Goal: Task Accomplishment & Management: Contribute content

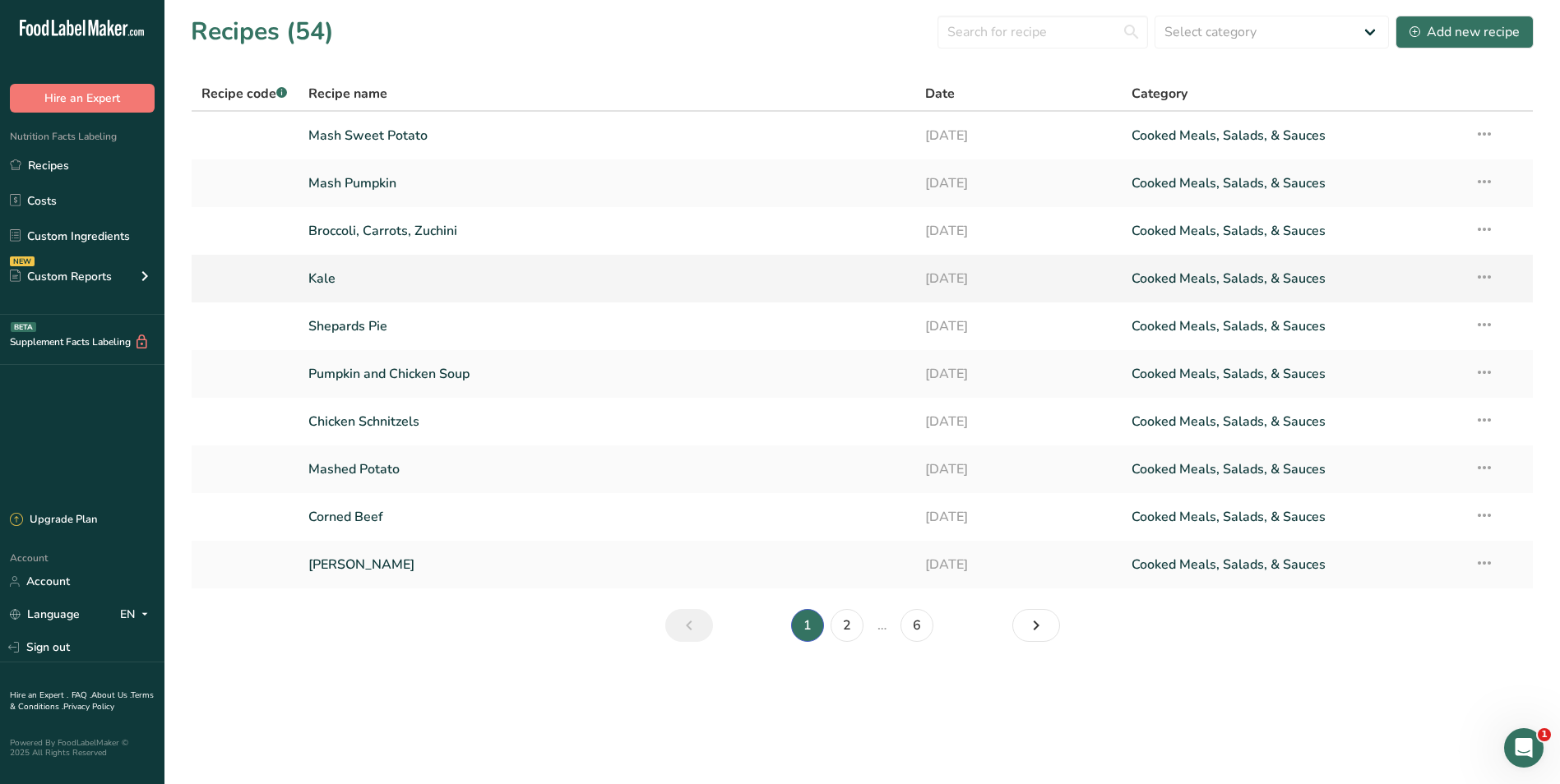
click at [437, 279] on link "Kale" at bounding box center [607, 279] width 598 height 34
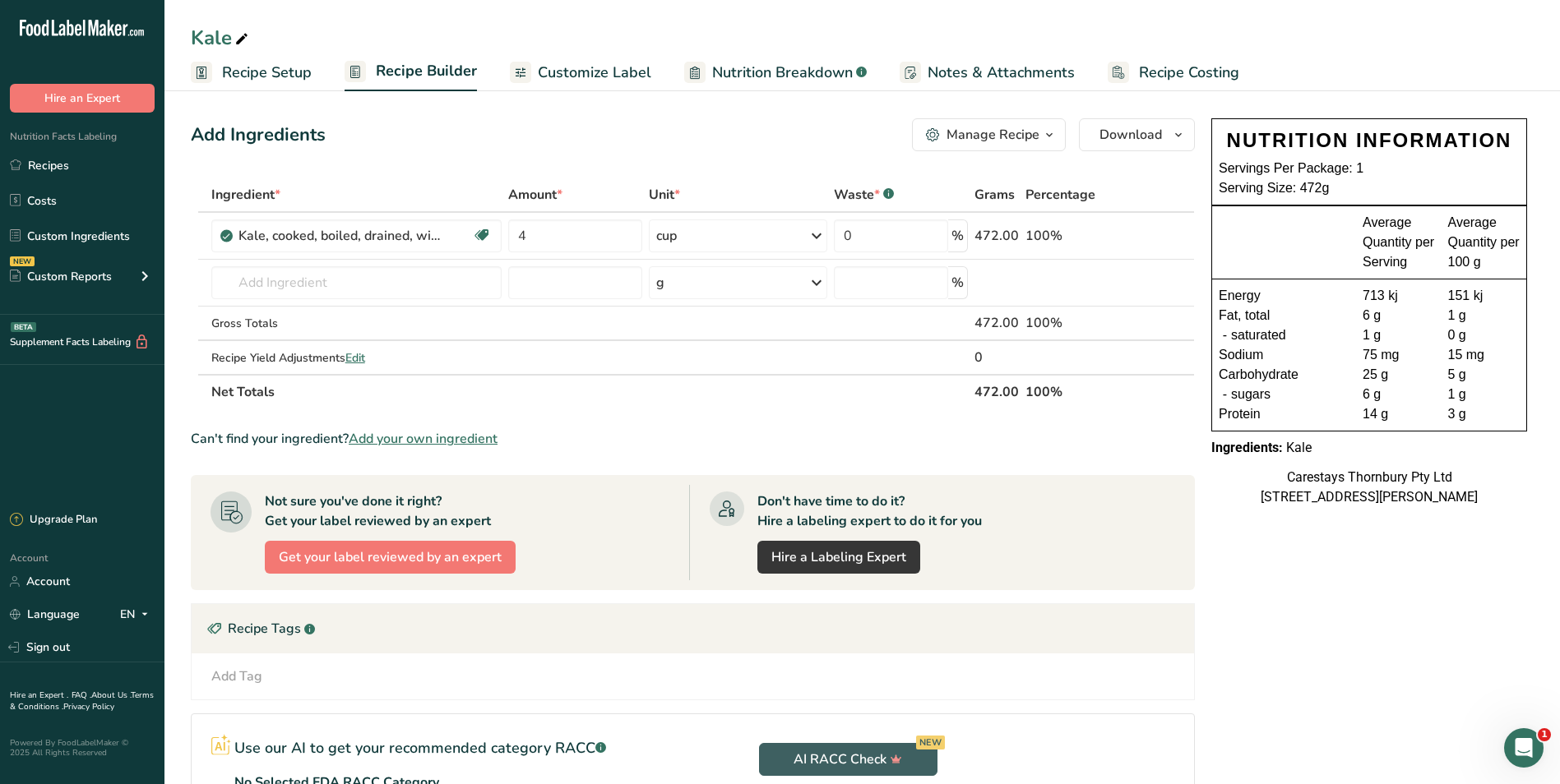
click at [587, 69] on span "Customize Label" at bounding box center [594, 72] width 114 height 22
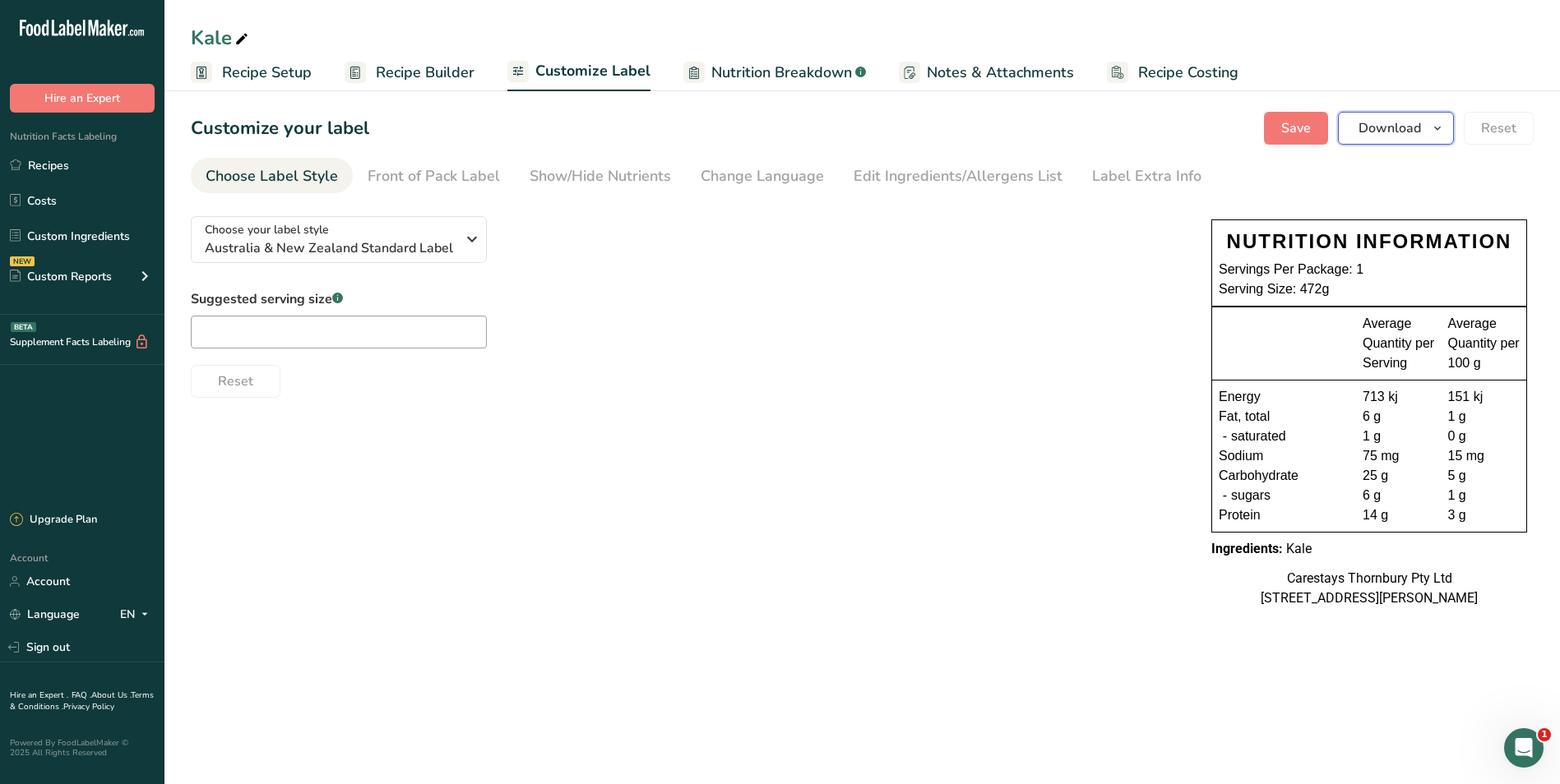
click at [1383, 126] on span "Download" at bounding box center [1389, 128] width 62 height 20
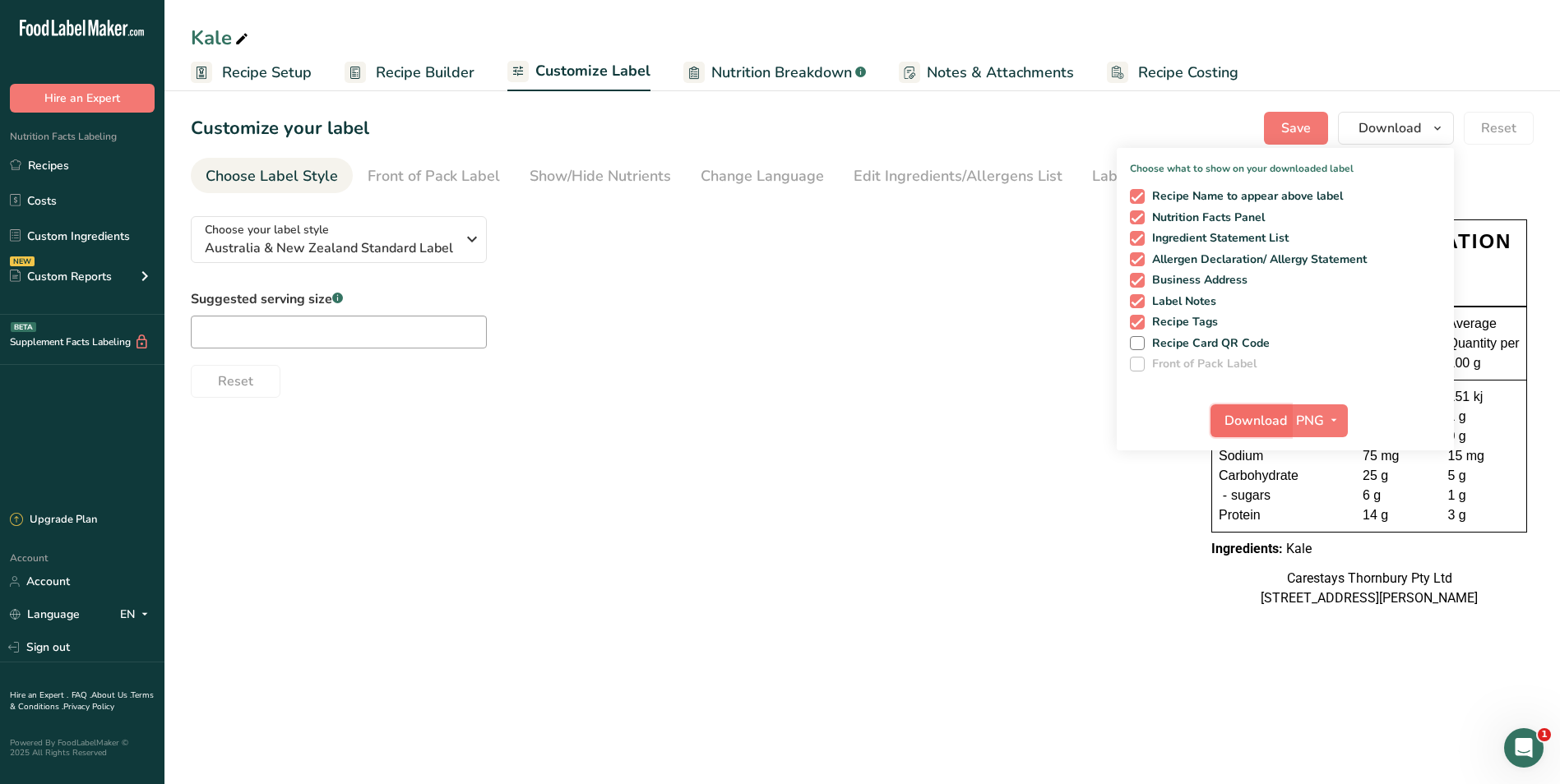
click at [1268, 416] on span "Download" at bounding box center [1255, 421] width 62 height 20
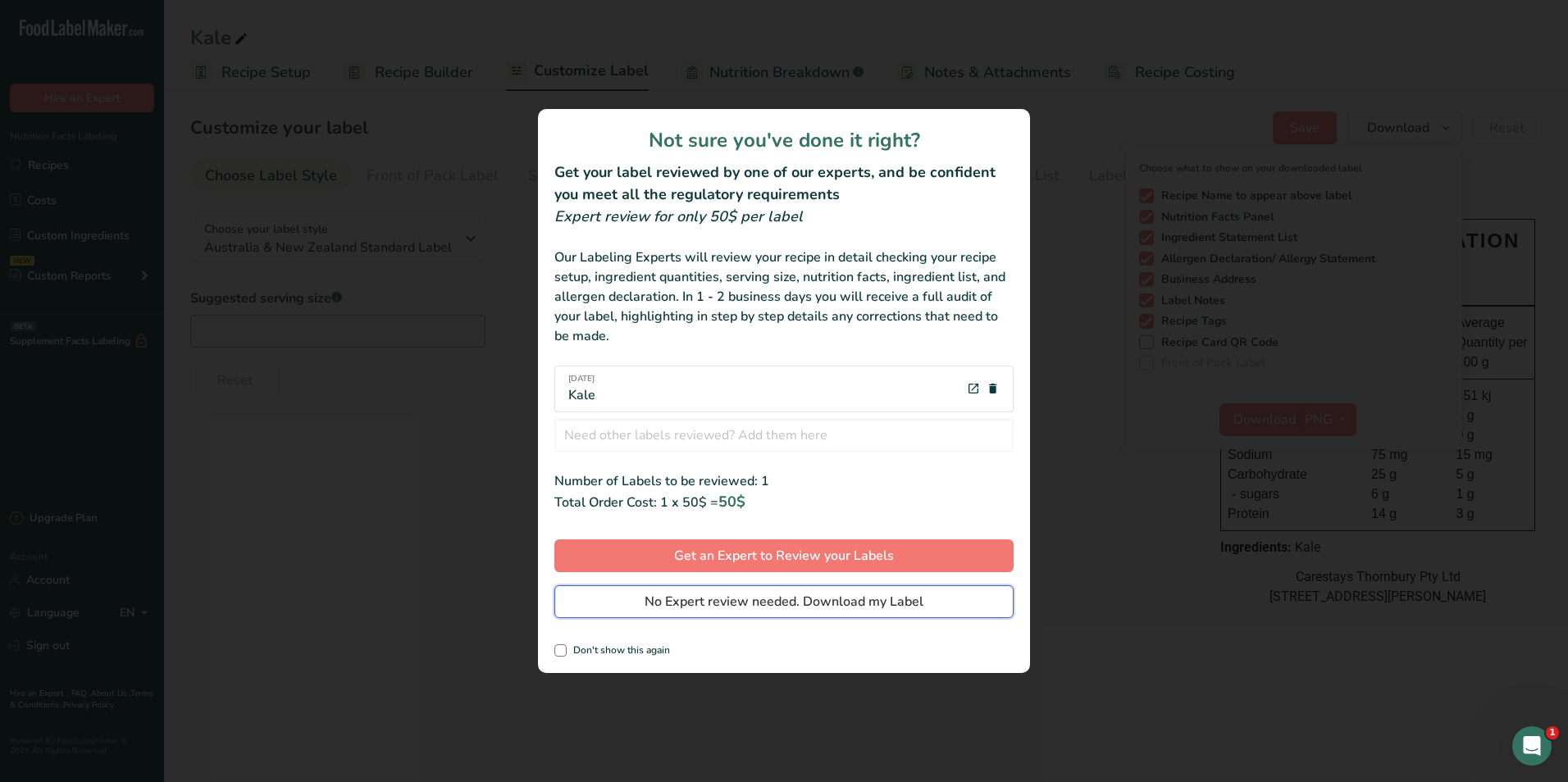
click at [934, 595] on button "No Expert review needed. Download my Label" at bounding box center [784, 601] width 460 height 33
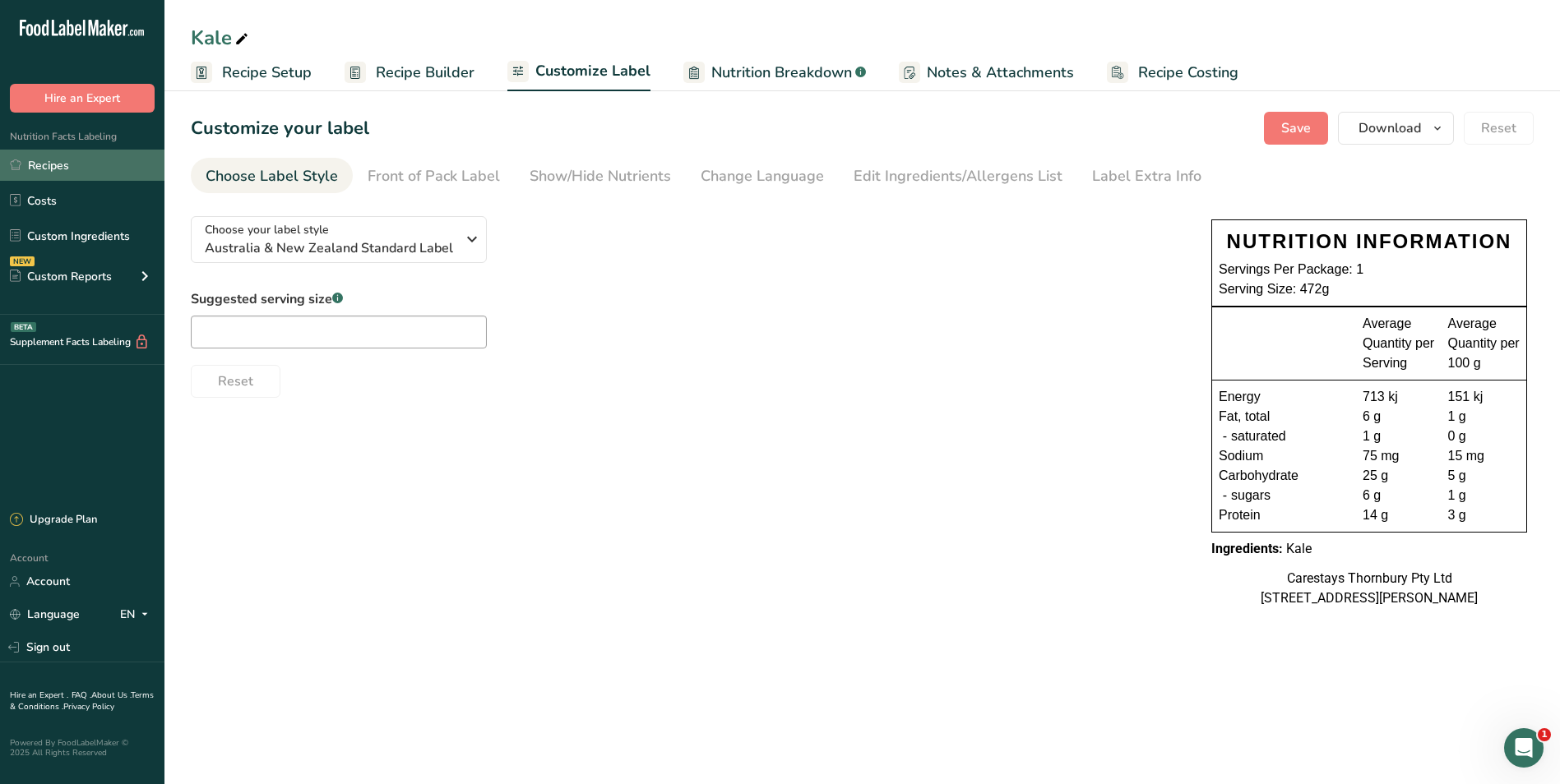
click at [98, 160] on link "Recipes" at bounding box center [82, 165] width 165 height 31
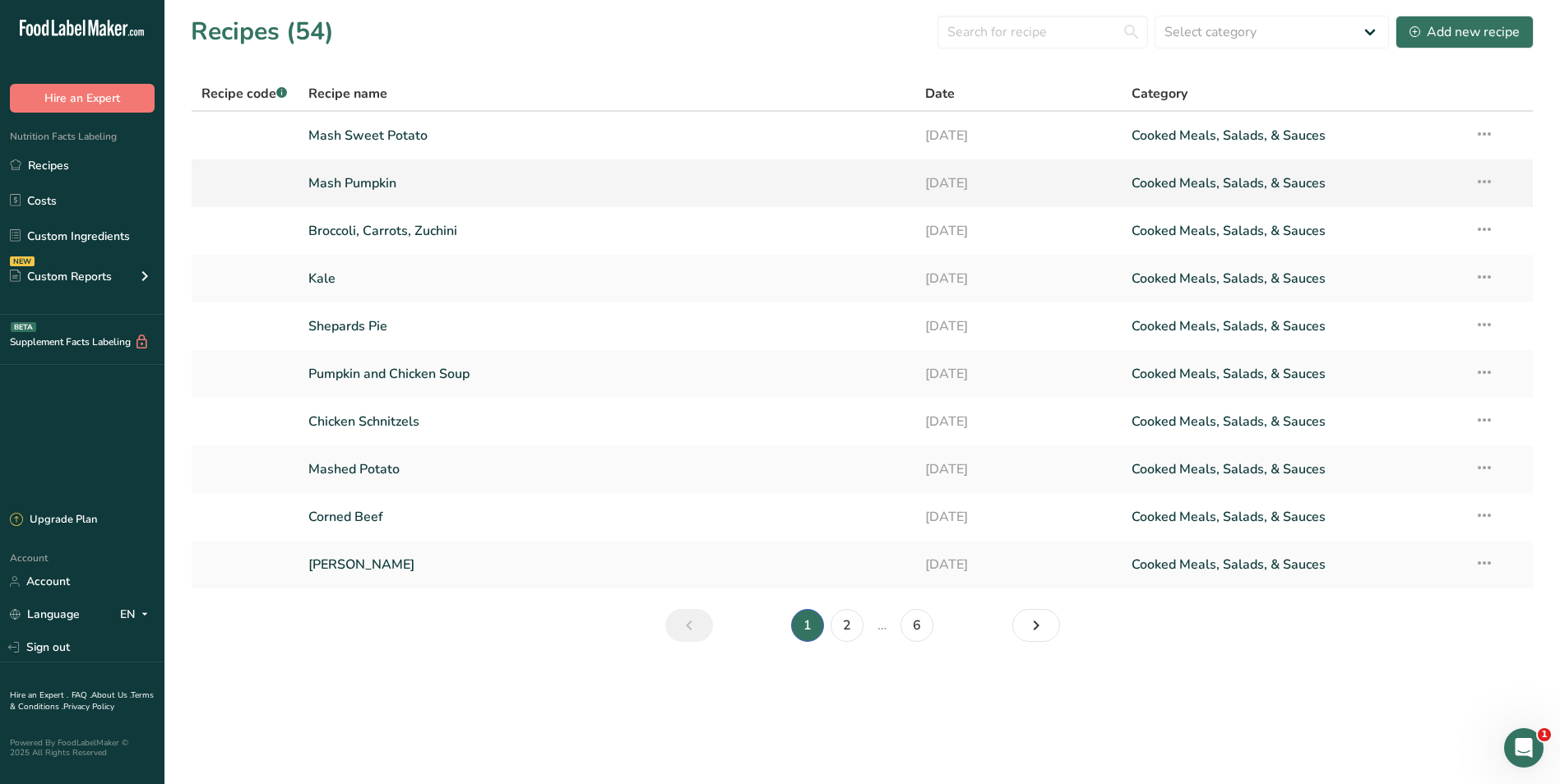
click at [381, 179] on link "Mash Pumpkin" at bounding box center [607, 184] width 598 height 34
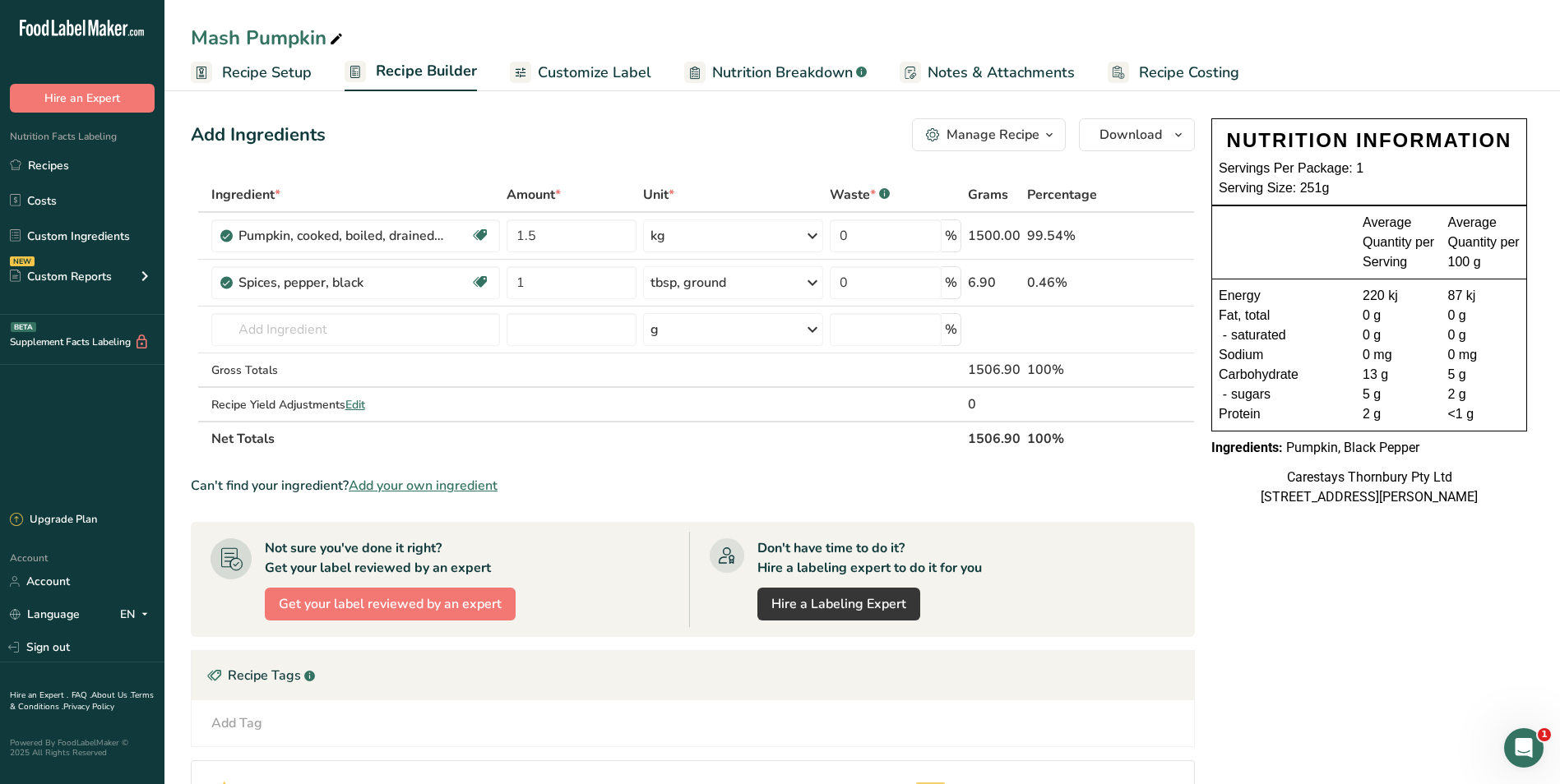
click at [599, 72] on span "Customize Label" at bounding box center [594, 72] width 114 height 22
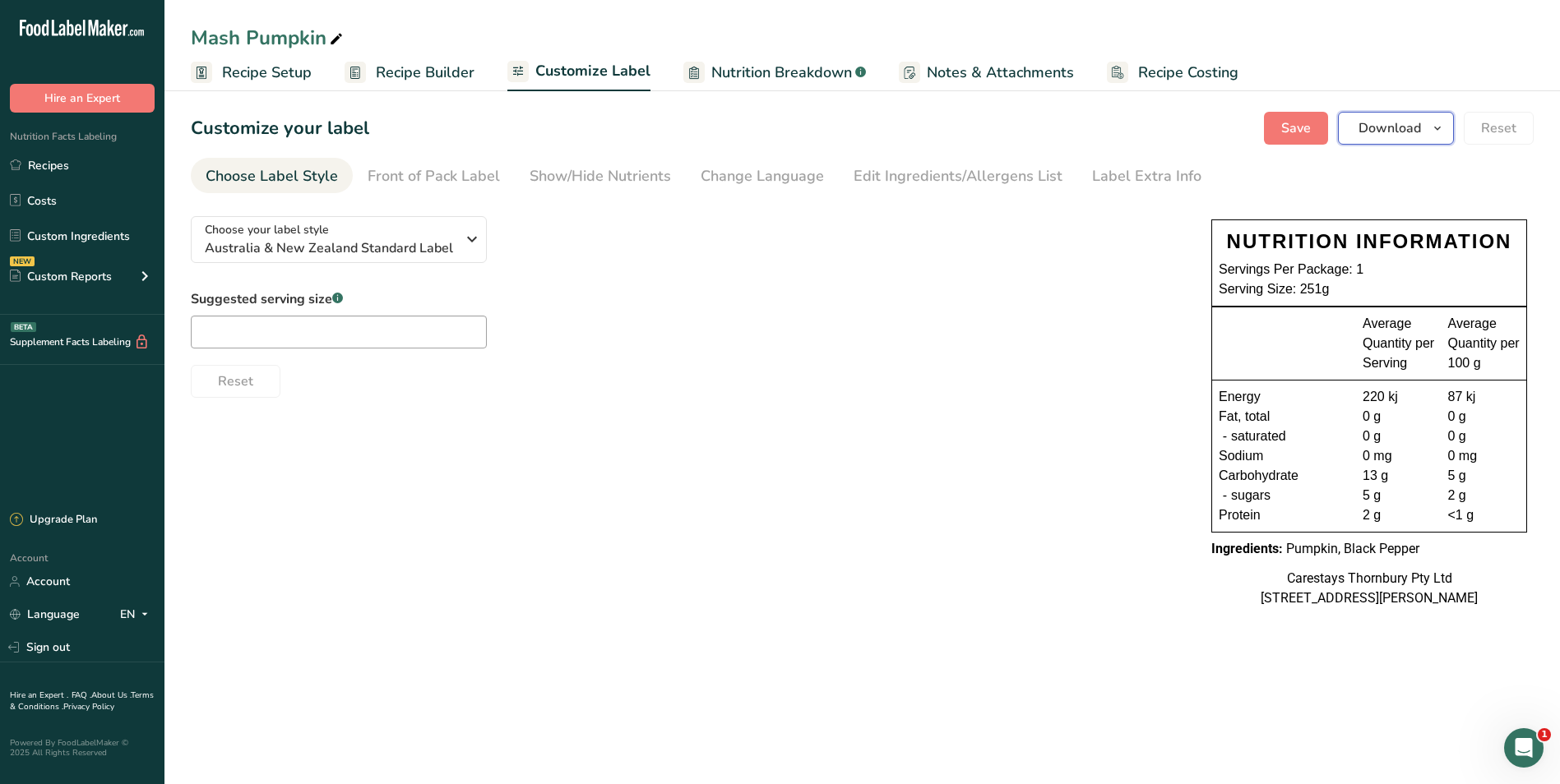
click at [1375, 129] on span "Download" at bounding box center [1389, 128] width 62 height 20
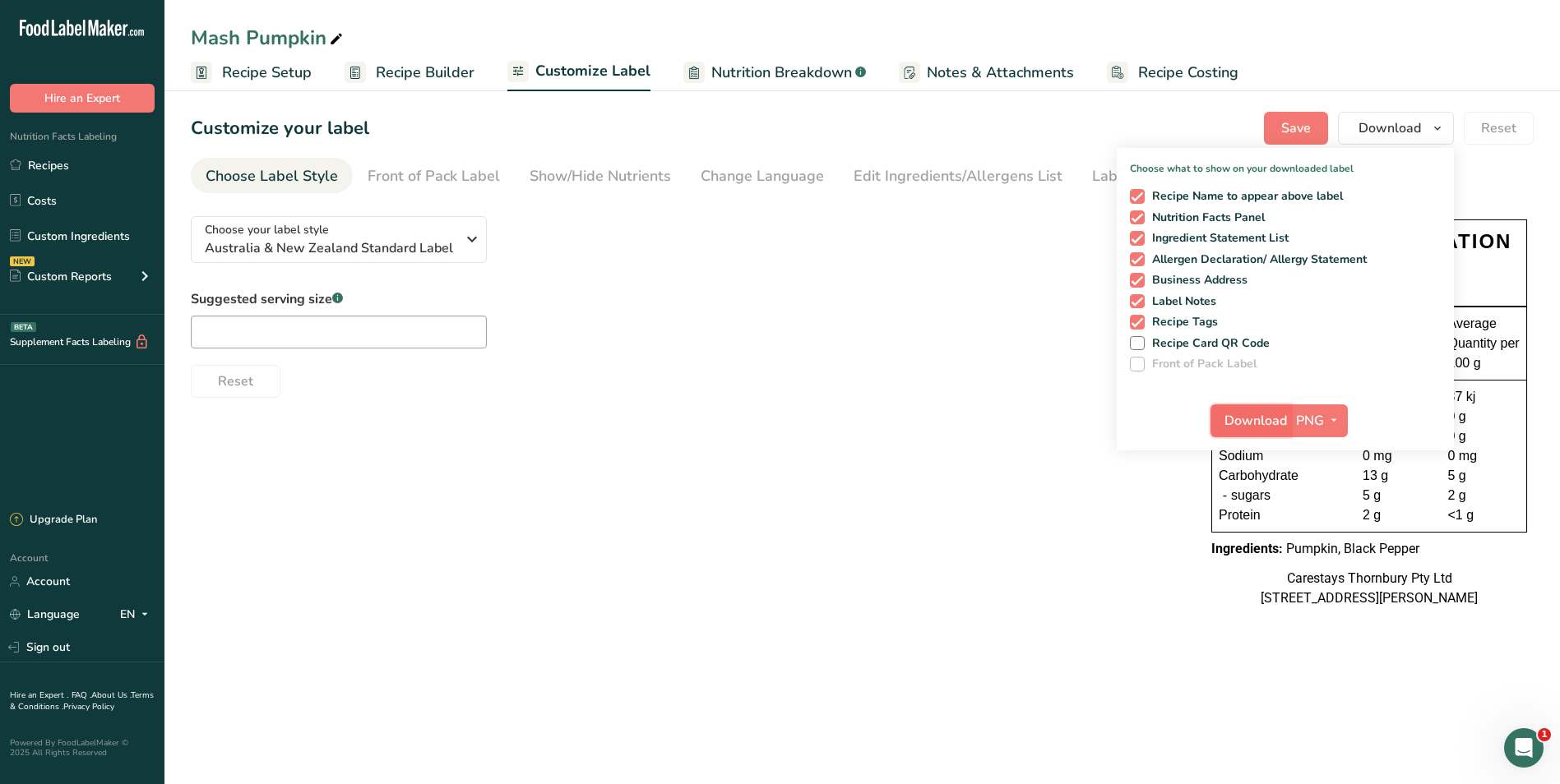
click at [1260, 417] on span "Download" at bounding box center [1255, 421] width 62 height 20
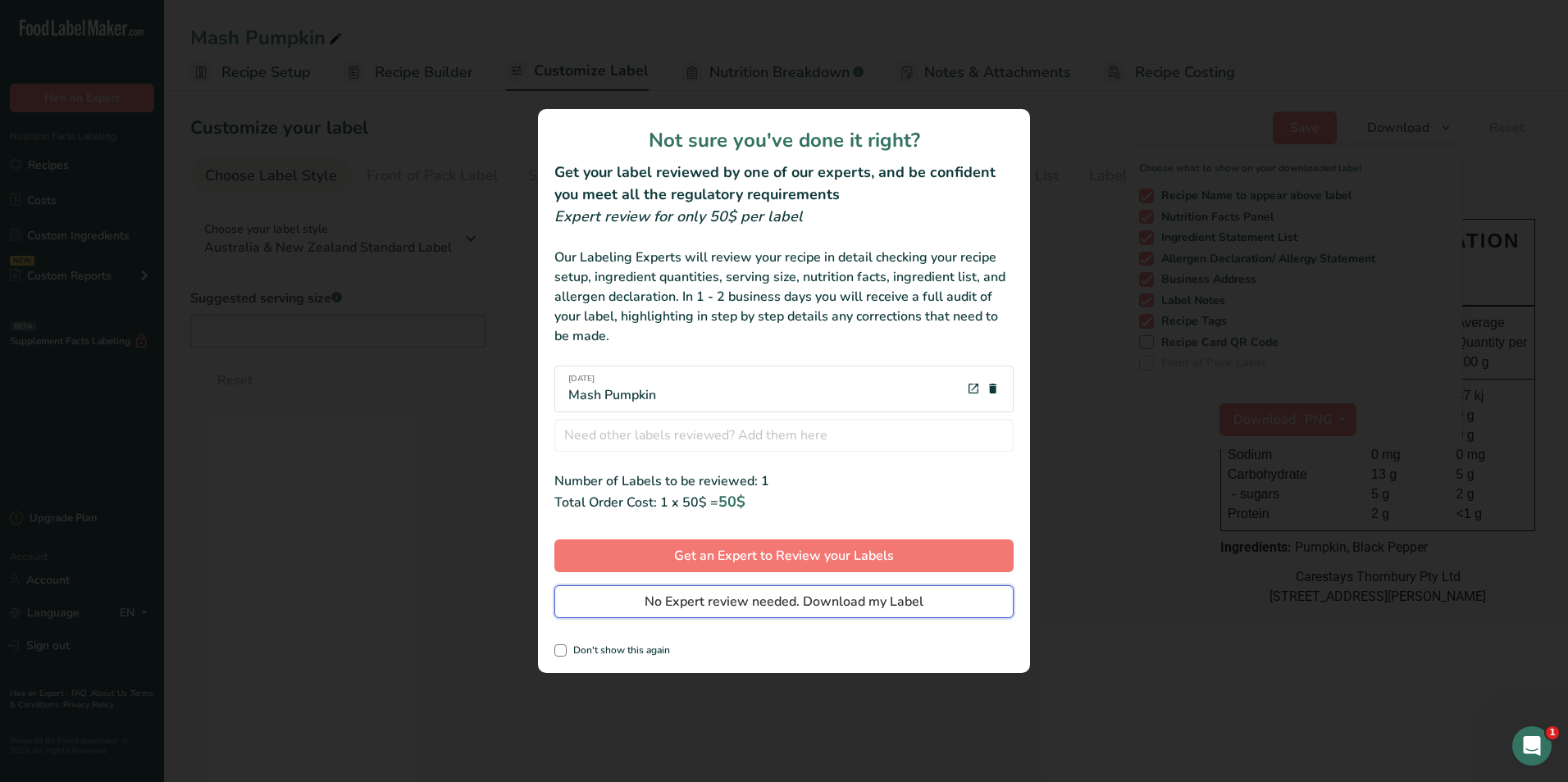
click at [909, 600] on span "No Expert review needed. Download my Label" at bounding box center [784, 601] width 279 height 20
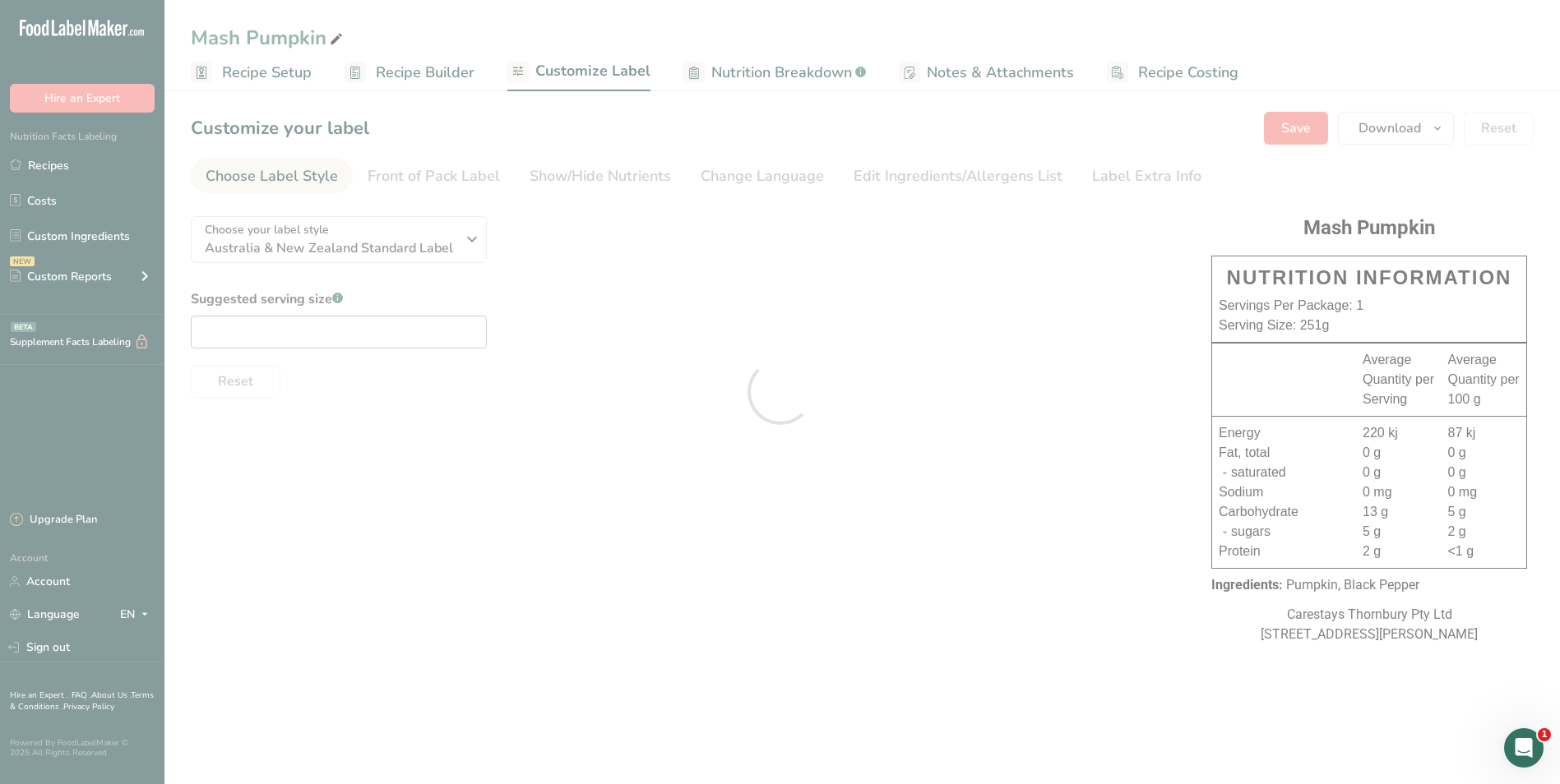
click at [73, 161] on div at bounding box center [780, 392] width 1560 height 784
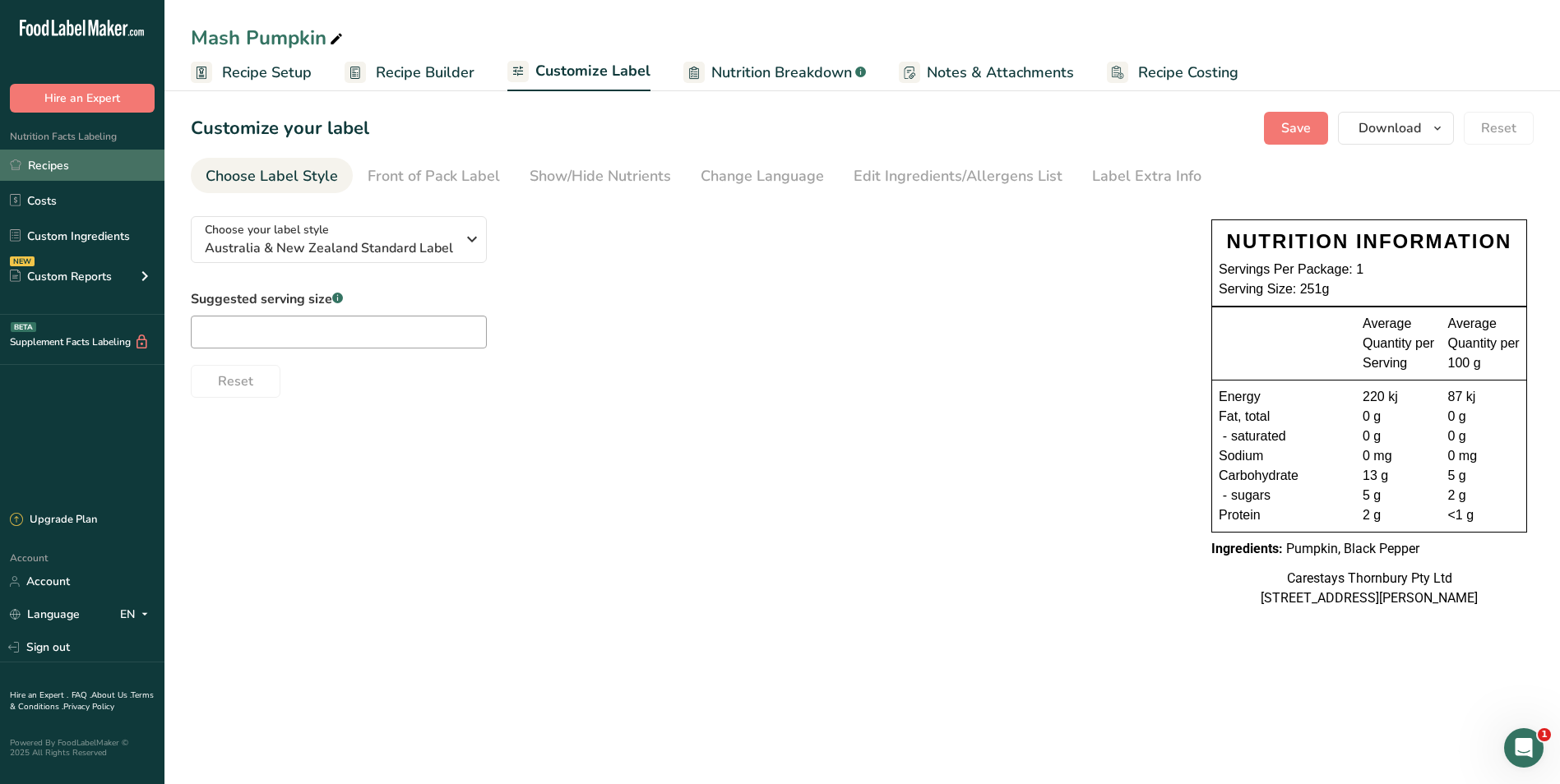
click at [73, 161] on link "Recipes" at bounding box center [82, 165] width 165 height 31
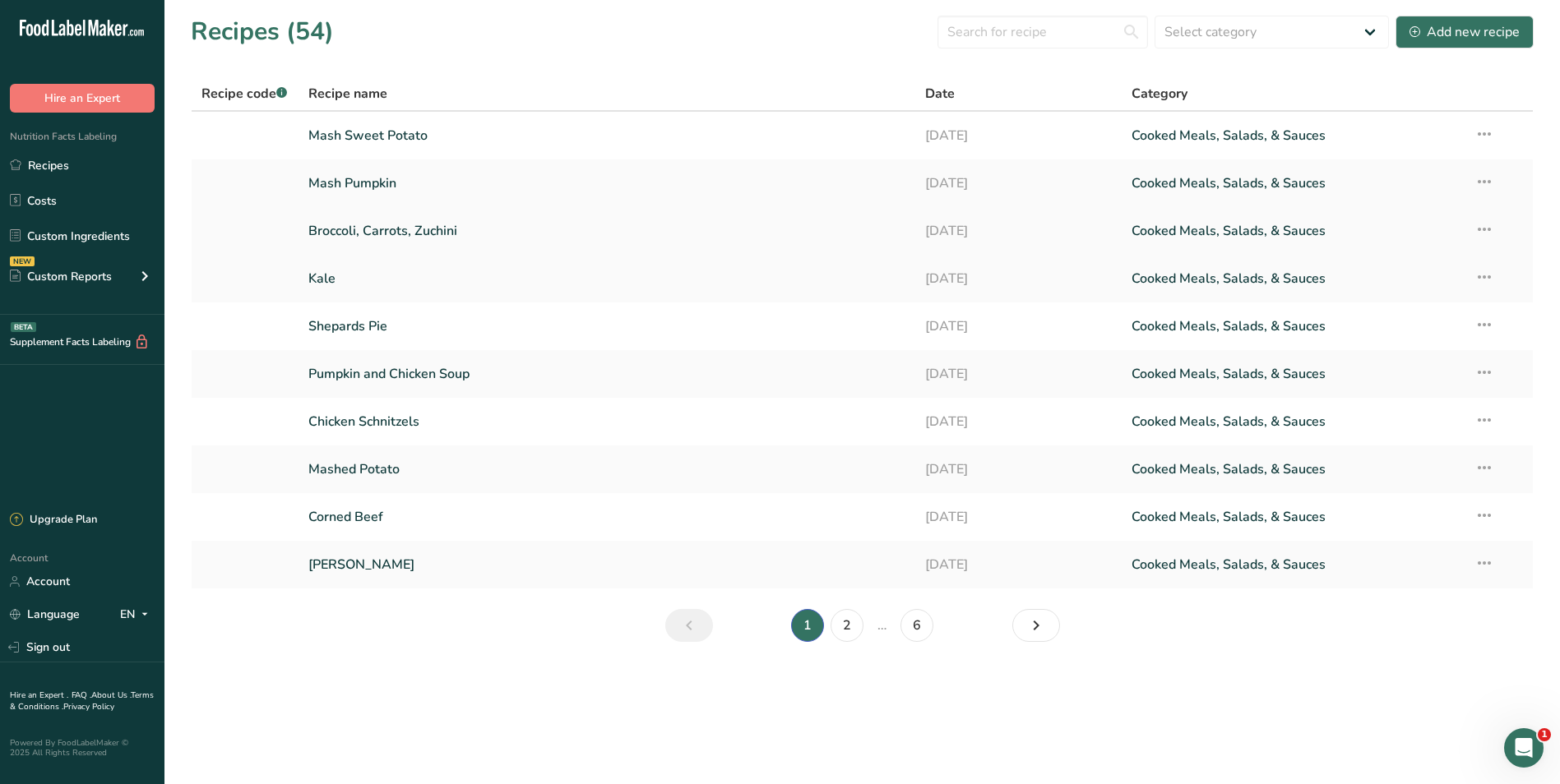
click at [378, 227] on link "Broccoli, Carrots, Zuchini" at bounding box center [607, 231] width 598 height 34
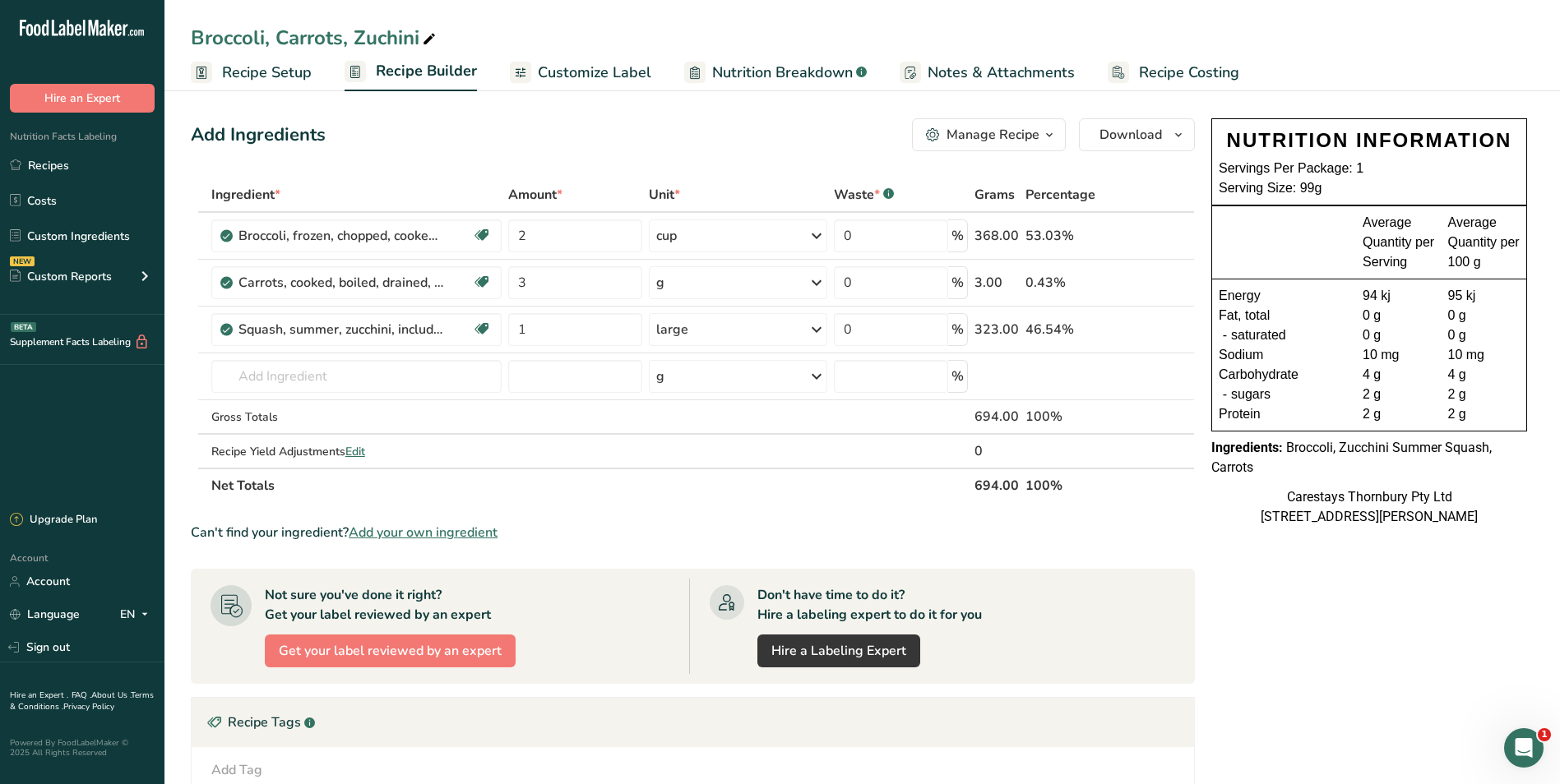
click at [588, 71] on span "Customize Label" at bounding box center [594, 72] width 114 height 22
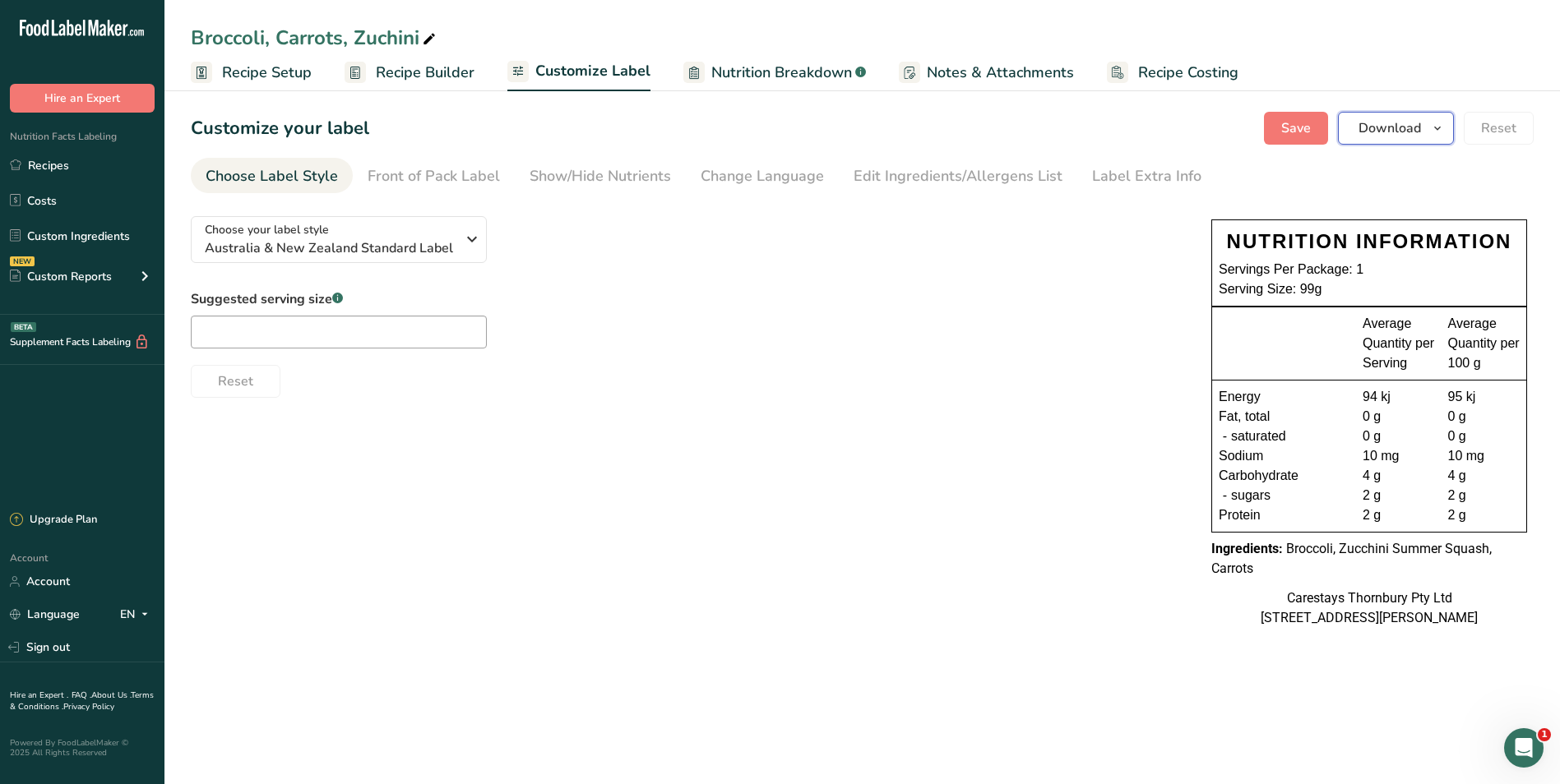
click at [1420, 121] on span "Download" at bounding box center [1389, 128] width 62 height 20
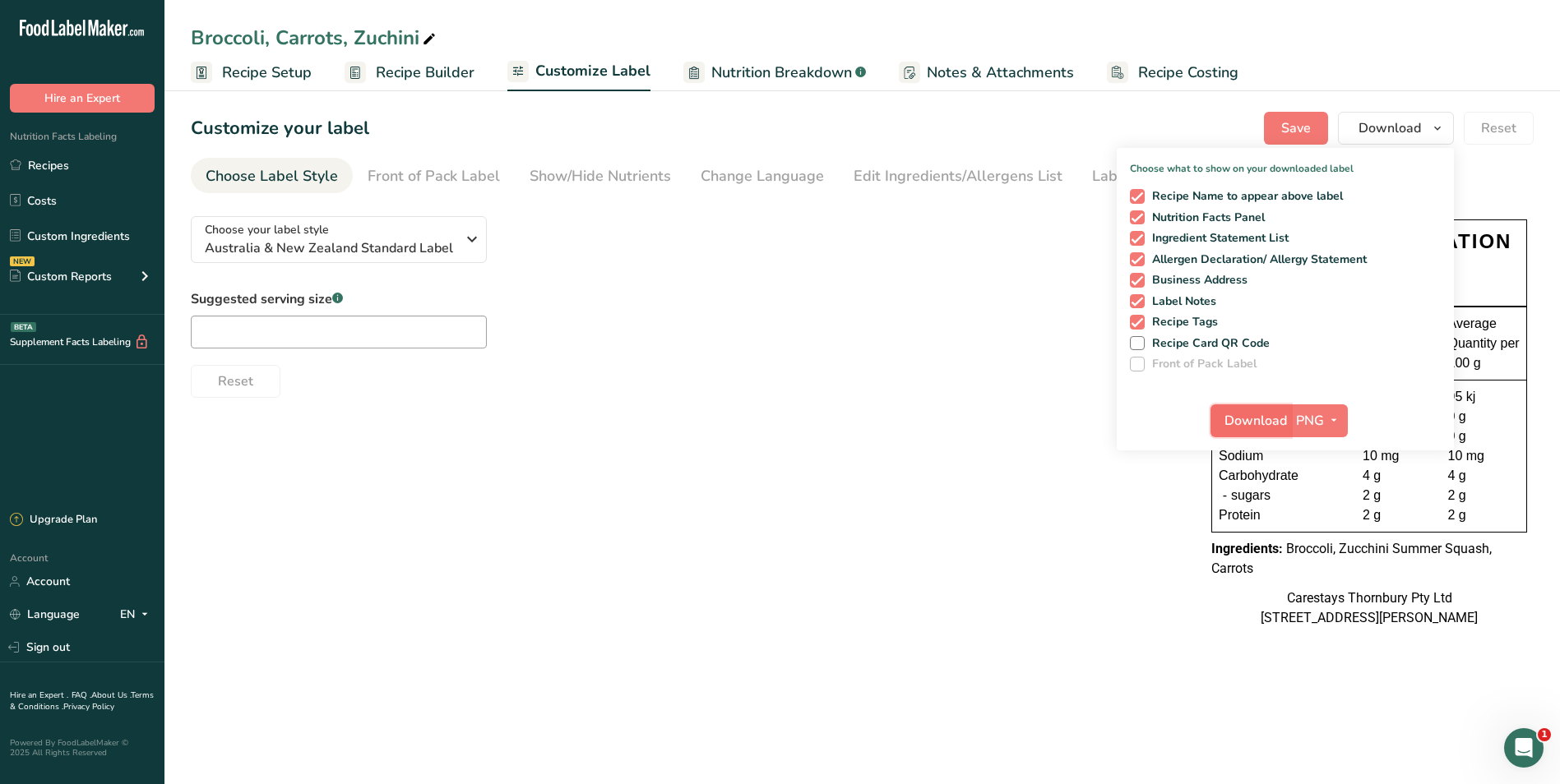
click at [1251, 421] on span "Download" at bounding box center [1255, 421] width 62 height 20
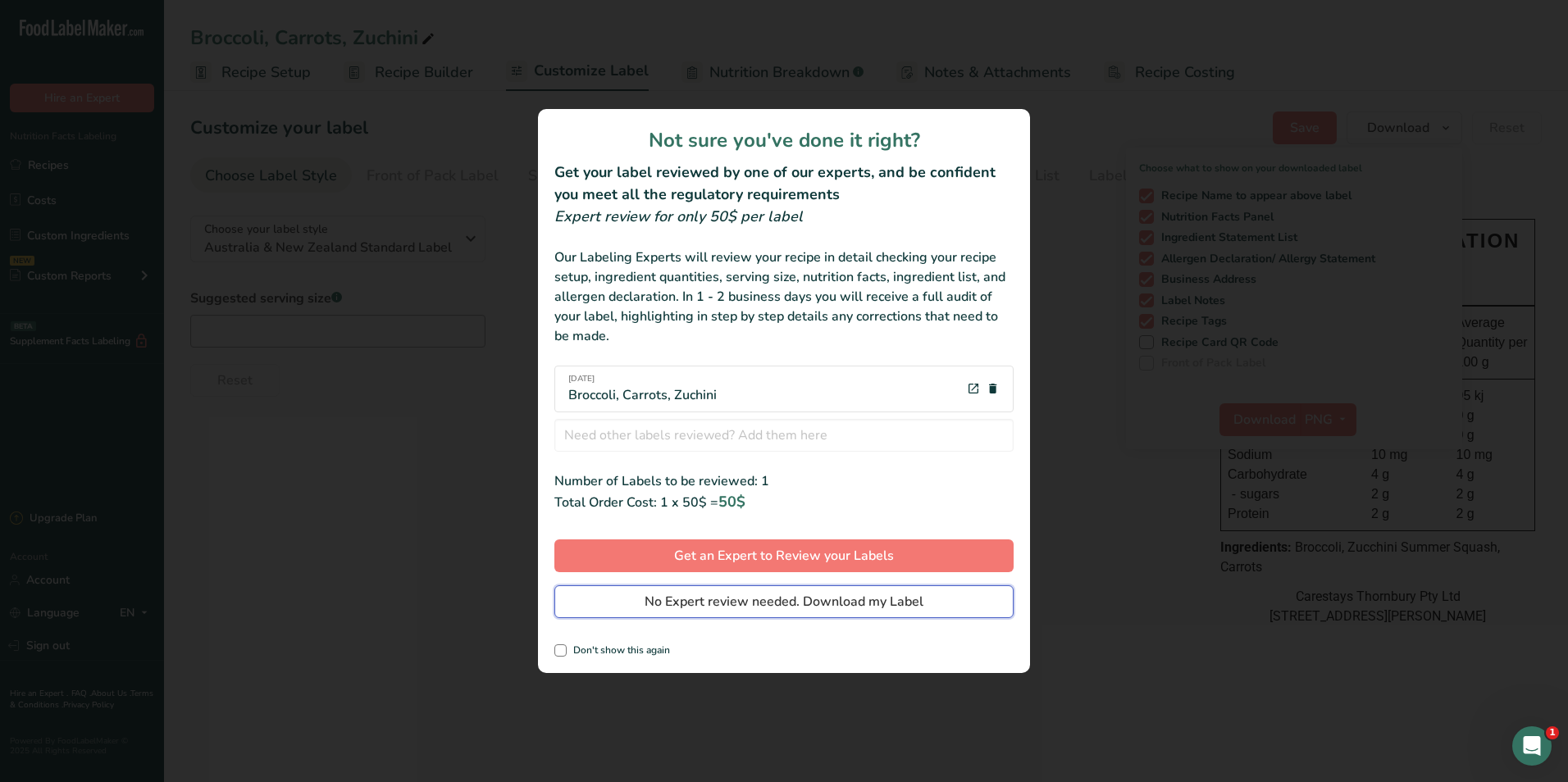
click at [898, 597] on span "No Expert review needed. Download my Label" at bounding box center [784, 601] width 279 height 20
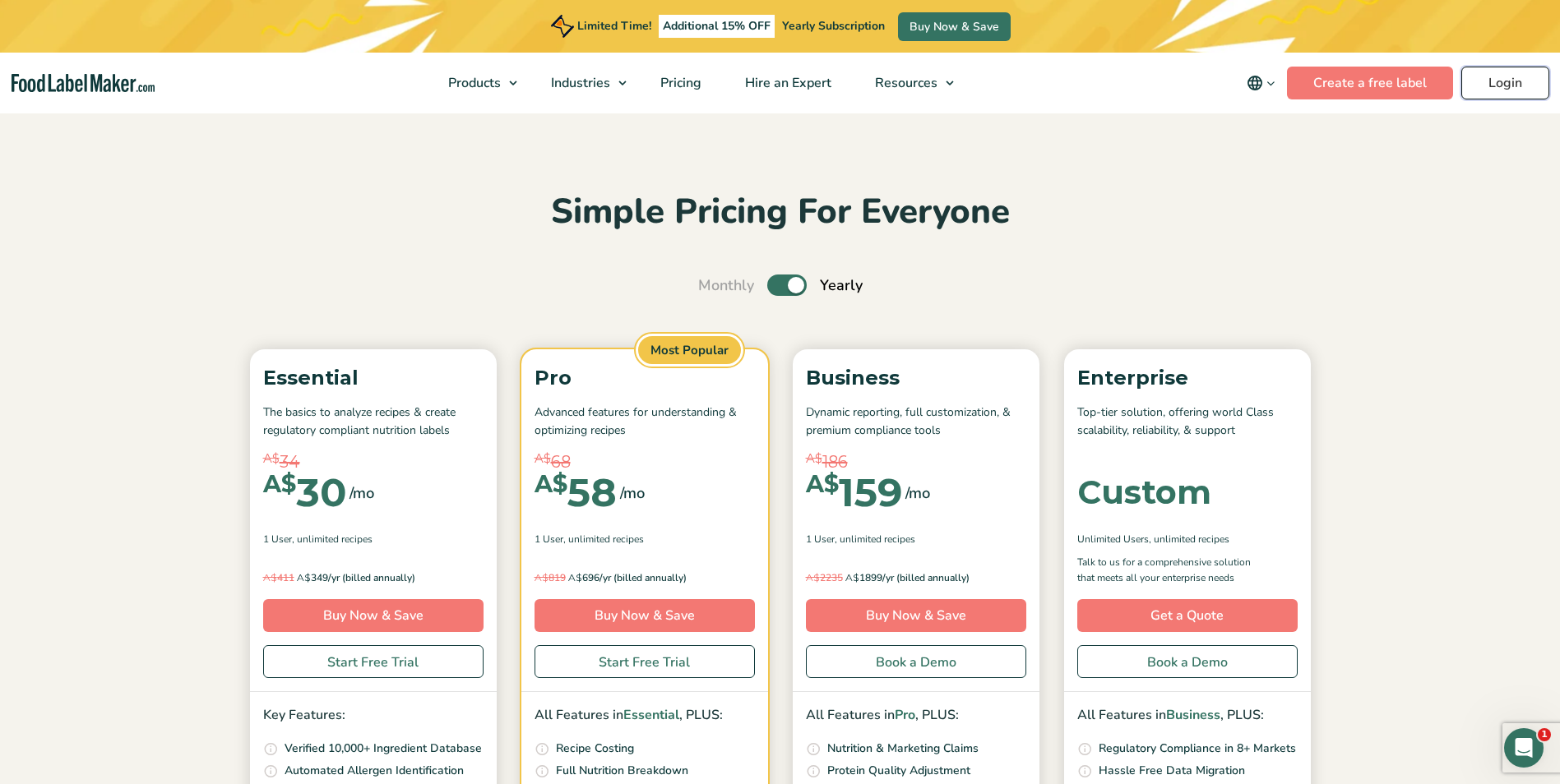
click at [1485, 80] on link "Login" at bounding box center [1506, 83] width 88 height 33
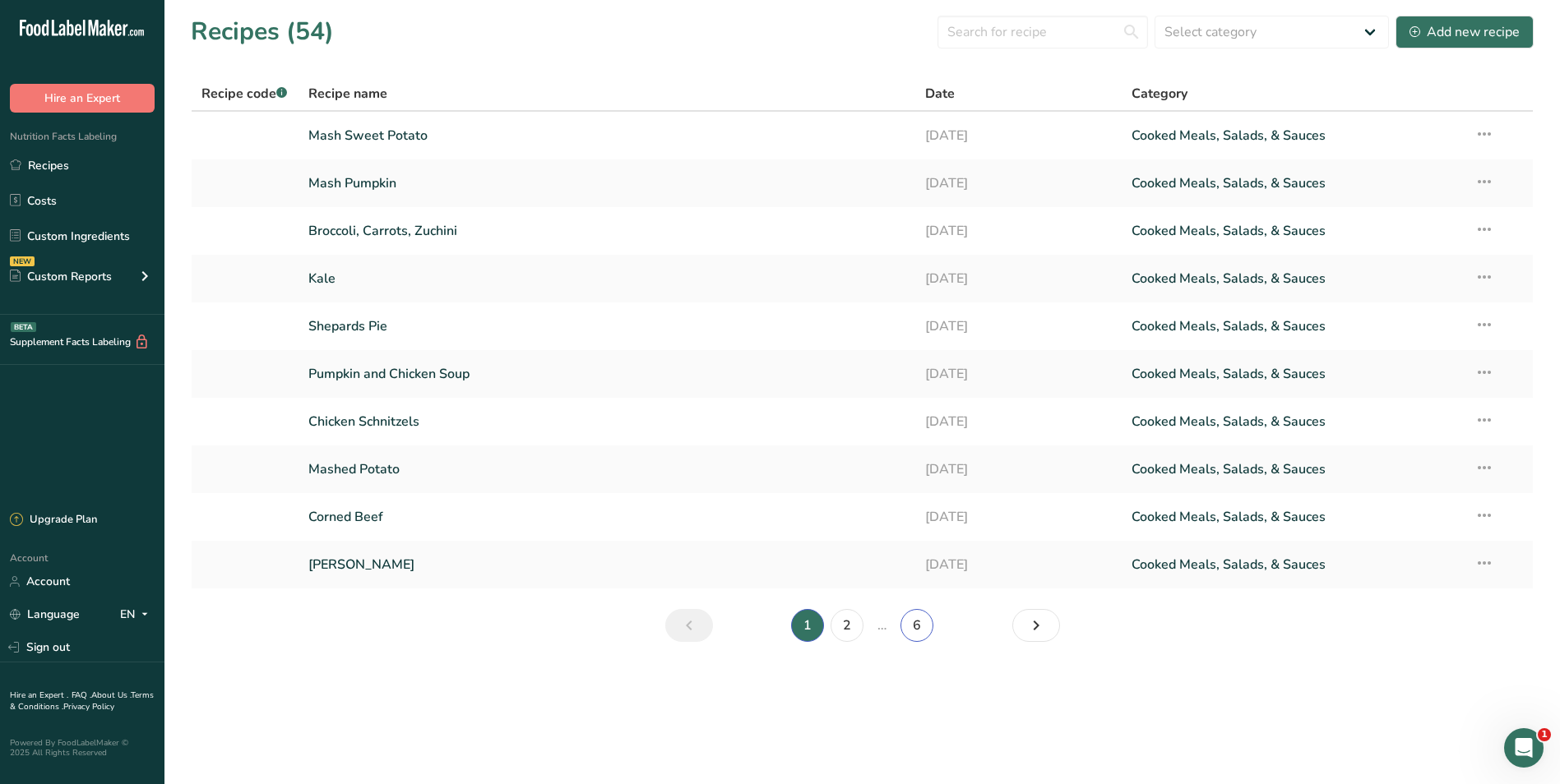
click at [914, 628] on link "6" at bounding box center [917, 625] width 33 height 33
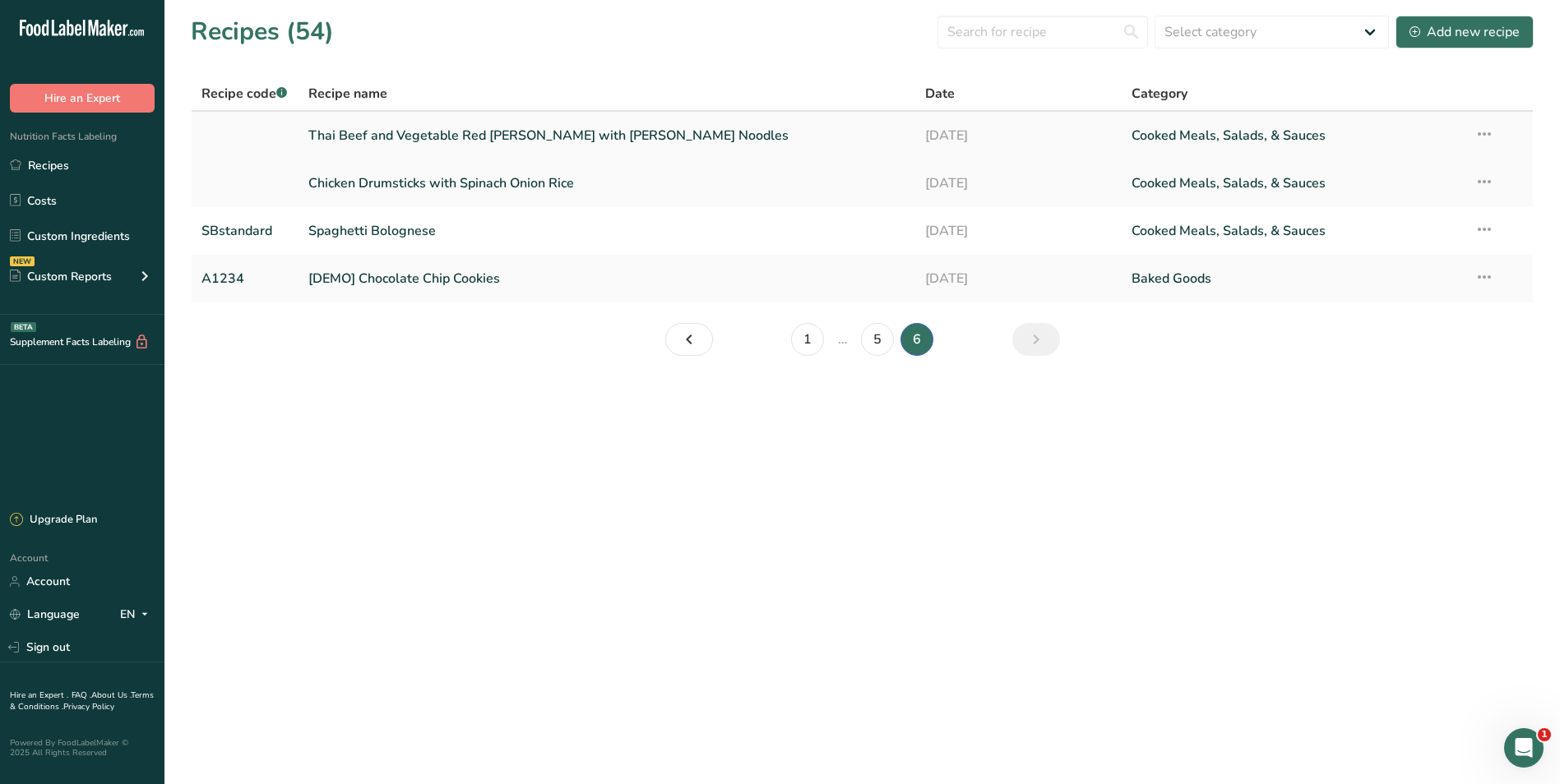
click at [624, 137] on link "Thai Beef and Vegetable Red Curry with Rice Noodles" at bounding box center [607, 135] width 598 height 34
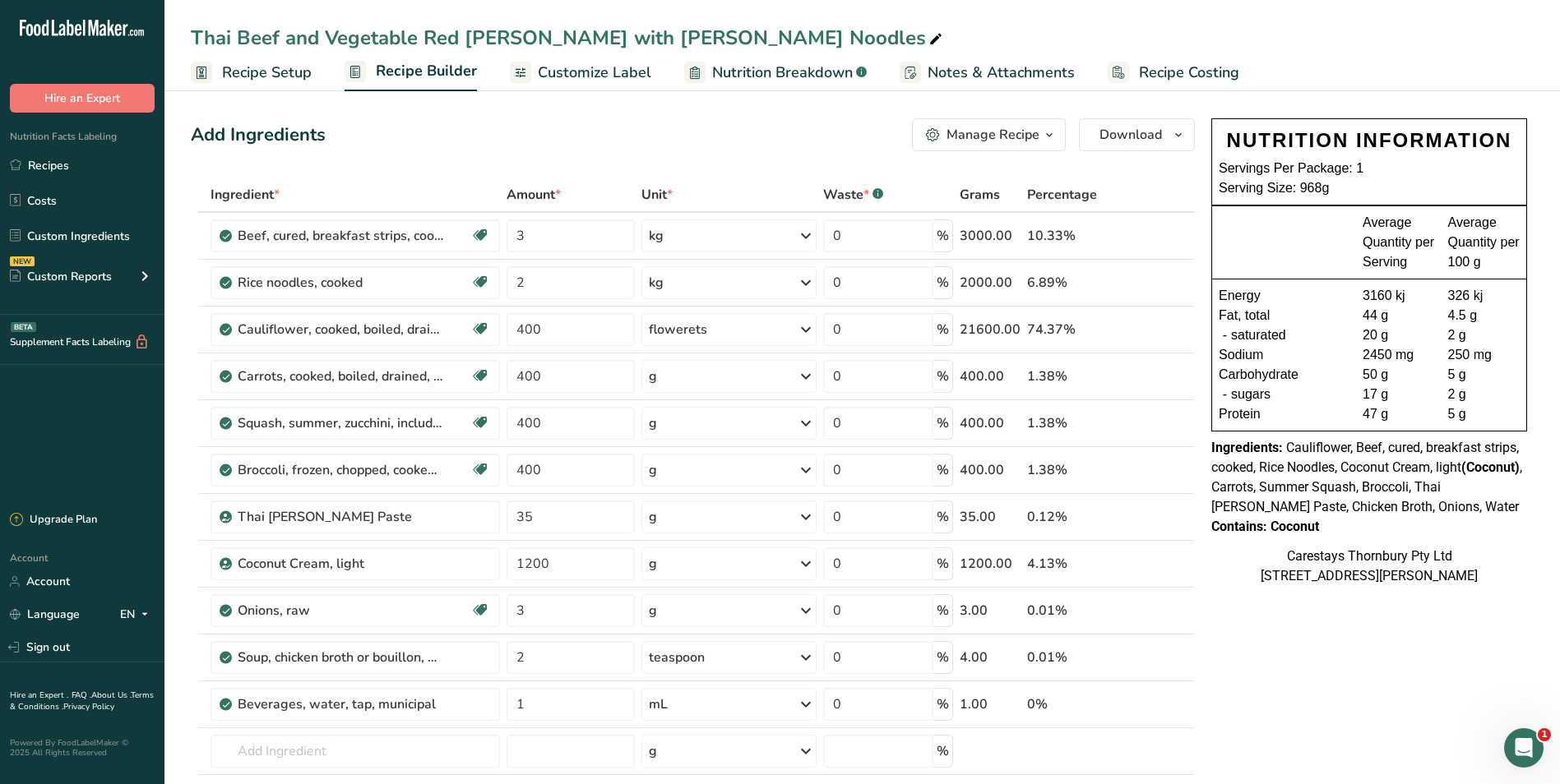
click at [1167, 72] on span "Recipe Costing" at bounding box center [1189, 72] width 100 height 22
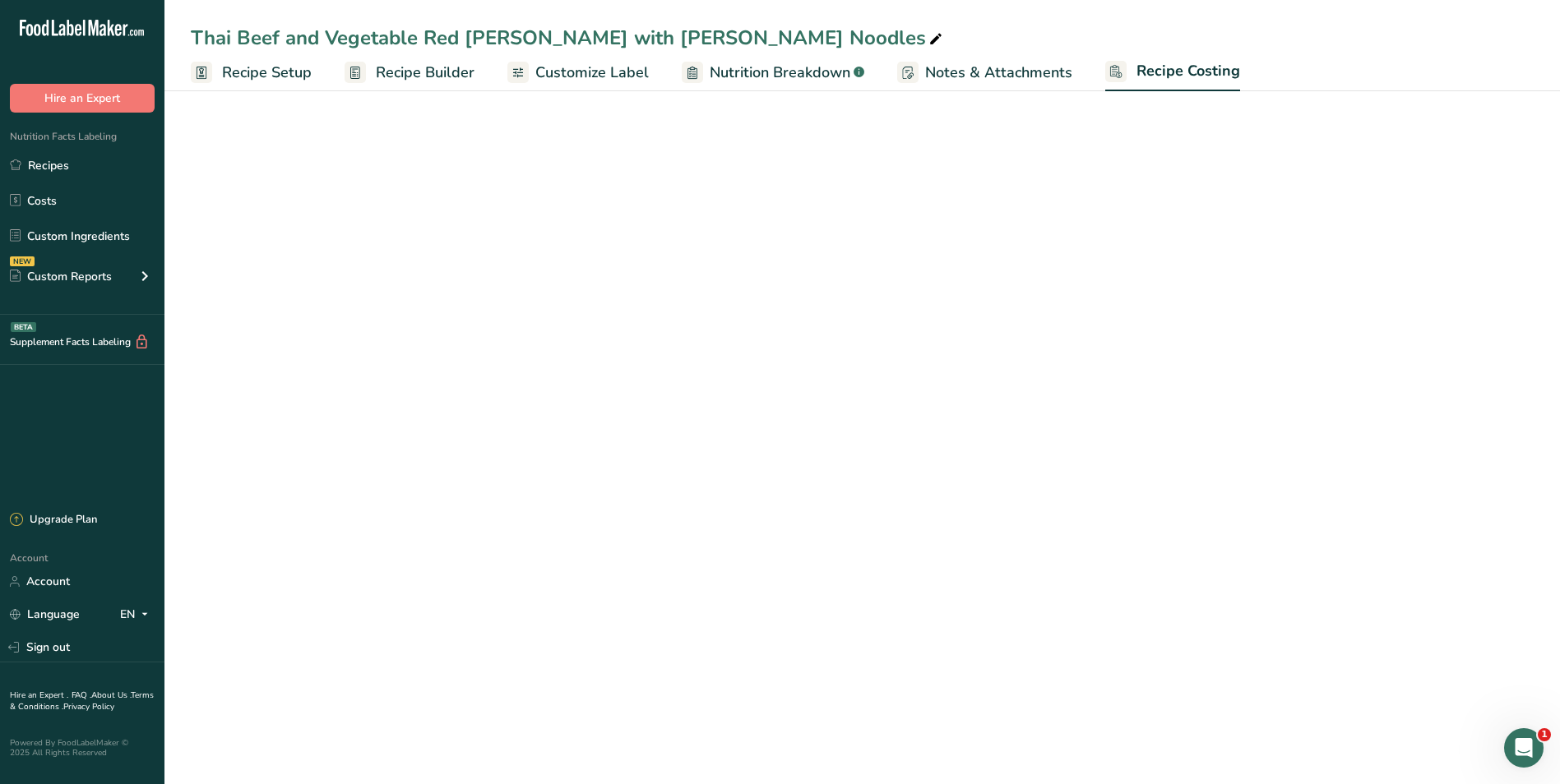
select select "1"
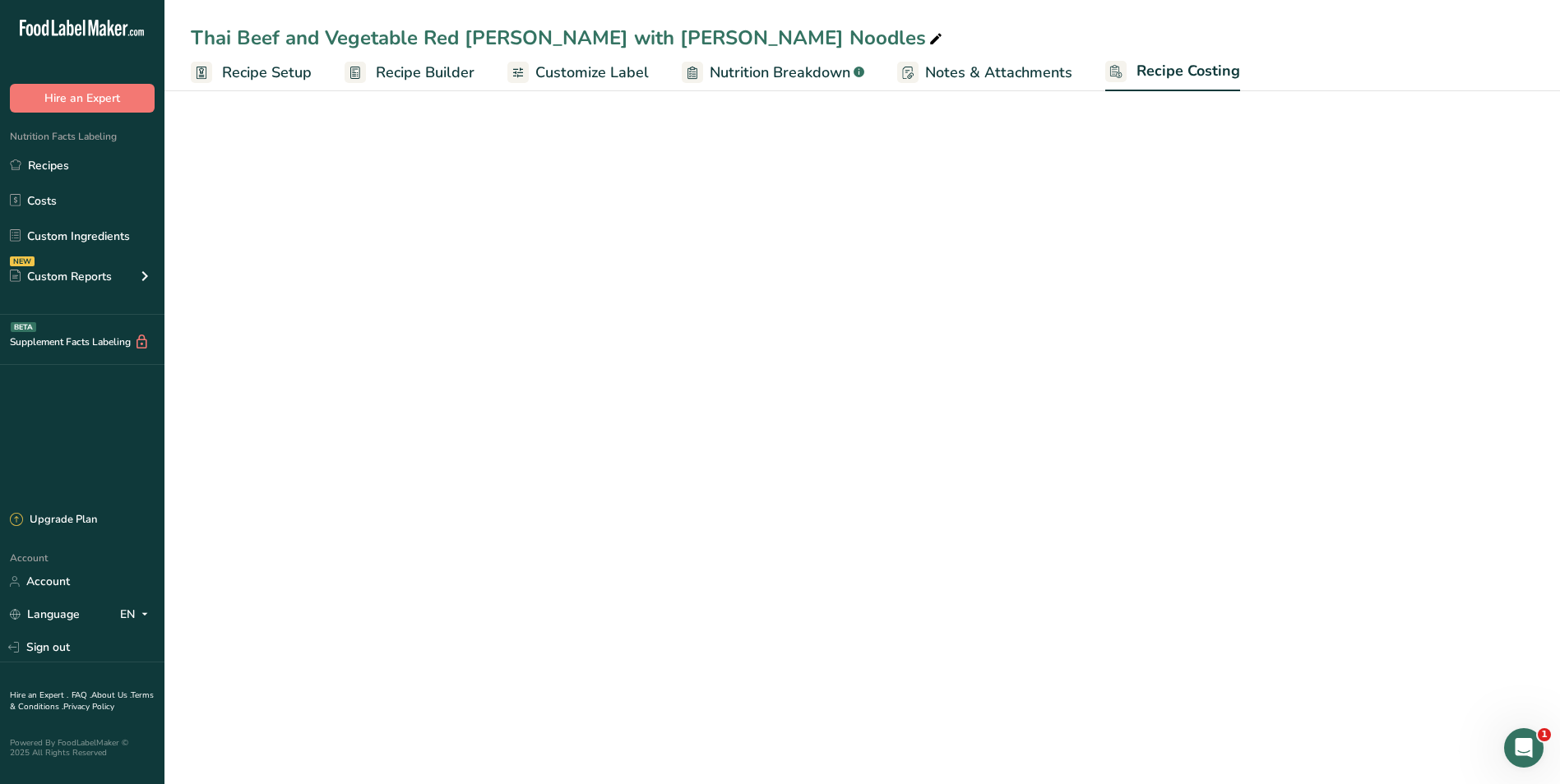
select select "1"
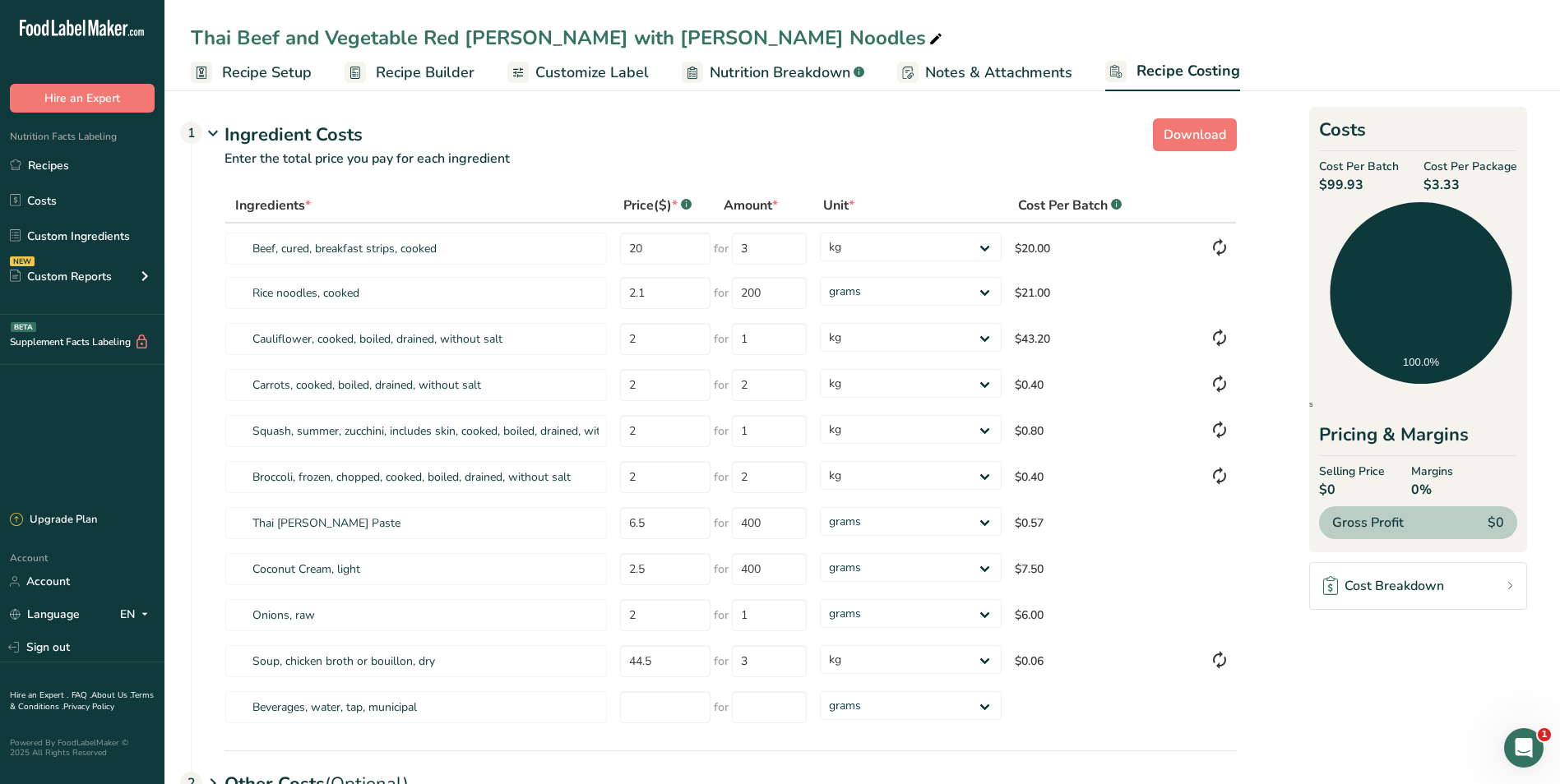
click at [600, 66] on span "Customize Label" at bounding box center [592, 72] width 114 height 22
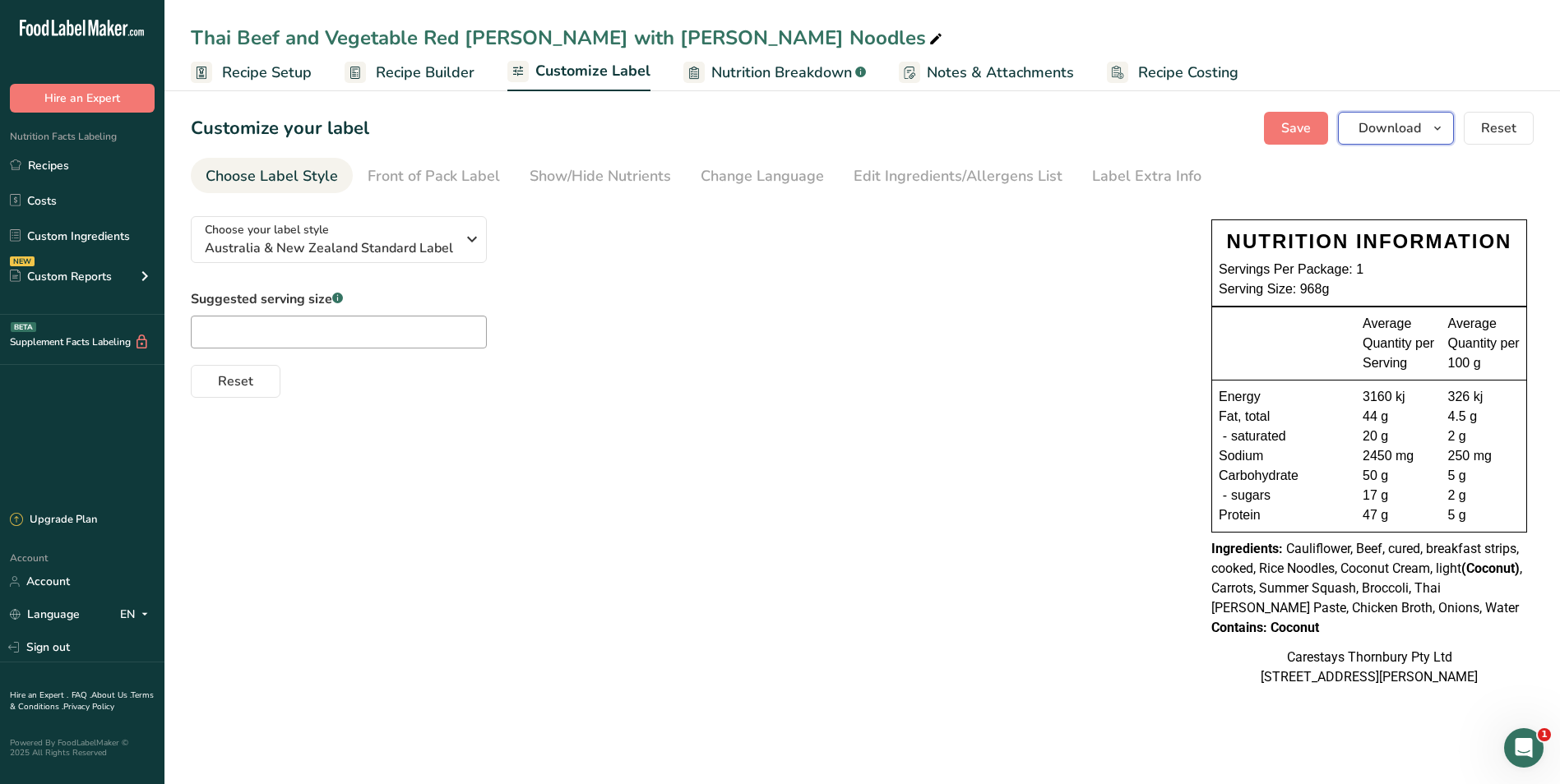
click at [1386, 131] on span "Download" at bounding box center [1389, 128] width 62 height 20
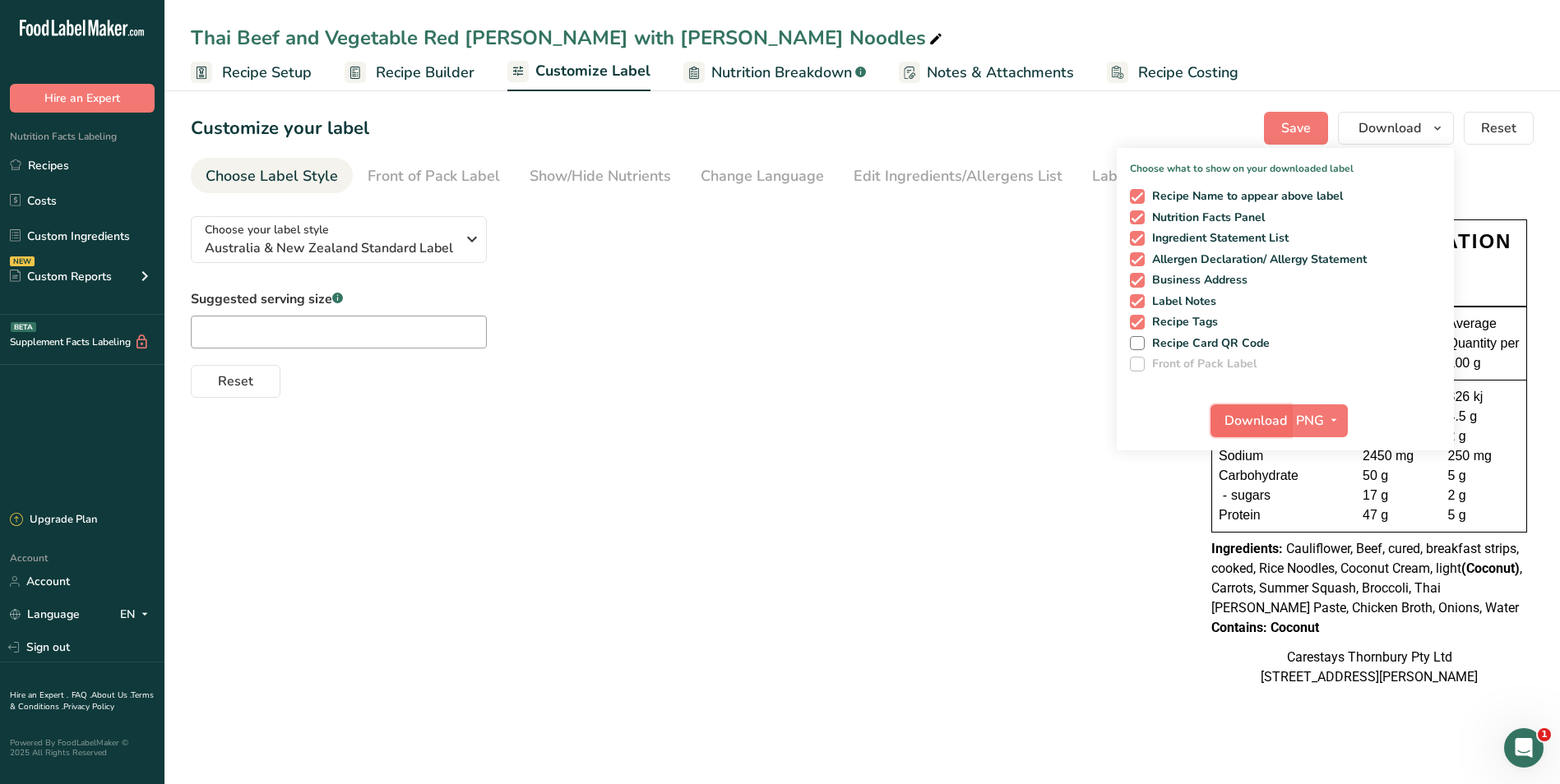
click at [1263, 419] on span "Download" at bounding box center [1255, 421] width 62 height 20
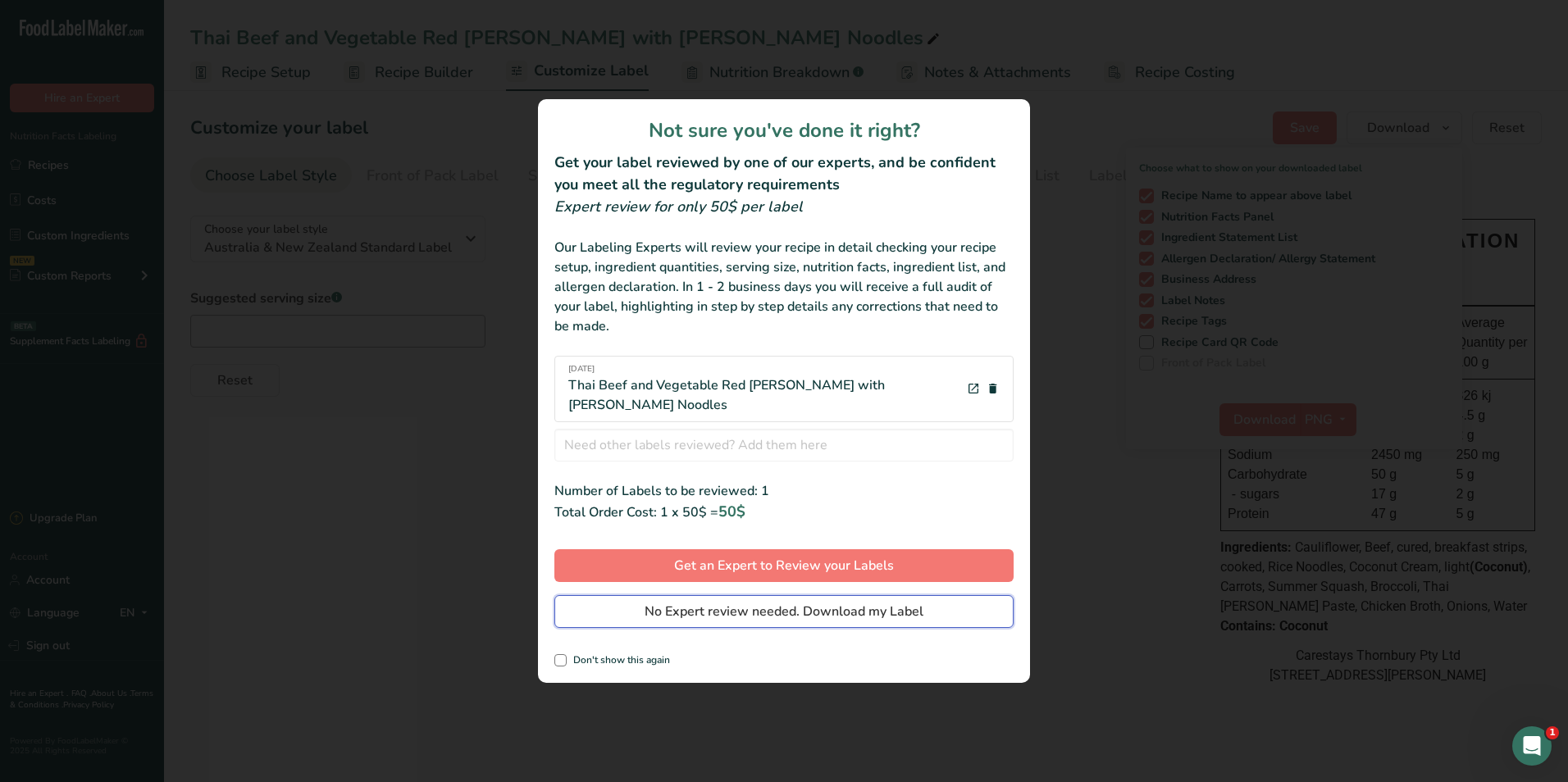
click at [852, 602] on span "No Expert review needed. Download my Label" at bounding box center [784, 612] width 279 height 20
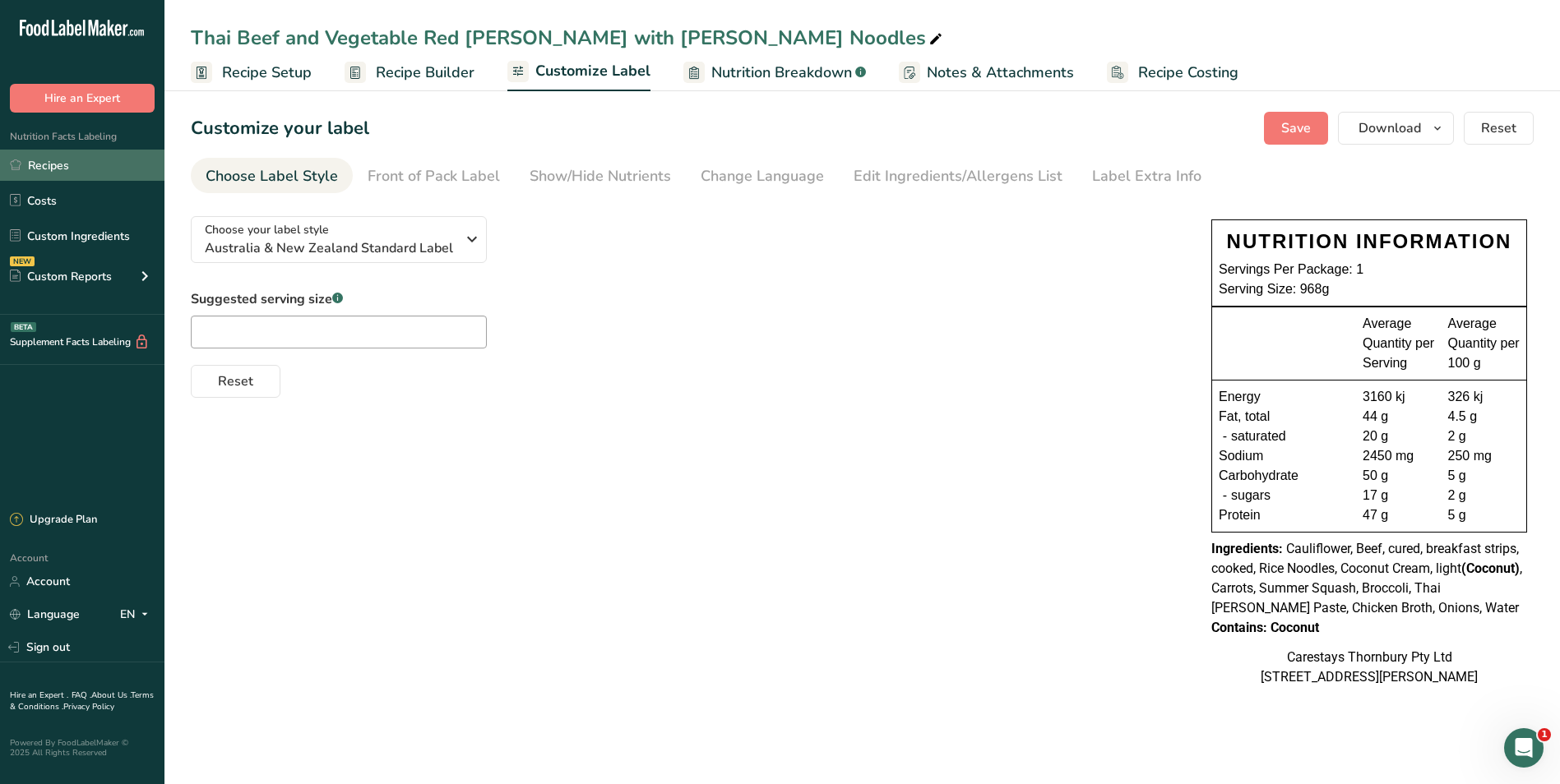
click at [79, 166] on link "Recipes" at bounding box center [82, 165] width 165 height 31
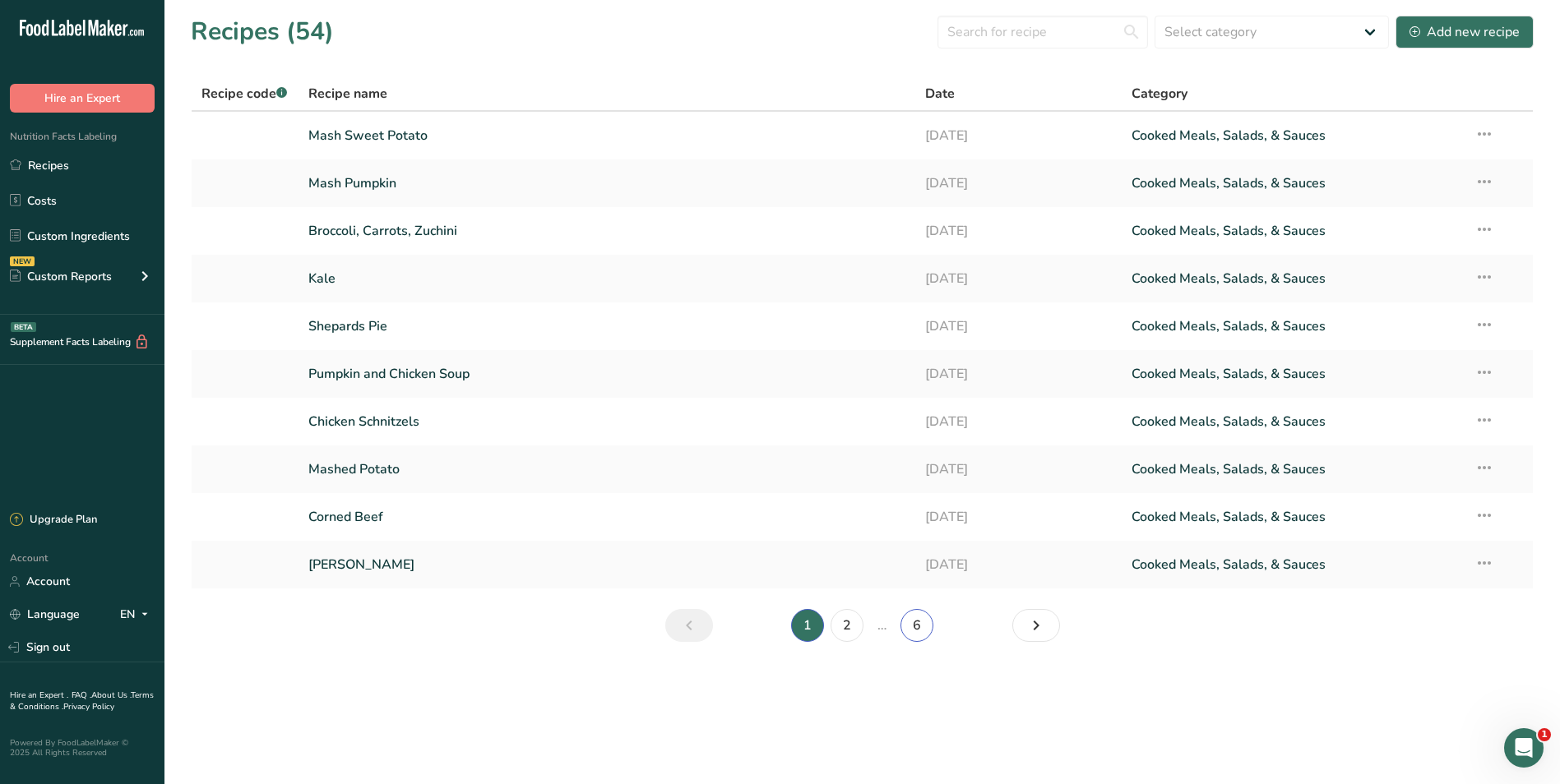
click at [919, 621] on link "6" at bounding box center [917, 625] width 33 height 33
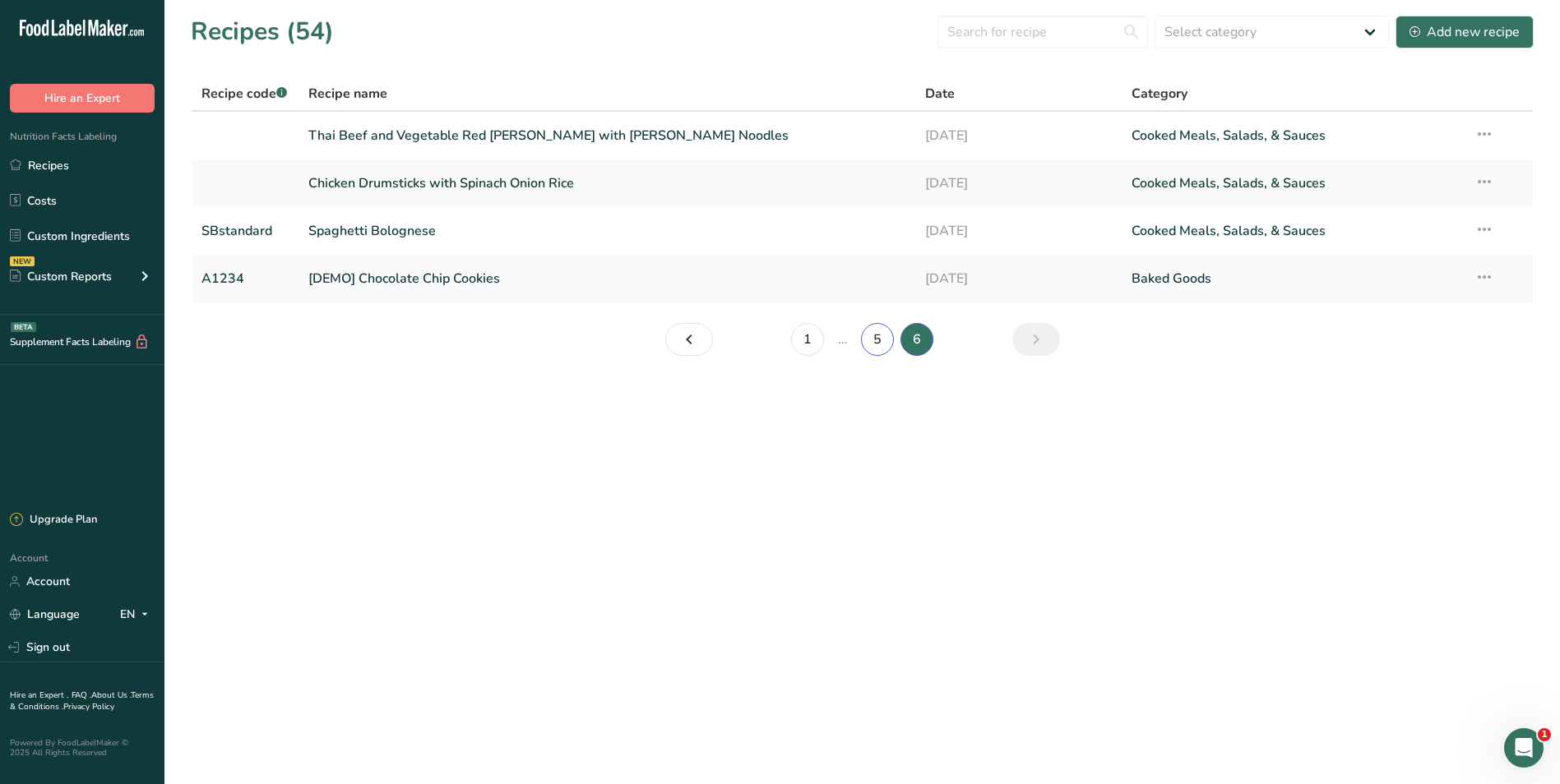
click at [882, 337] on link "5" at bounding box center [878, 340] width 33 height 33
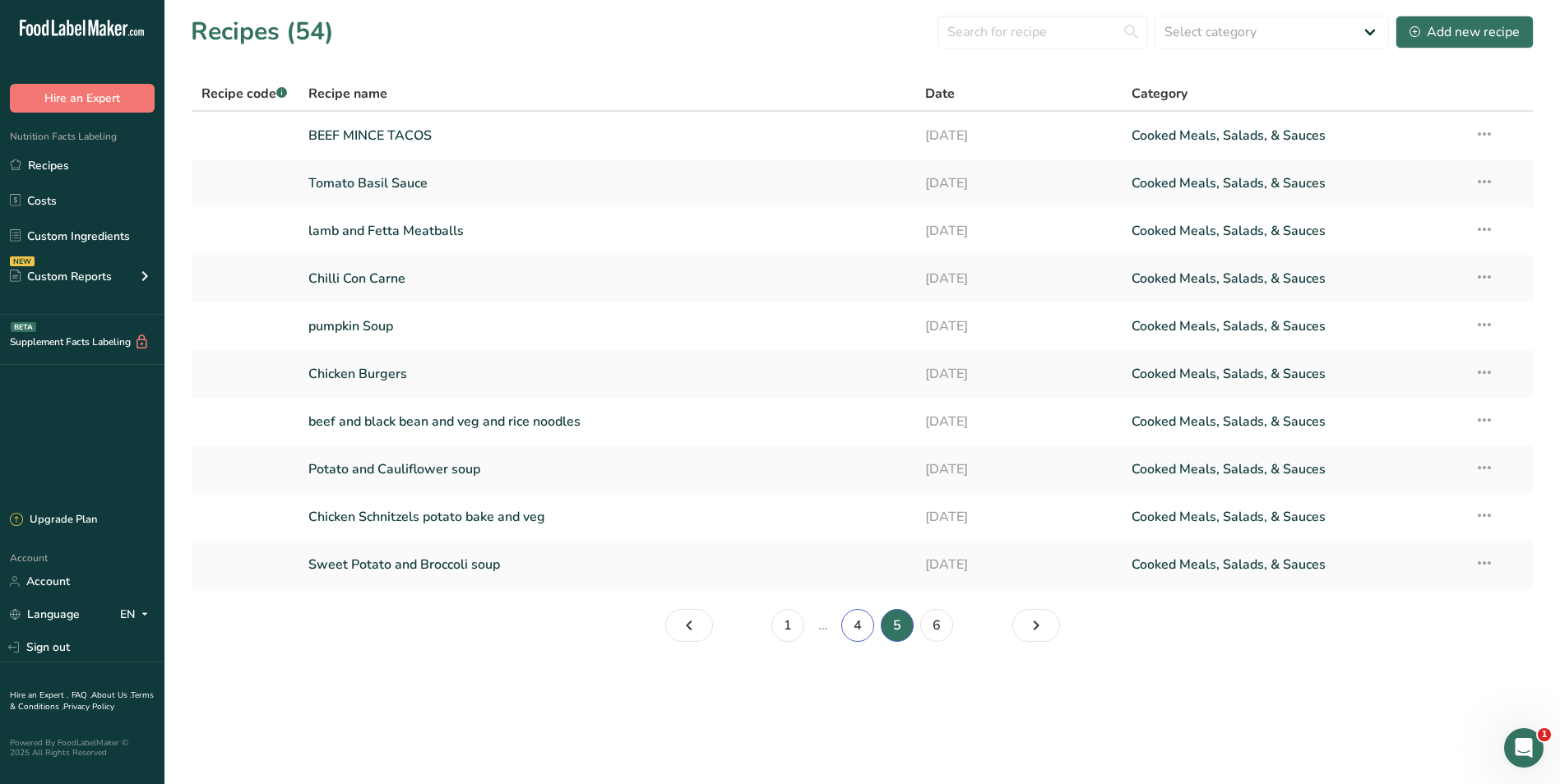
click at [864, 623] on link "4" at bounding box center [858, 625] width 33 height 33
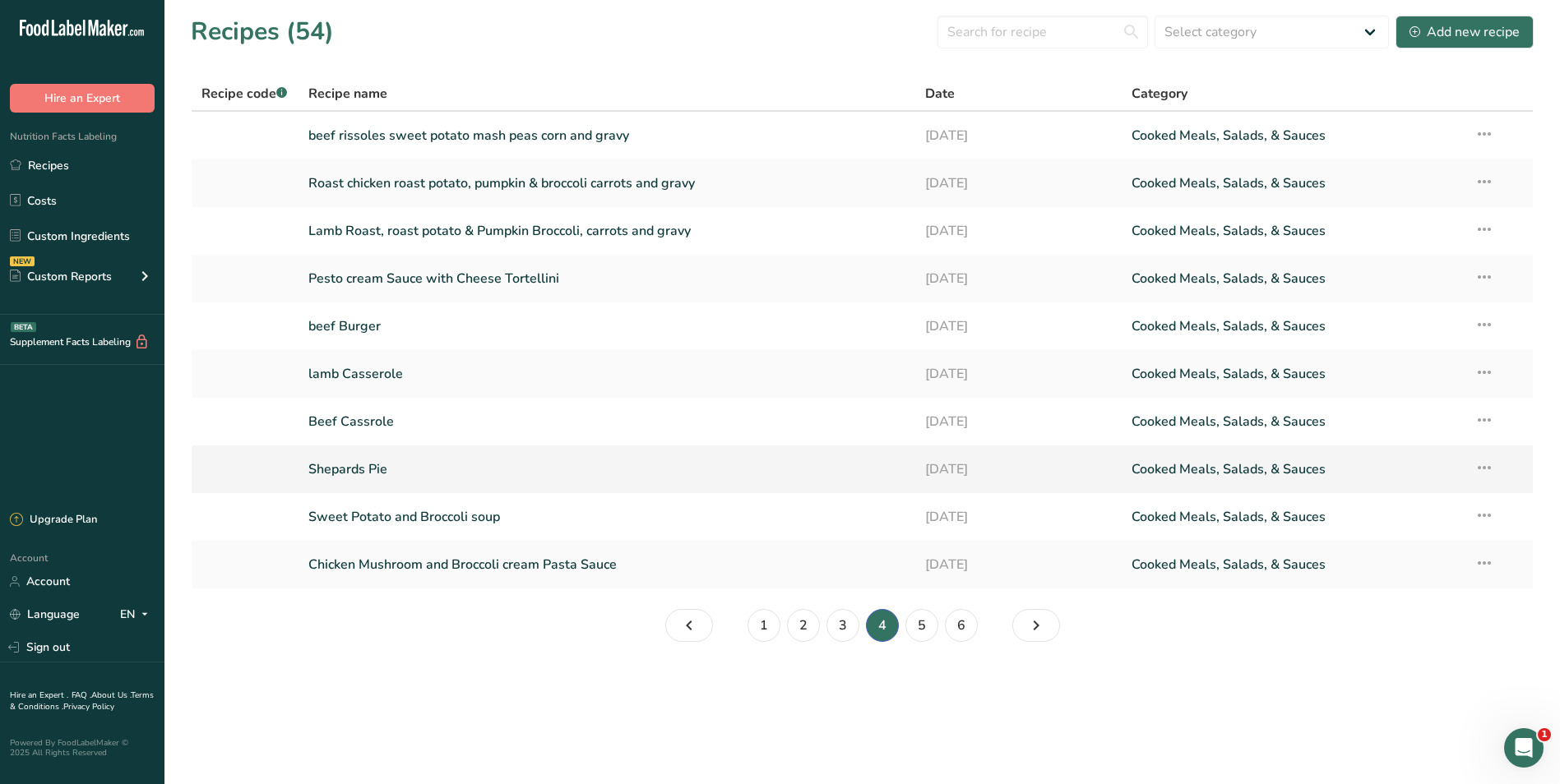
click at [419, 468] on link "Shepards Pie" at bounding box center [607, 469] width 598 height 34
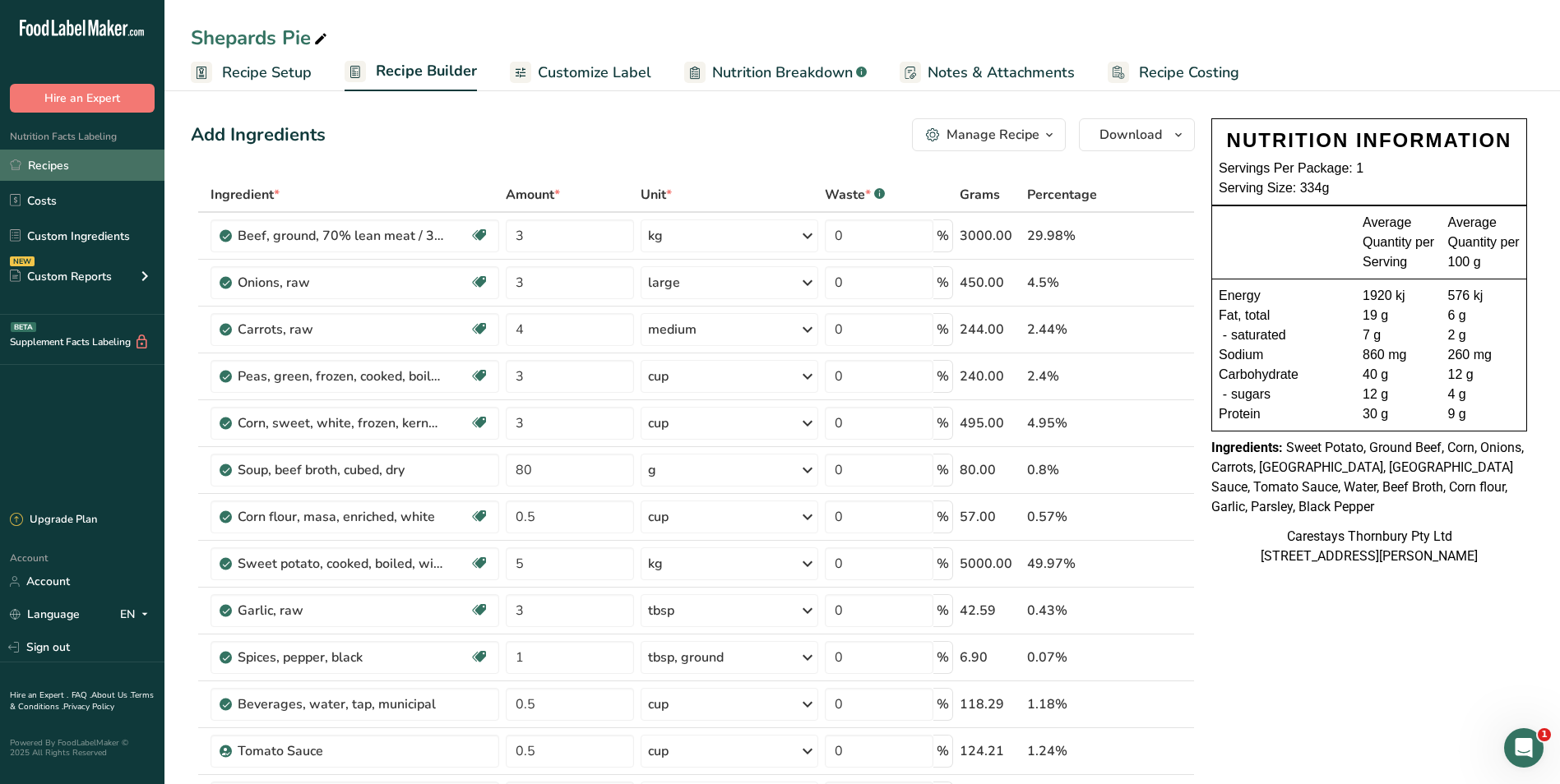
click at [79, 163] on link "Recipes" at bounding box center [82, 165] width 165 height 31
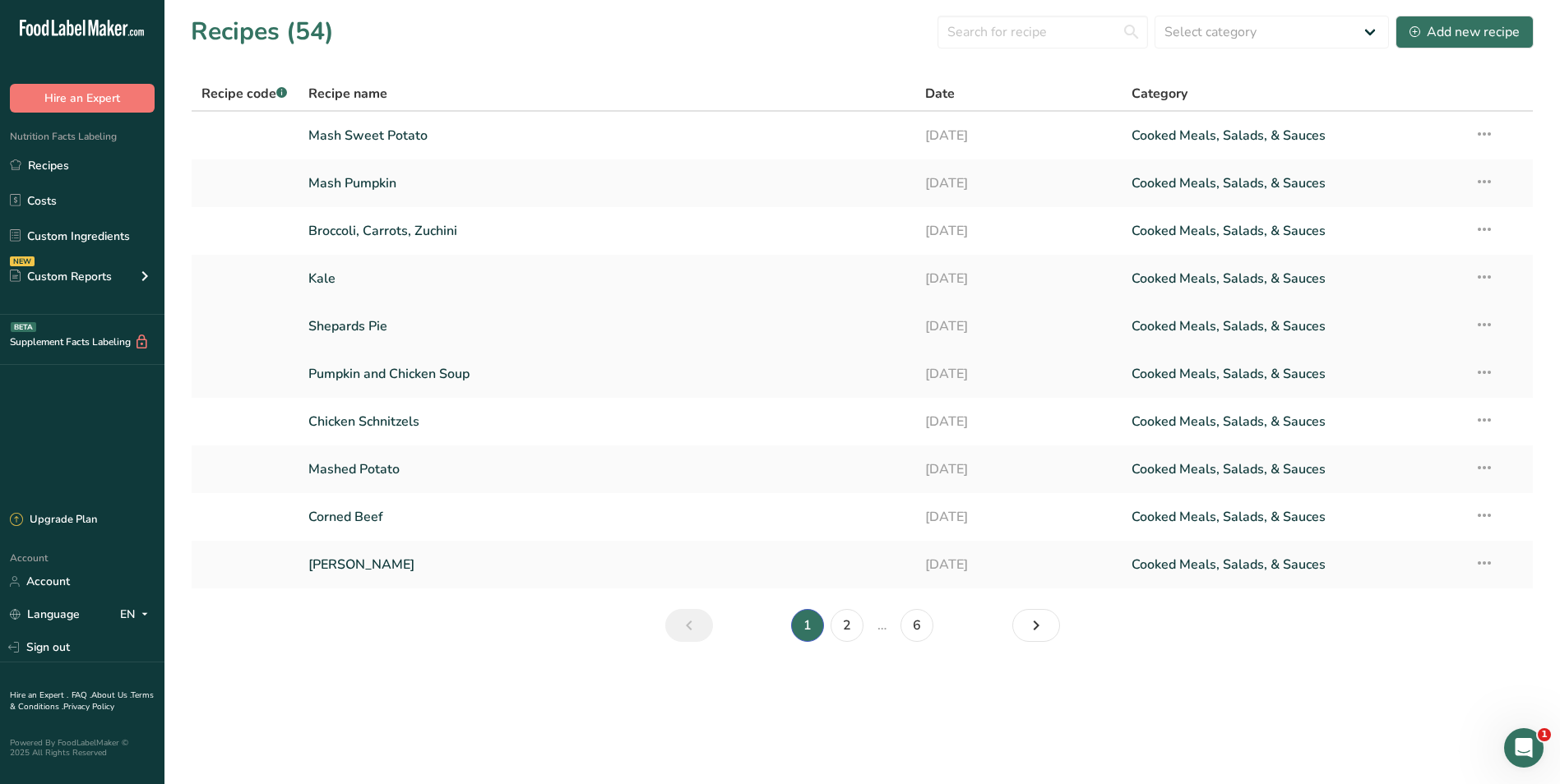
click at [435, 320] on link "Shepards Pie" at bounding box center [607, 326] width 598 height 34
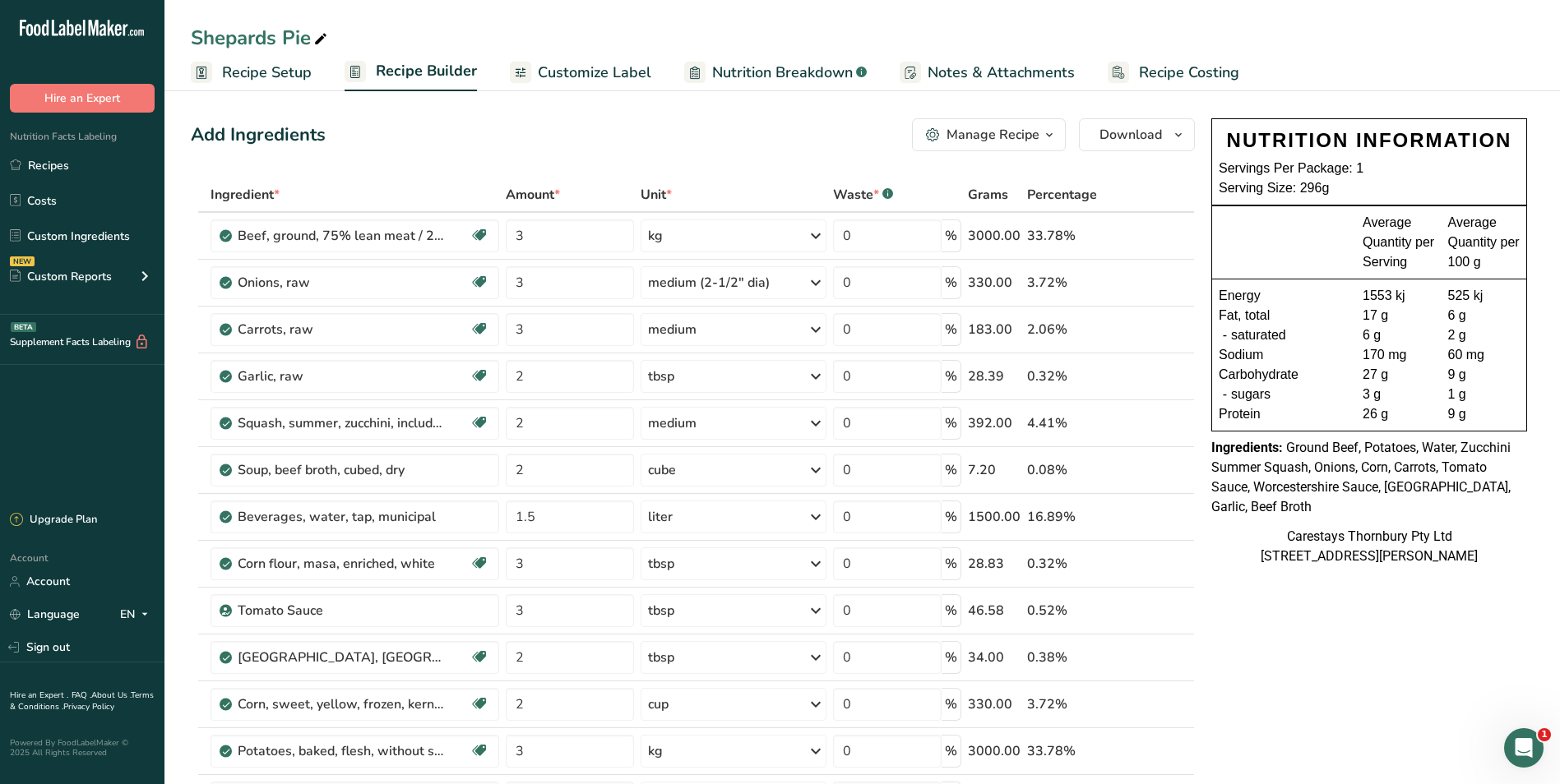
click at [622, 69] on span "Customize Label" at bounding box center [594, 72] width 114 height 22
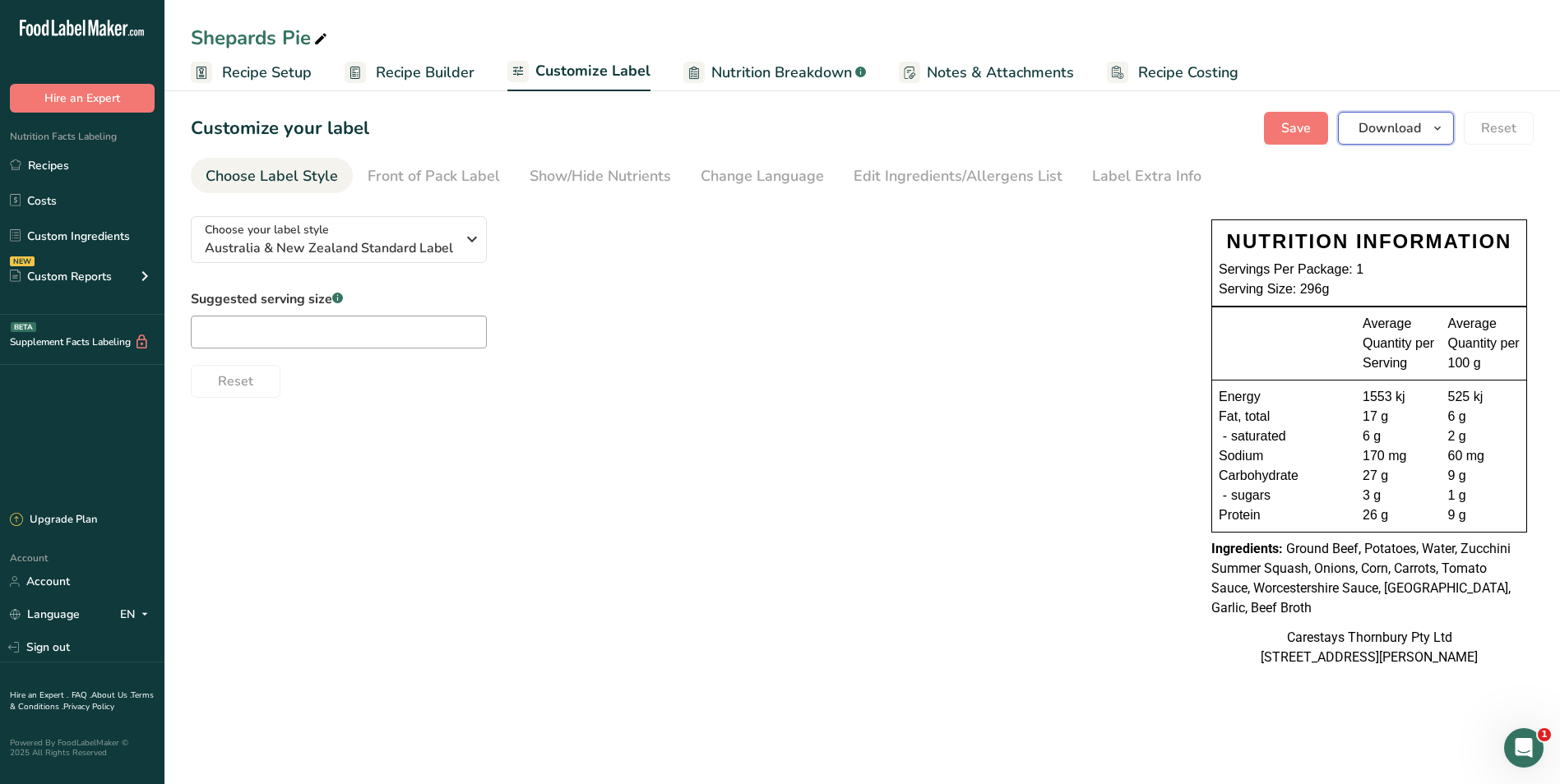
click at [1418, 129] on span "Download" at bounding box center [1389, 128] width 62 height 20
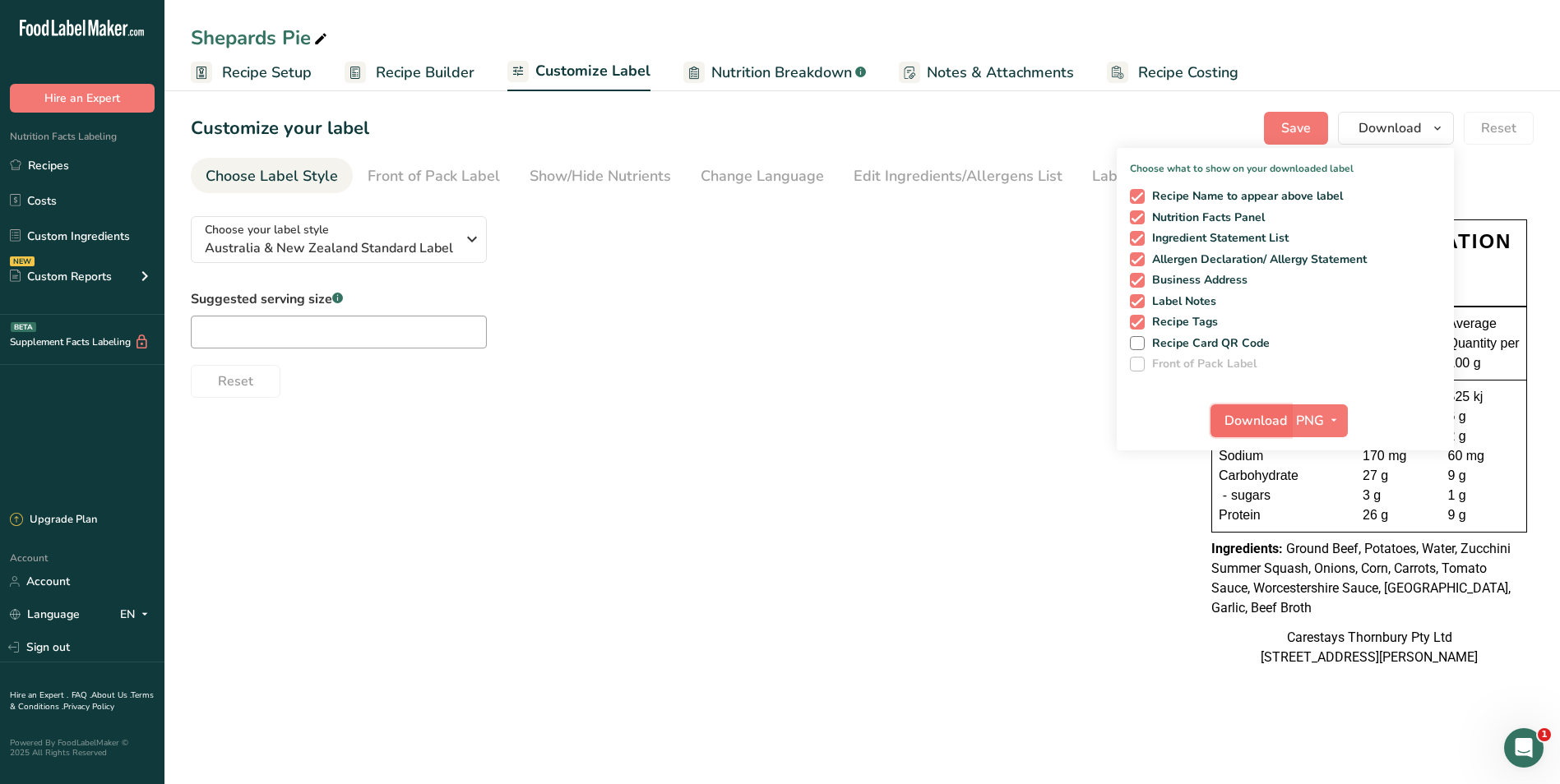
click at [1255, 422] on span "Download" at bounding box center [1255, 421] width 62 height 20
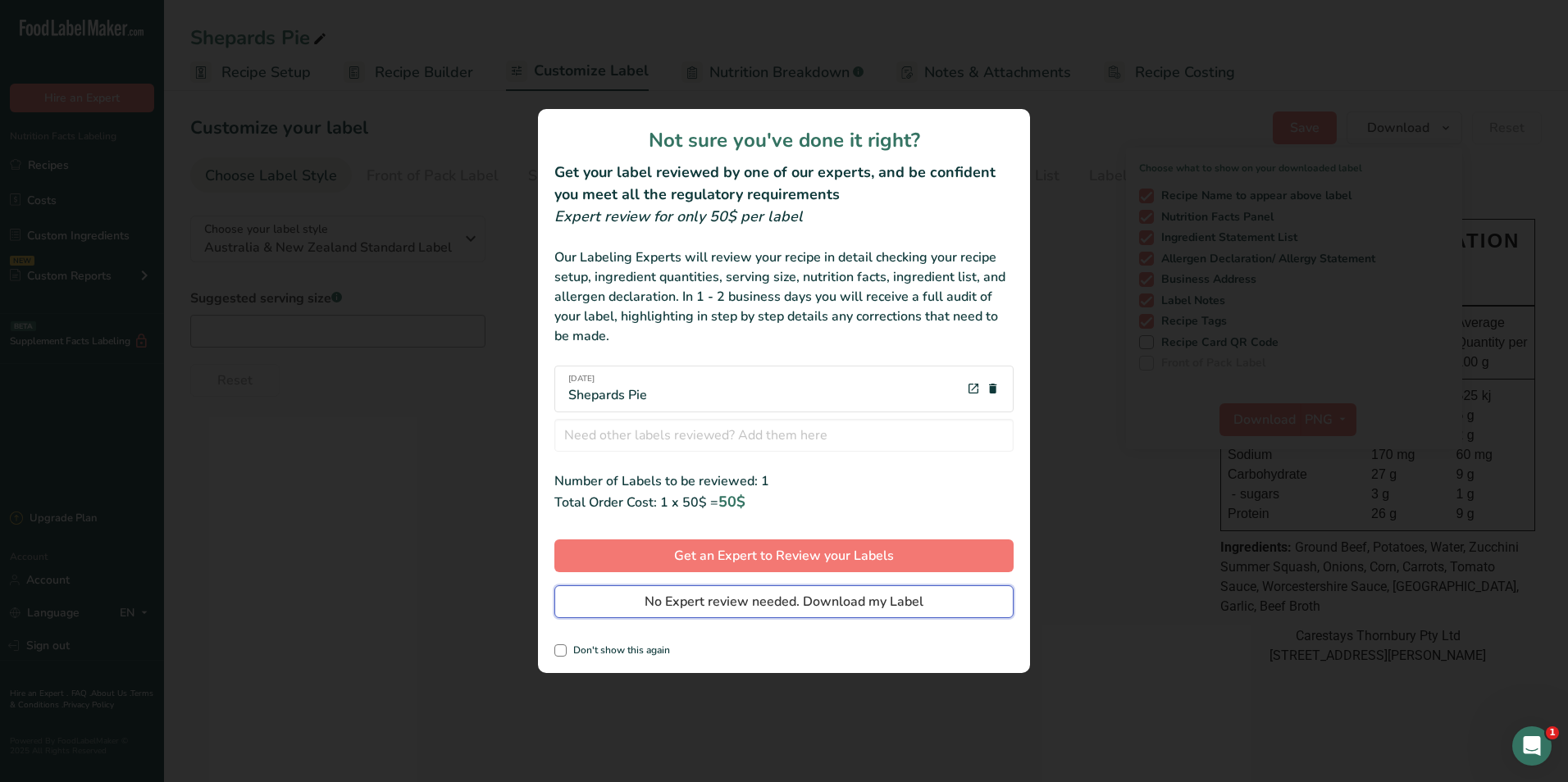
click at [874, 601] on span "No Expert review needed. Download my Label" at bounding box center [784, 601] width 279 height 20
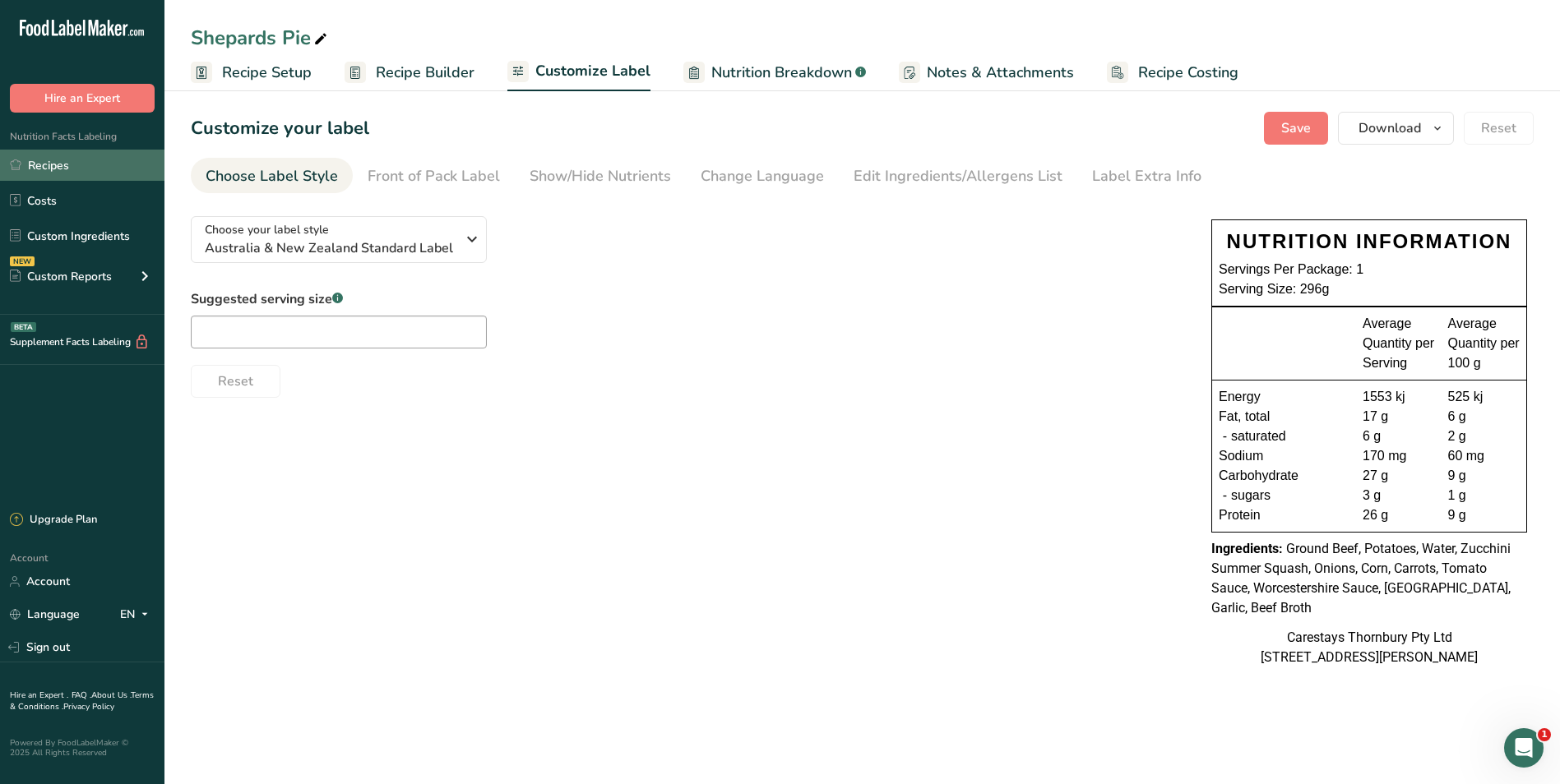
click at [47, 164] on link "Recipes" at bounding box center [82, 165] width 165 height 31
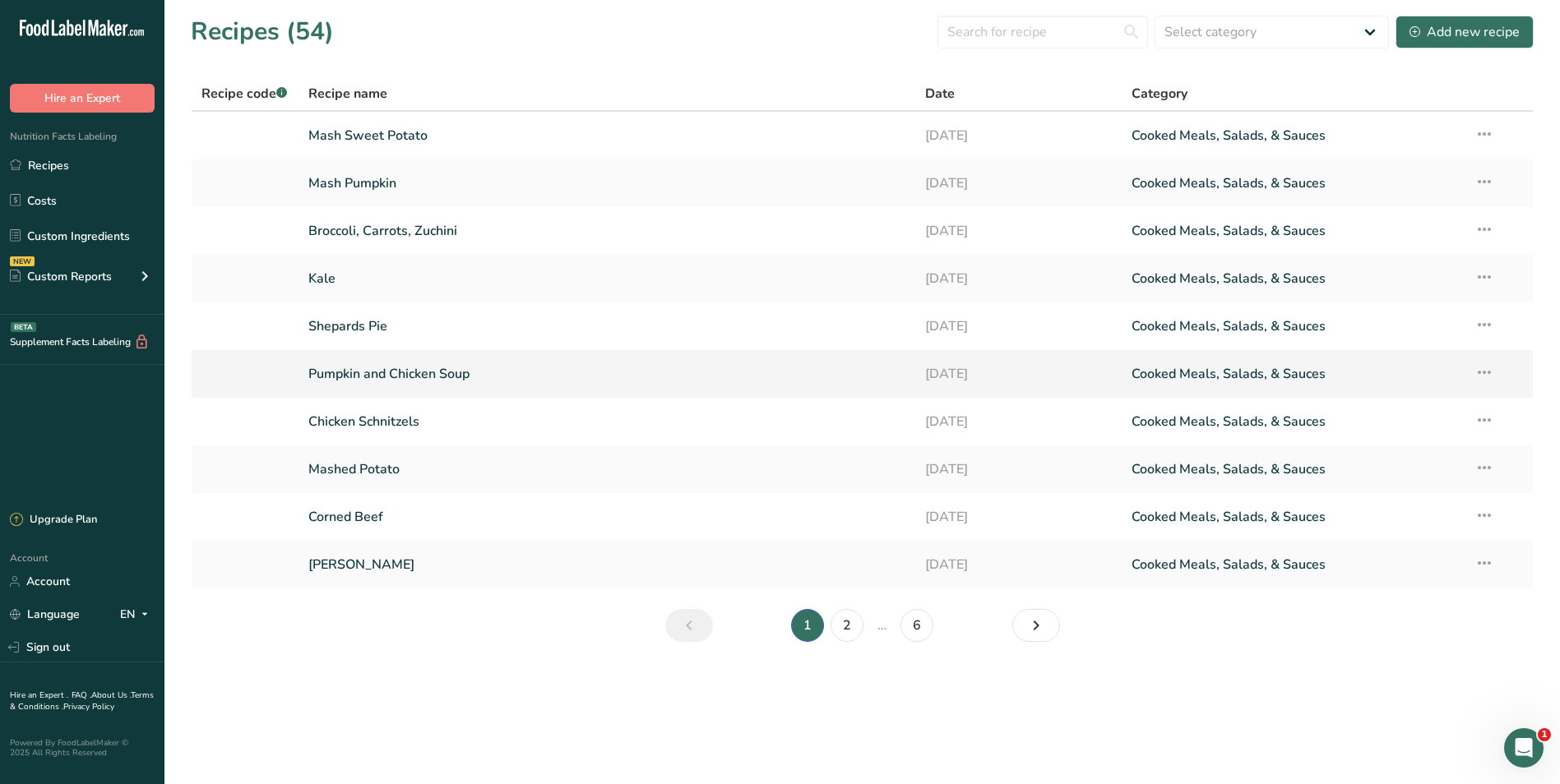
click at [372, 372] on link "Pumpkin and Chicken Soup" at bounding box center [607, 374] width 598 height 34
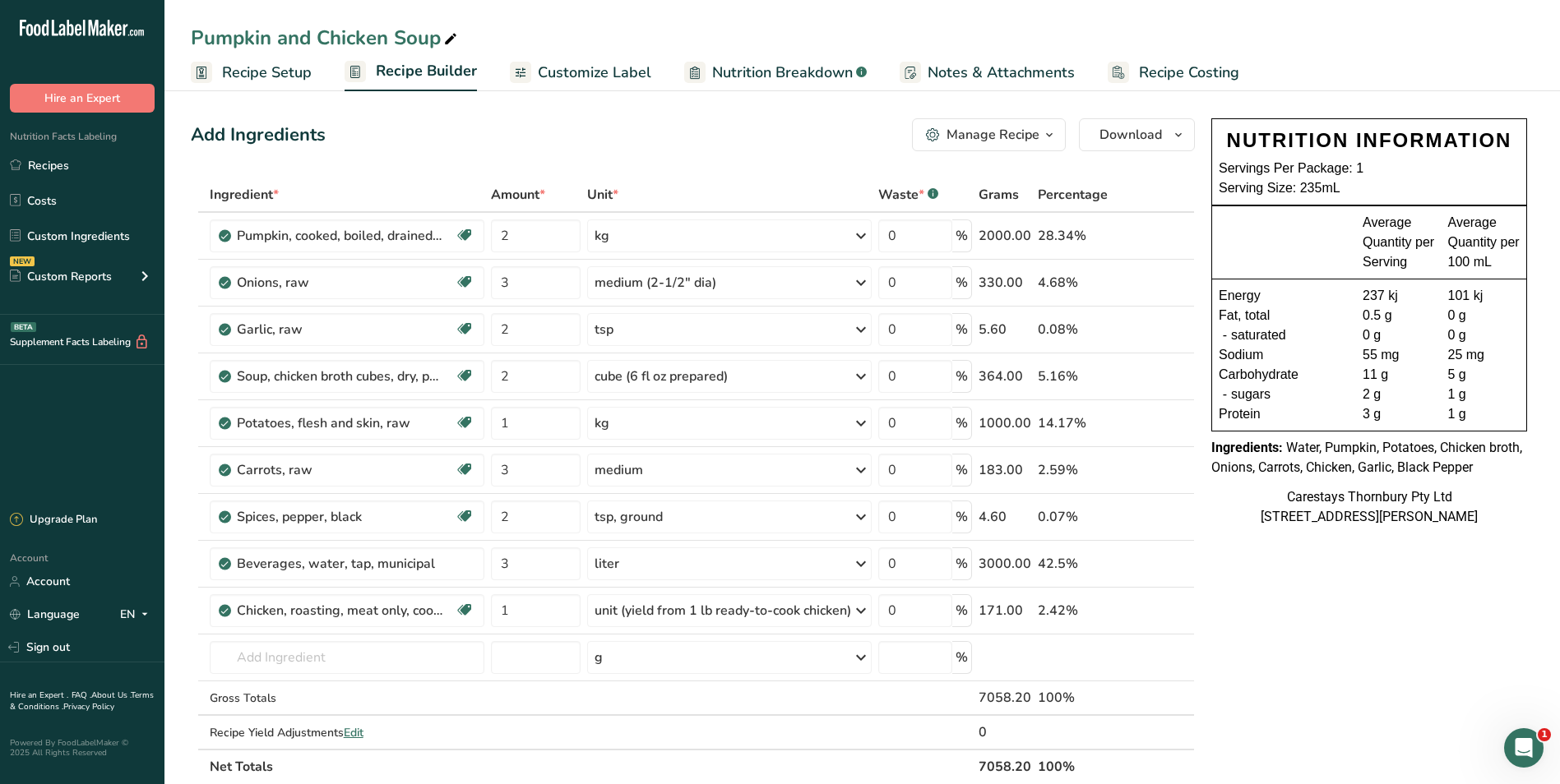
click at [588, 72] on span "Customize Label" at bounding box center [594, 72] width 114 height 22
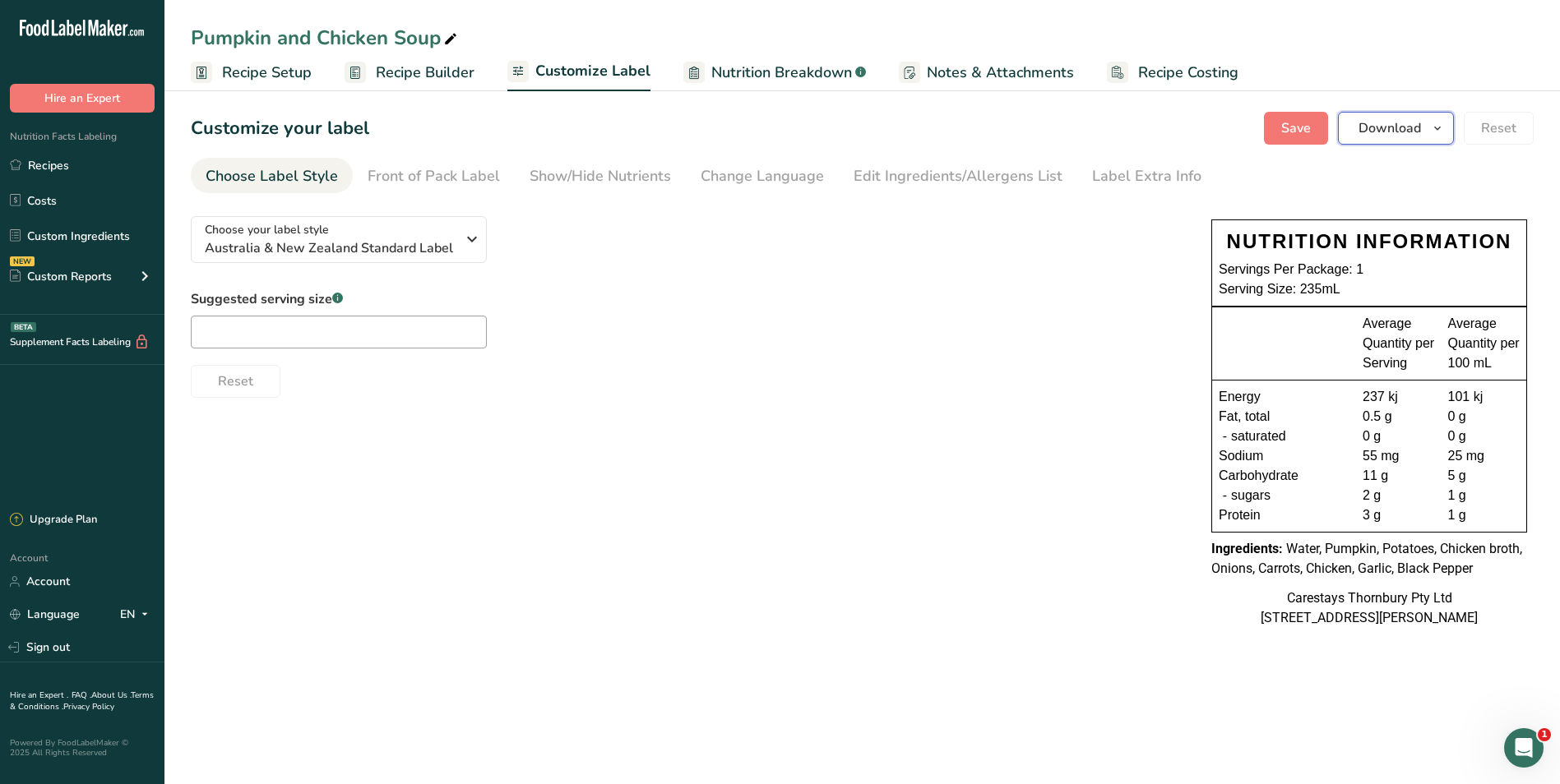
click at [1397, 129] on span "Download" at bounding box center [1389, 128] width 62 height 20
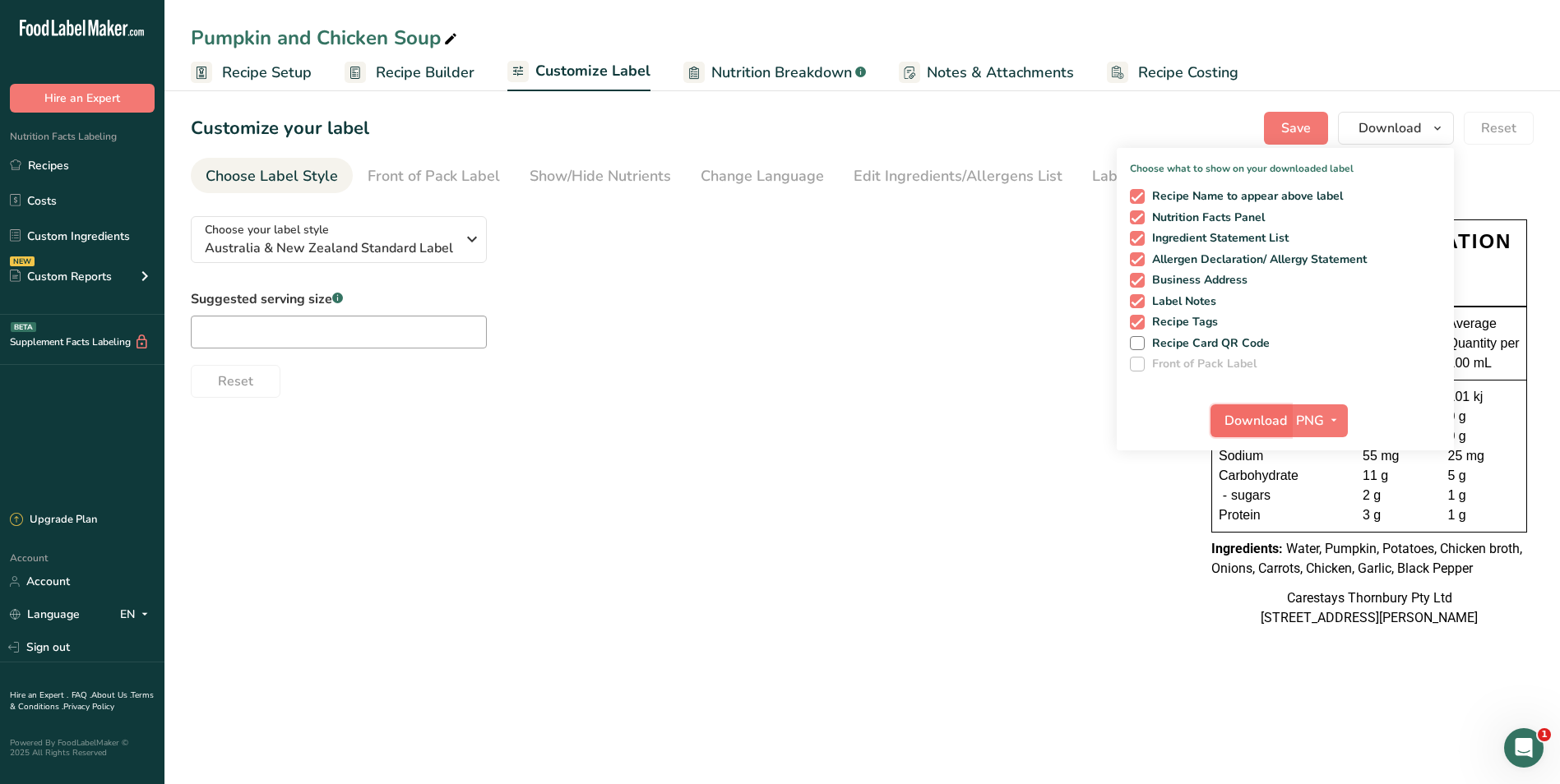
click at [1229, 421] on span "Download" at bounding box center [1255, 421] width 62 height 20
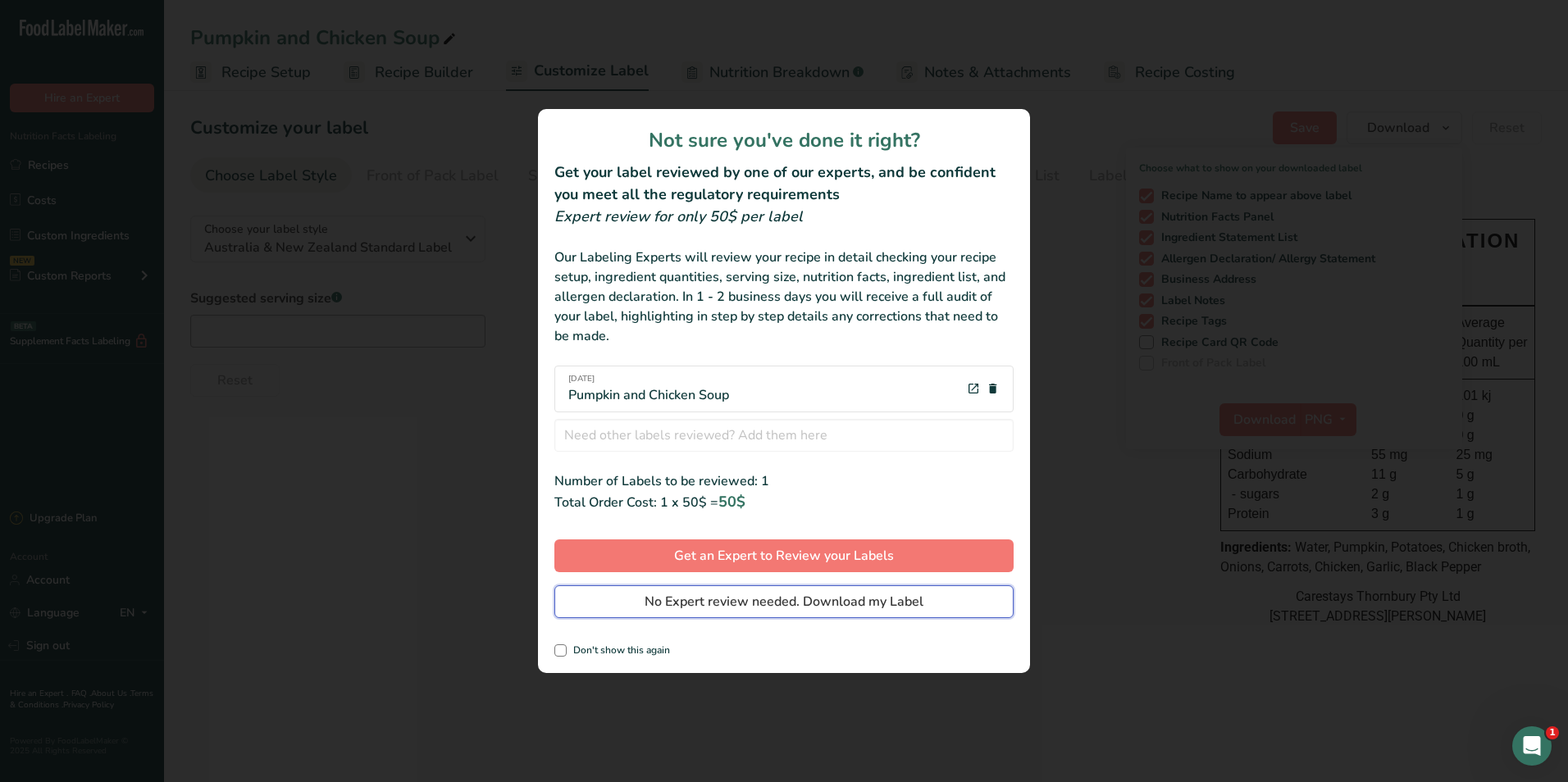
click at [940, 596] on button "No Expert review needed. Download my Label" at bounding box center [784, 601] width 460 height 33
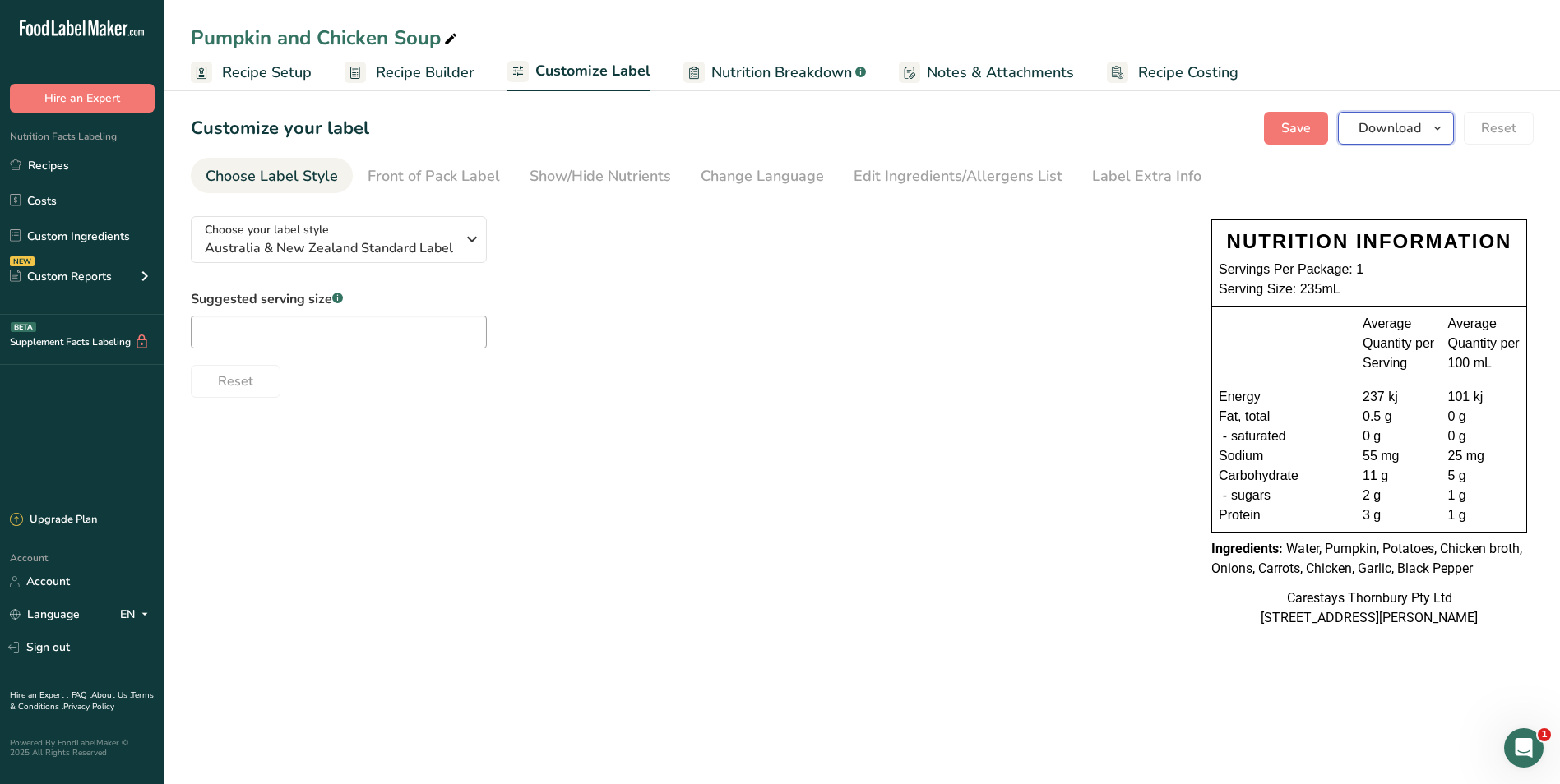
click at [1410, 125] on span "Download" at bounding box center [1389, 128] width 62 height 20
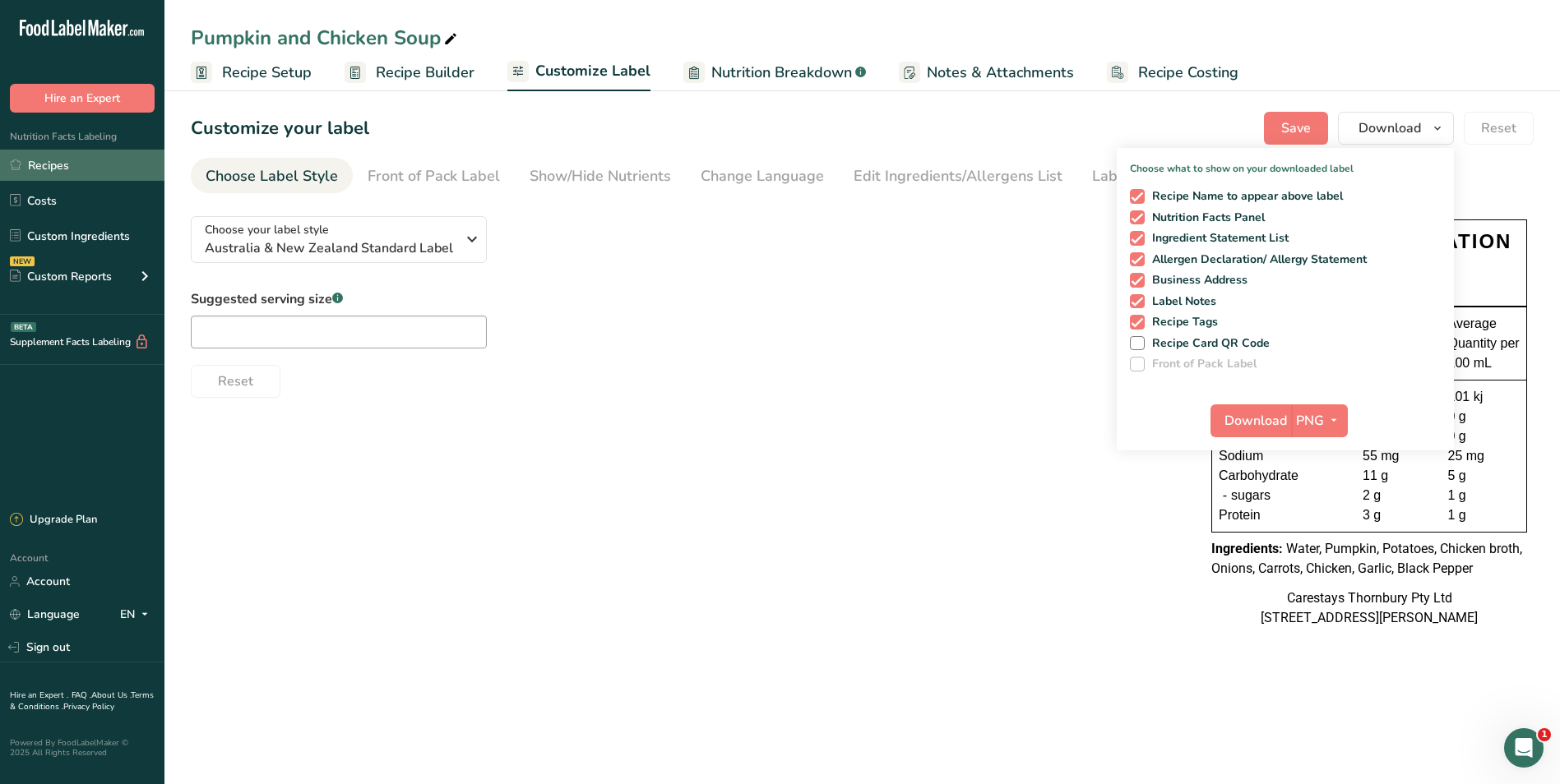
click at [47, 160] on link "Recipes" at bounding box center [82, 165] width 165 height 31
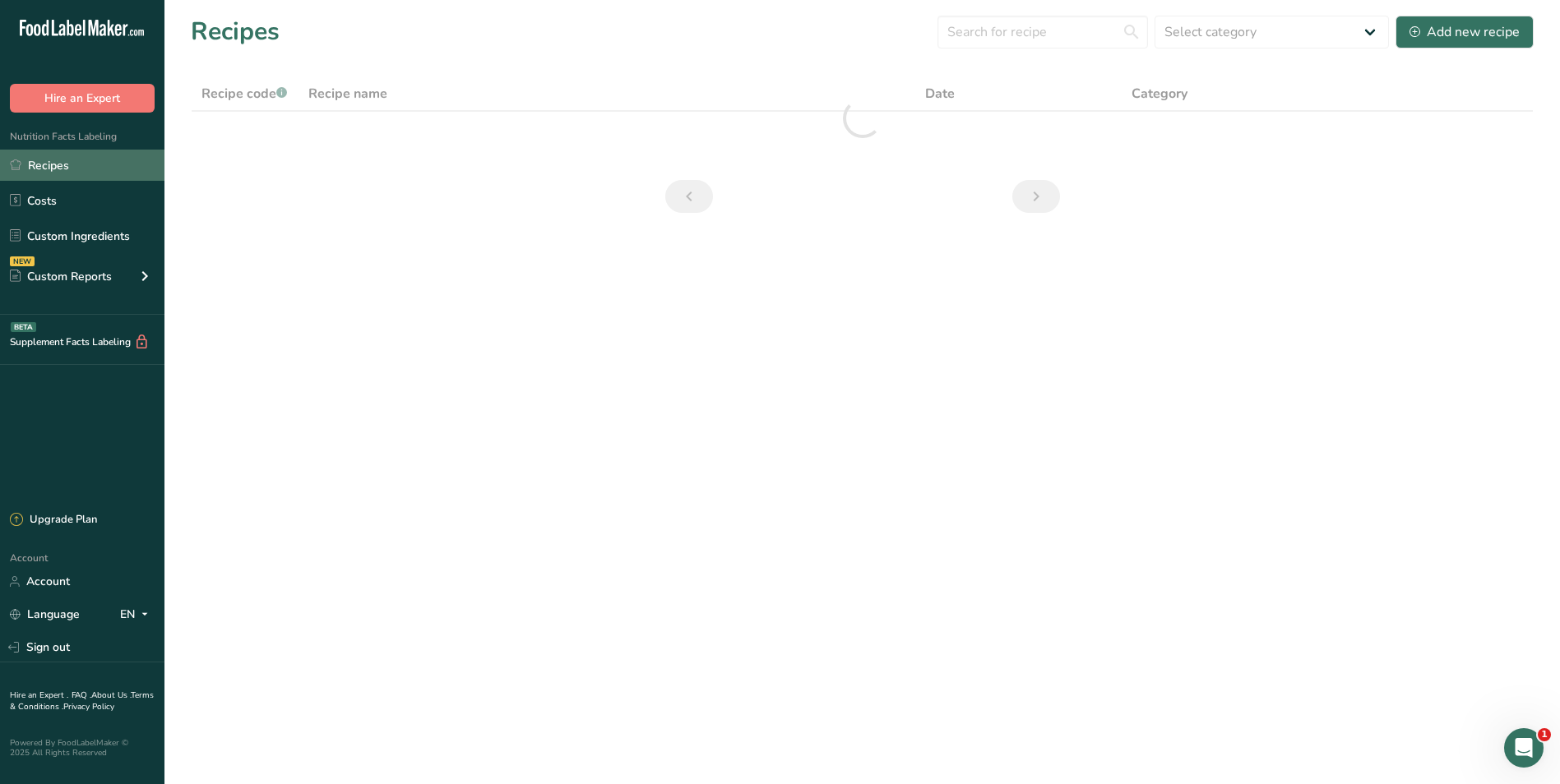
click at [46, 160] on link "Recipes" at bounding box center [82, 165] width 165 height 31
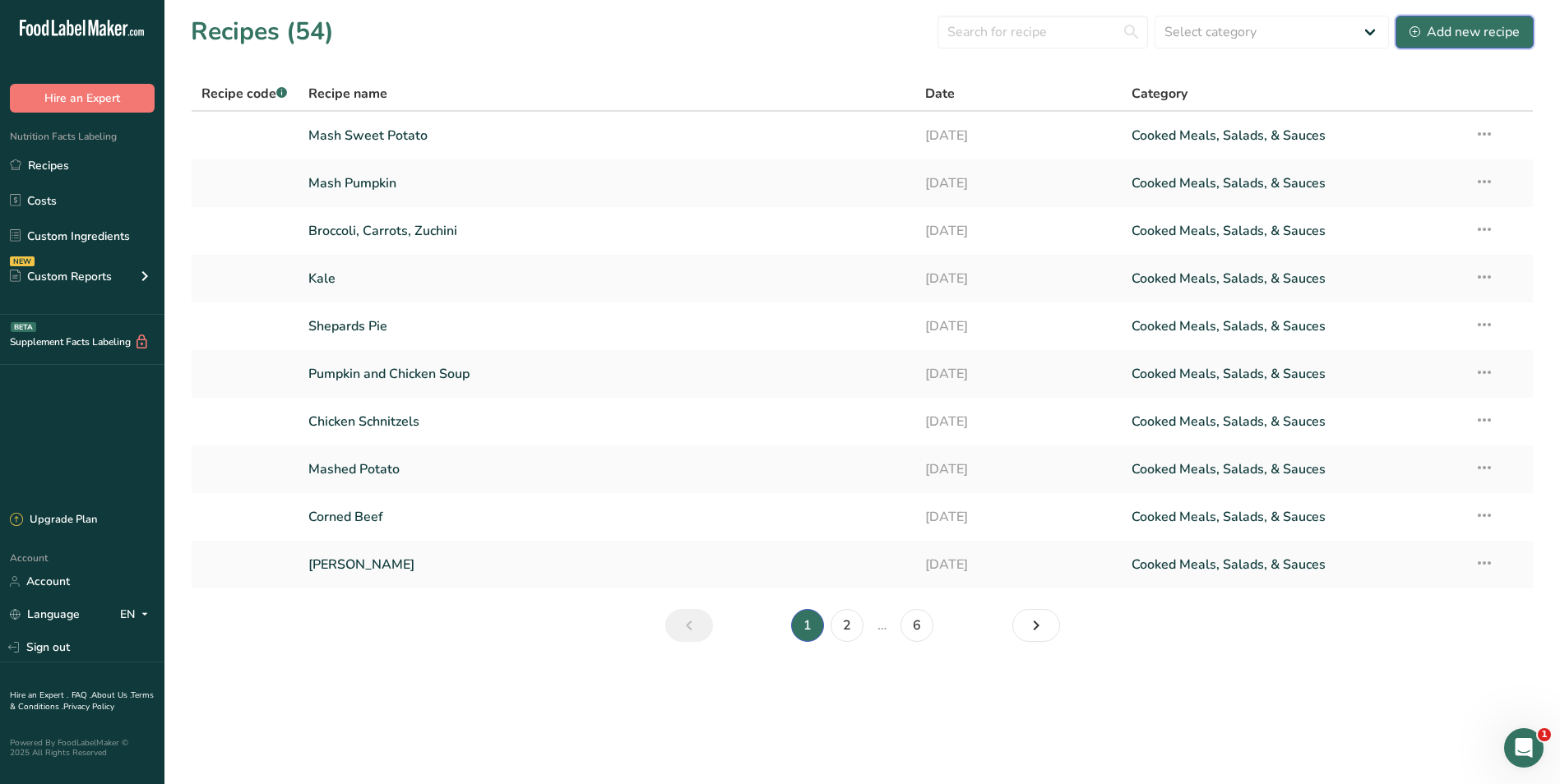
click at [1487, 30] on div "Add new recipe" at bounding box center [1465, 32] width 110 height 20
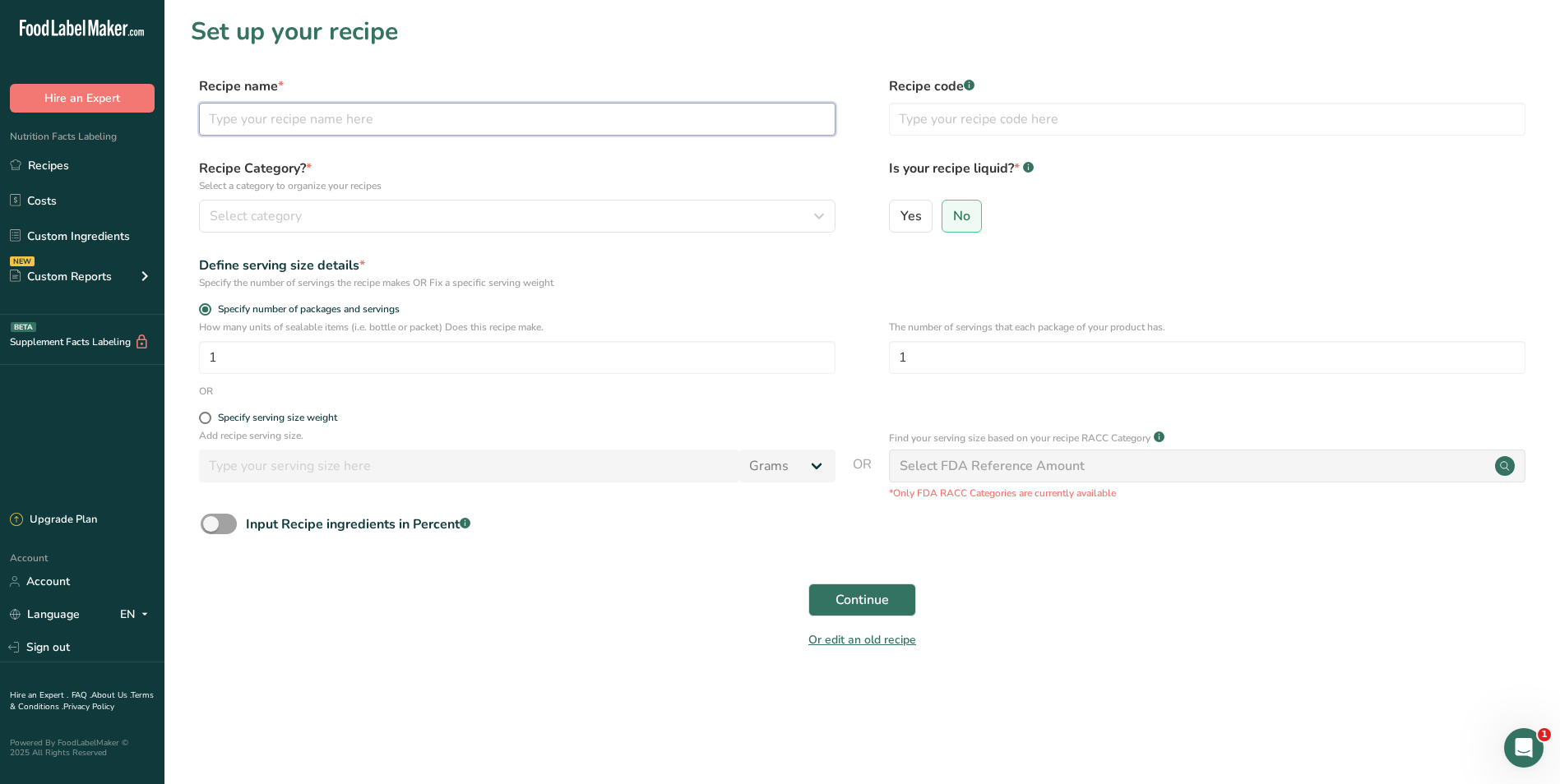
click at [230, 119] on input "text" at bounding box center [518, 119] width 637 height 33
type input "Basmati Rice"
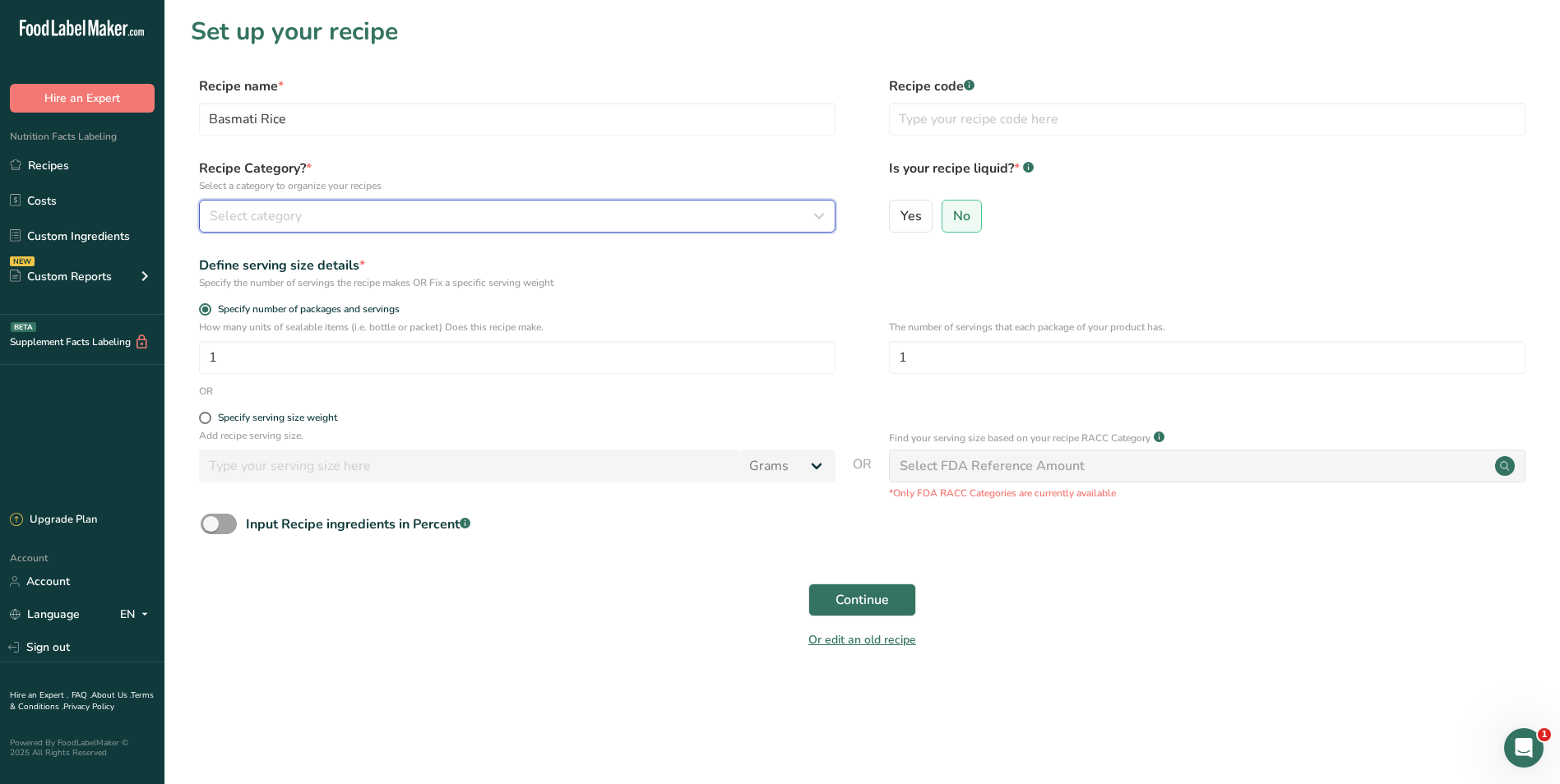
click at [816, 217] on icon "button" at bounding box center [819, 216] width 20 height 29
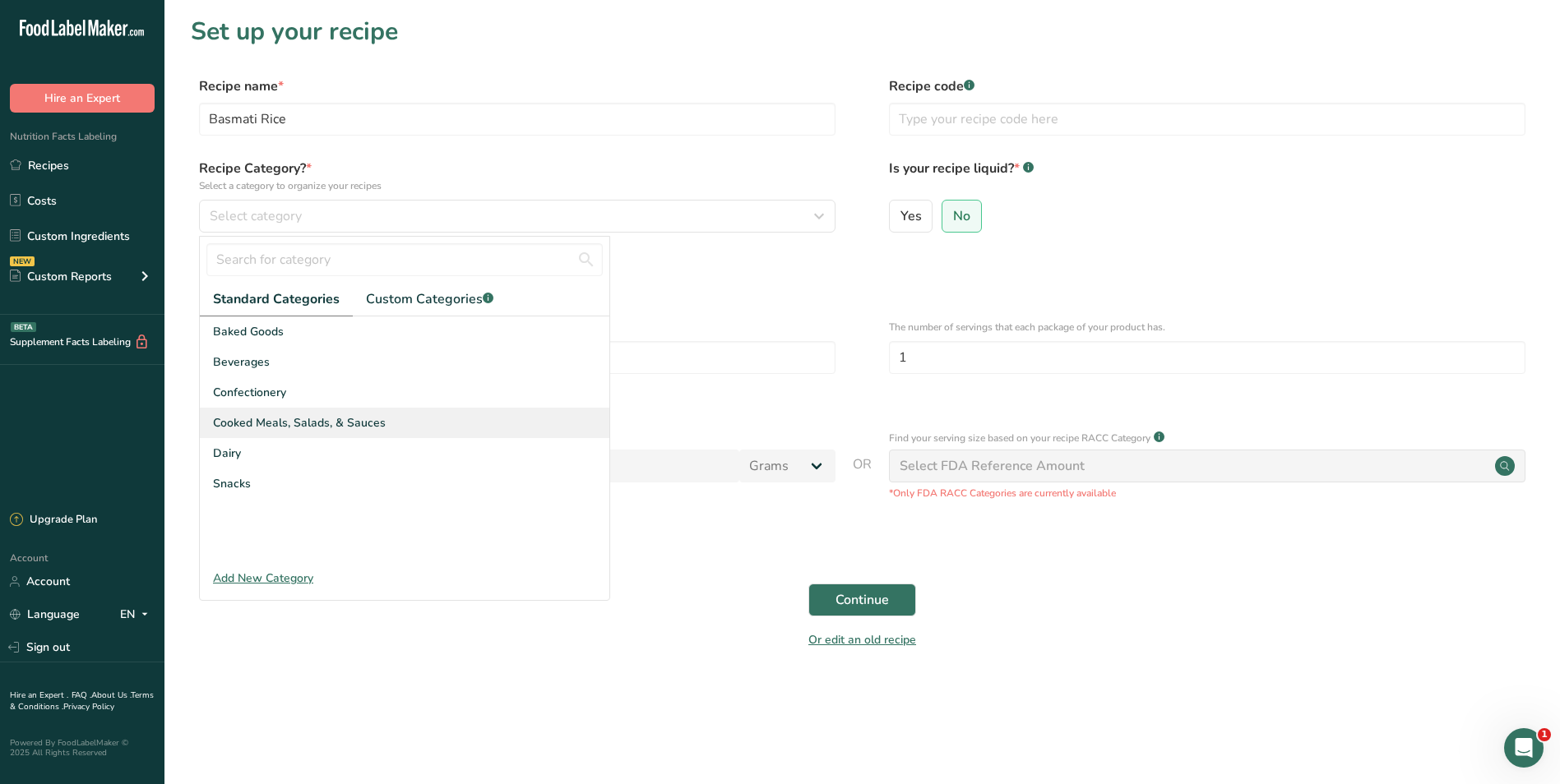
click at [414, 423] on div "Cooked Meals, Salads, & Sauces" at bounding box center [405, 423] width 410 height 30
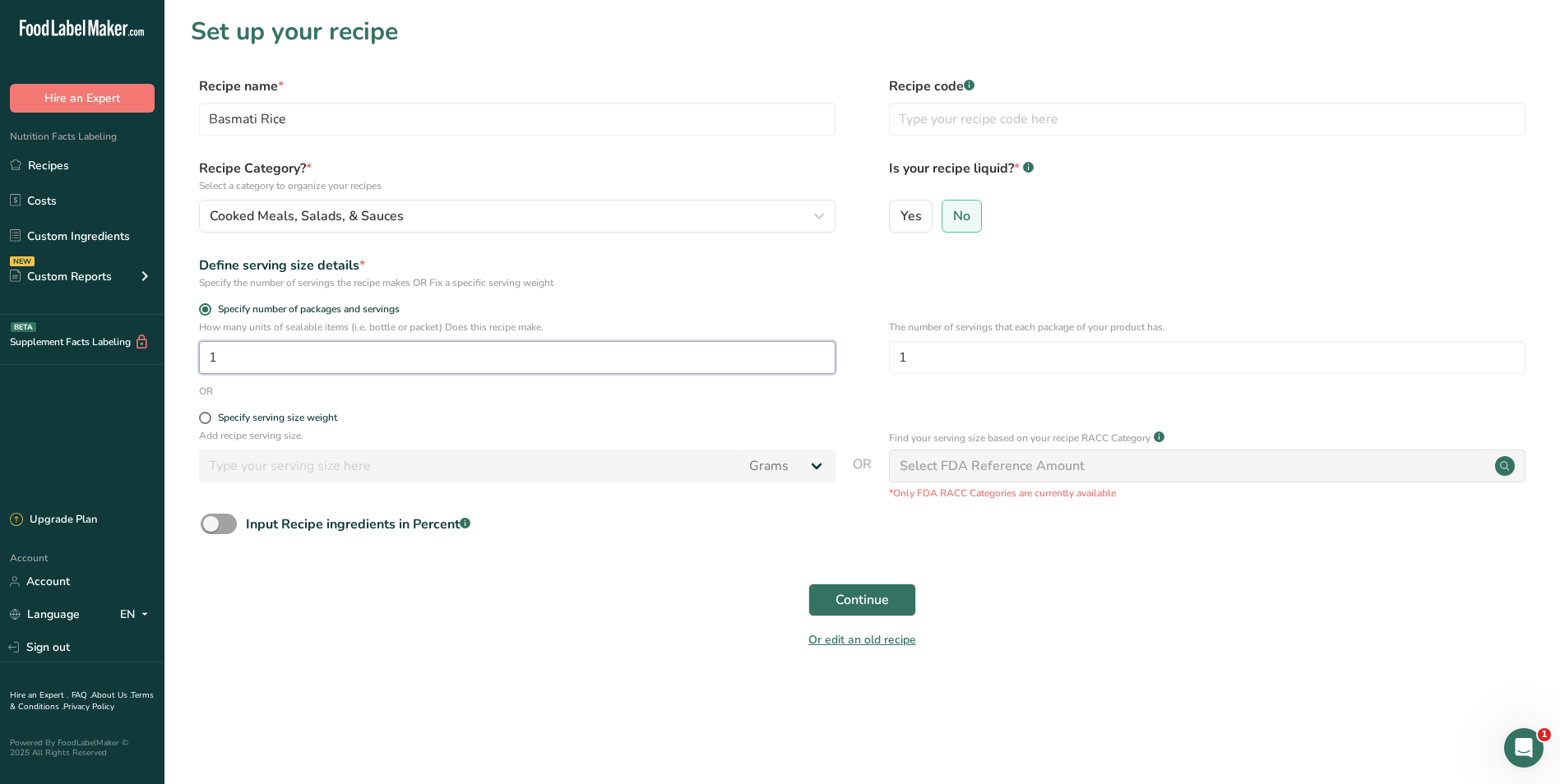
click at [267, 363] on input "1" at bounding box center [518, 358] width 637 height 33
type input "30"
click at [857, 593] on span "Continue" at bounding box center [862, 599] width 53 height 20
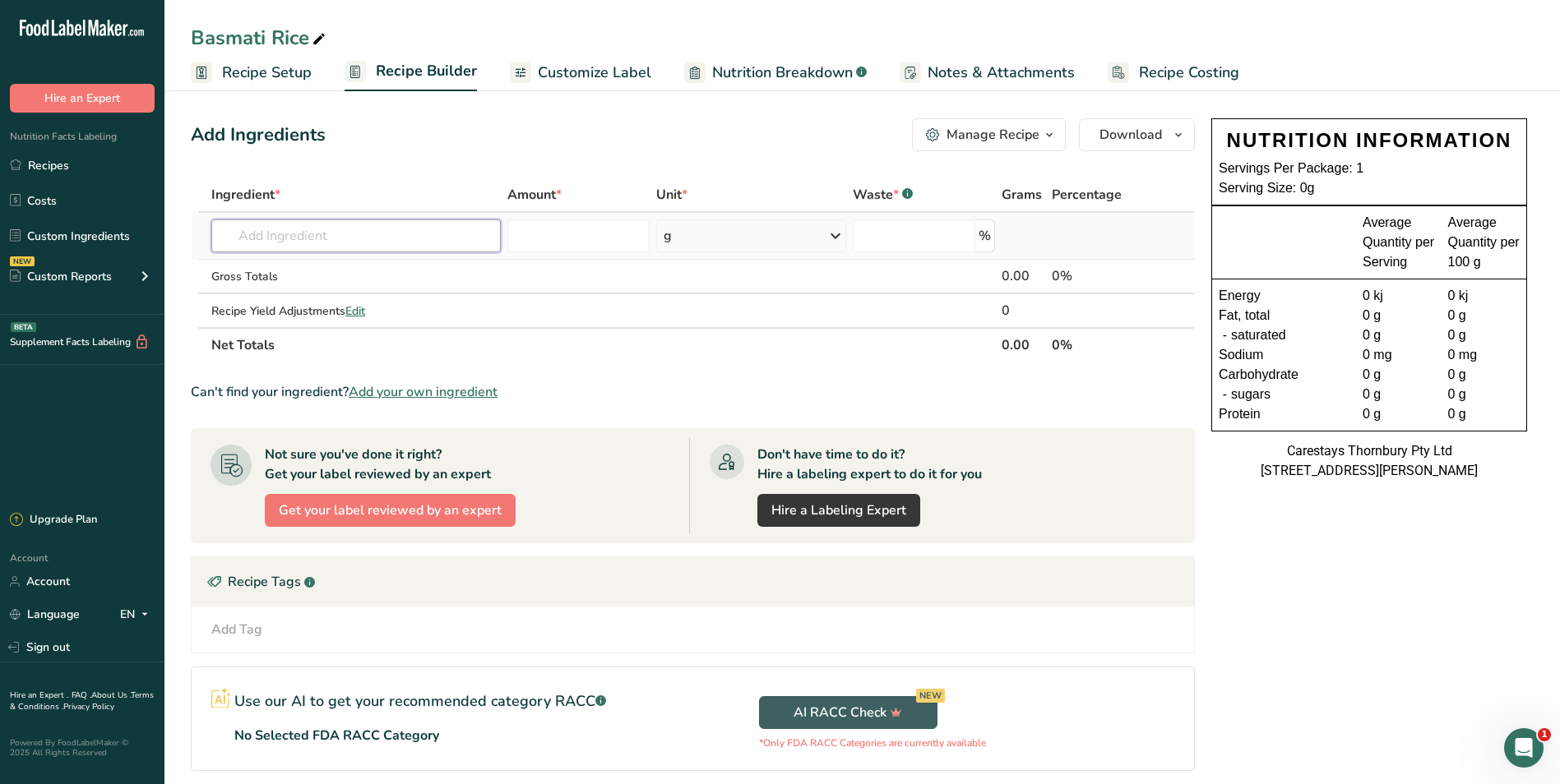
click at [310, 244] on input "text" at bounding box center [355, 235] width 289 height 33
type input "Basmati Rice"
click at [299, 262] on p "Basmati Rice" at bounding box center [265, 269] width 82 height 17
type input "Basmati Rice"
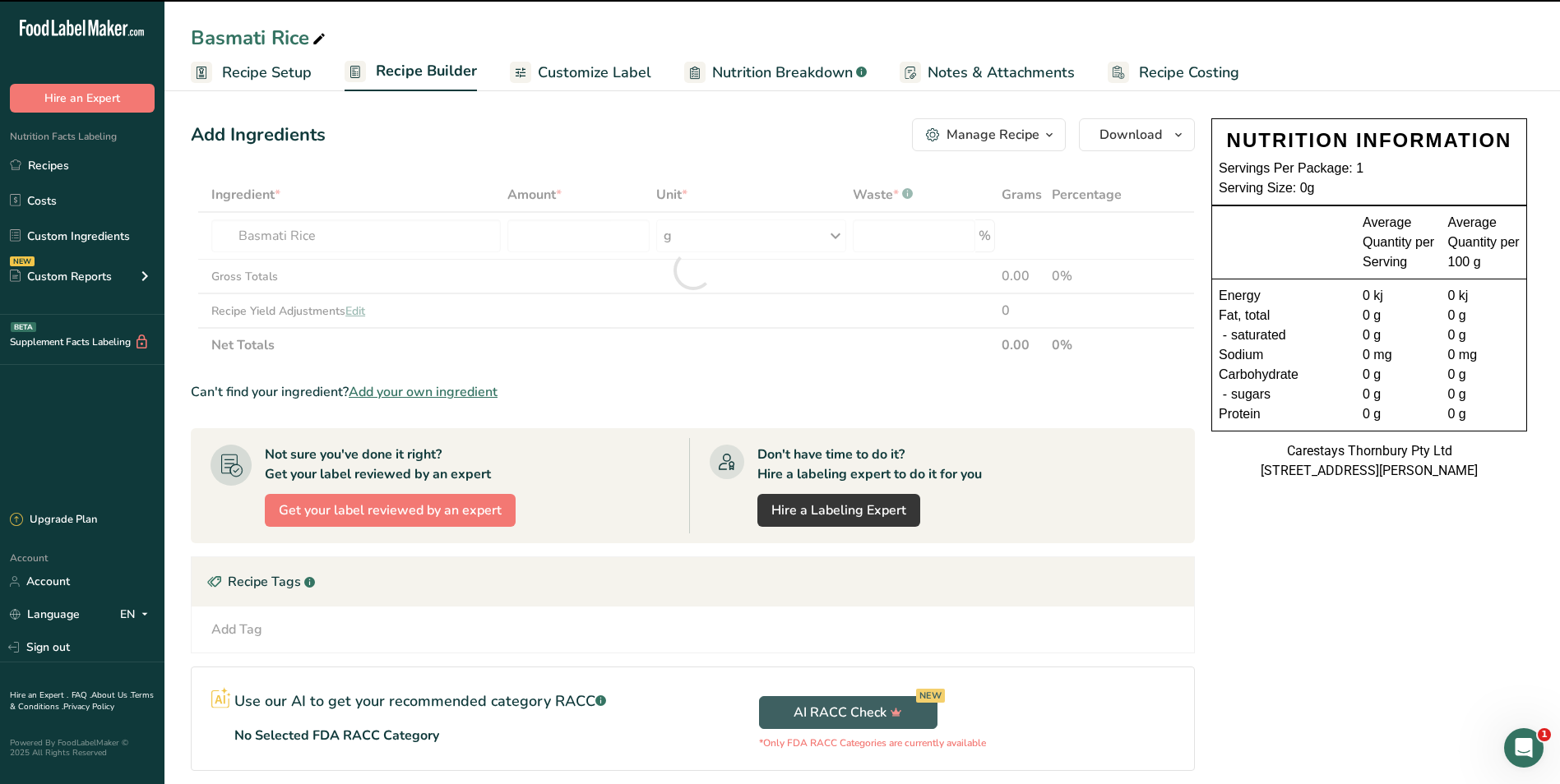
type input "0"
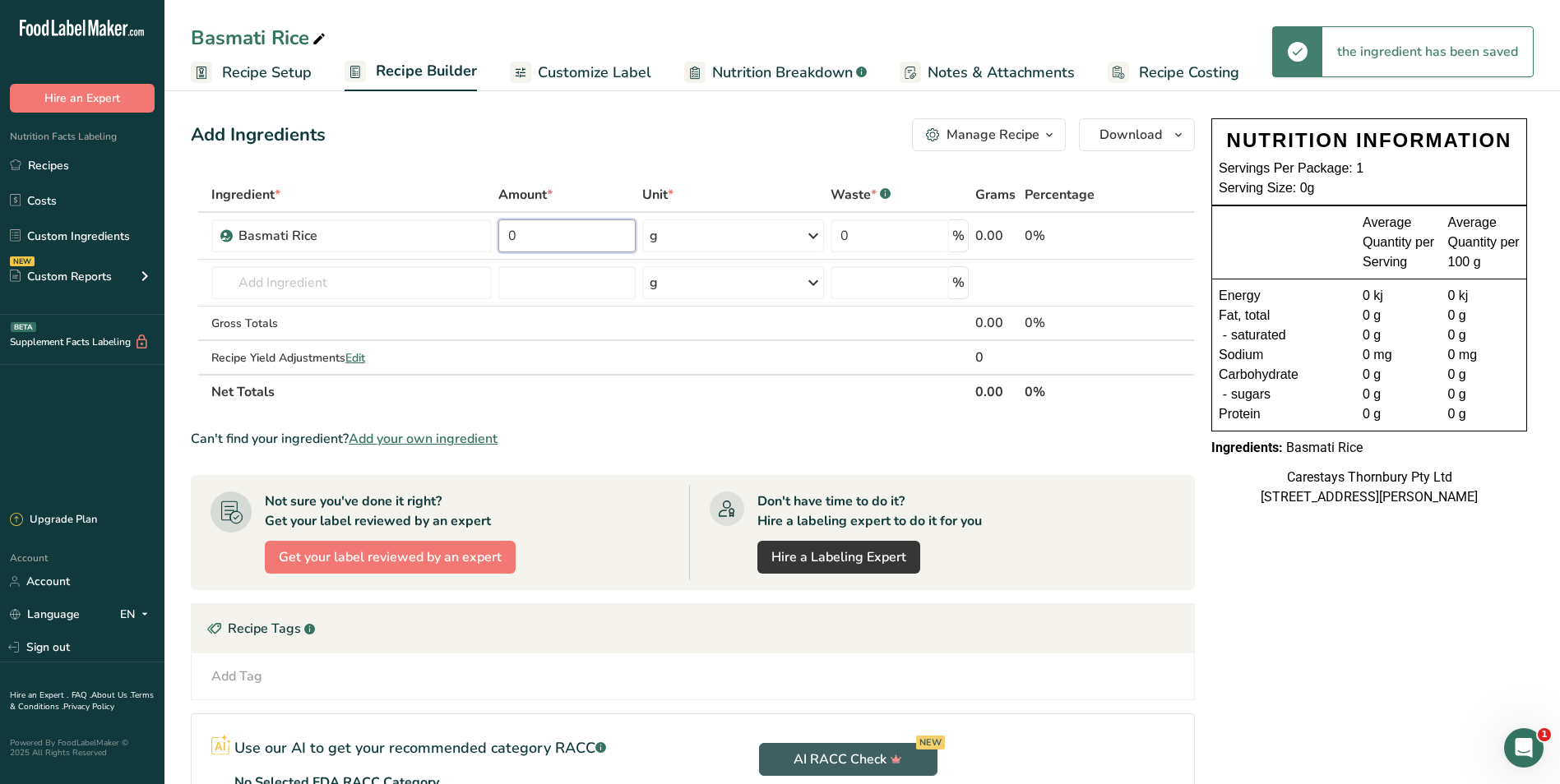
click at [545, 234] on input "0" at bounding box center [567, 235] width 137 height 33
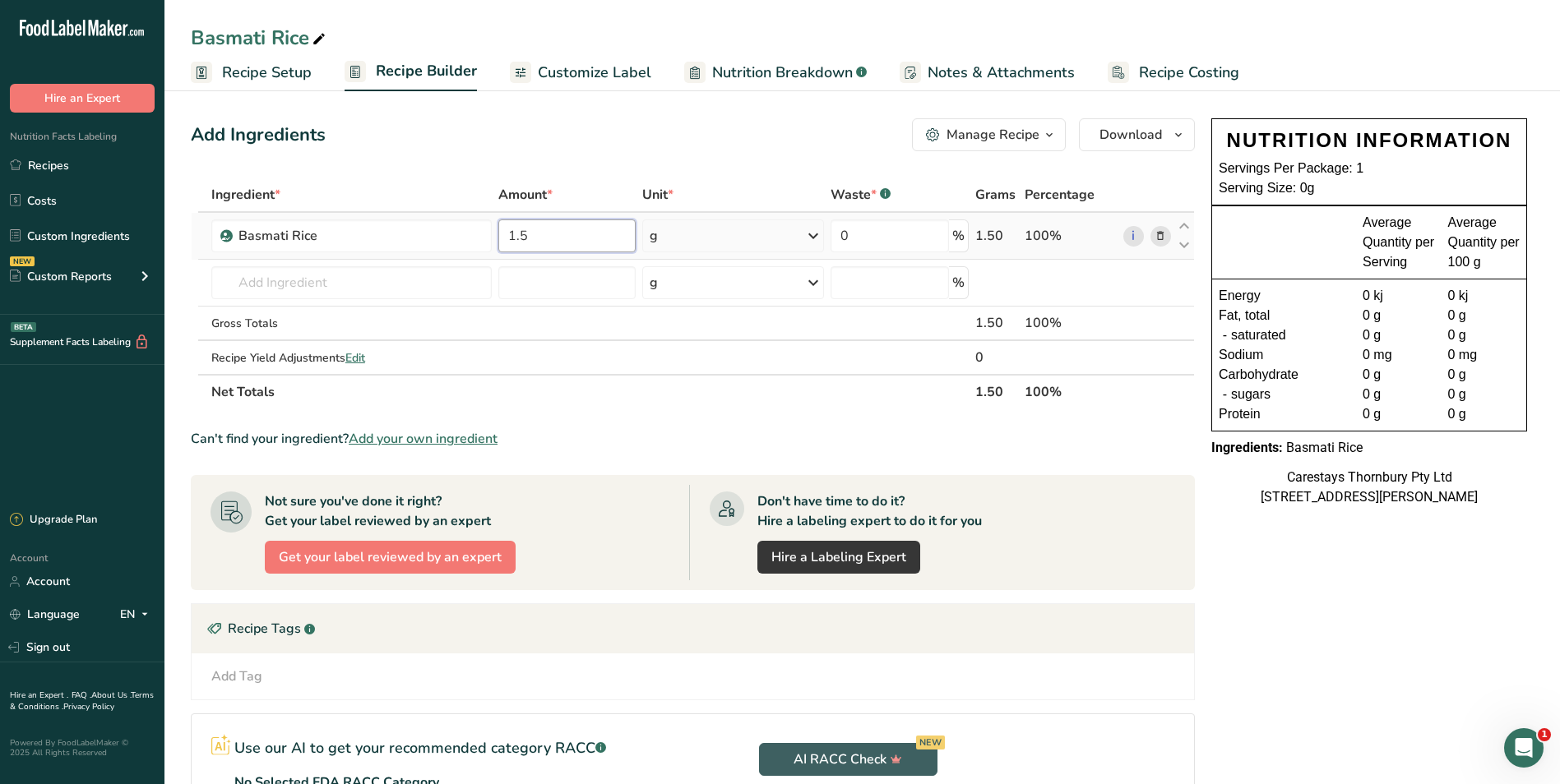
type input "1.5"
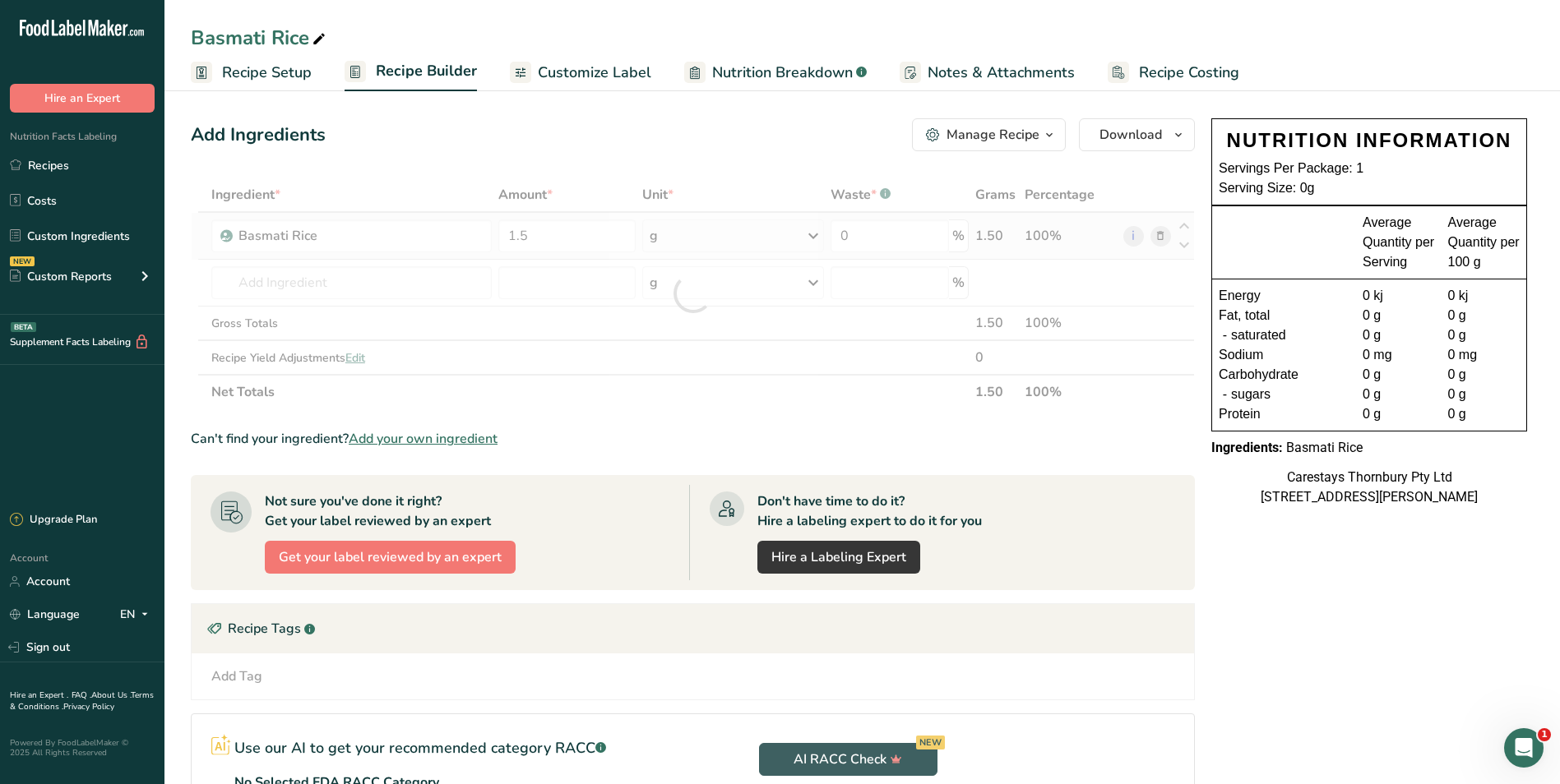
click at [812, 235] on div "Ingredient * Amount * Unit * Waste * .a-a{fill:#347362;}.b-a{fill:#fff;} Grams …" at bounding box center [693, 293] width 1004 height 232
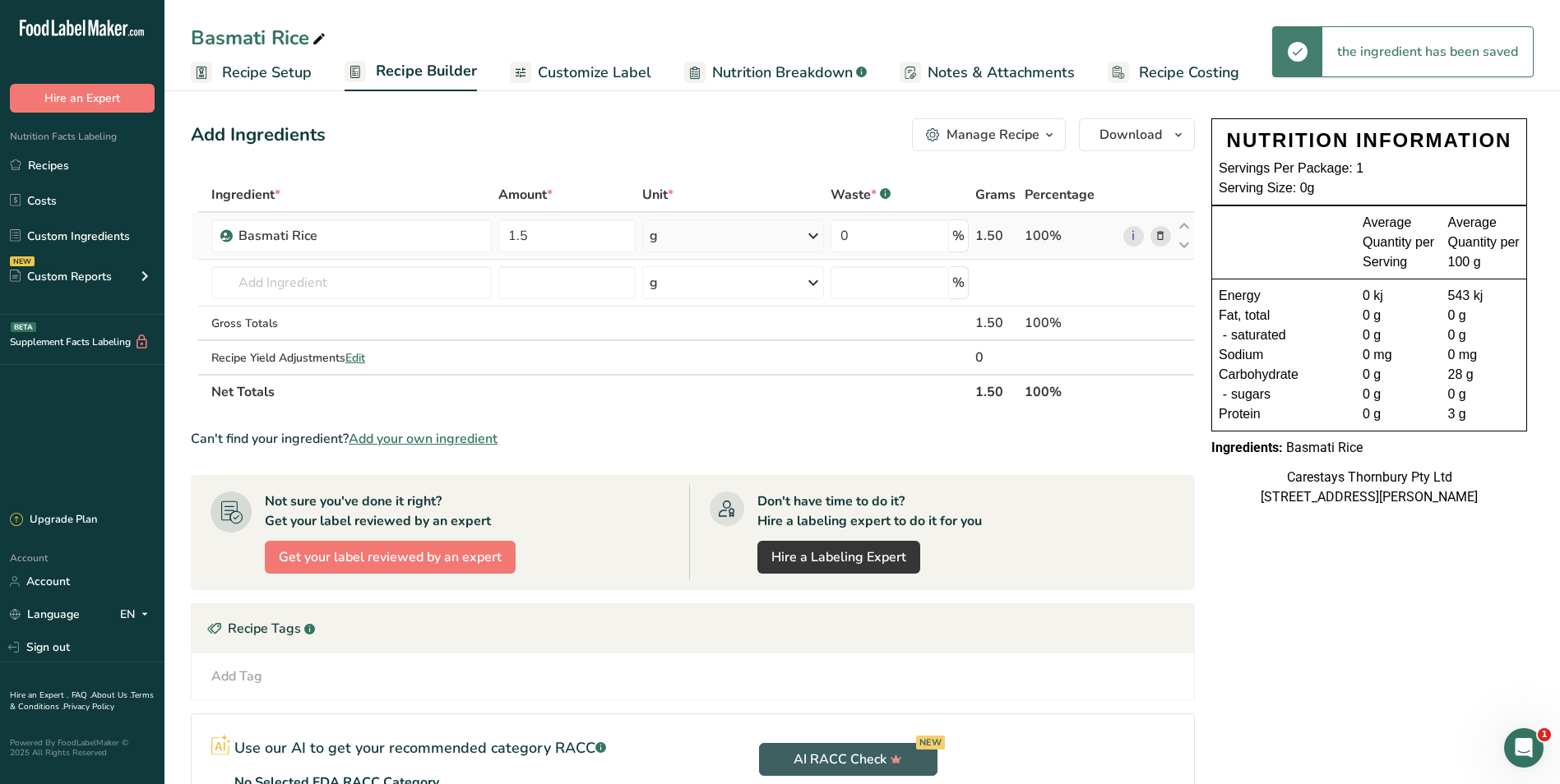
click at [812, 235] on icon at bounding box center [813, 235] width 20 height 29
click at [693, 319] on div "kg" at bounding box center [721, 322] width 138 height 24
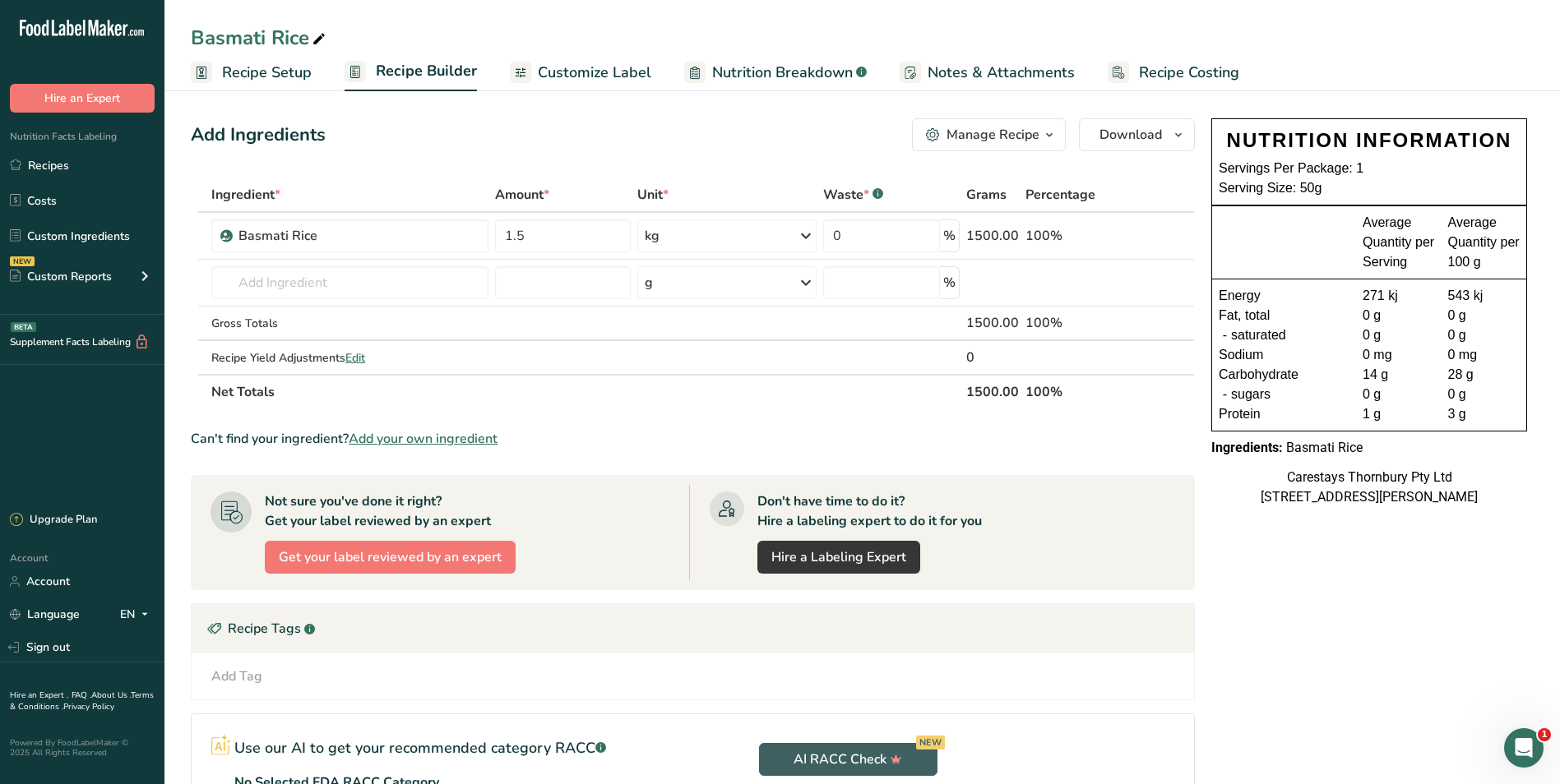
click at [1177, 71] on span "Recipe Costing" at bounding box center [1189, 72] width 100 height 22
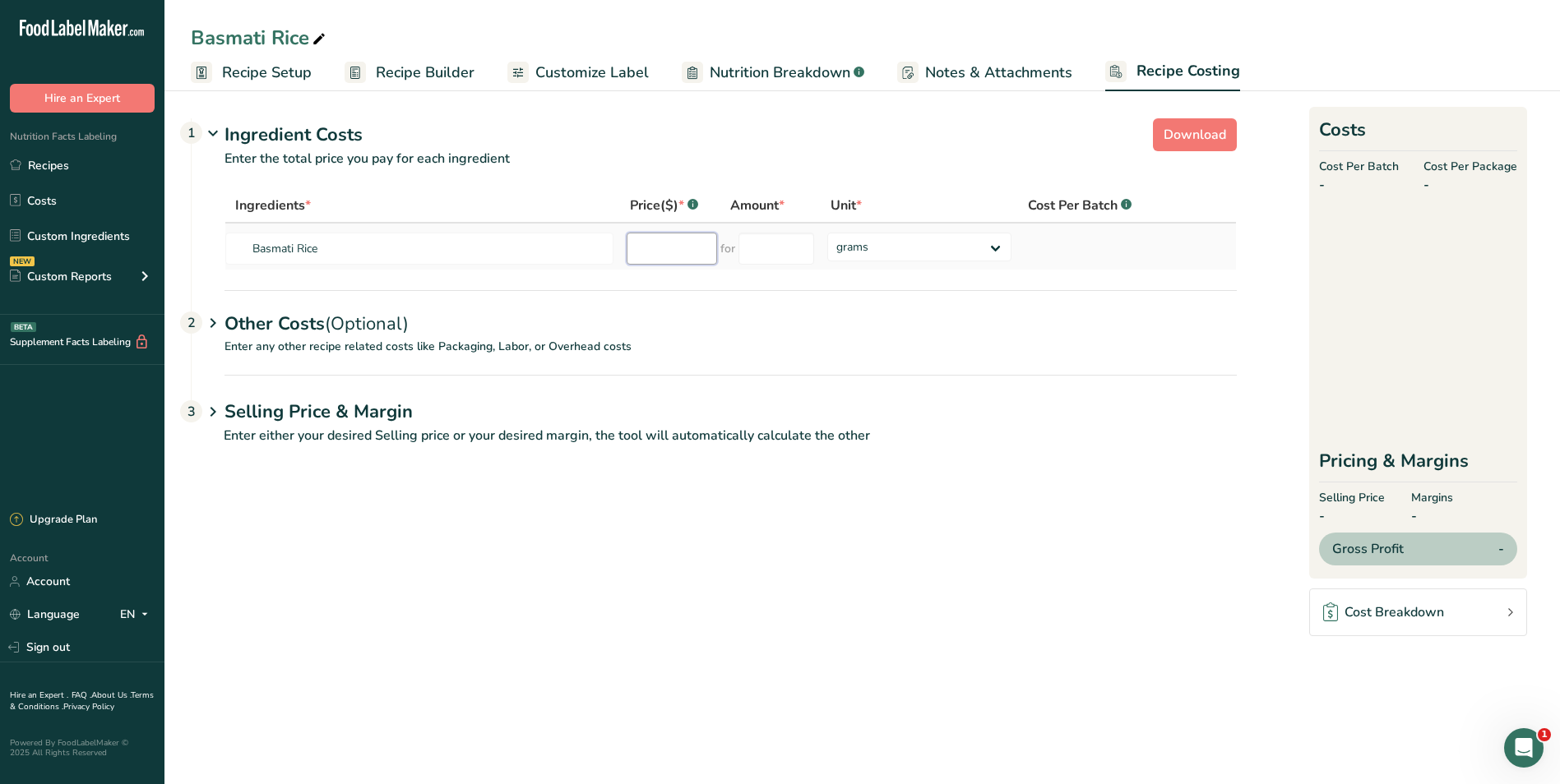
click at [678, 245] on input "number" at bounding box center [671, 248] width 91 height 32
type input "7.00"
click at [796, 246] on input "number" at bounding box center [777, 248] width 76 height 32
type input "1"
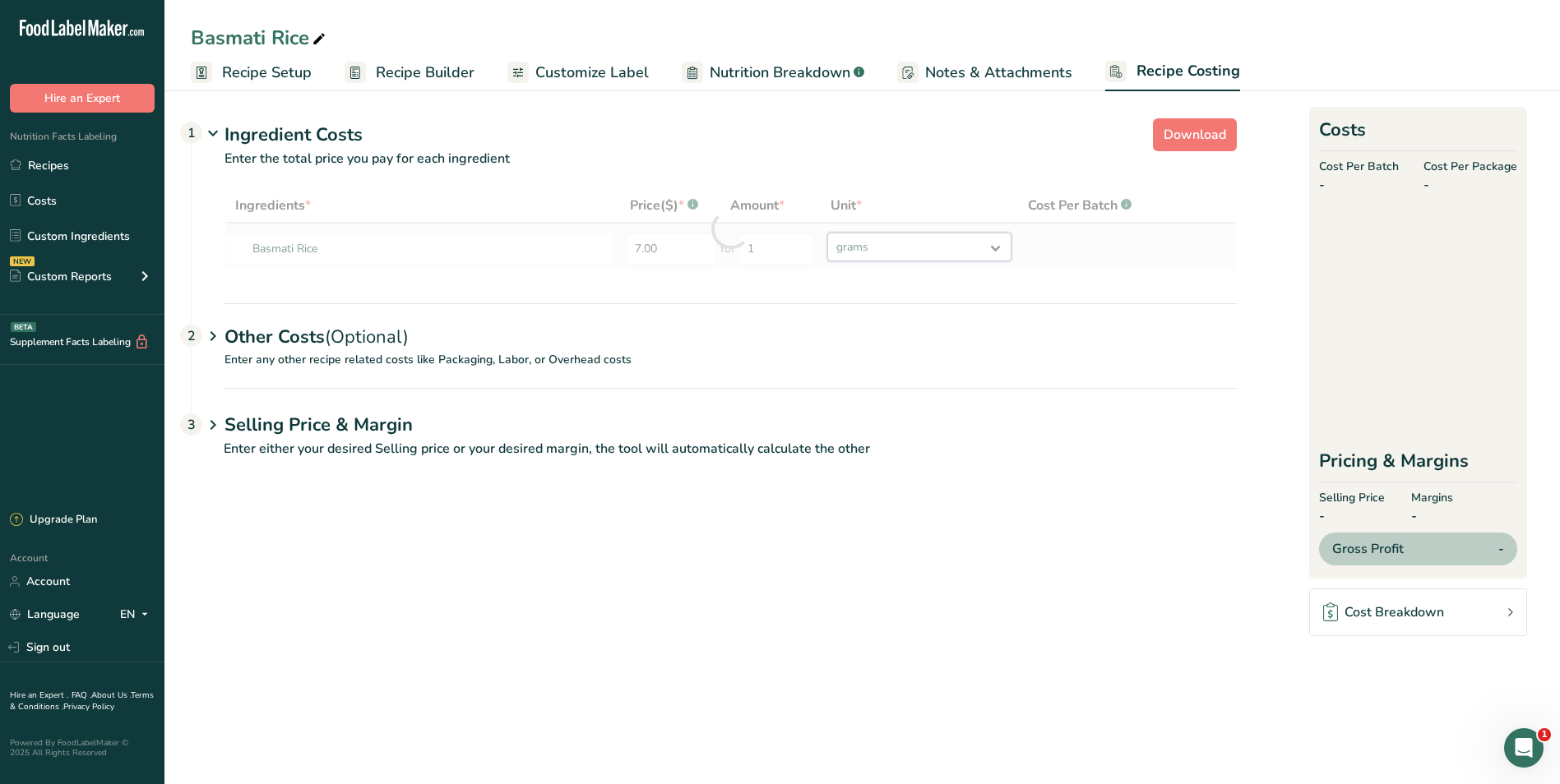
click at [996, 246] on div "Ingredients * Price($) * .a-a{fill:#347362;}.b-a{fill:#fff;} Amount * Unit * Co…" at bounding box center [730, 229] width 1012 height 82
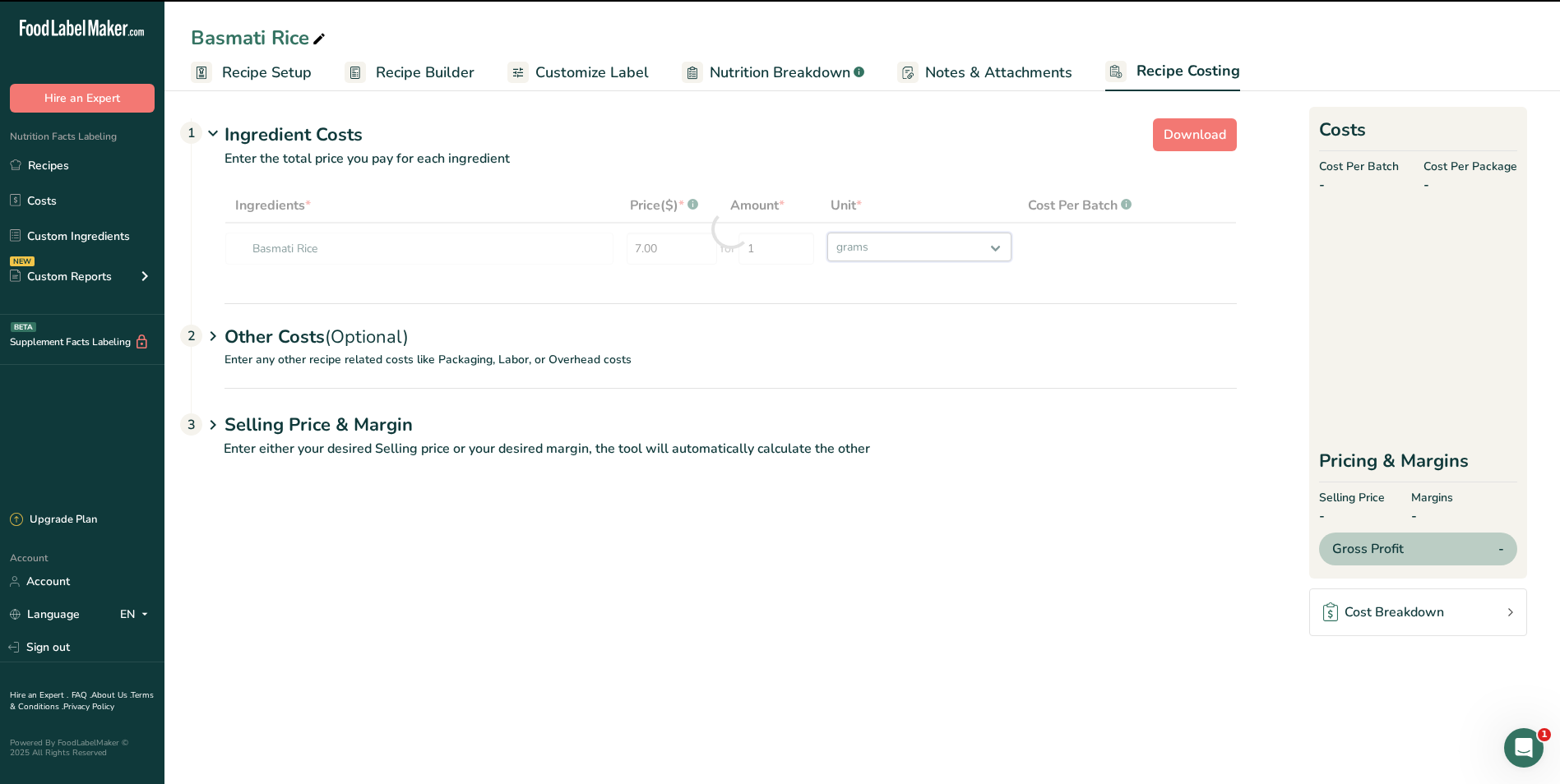
select select "1"
click at [827, 233] on select "grams kg mg mcg lb oz" at bounding box center [919, 247] width 184 height 28
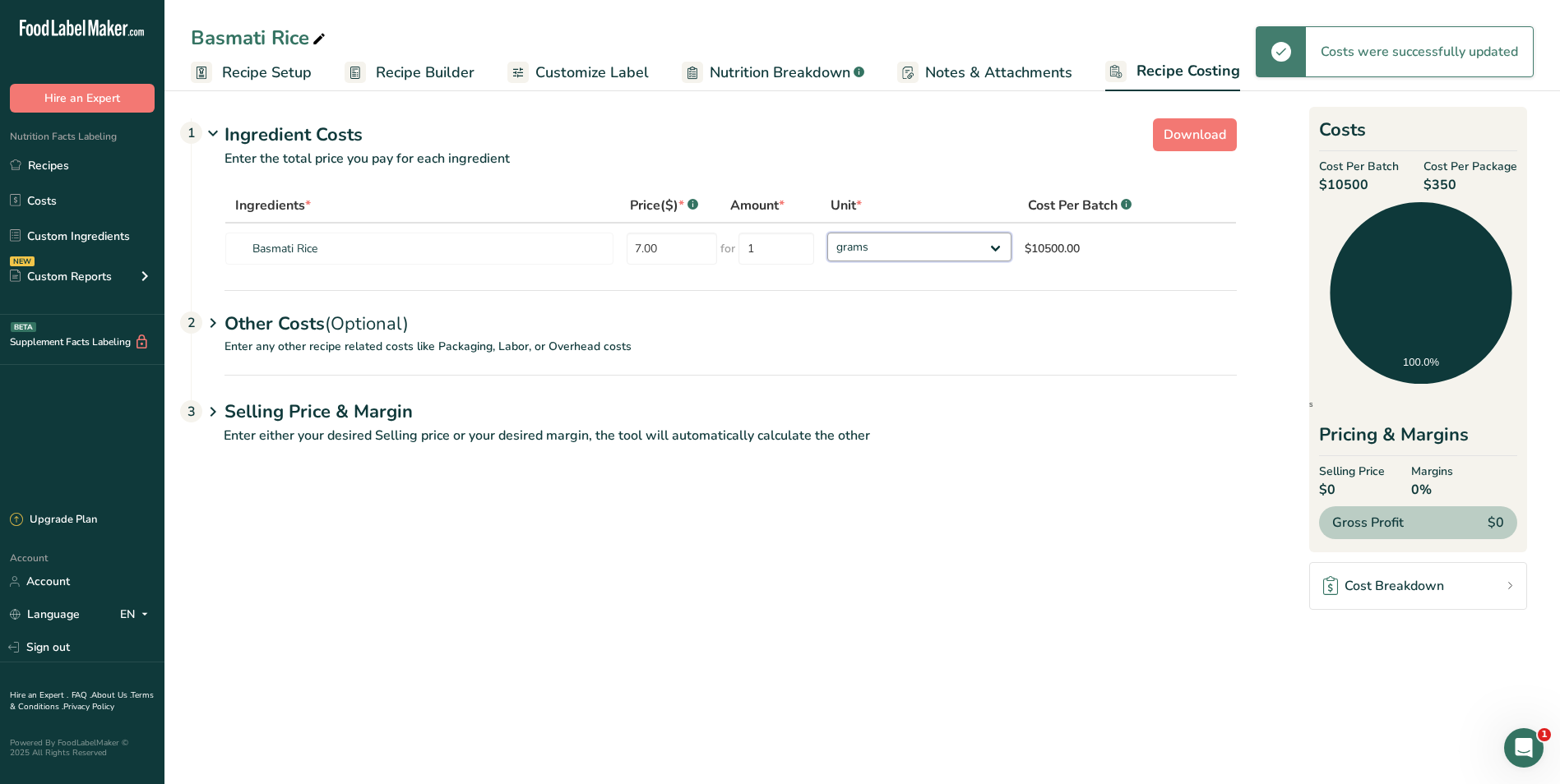
select select "1"
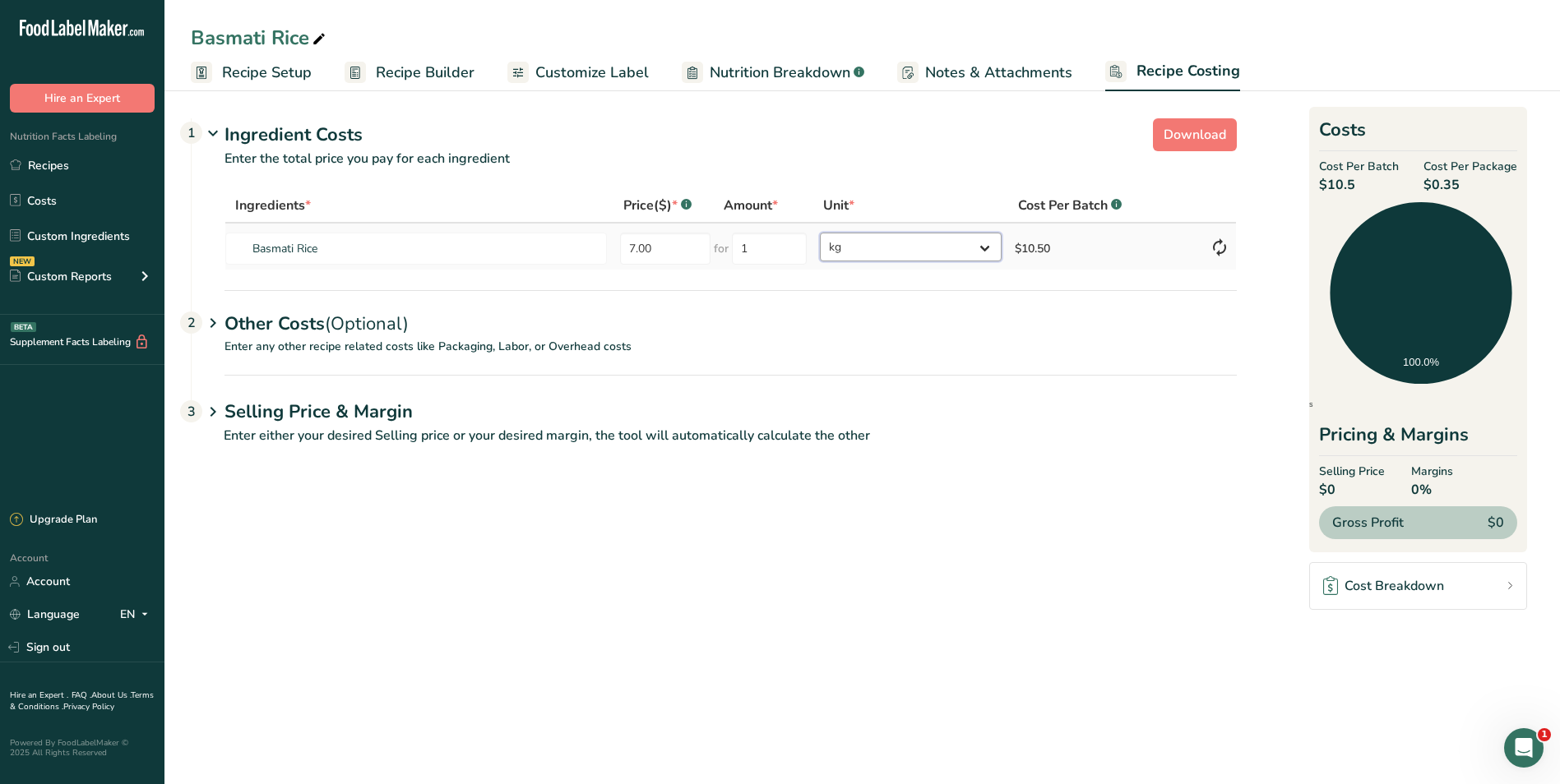
click at [985, 242] on select "grams kg mg mcg lb oz" at bounding box center [910, 247] width 181 height 28
click at [820, 233] on select "grams kg mg mcg lb oz" at bounding box center [910, 247] width 181 height 28
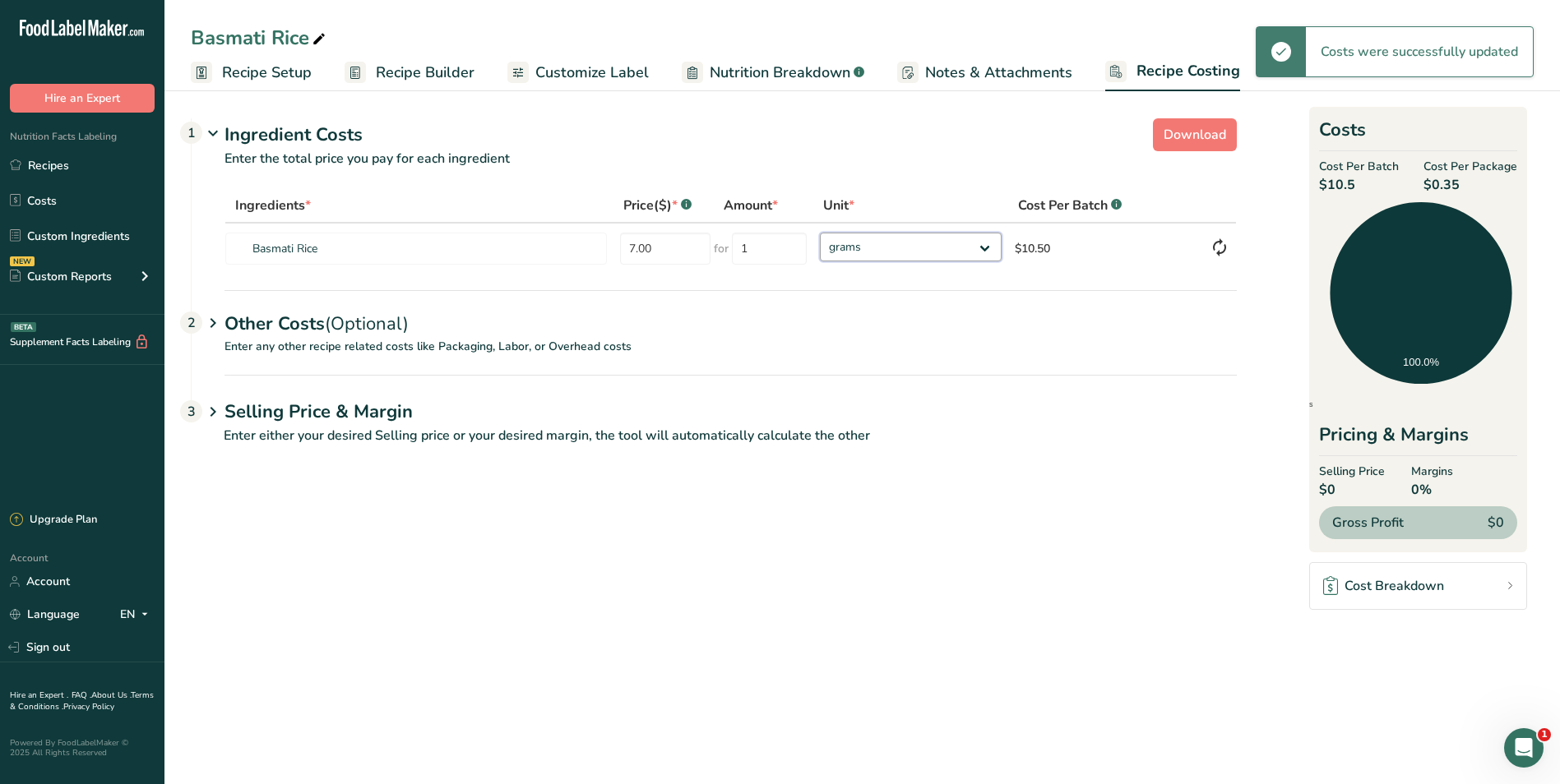
select select "1"
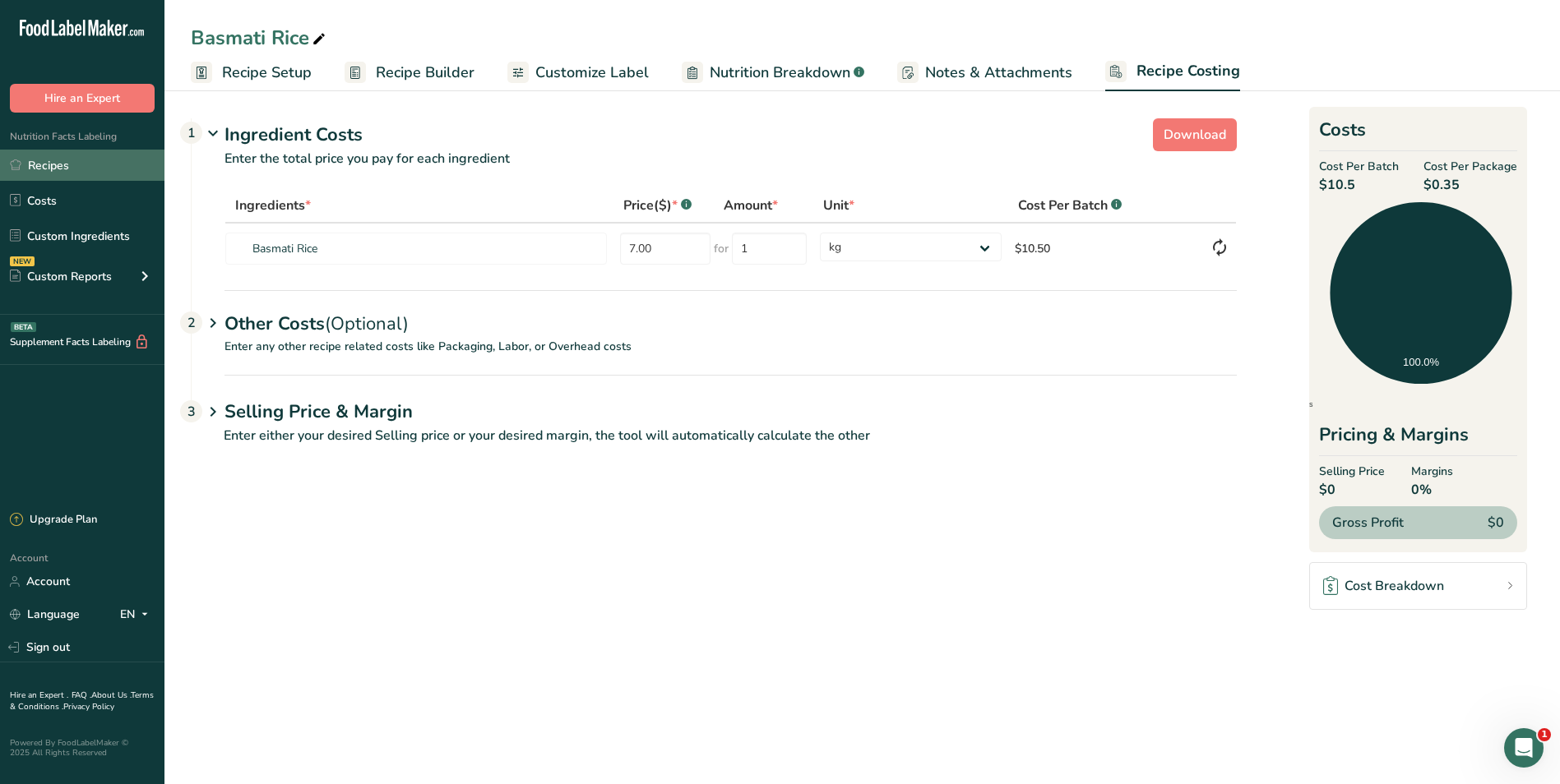
click at [65, 157] on link "Recipes" at bounding box center [82, 165] width 165 height 31
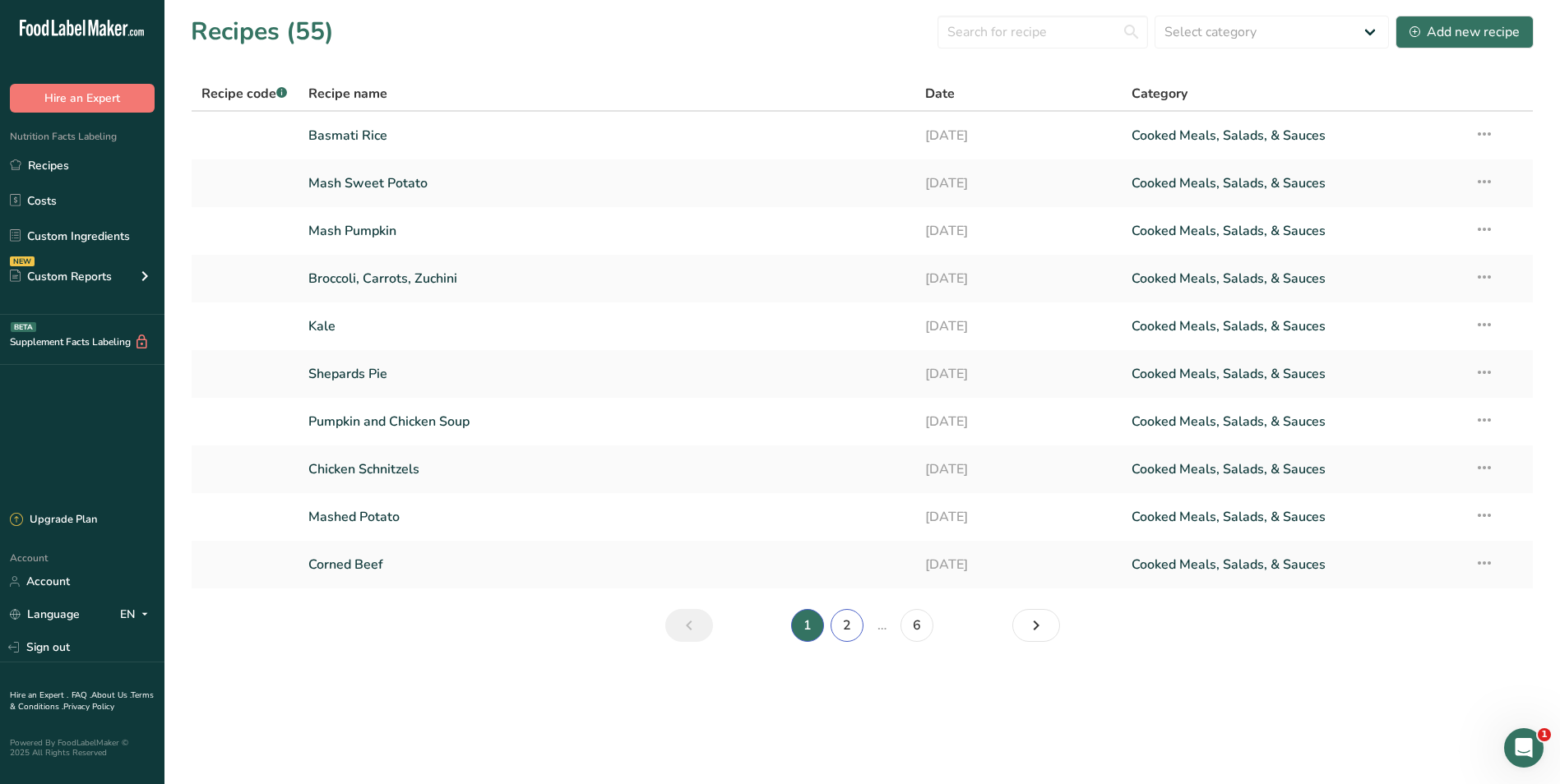
click at [849, 622] on link "2" at bounding box center [847, 625] width 33 height 33
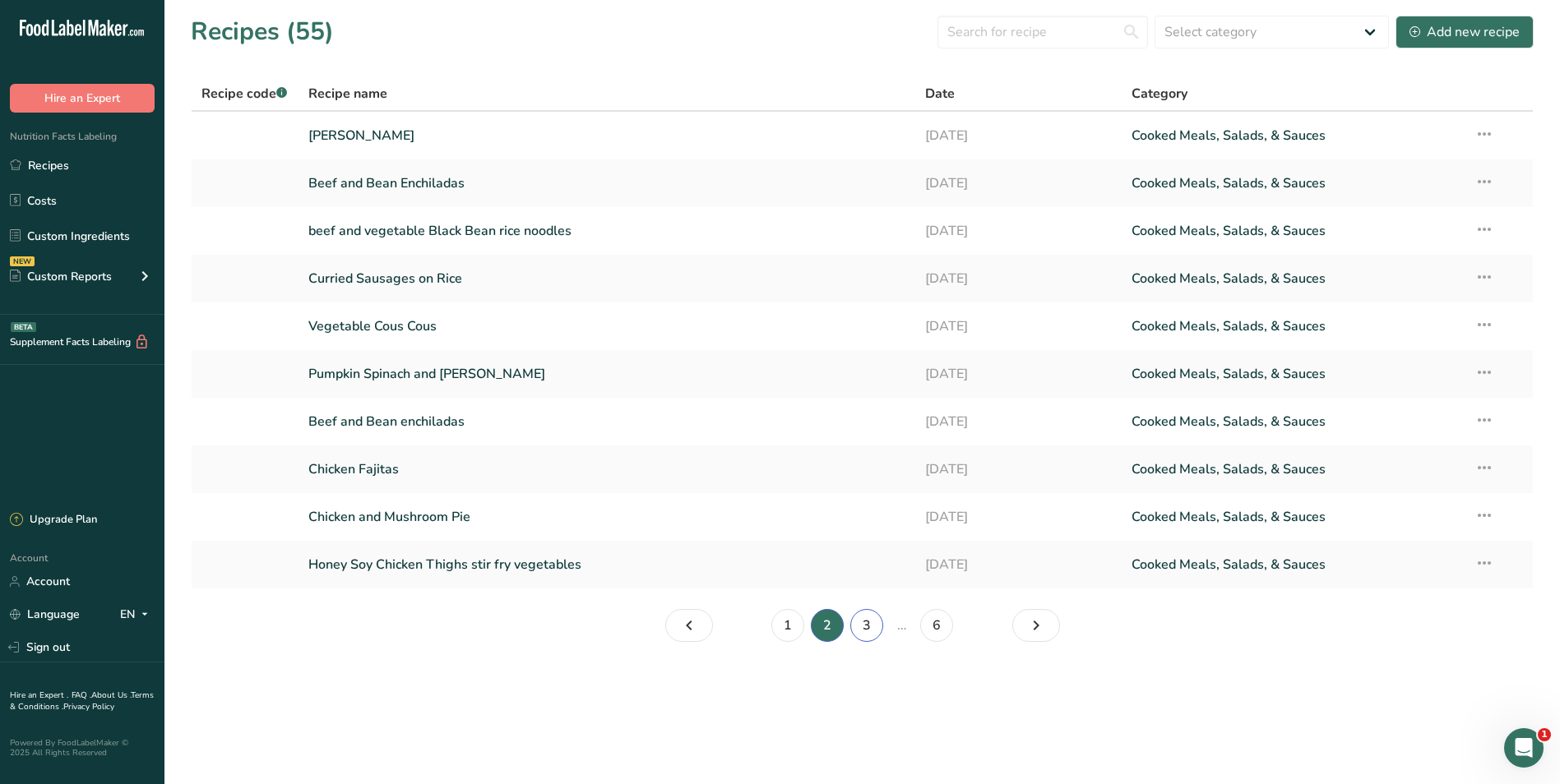
click at [866, 624] on link "3" at bounding box center [866, 625] width 33 height 33
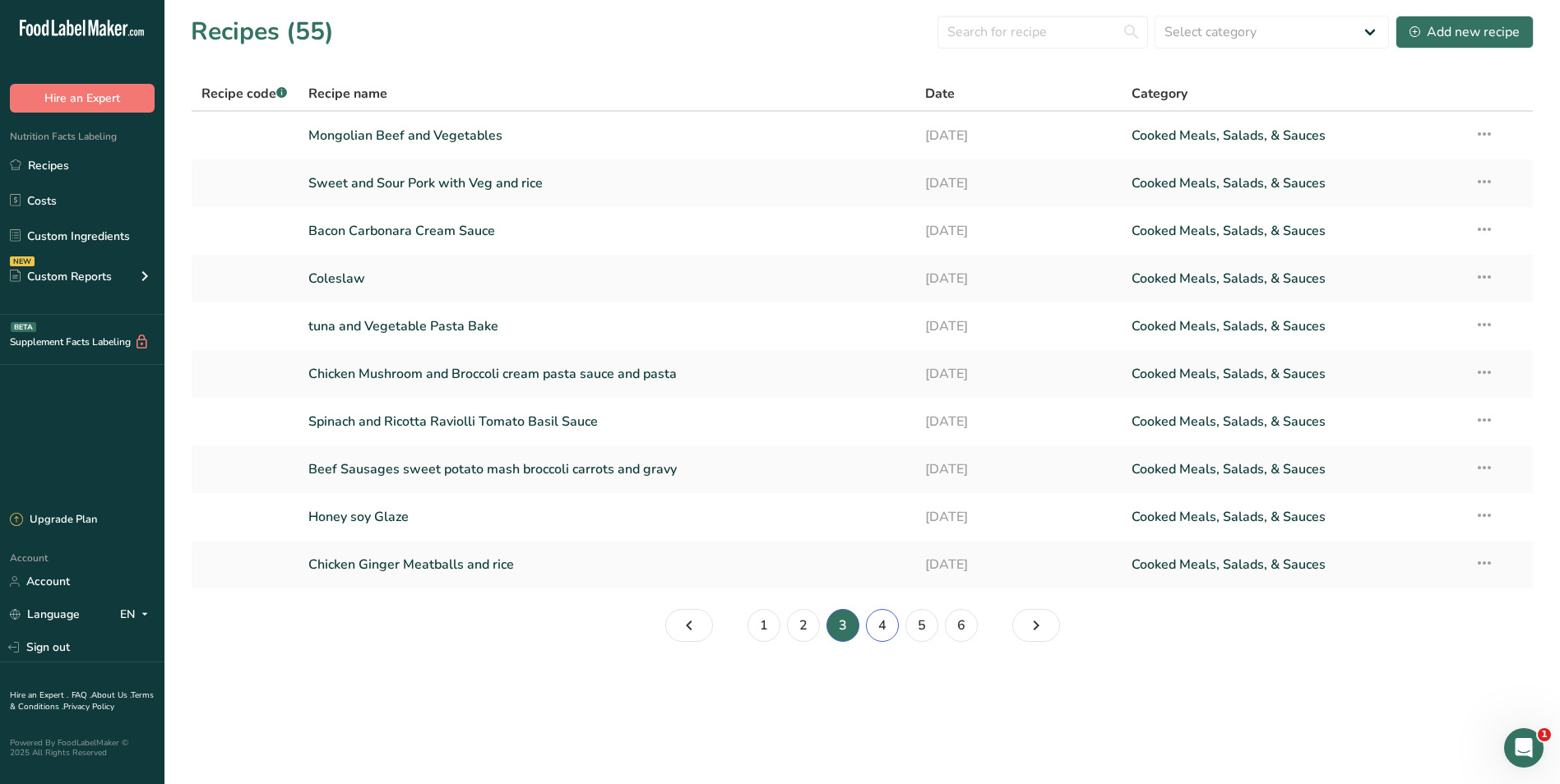
click at [877, 622] on link "4" at bounding box center [883, 625] width 33 height 33
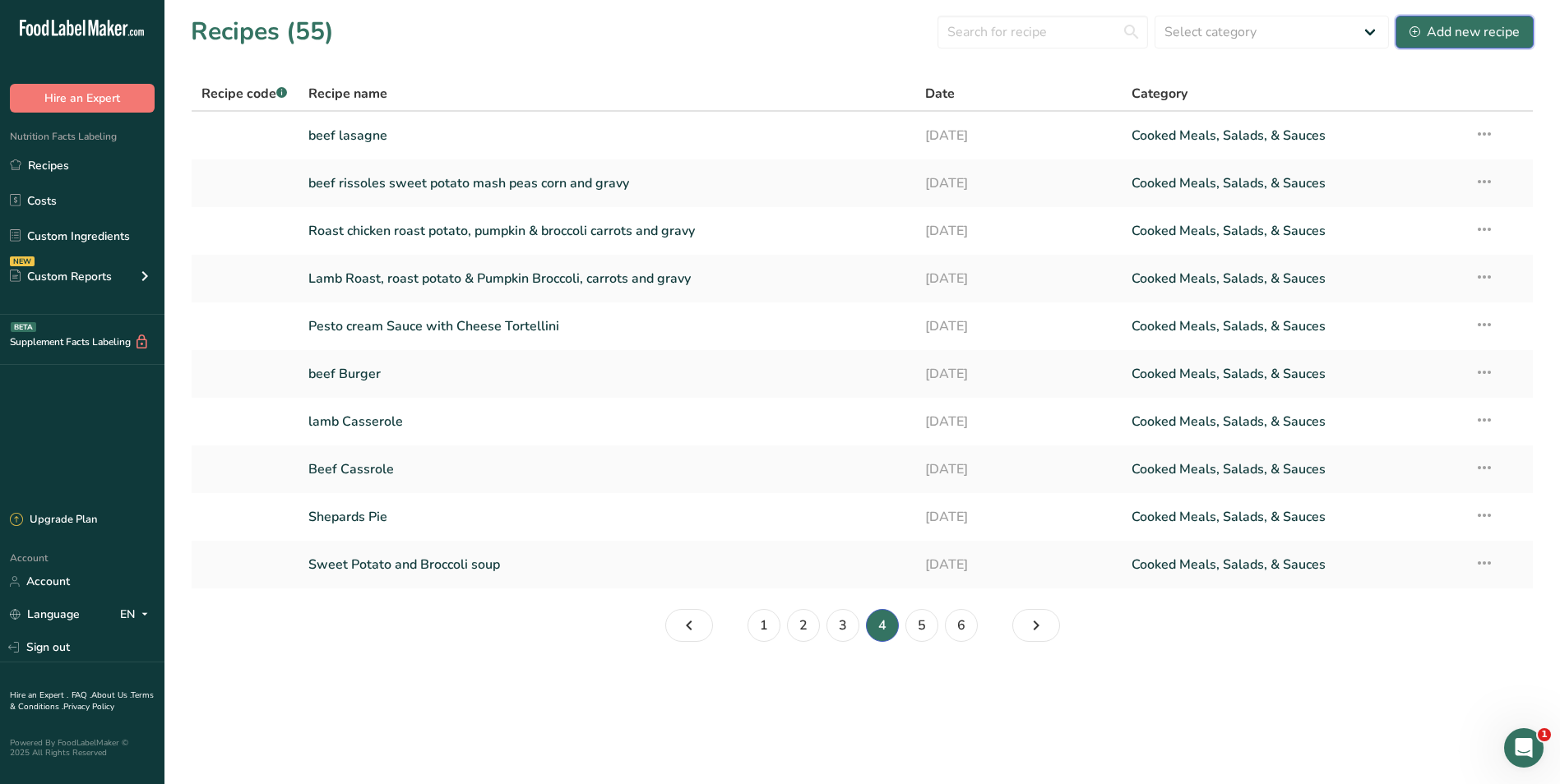
click at [1430, 27] on div "Add new recipe" at bounding box center [1465, 32] width 110 height 20
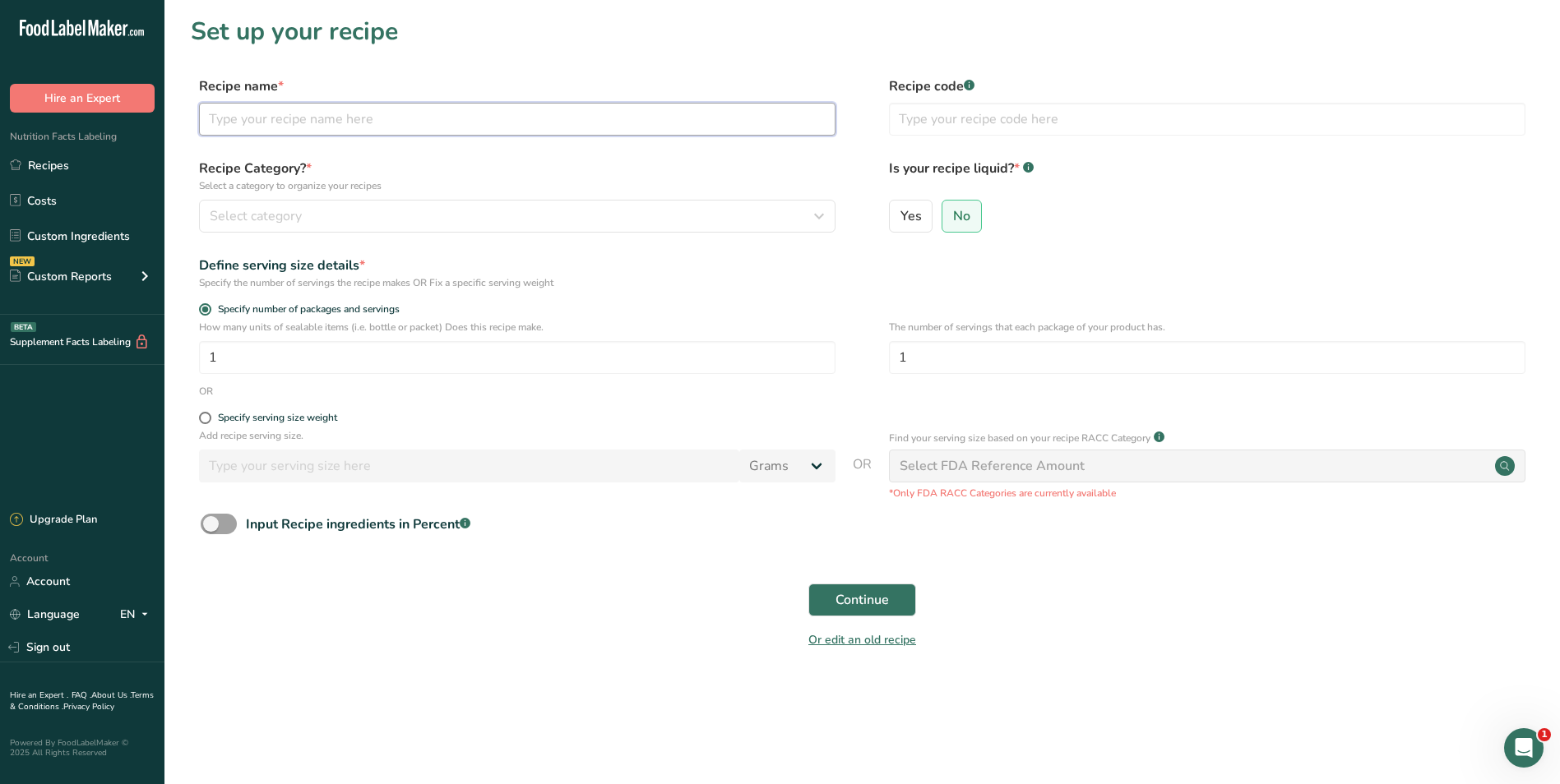
click at [301, 121] on input "text" at bounding box center [518, 119] width 637 height 33
type input "Tuna and Vegetable Mornay"
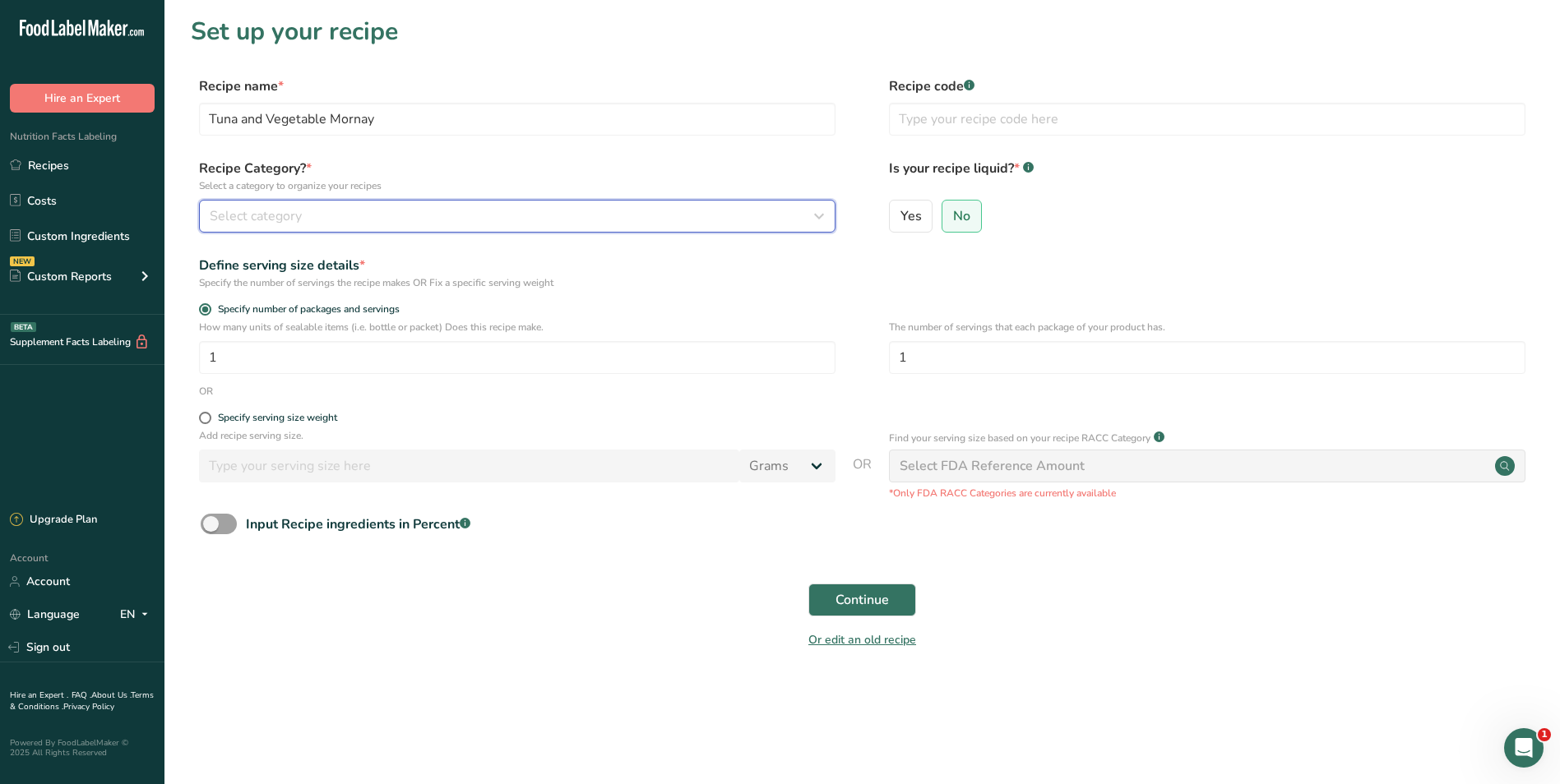
click at [815, 214] on icon "button" at bounding box center [819, 216] width 20 height 29
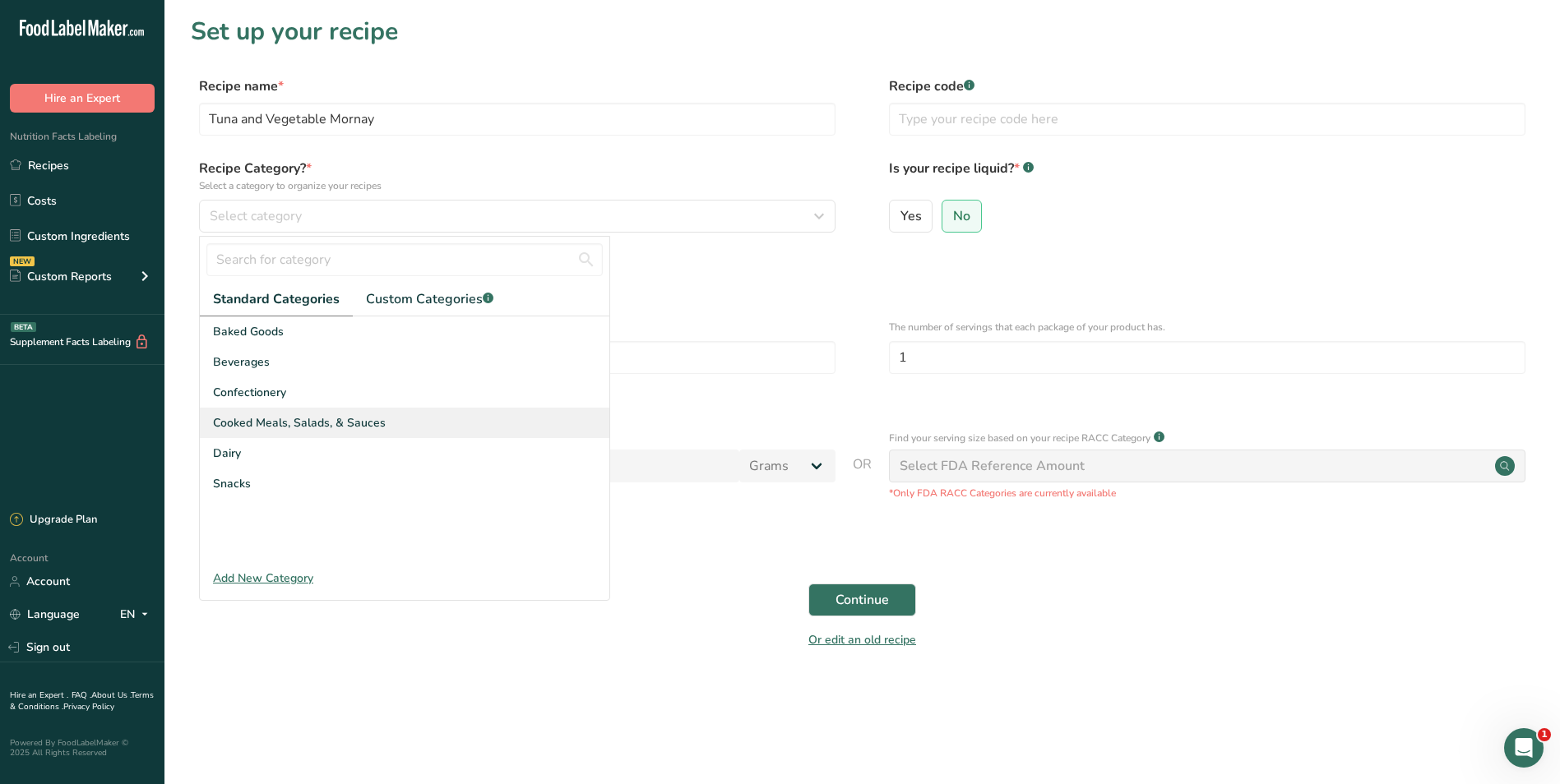
click at [310, 418] on span "Cooked Meals, Salads, & Sauces" at bounding box center [299, 423] width 173 height 17
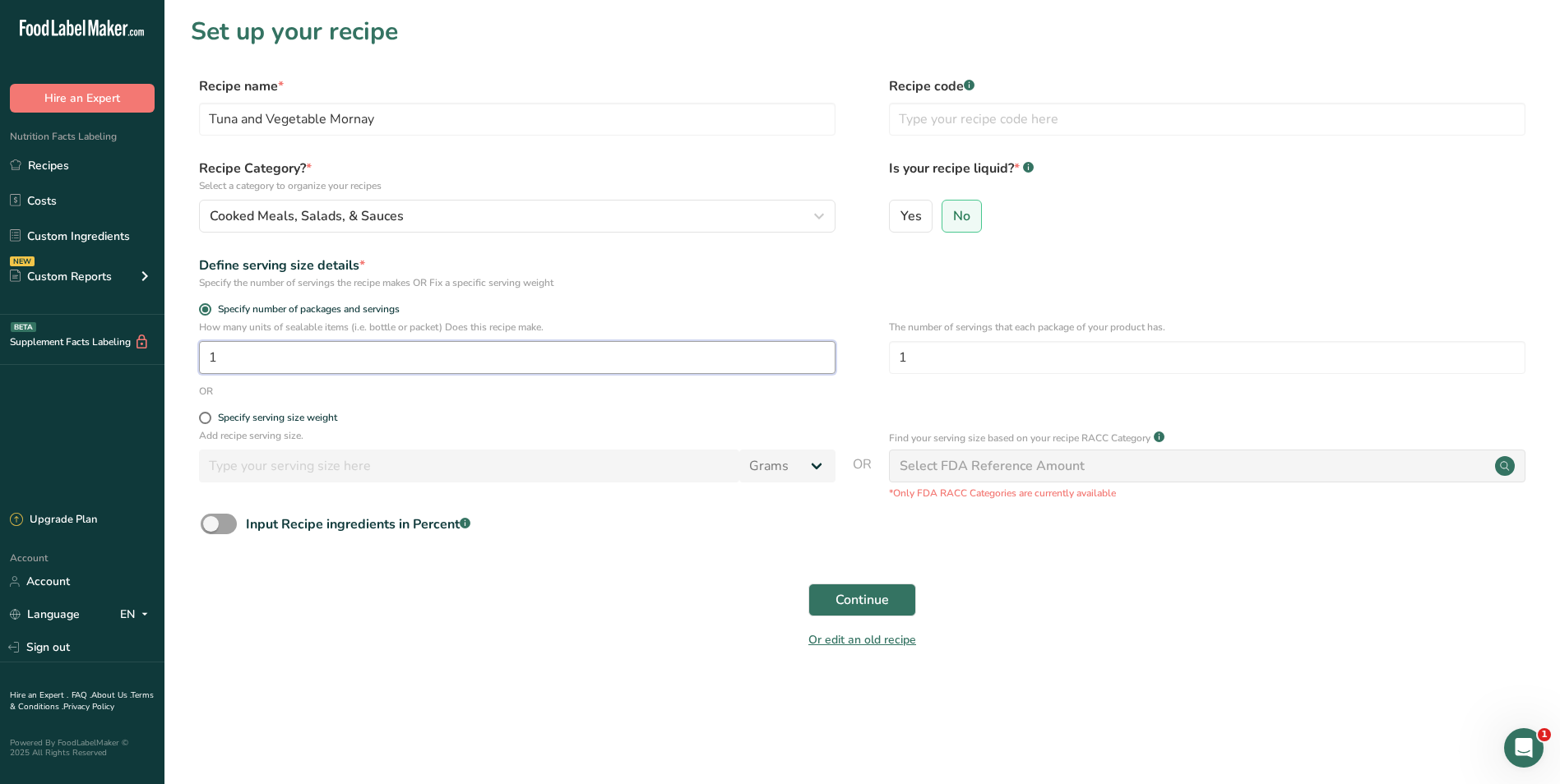
click at [252, 358] on input "1" at bounding box center [518, 358] width 637 height 33
type input "30"
click at [885, 599] on span "Continue" at bounding box center [862, 599] width 53 height 20
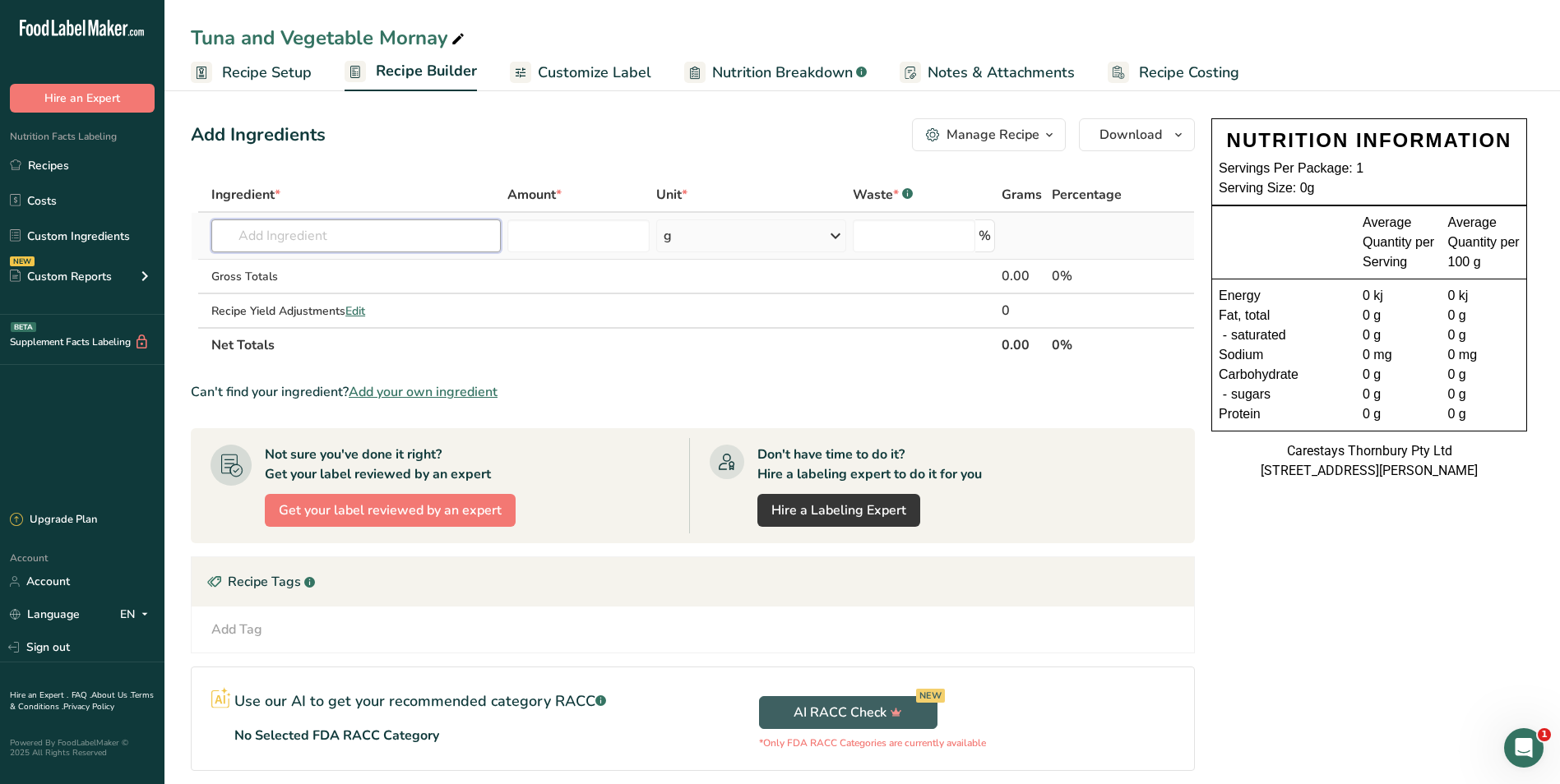
click at [267, 235] on input "text" at bounding box center [355, 235] width 289 height 33
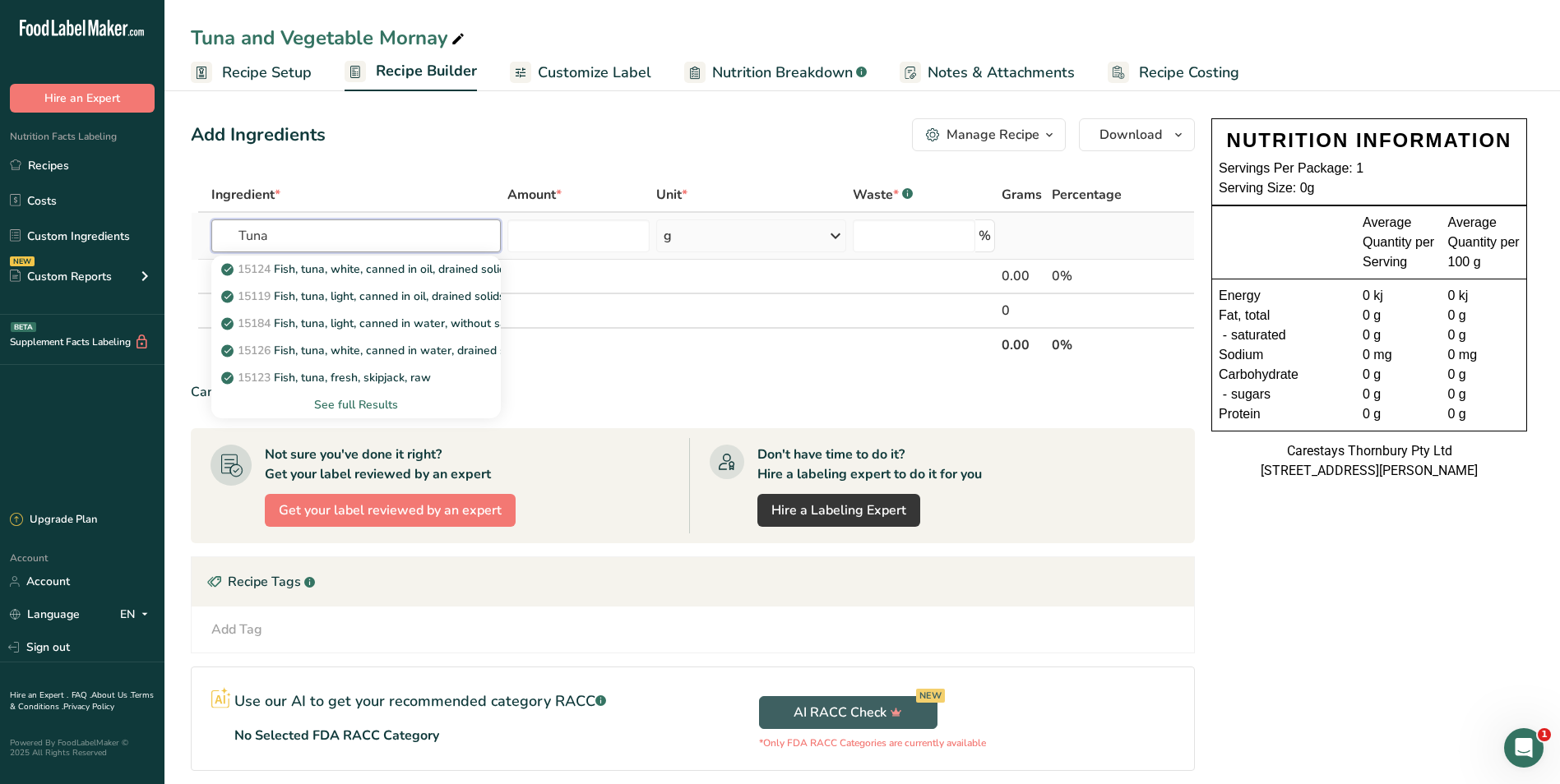
type input "Tuna"
click at [341, 401] on div "See full Results" at bounding box center [355, 405] width 263 height 17
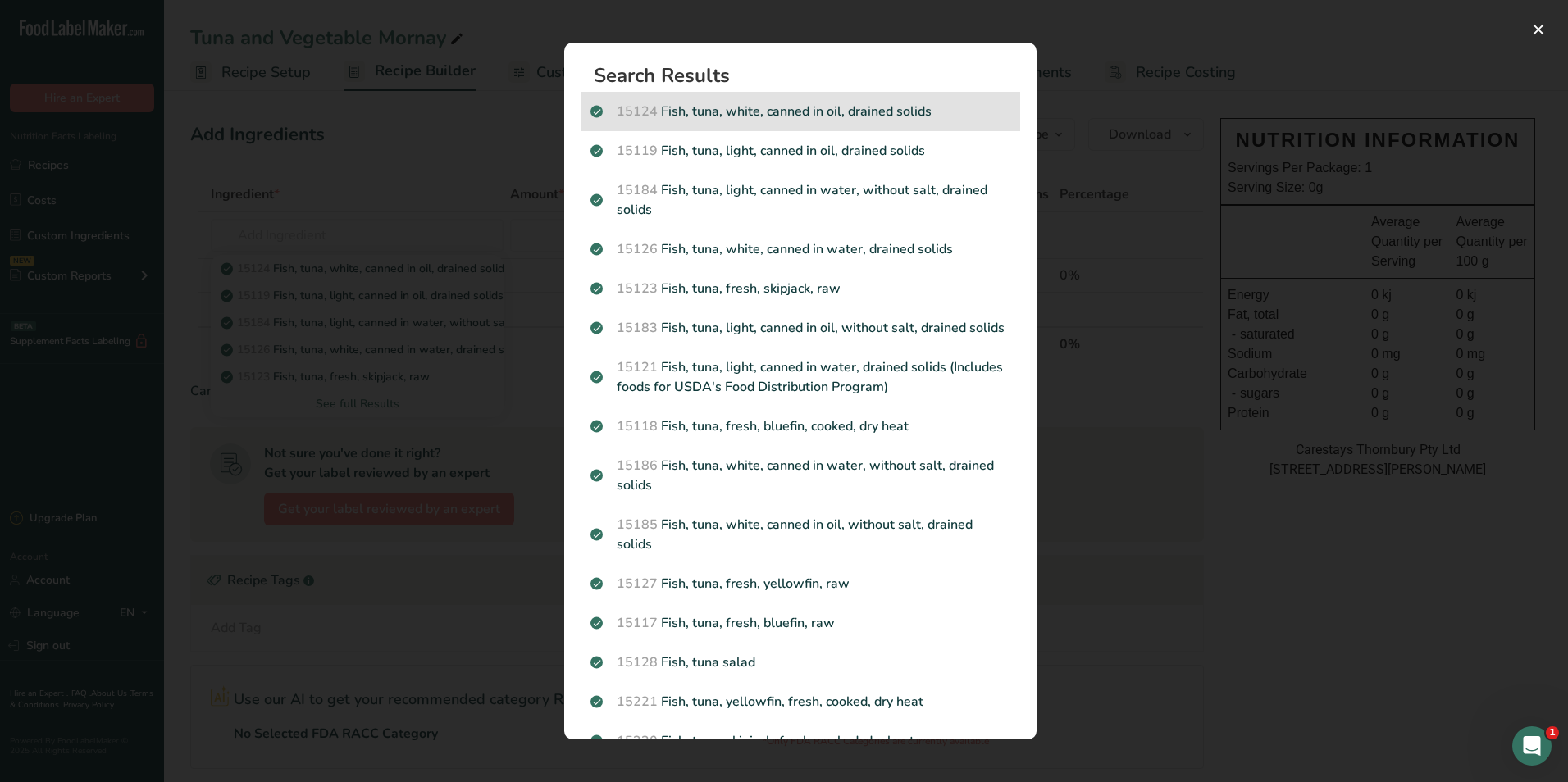
click at [849, 108] on p "15124 Fish, tuna, white, canned in oil, drained solids" at bounding box center [800, 111] width 420 height 20
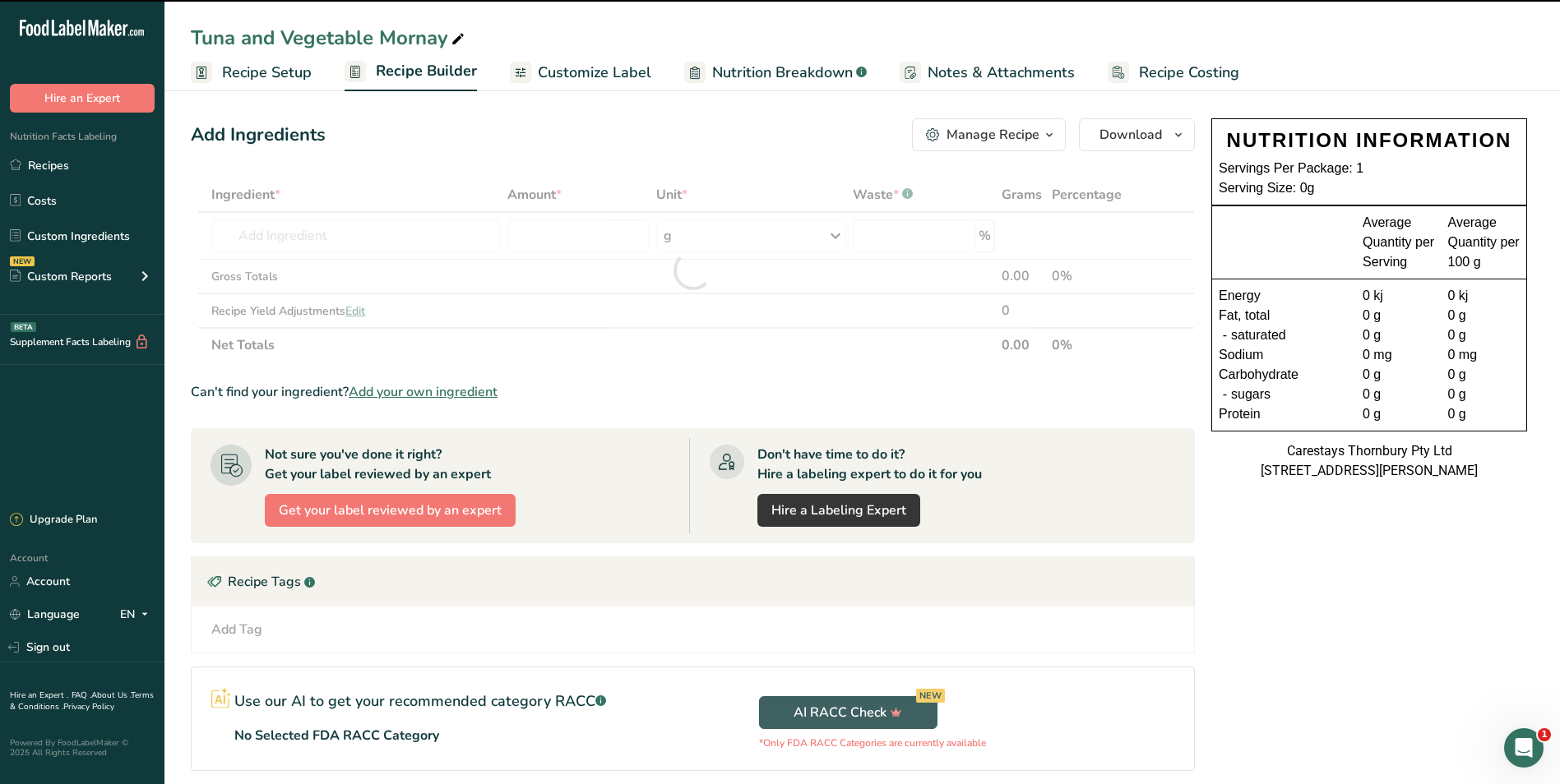
type input "0"
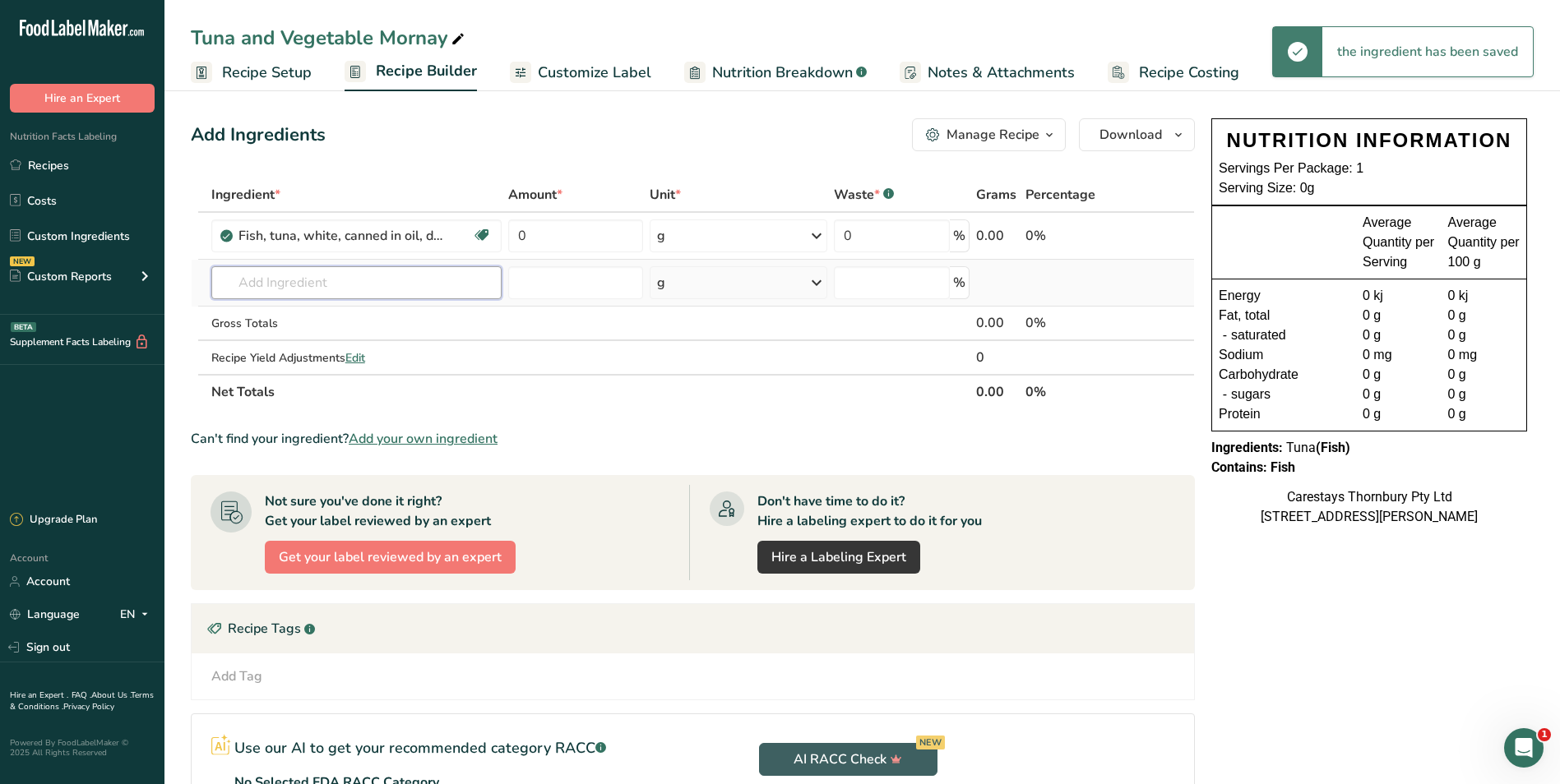
click at [288, 282] on input "text" at bounding box center [356, 283] width 291 height 33
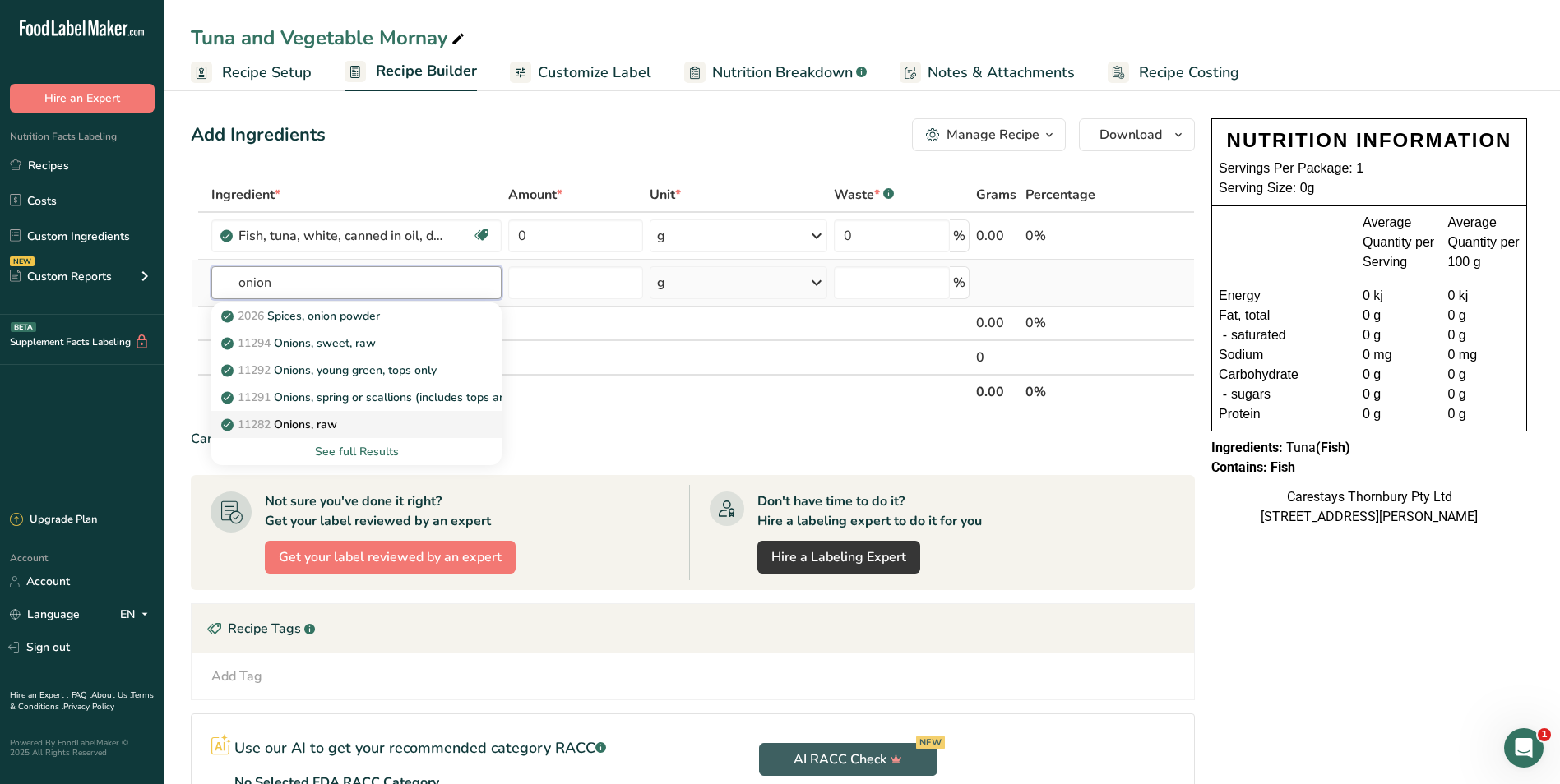
type input "onion"
click at [286, 421] on p "11282 Onions, raw" at bounding box center [280, 424] width 113 height 17
type input "Onions, raw"
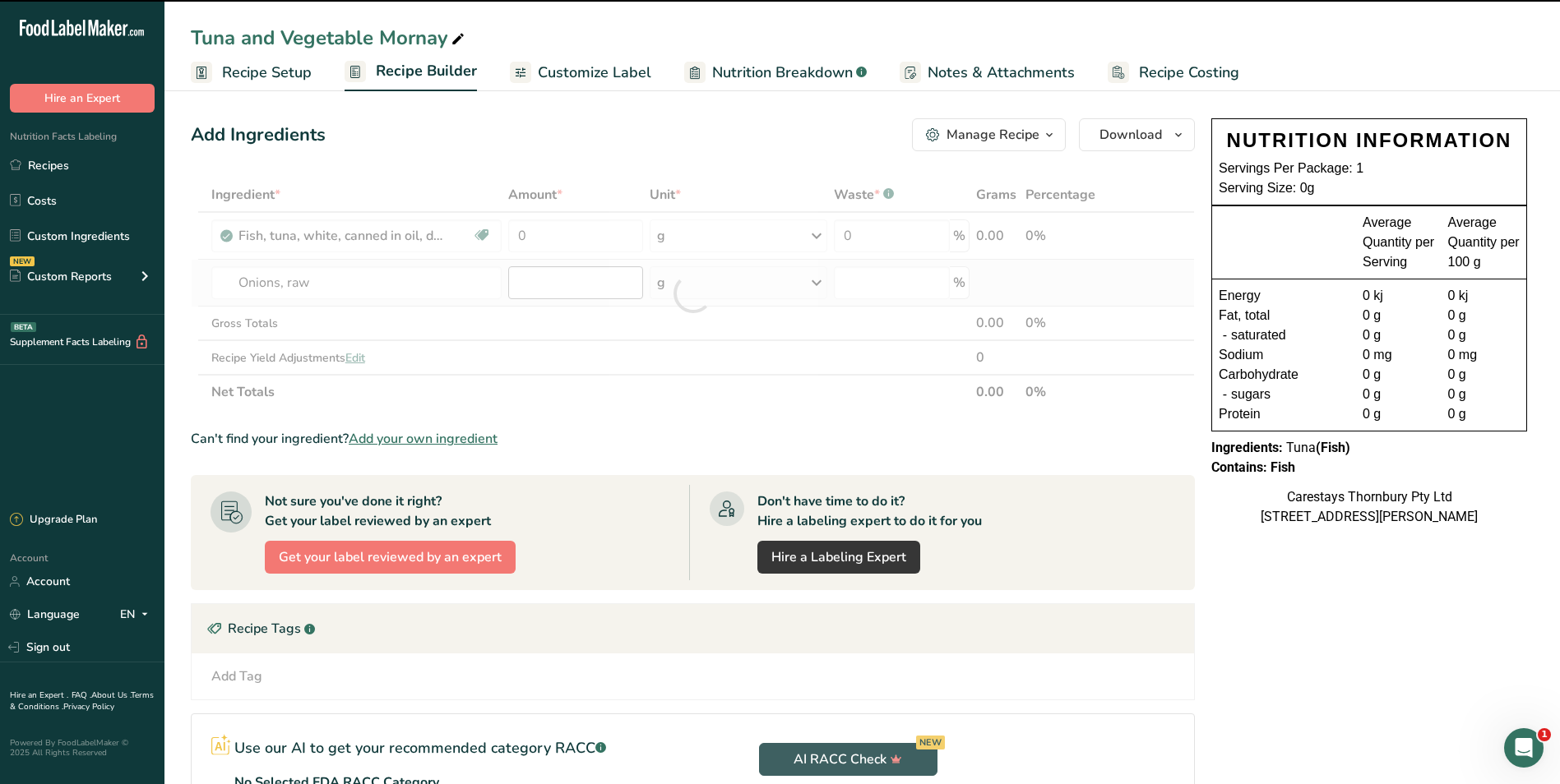
type input "0"
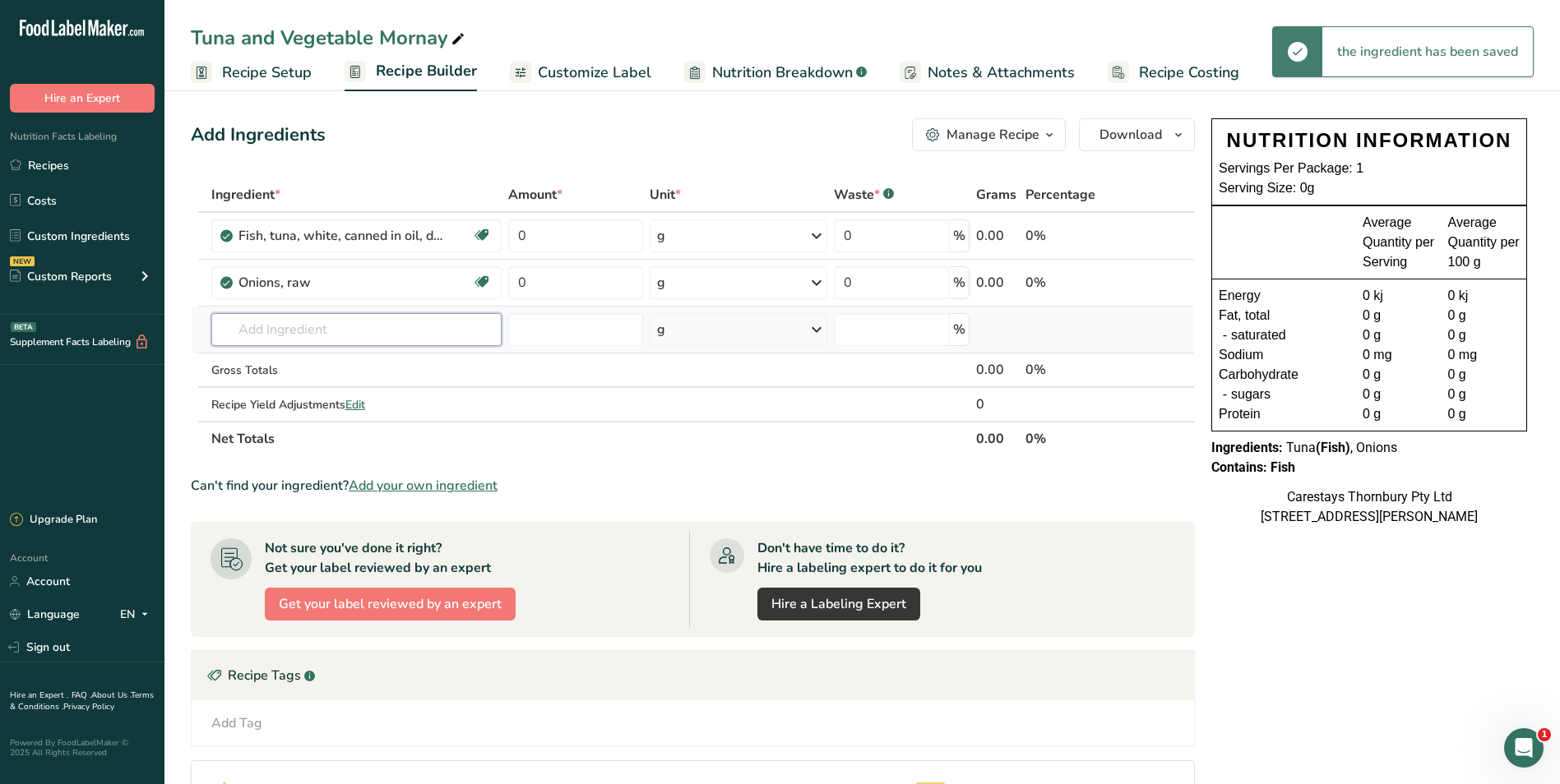
click at [312, 332] on input "text" at bounding box center [356, 329] width 291 height 33
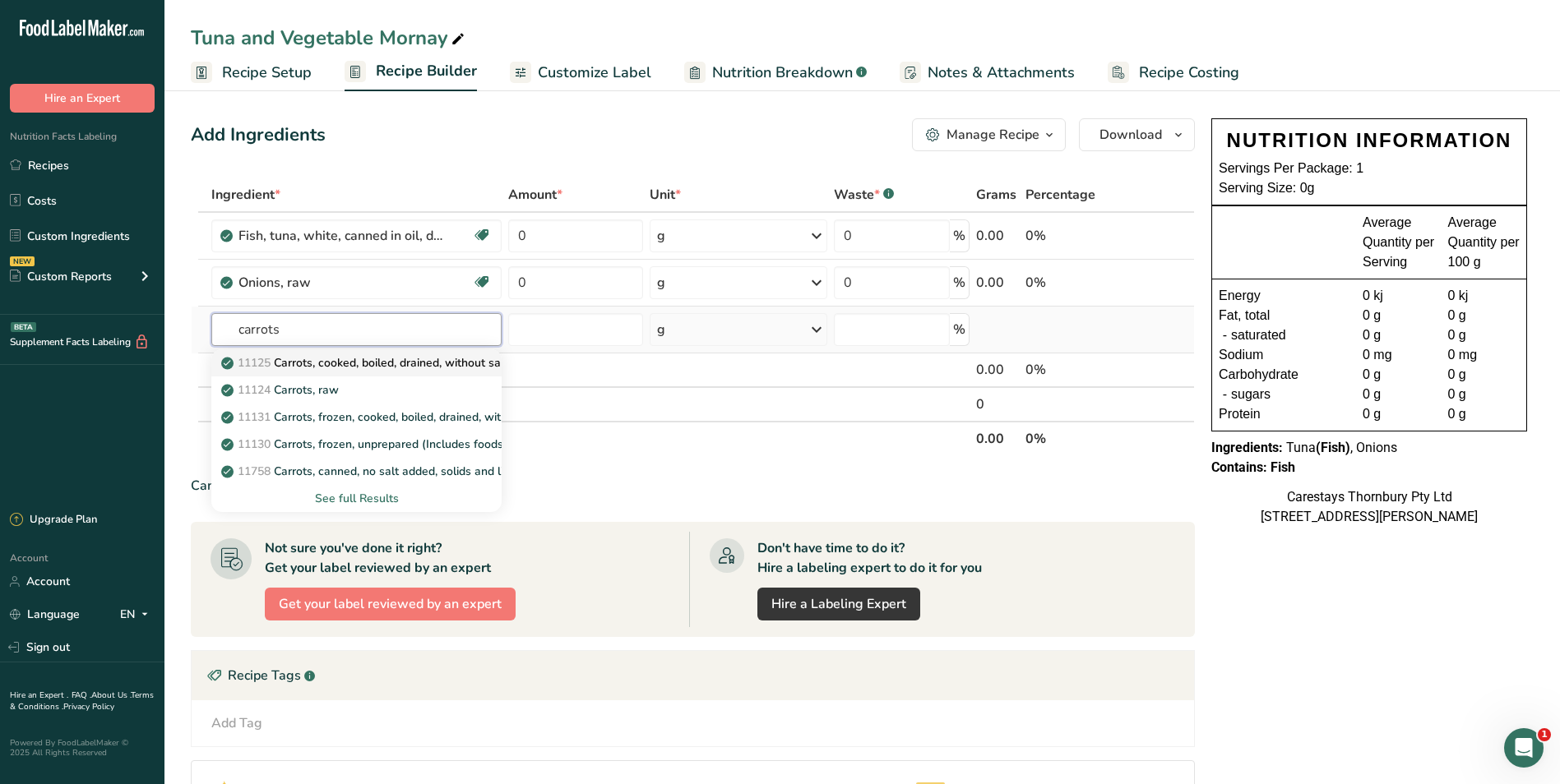
type input "carrots"
click at [319, 358] on p "11125 Carrots, cooked, boiled, drained, without salt" at bounding box center [366, 363] width 284 height 17
type input "Carrots, cooked, boiled, drained, without salt"
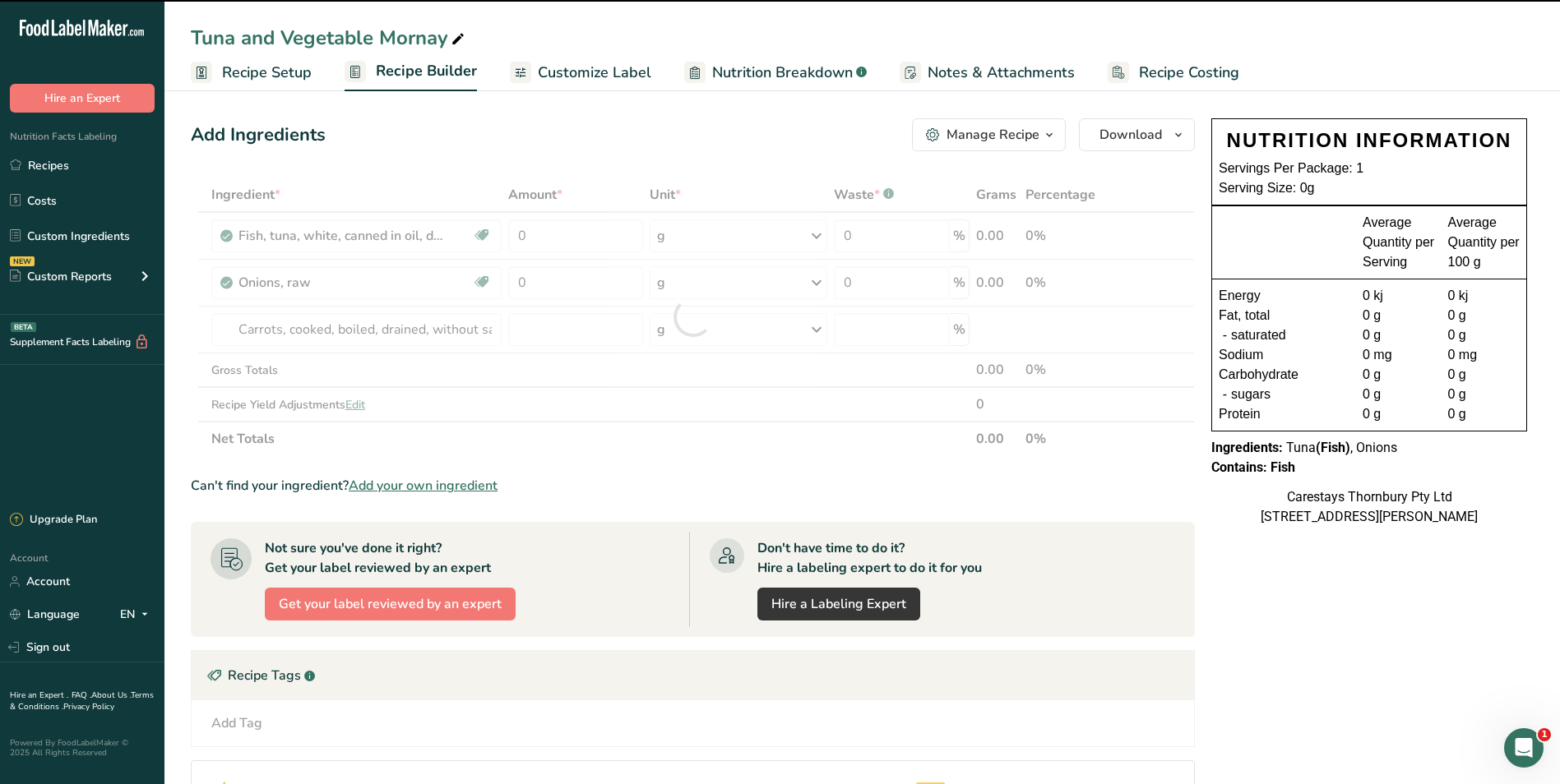
type input "0"
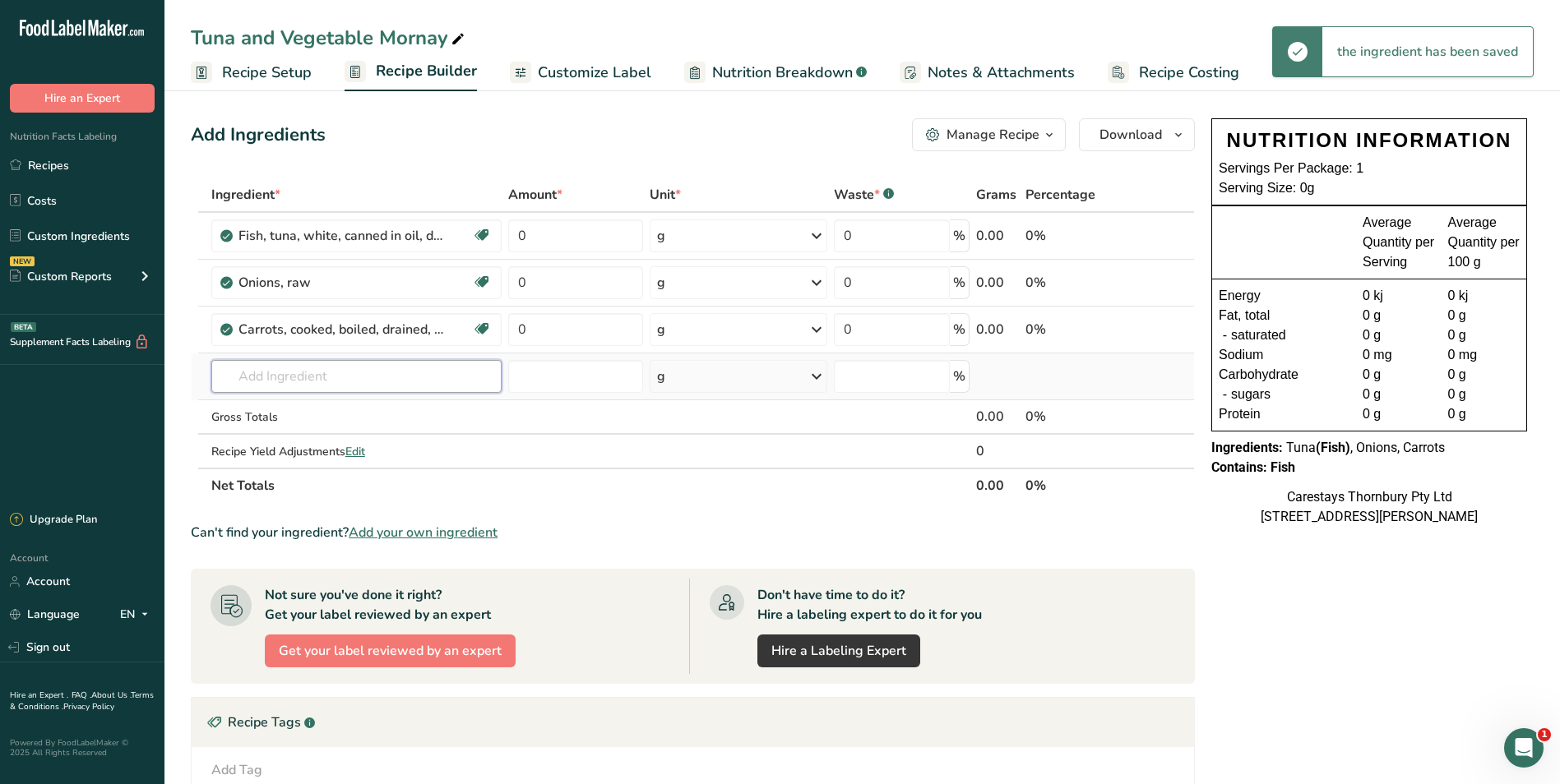
click at [248, 380] on input "text" at bounding box center [356, 376] width 291 height 33
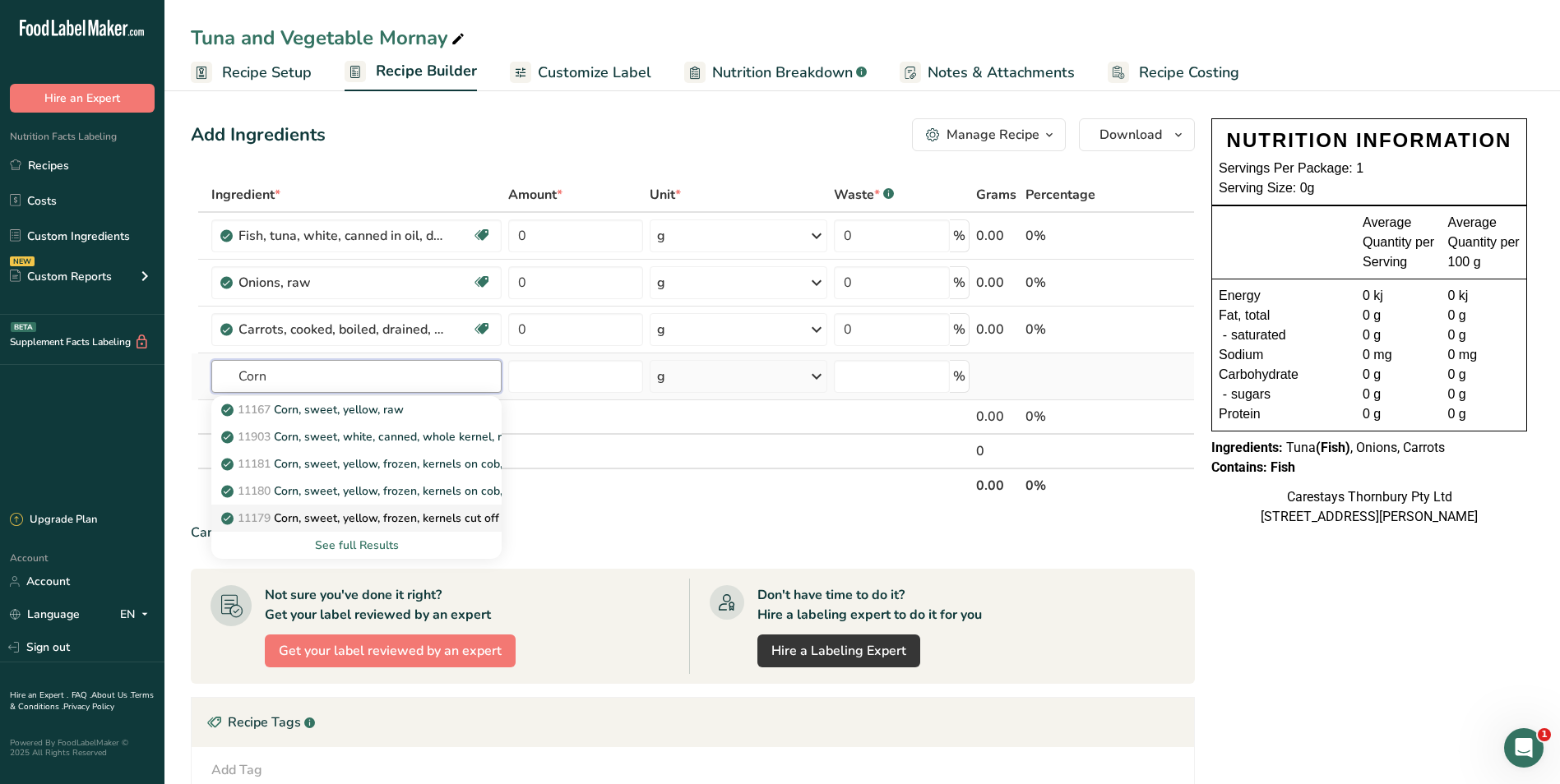
type input "Corn"
click at [327, 515] on p "11179 Corn, sweet, yellow, frozen, kernels cut off cob, boiled, drained, withou…" at bounding box center [449, 518] width 449 height 17
type input "Corn, sweet, yellow, frozen, kernels cut off cob, boiled, drained, without salt"
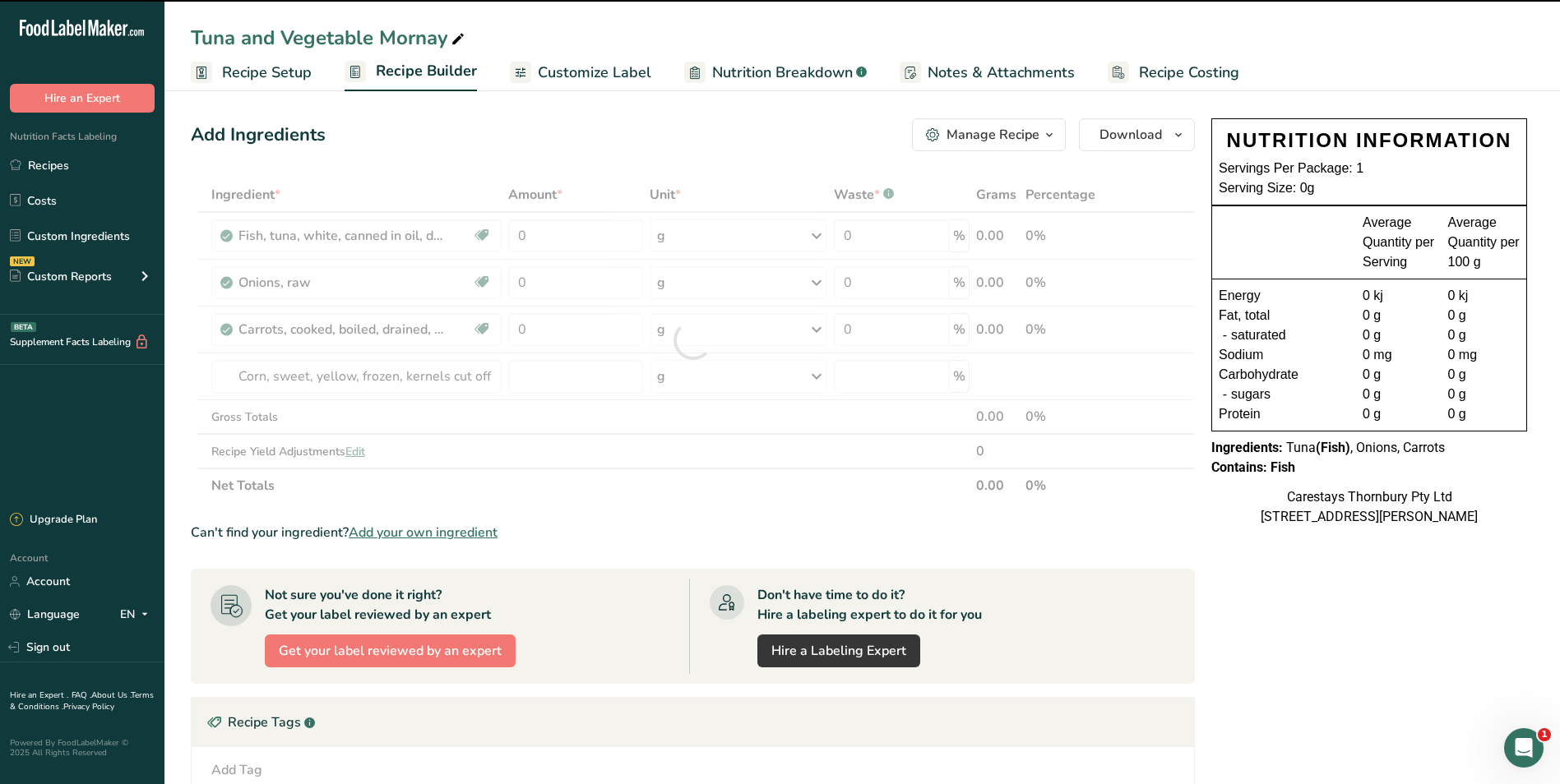
type input "0"
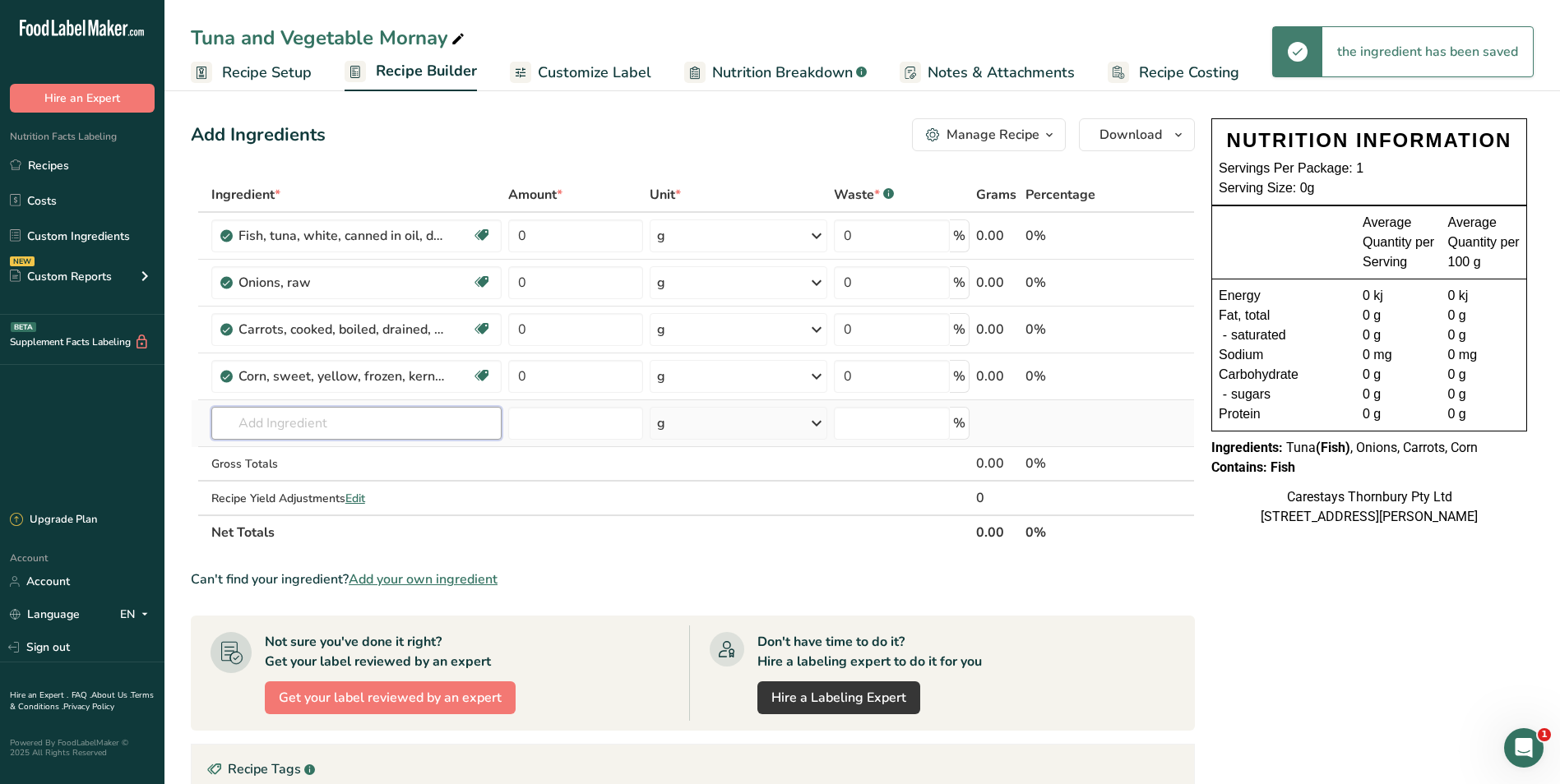
click at [258, 420] on input "text" at bounding box center [356, 423] width 291 height 33
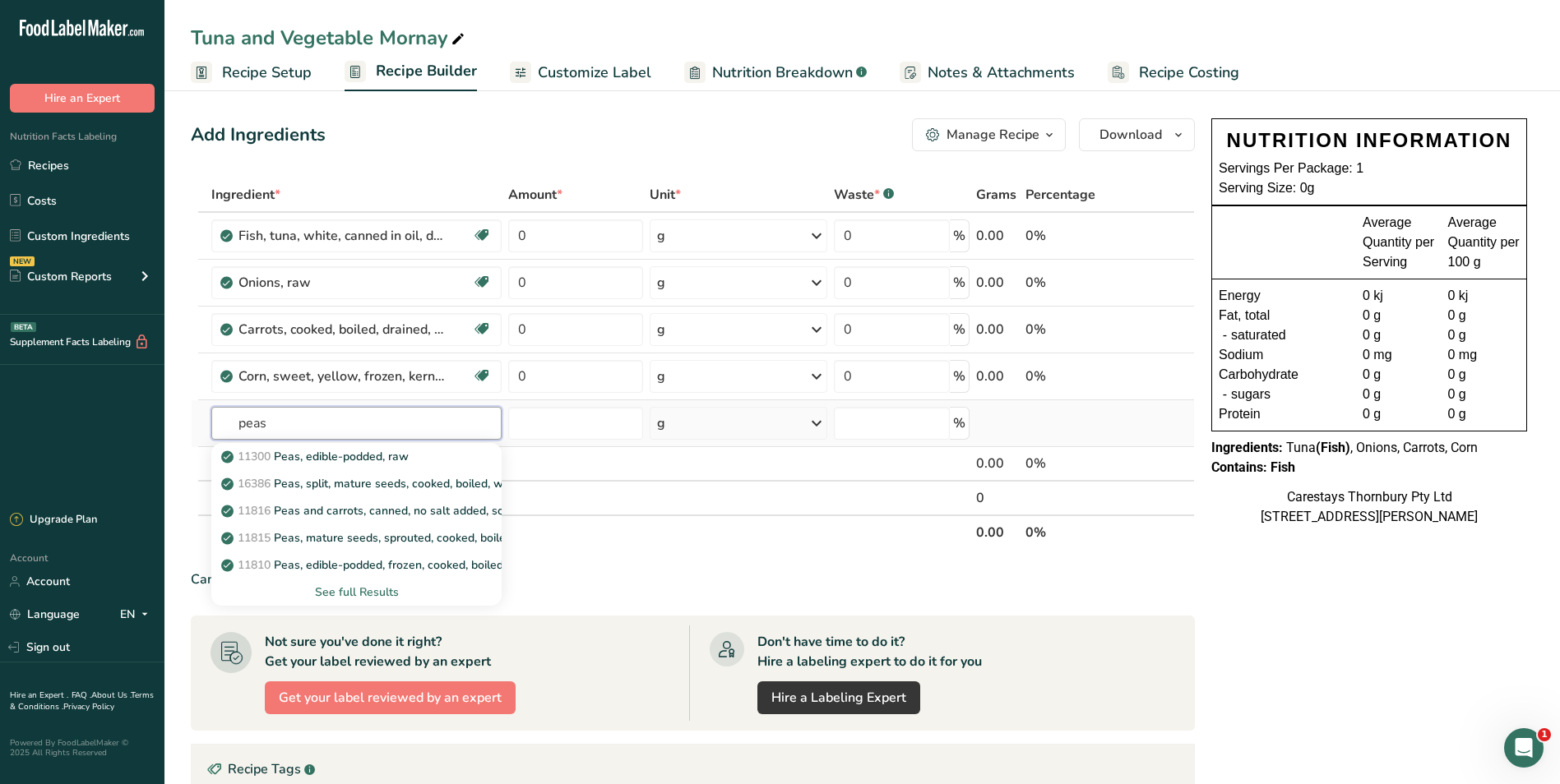
type input "peas"
click at [359, 586] on div "See full Results" at bounding box center [356, 593] width 265 height 17
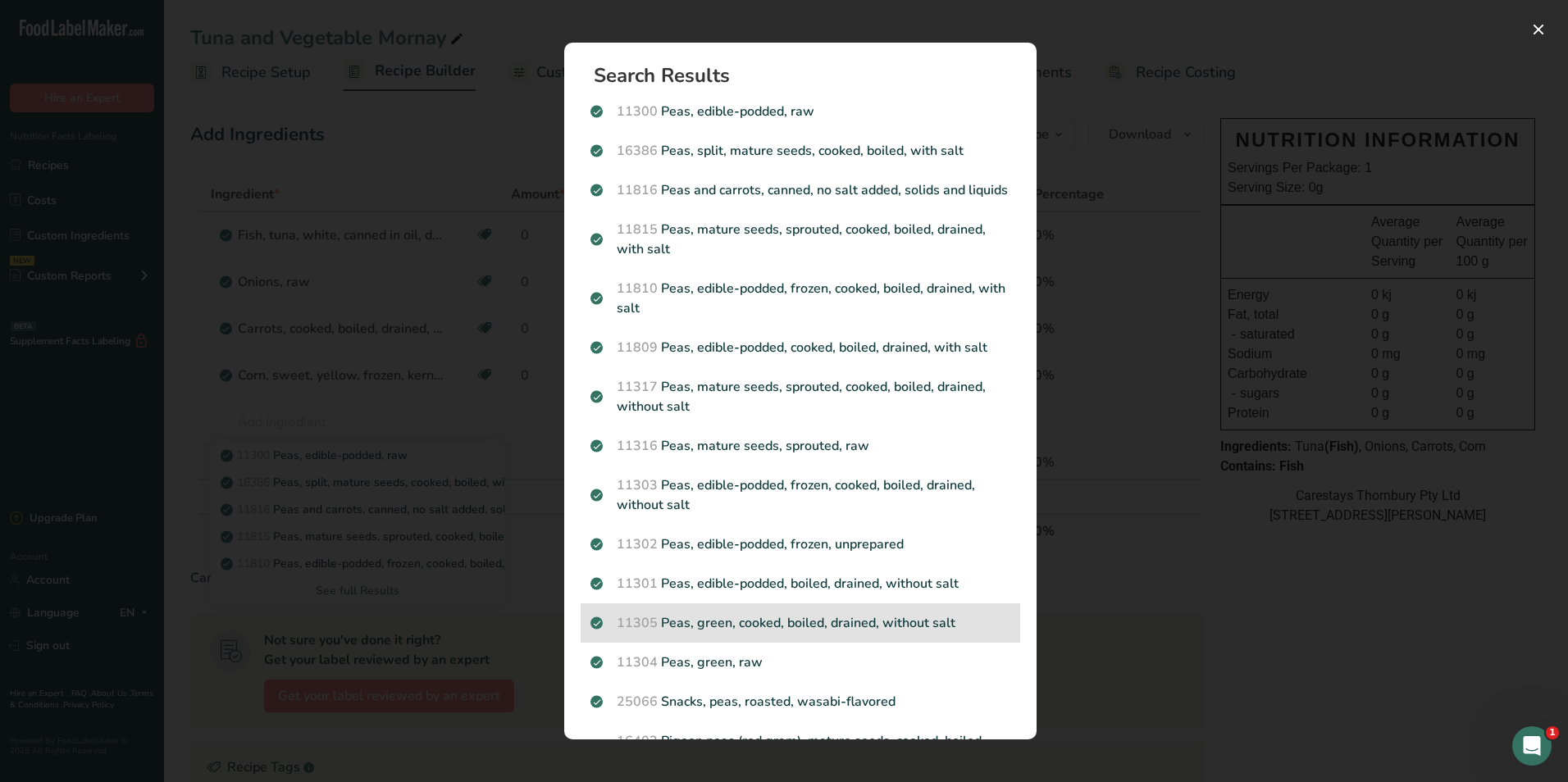
click at [690, 633] on p "11305 Peas, green, cooked, boiled, drained, without salt" at bounding box center [800, 623] width 420 height 20
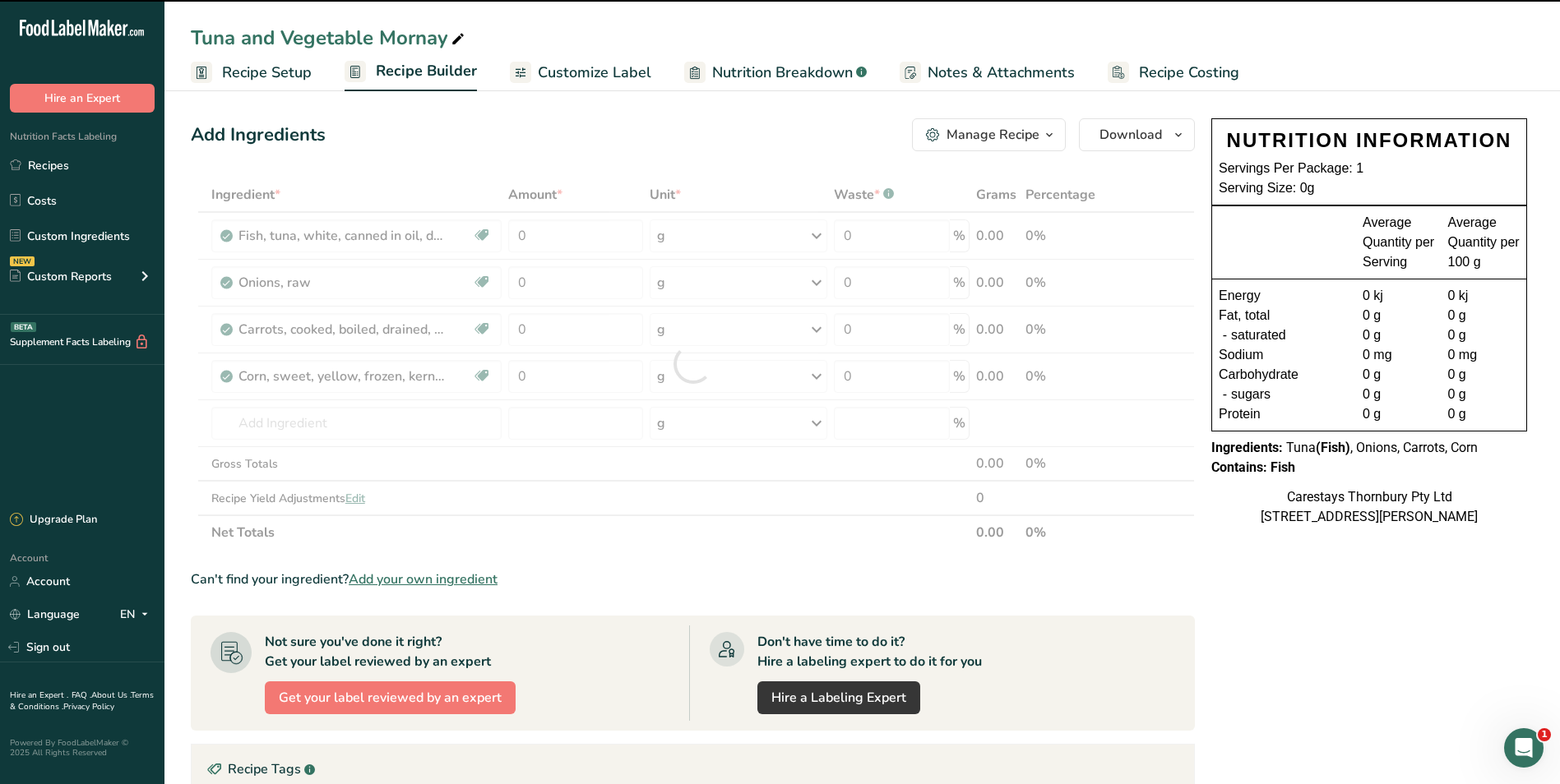
type input "0"
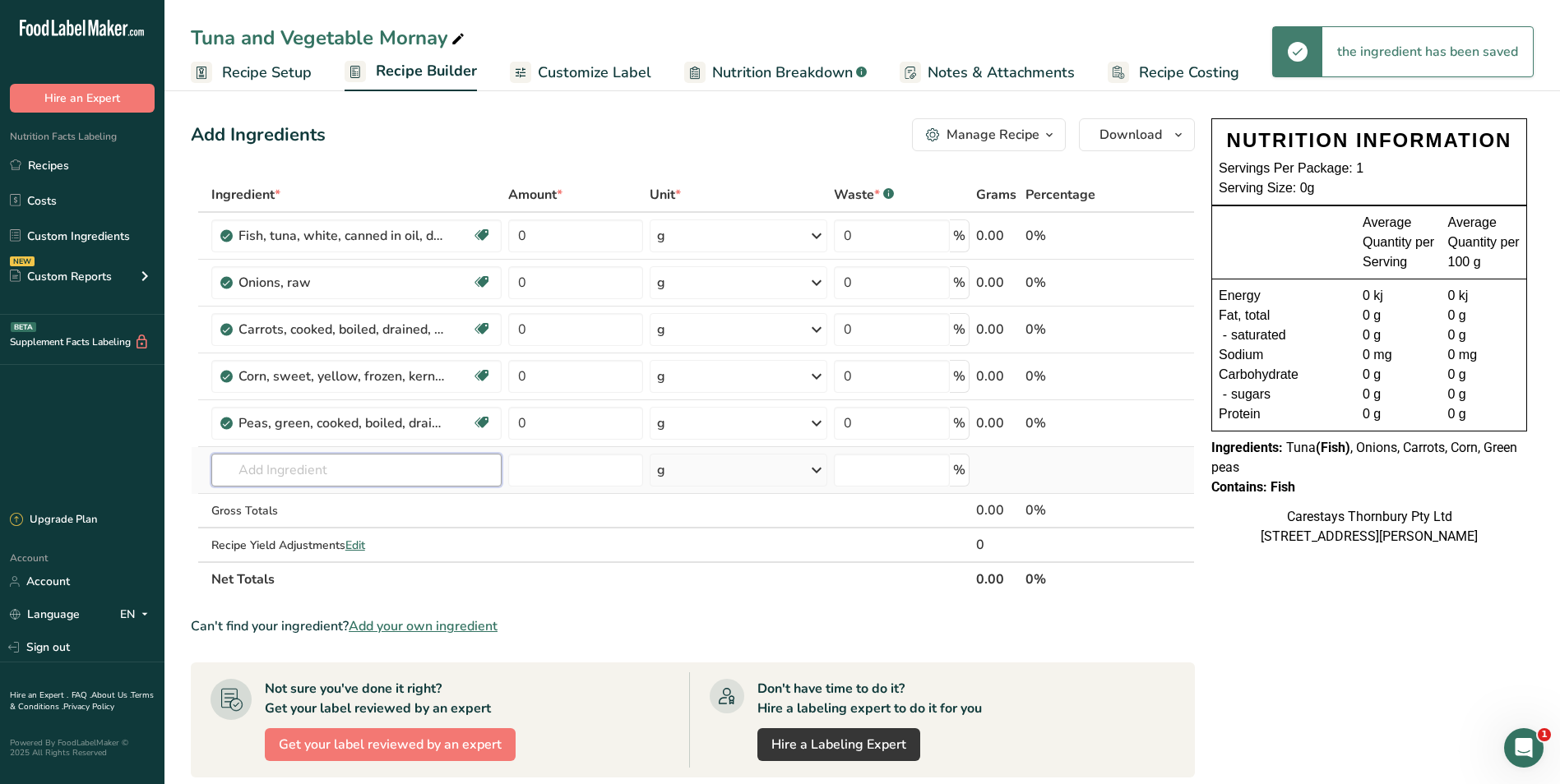
click at [252, 474] on input "text" at bounding box center [356, 470] width 291 height 33
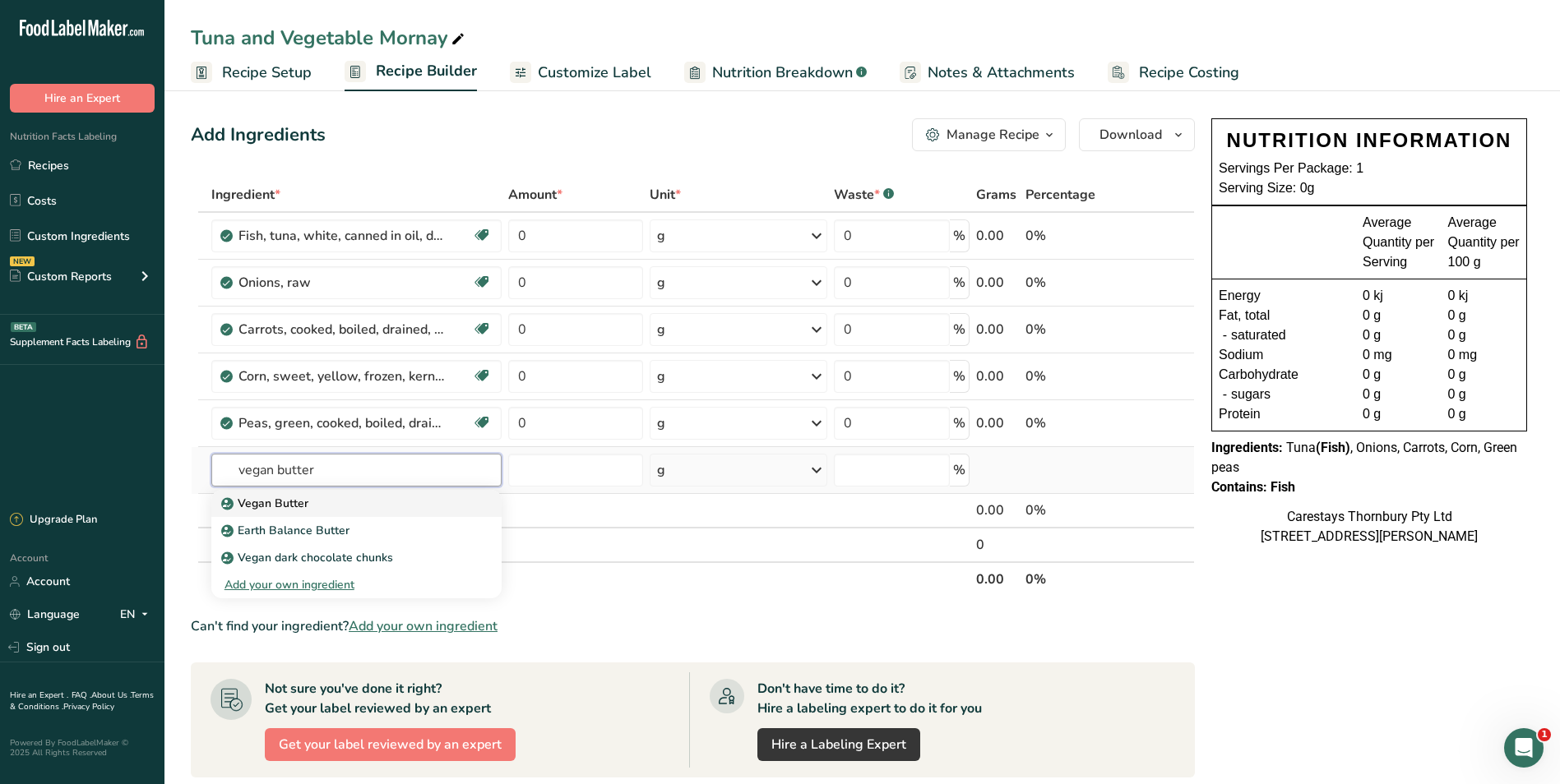
type input "vegan butter"
click at [252, 501] on p "Vegan Butter" at bounding box center [266, 504] width 84 height 17
type input "Vegan Butter"
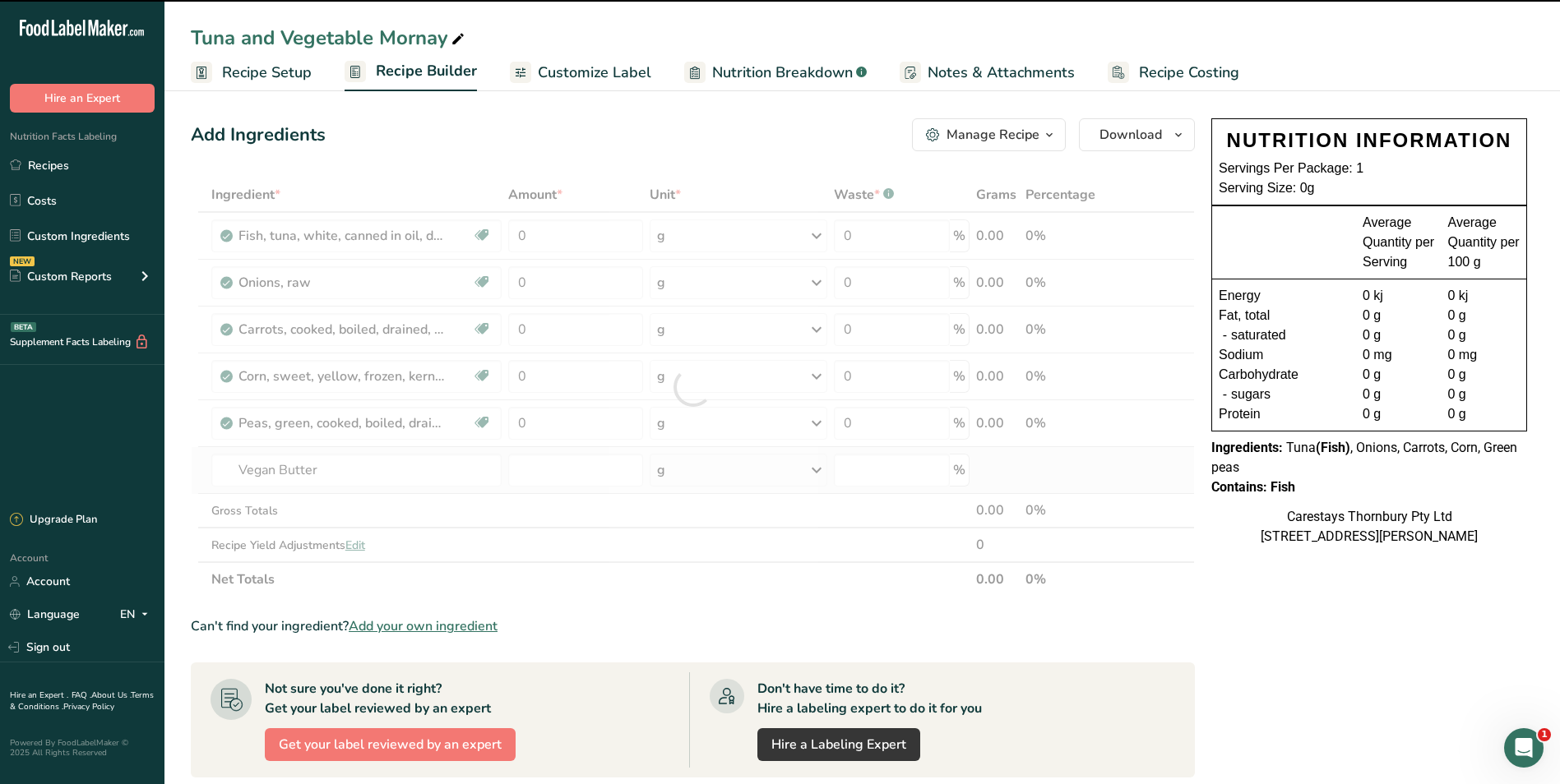
type input "0"
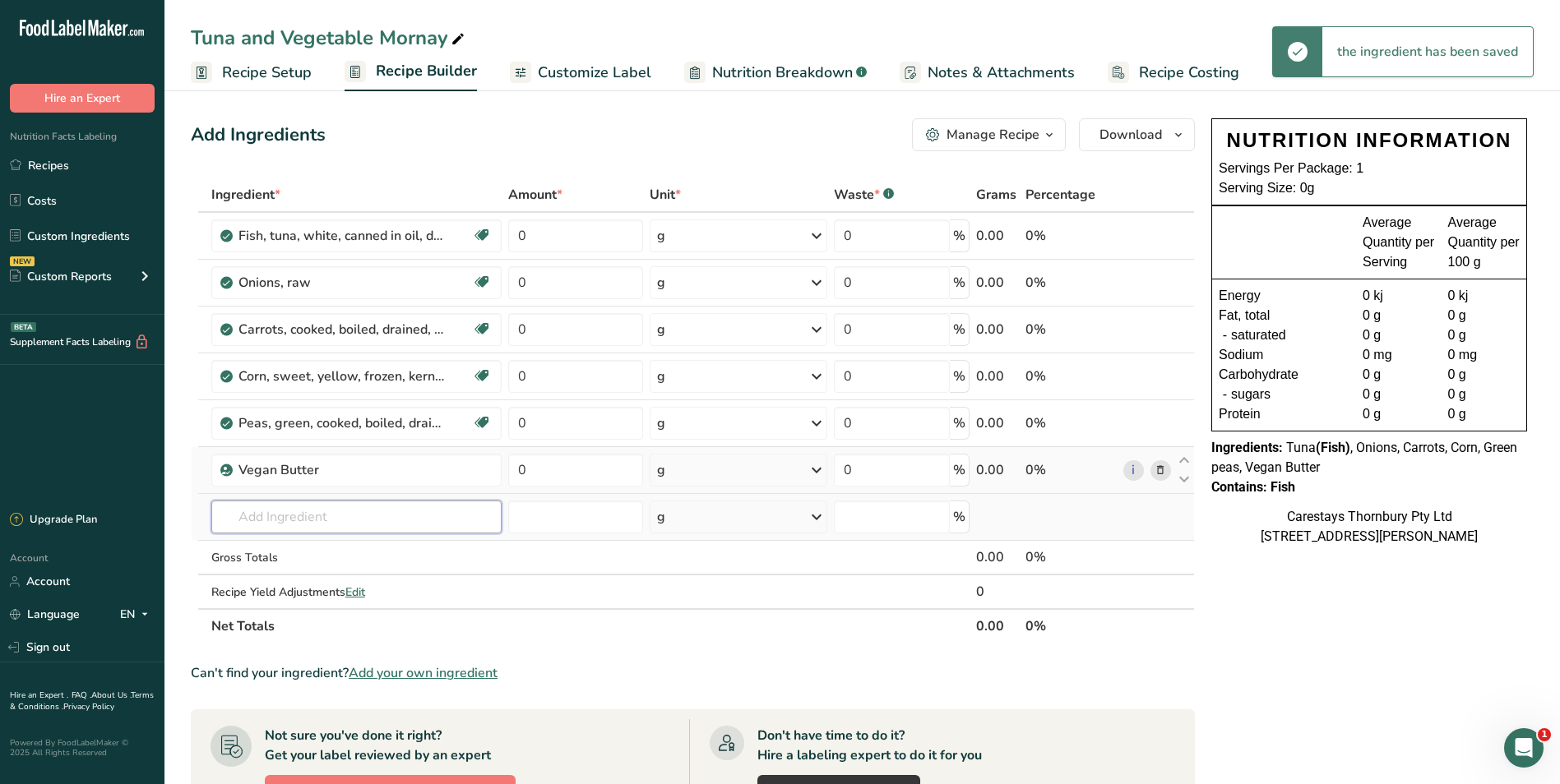
click at [248, 519] on input "text" at bounding box center [356, 517] width 291 height 33
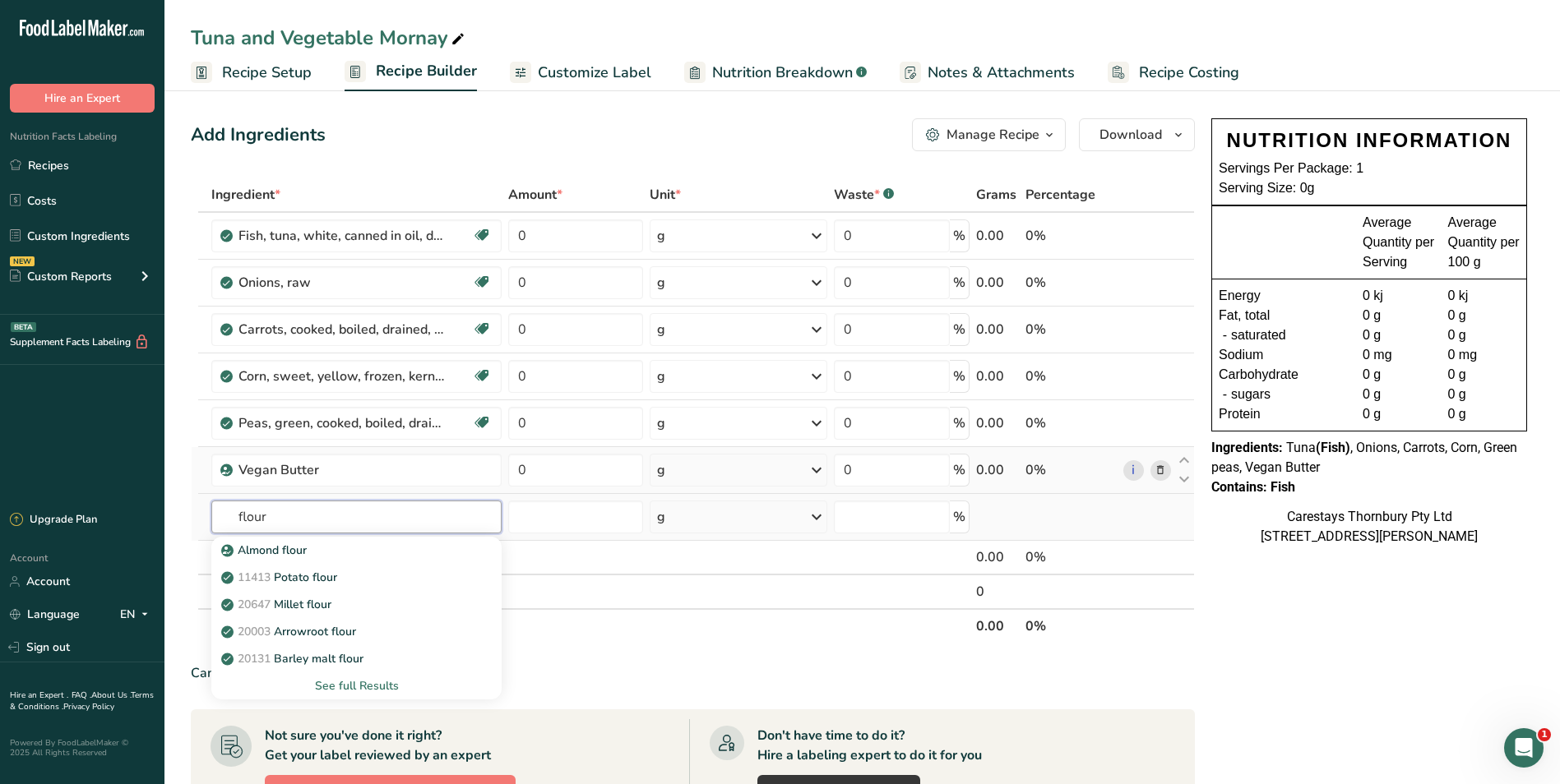
type input "flour"
click at [357, 681] on div "See full Results" at bounding box center [356, 686] width 265 height 17
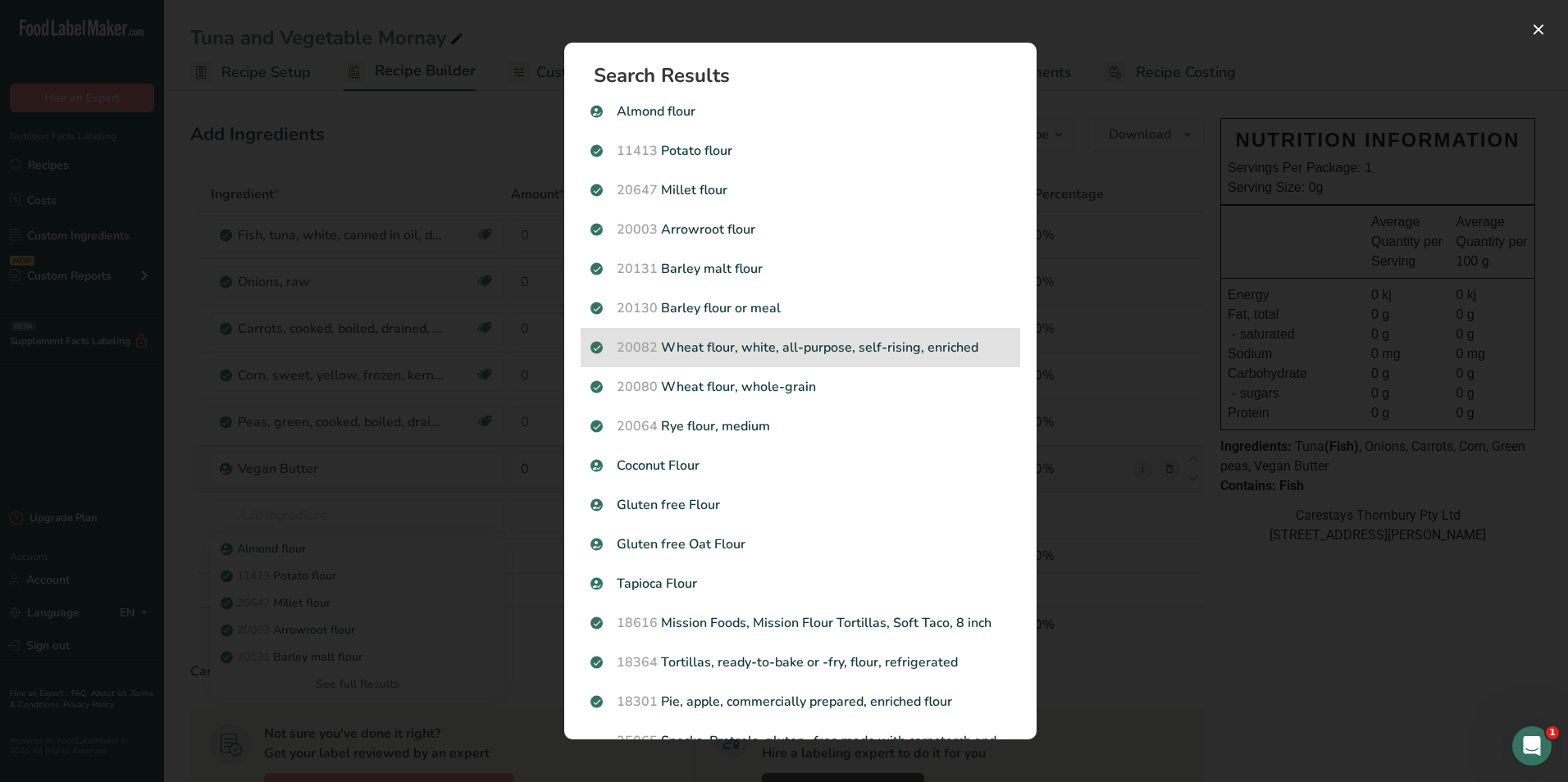
click at [876, 344] on p "20082 Wheat flour, white, all-purpose, self-rising, enriched" at bounding box center [800, 348] width 420 height 20
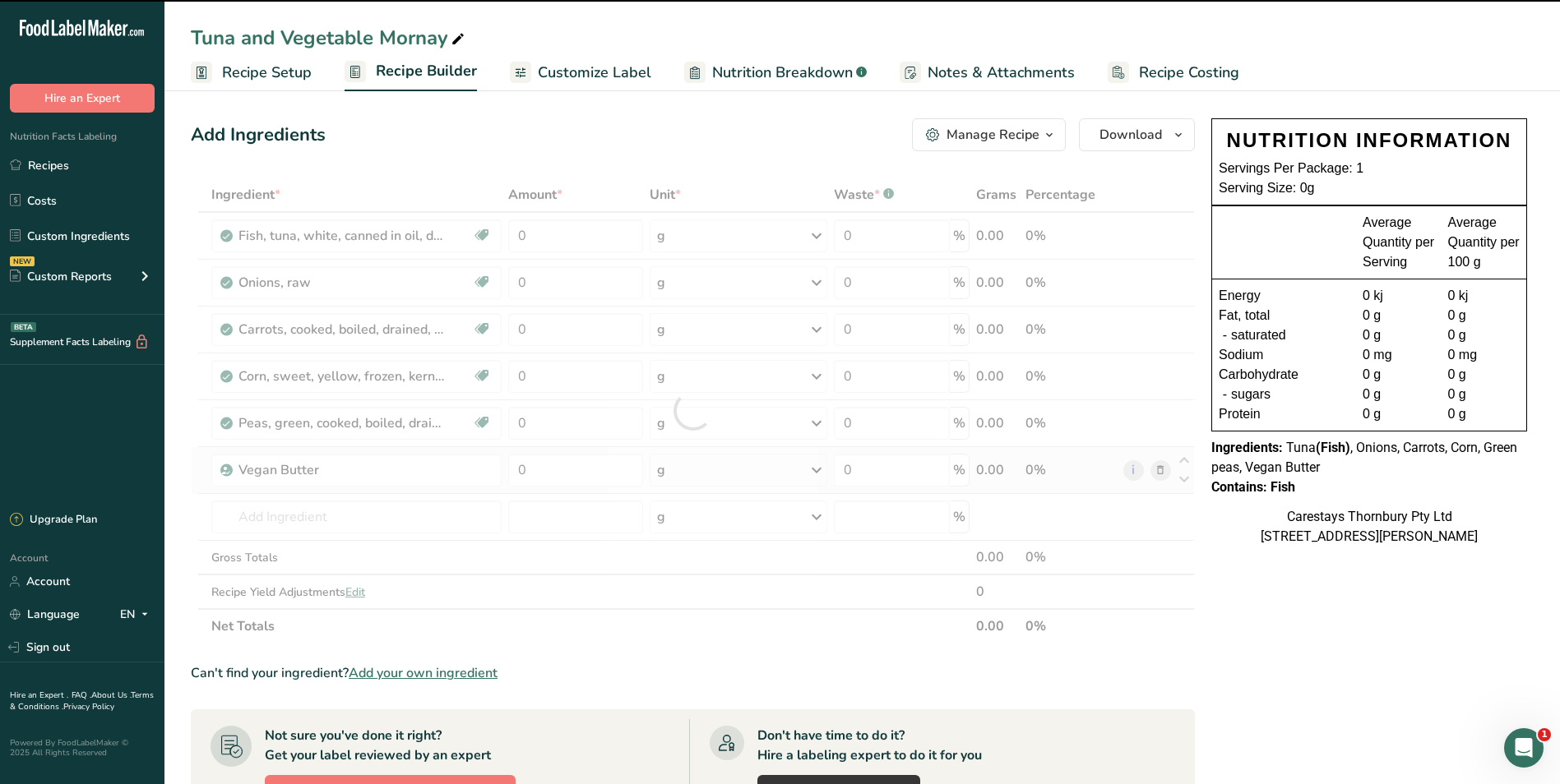
type input "0"
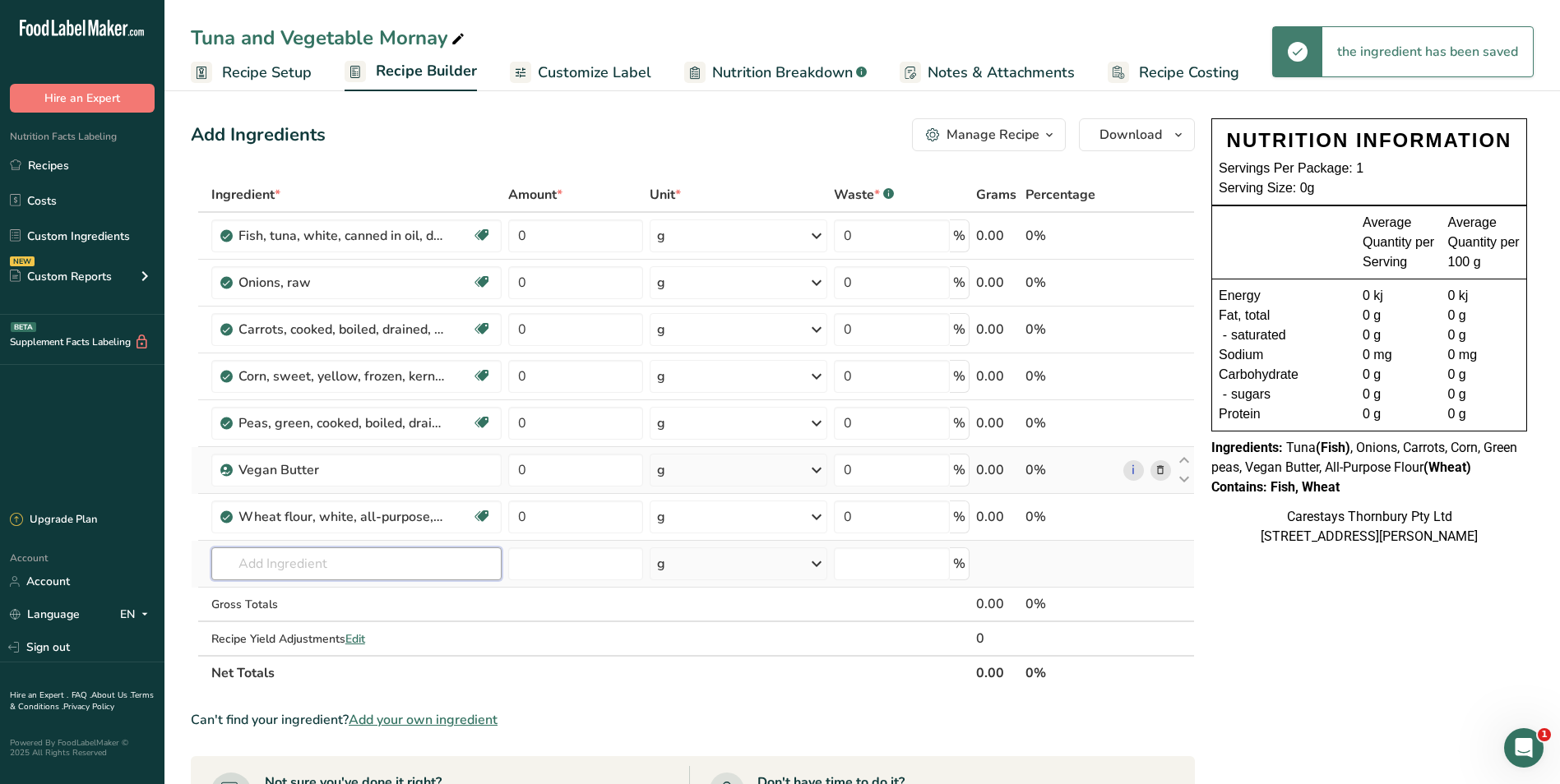
click at [290, 568] on input "text" at bounding box center [356, 564] width 291 height 33
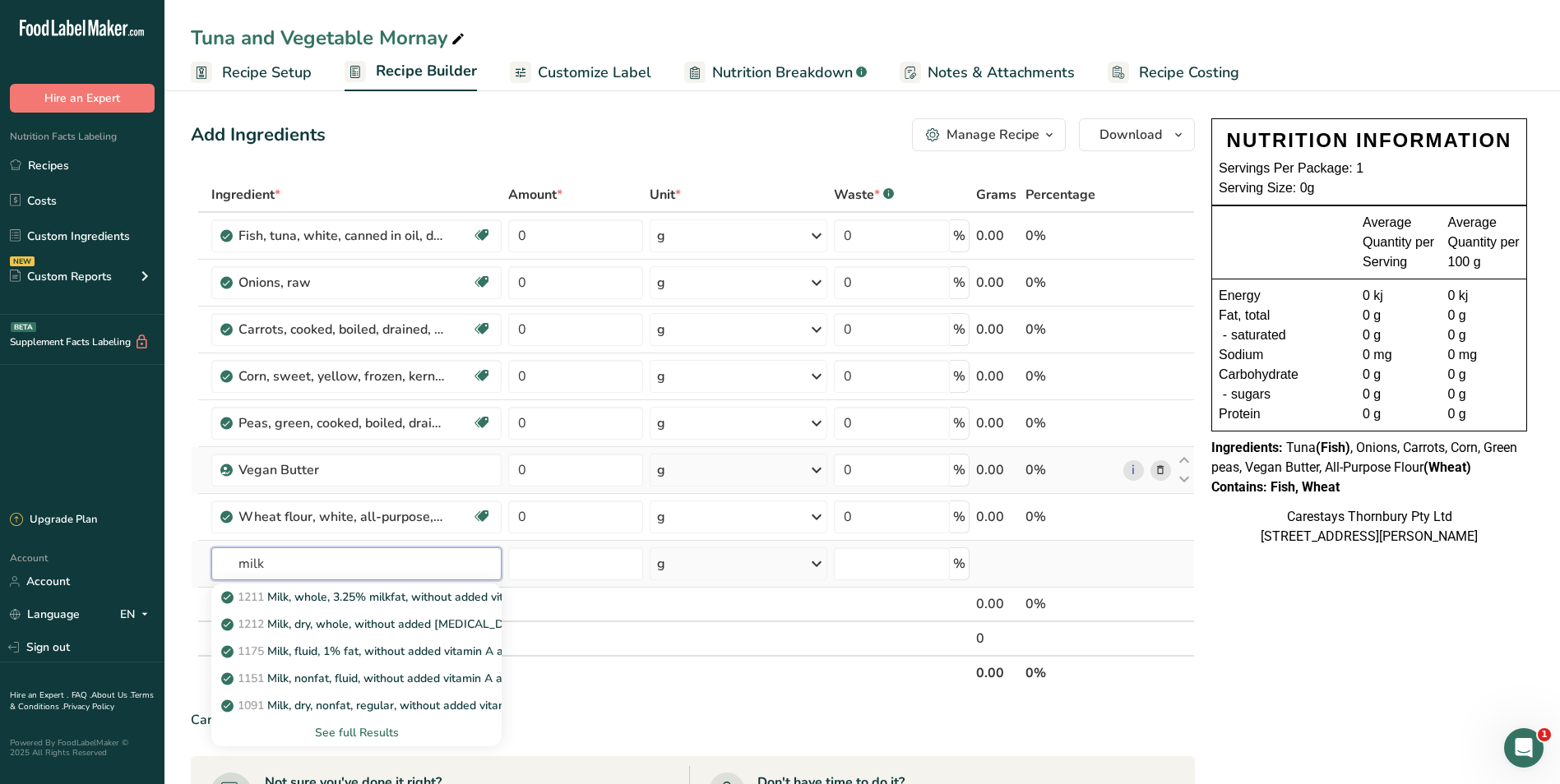
type input "milk"
click at [339, 726] on div "See full Results" at bounding box center [356, 733] width 265 height 17
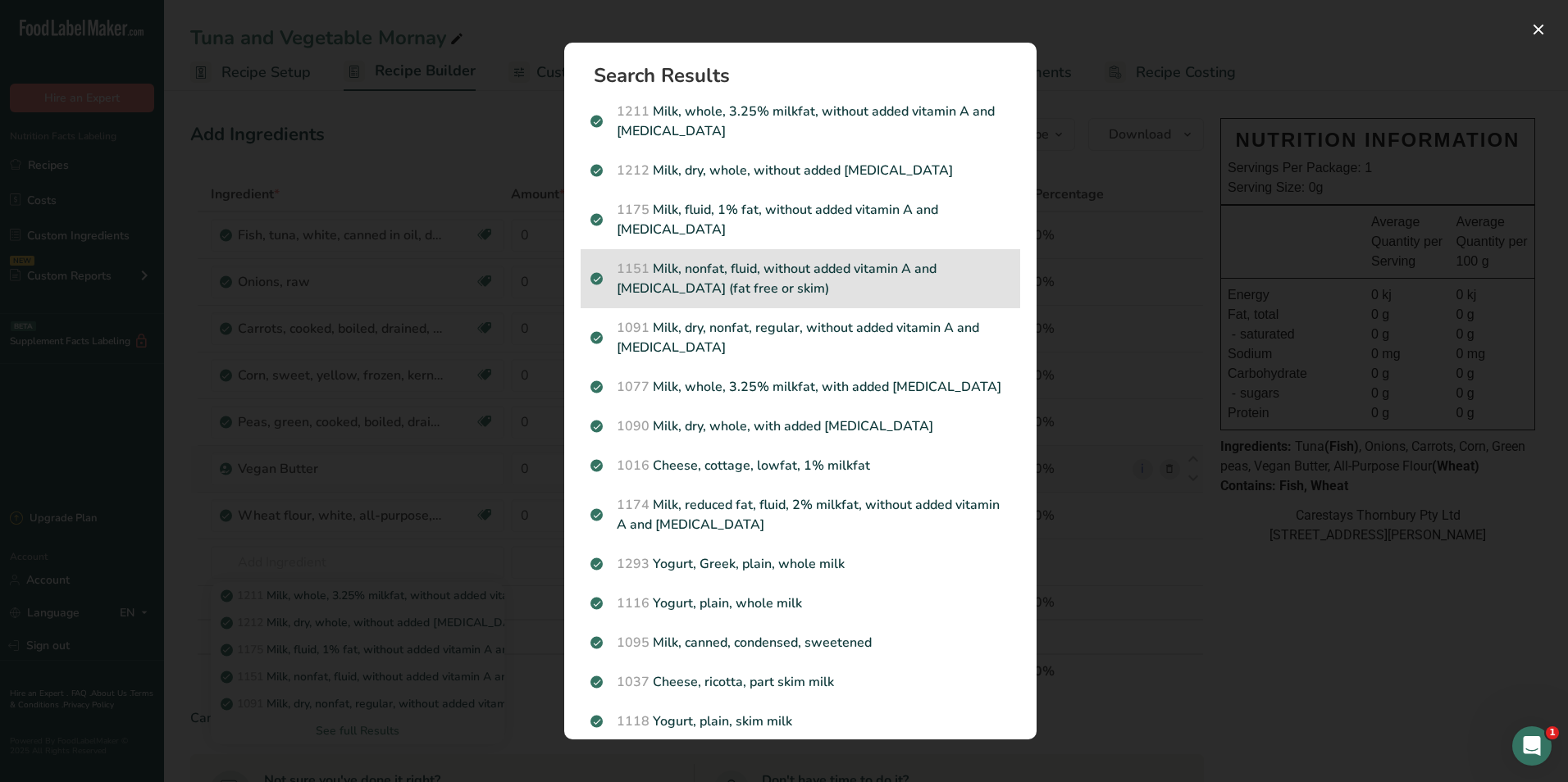
click at [914, 268] on p "1151 Milk, nonfat, fluid, without added vitamin A and vitamin D (fat free or sk…" at bounding box center [800, 279] width 420 height 40
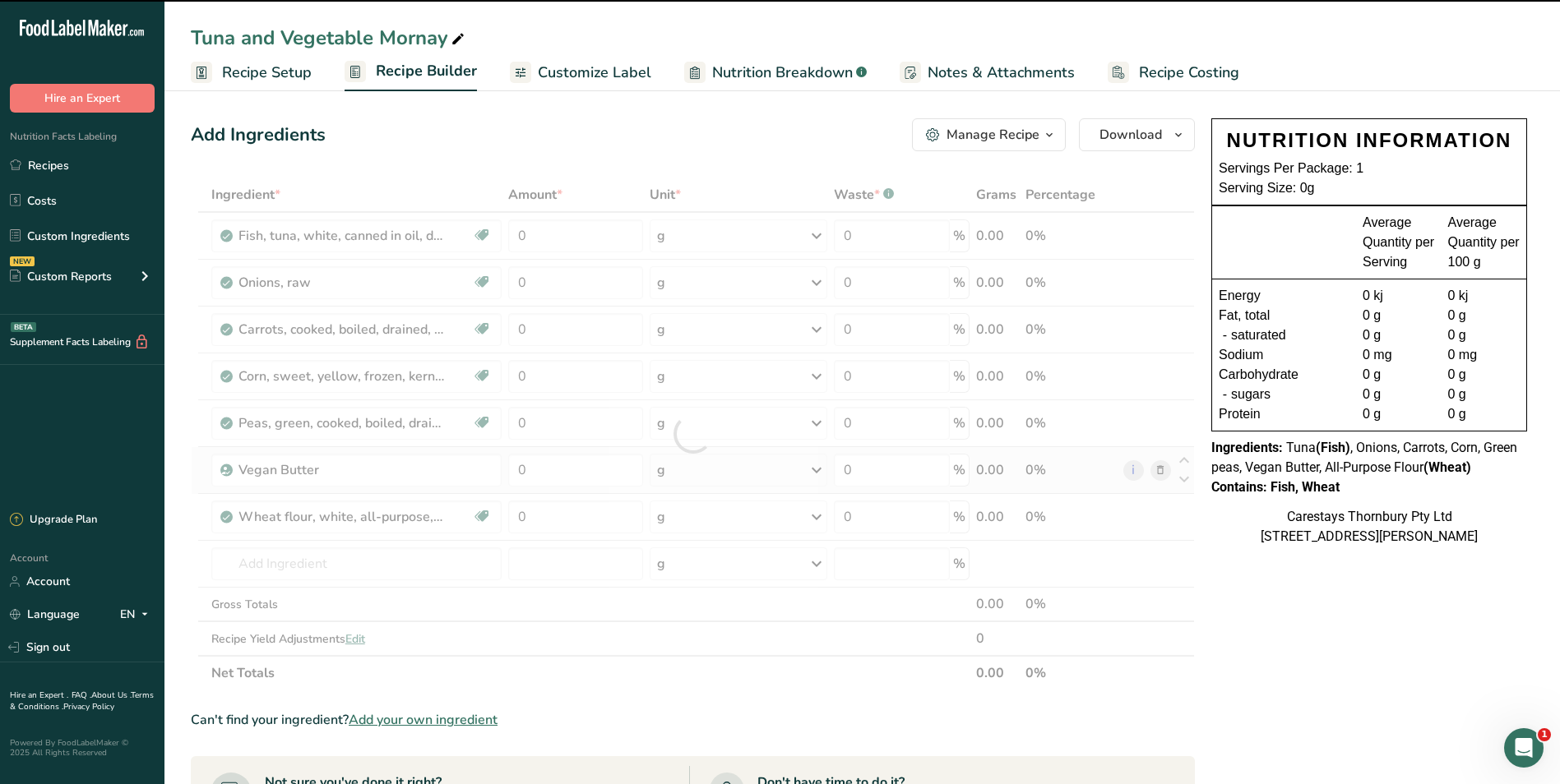
type input "0"
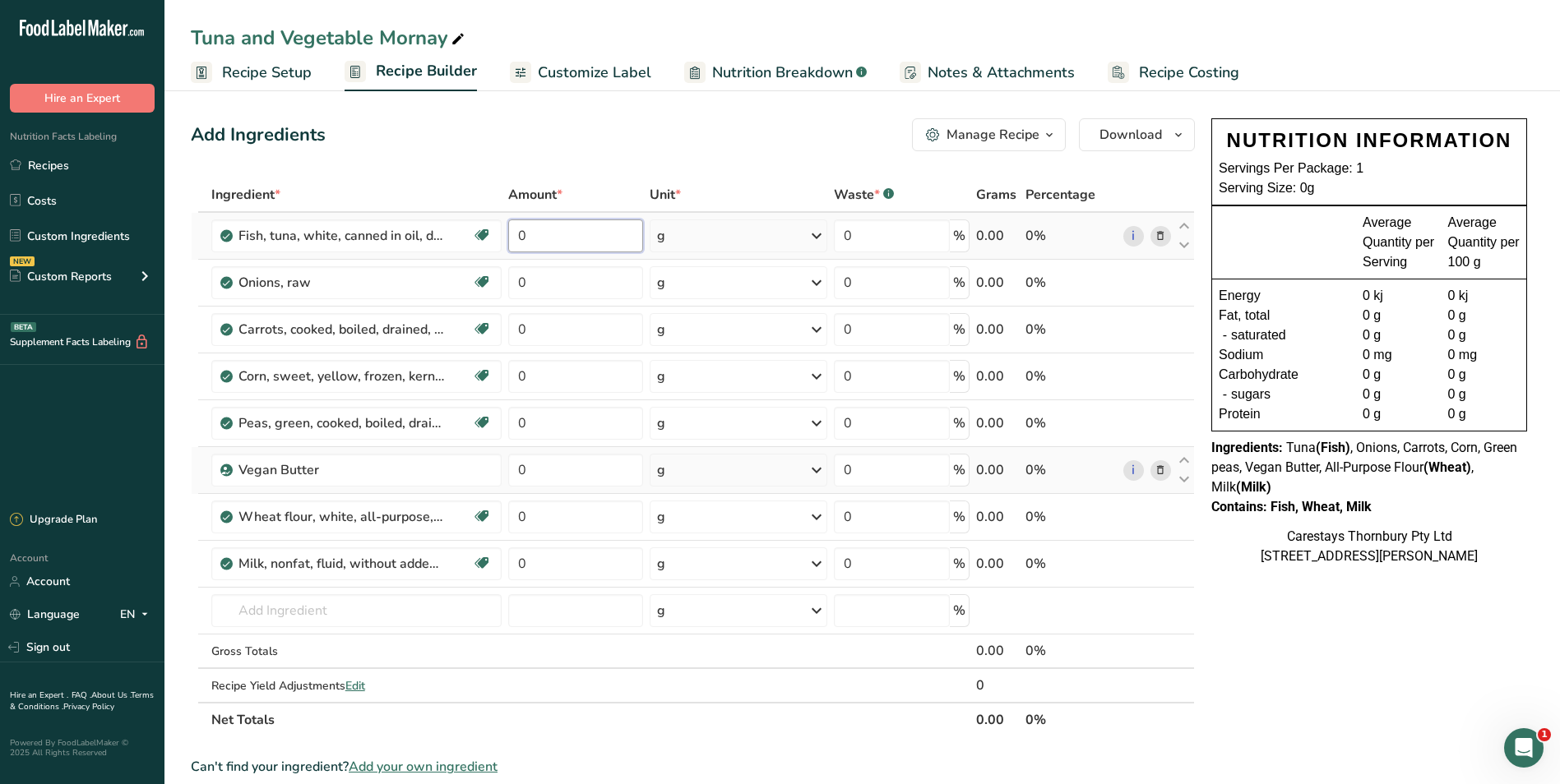
click at [567, 240] on input "0" at bounding box center [576, 235] width 135 height 33
click at [551, 238] on input "0" at bounding box center [576, 235] width 135 height 33
type input "3"
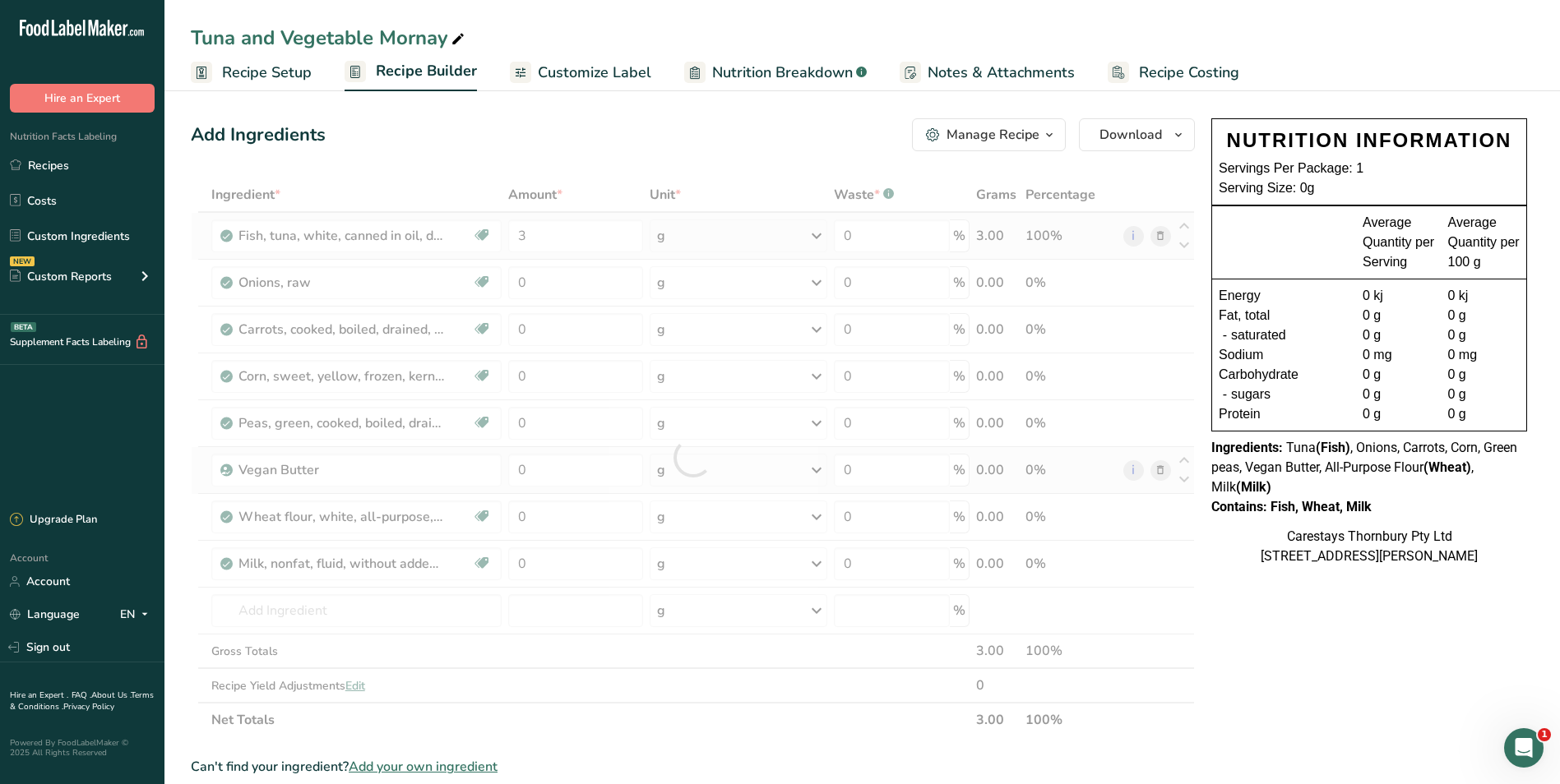
click at [816, 233] on div "Ingredient * Amount * Unit * Waste * .a-a{fill:#347362;}.b-a{fill:#fff;} Grams …" at bounding box center [693, 457] width 1004 height 560
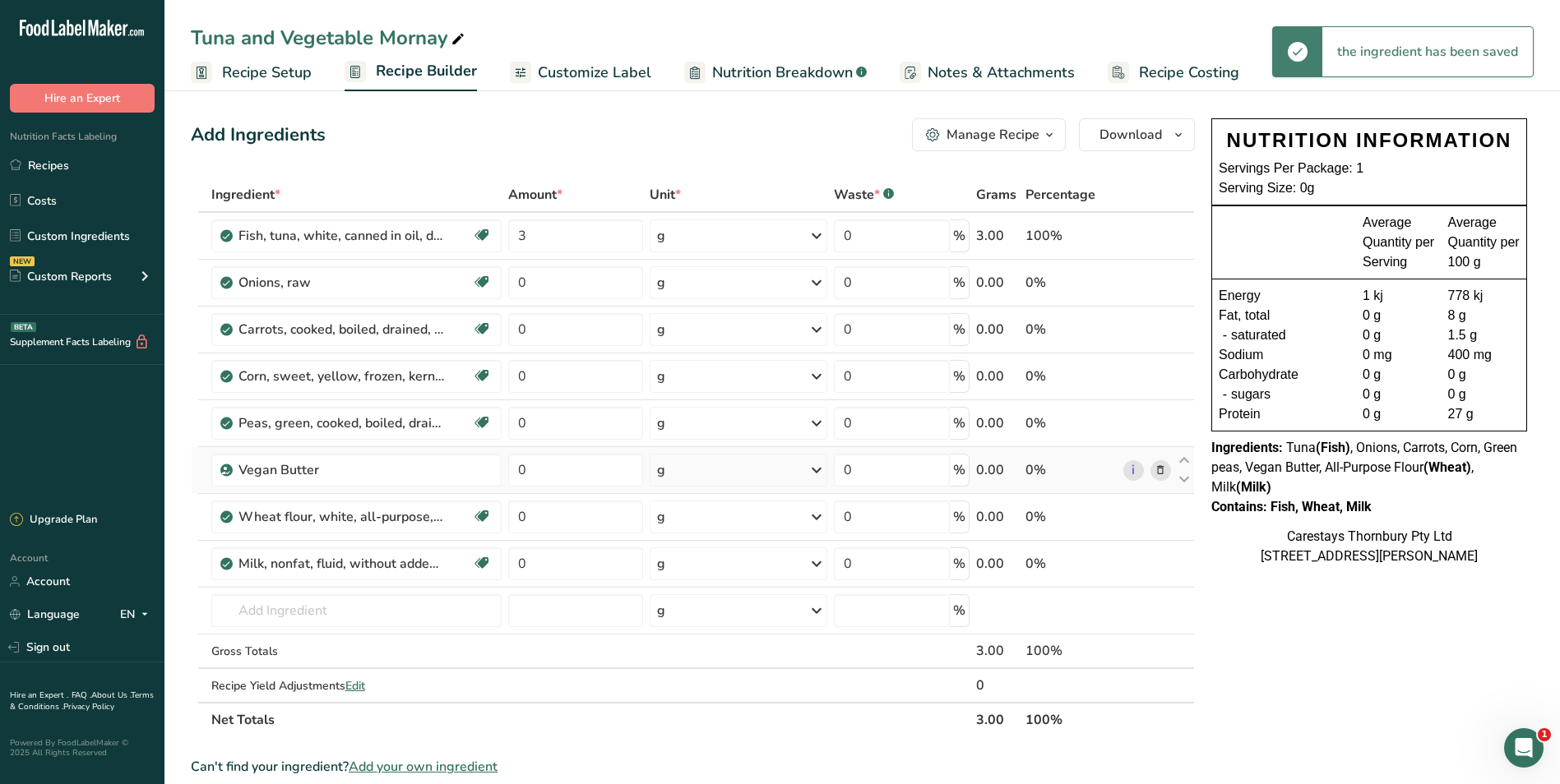
click at [815, 233] on icon at bounding box center [816, 235] width 20 height 29
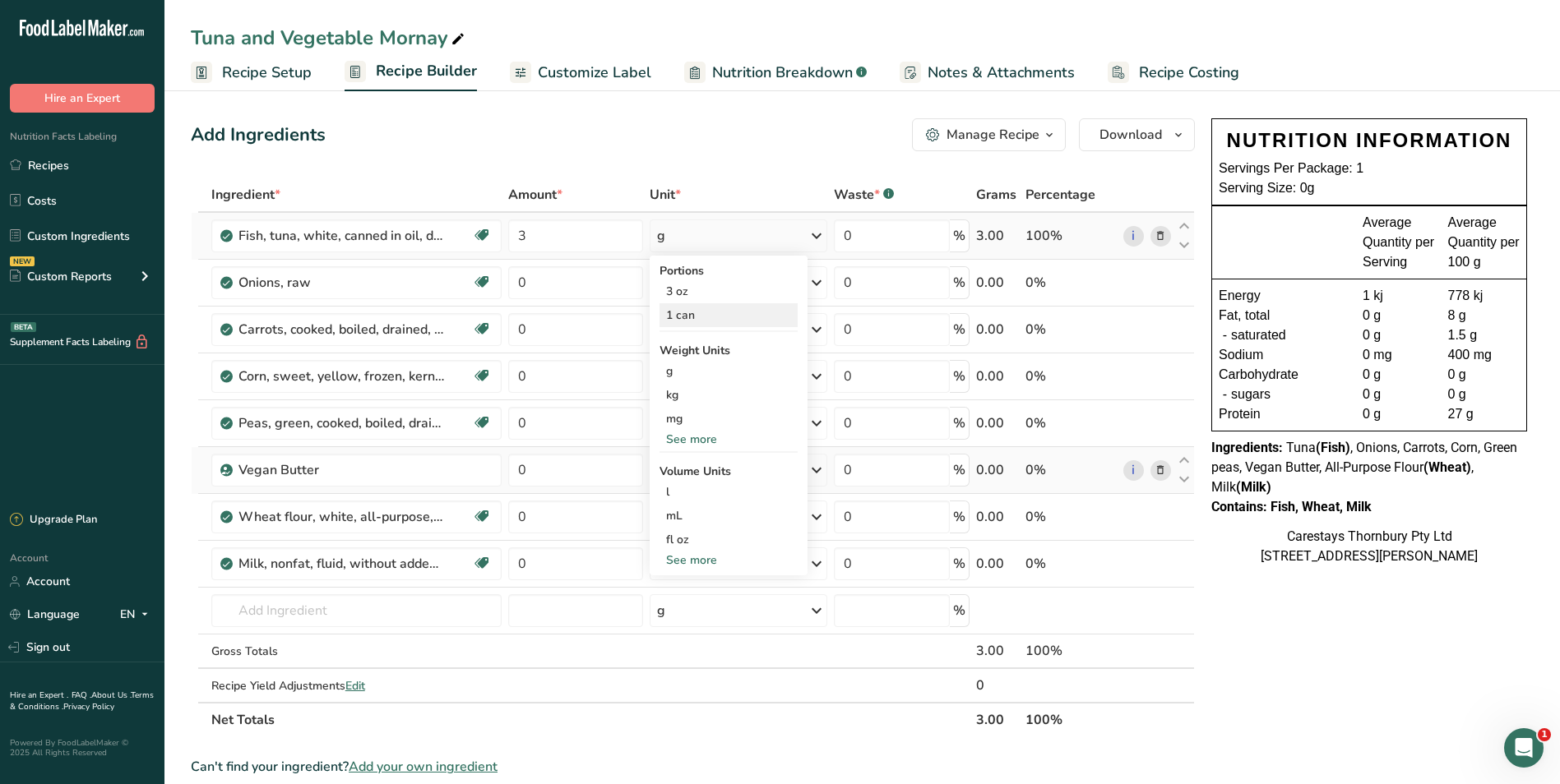
click at [713, 310] on div "1 can" at bounding box center [728, 316] width 138 height 24
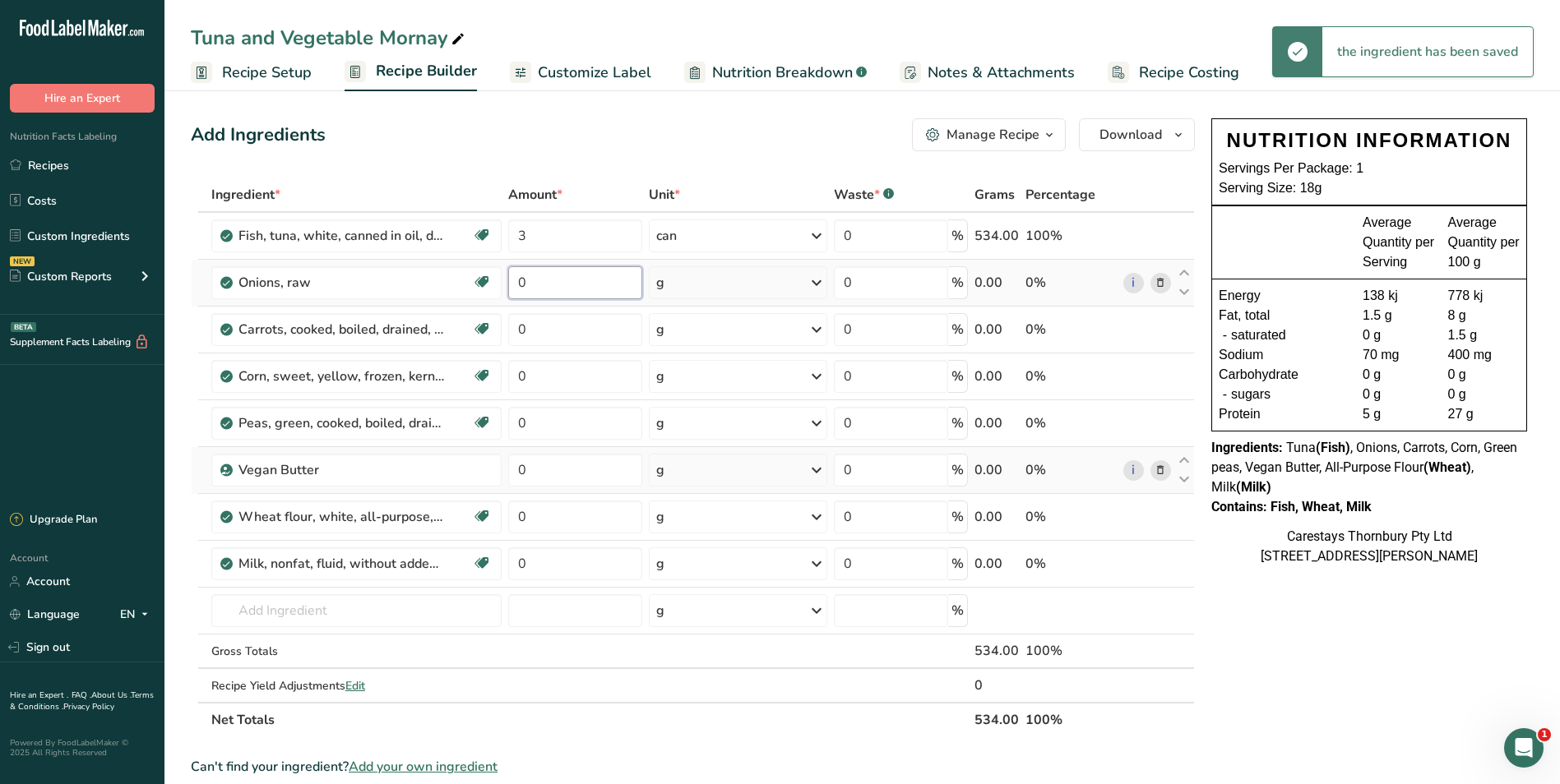
click at [538, 284] on input "0" at bounding box center [575, 283] width 134 height 33
type input "2"
click at [817, 282] on div "Ingredient * Amount * Unit * Waste * .a-a{fill:#347362;}.b-a{fill:#fff;} Grams …" at bounding box center [693, 457] width 1004 height 560
click at [816, 282] on icon at bounding box center [816, 283] width 20 height 29
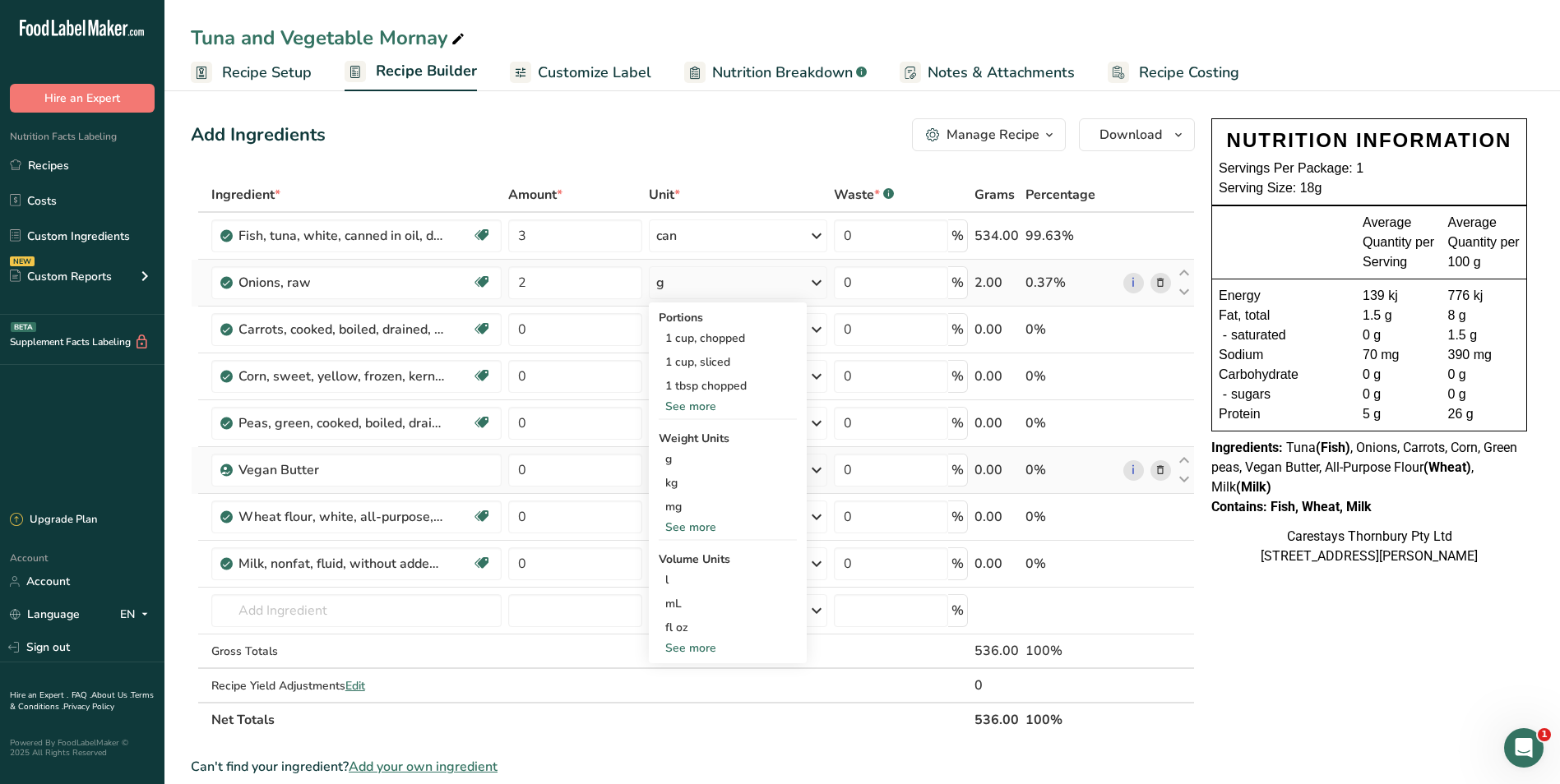
click at [694, 405] on div "See more" at bounding box center [727, 406] width 138 height 17
click at [701, 453] on div "1 medium (2-1/2" dia)" at bounding box center [736, 458] width 155 height 24
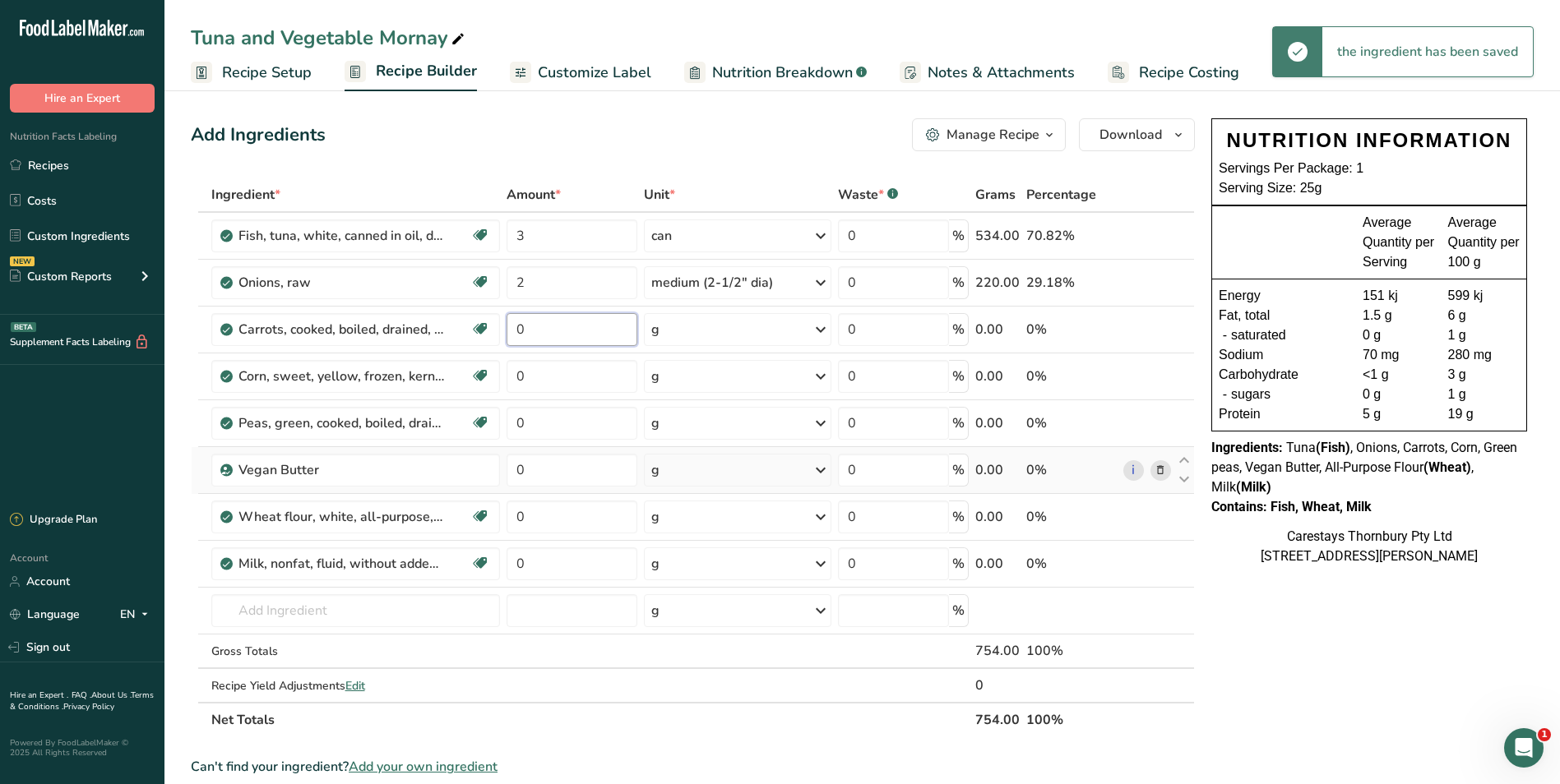
click at [551, 330] on input "0" at bounding box center [572, 329] width 131 height 33
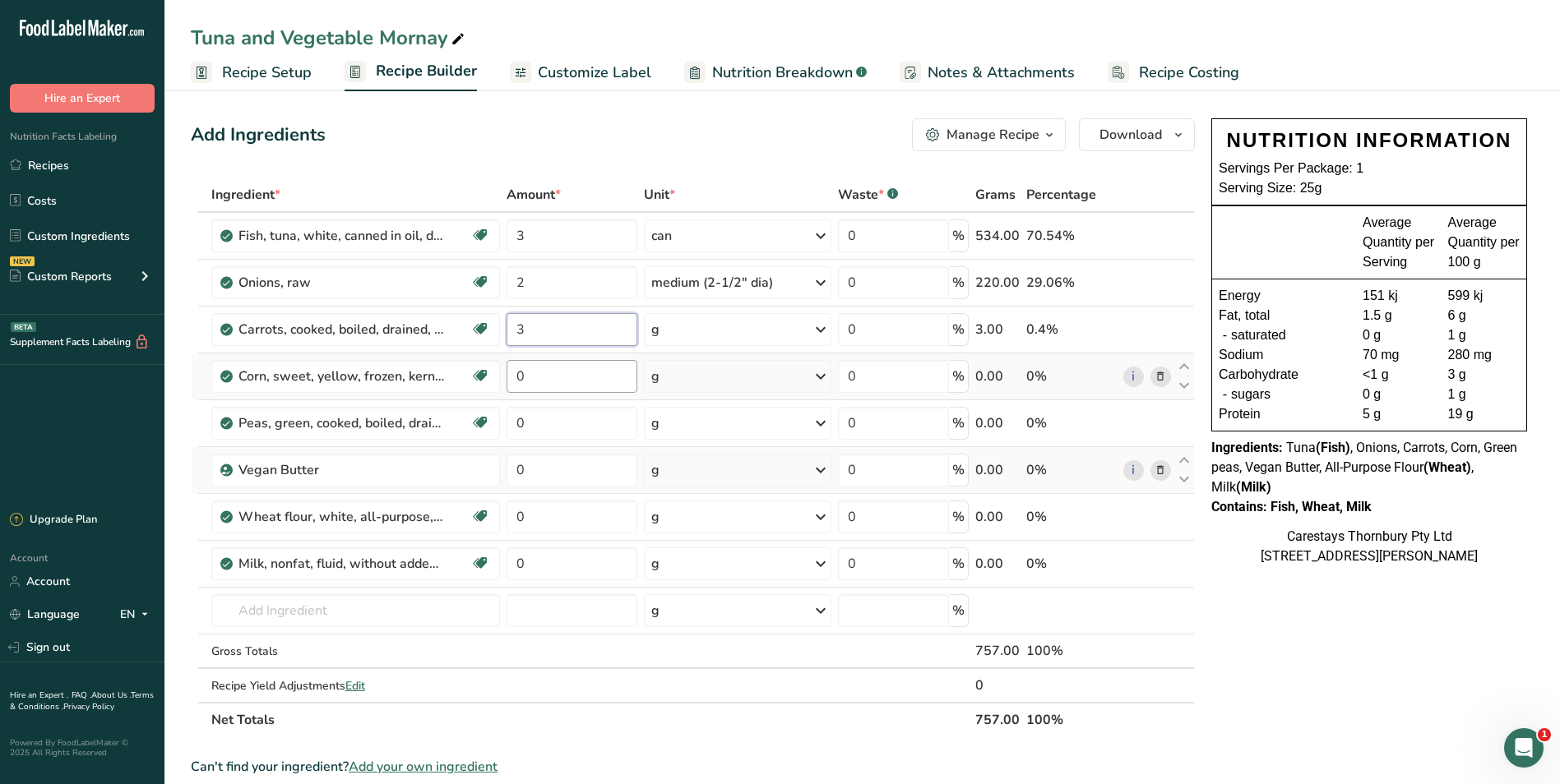
type input "3"
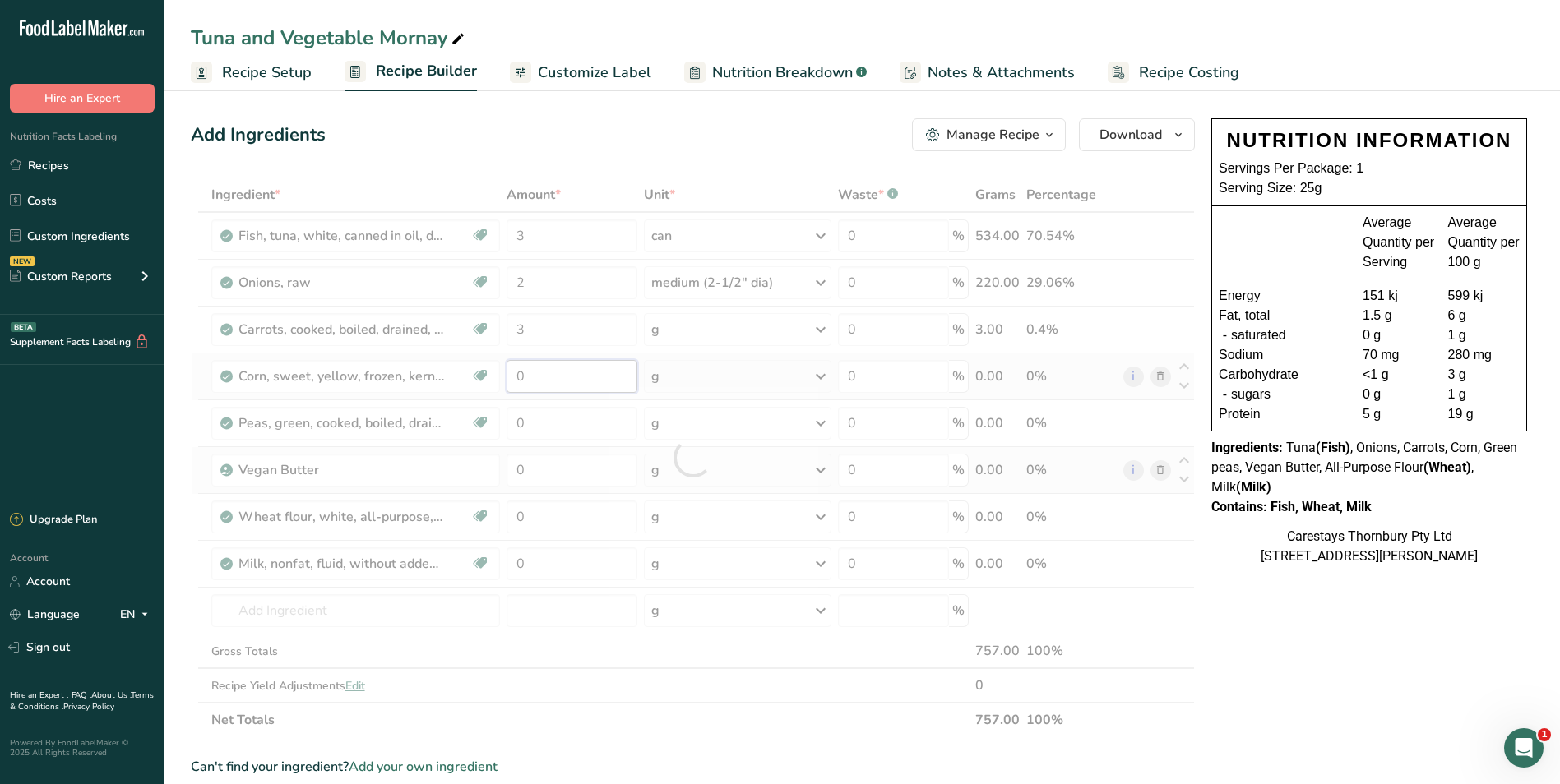
click at [544, 376] on div "Ingredient * Amount * Unit * Waste * .a-a{fill:#347362;}.b-a{fill:#fff;} Grams …" at bounding box center [693, 457] width 1004 height 560
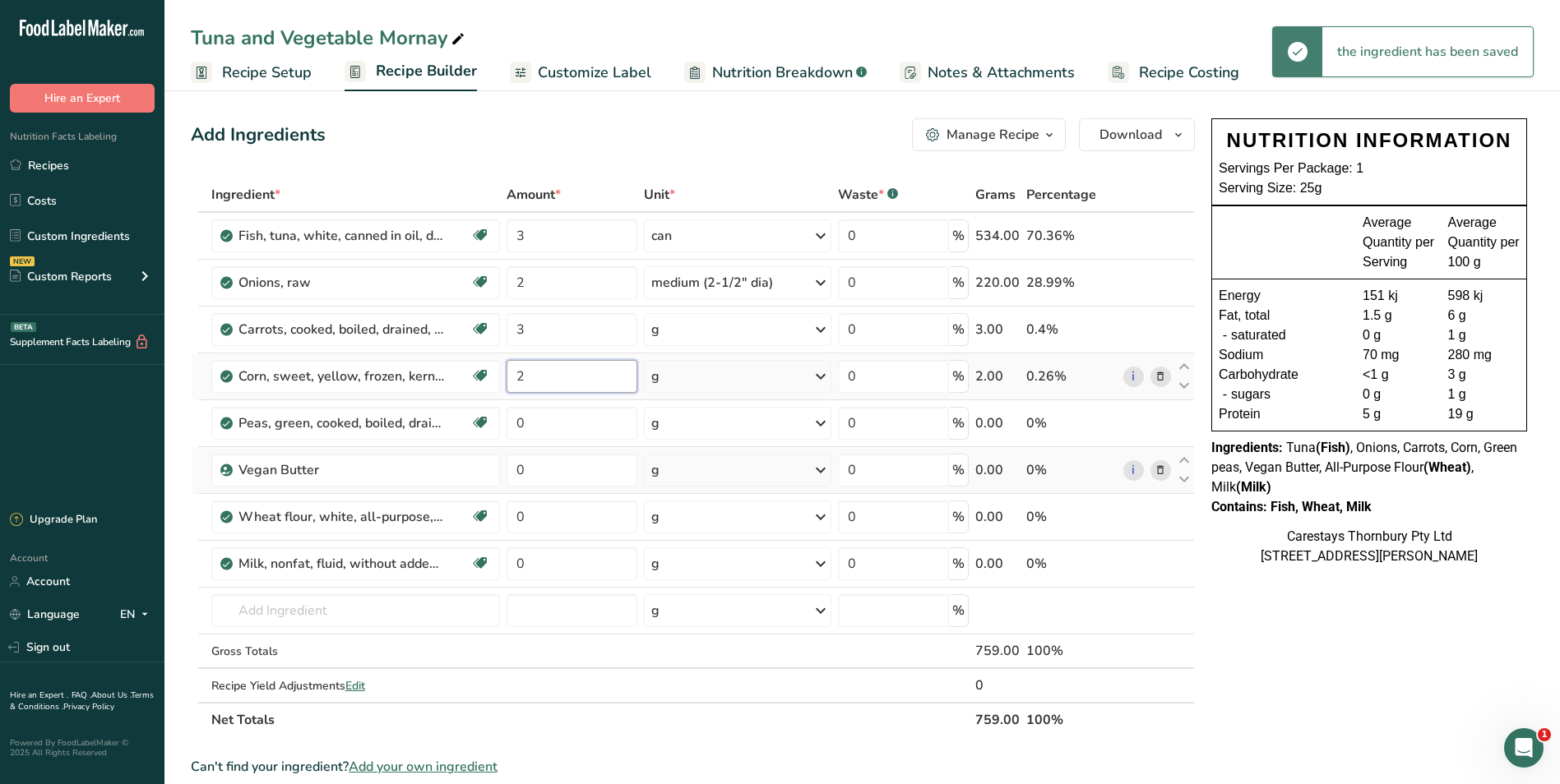
type input "2"
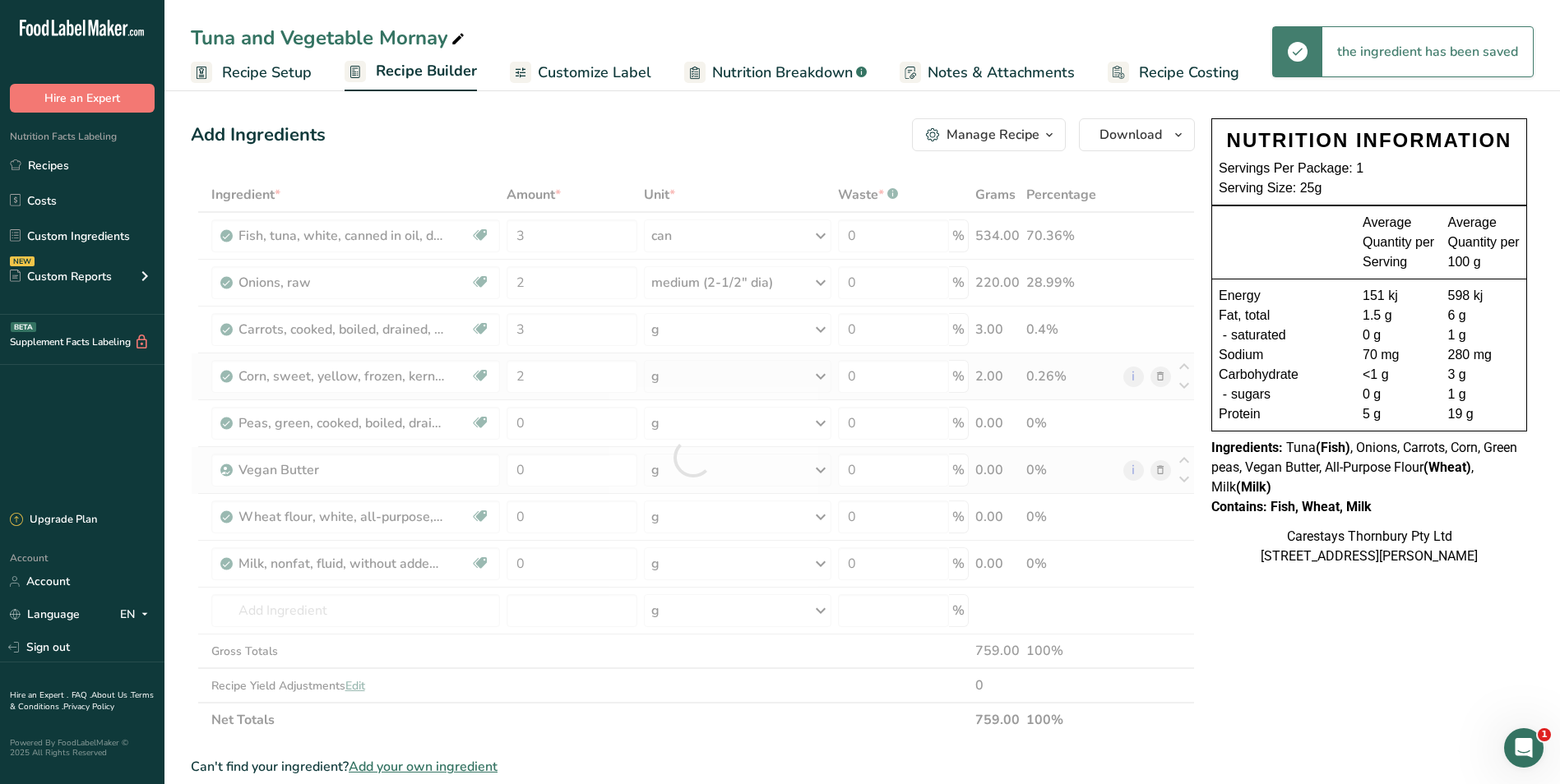
click at [822, 375] on div "Ingredient * Amount * Unit * Waste * .a-a{fill:#347362;}.b-a{fill:#fff;} Grams …" at bounding box center [693, 457] width 1004 height 560
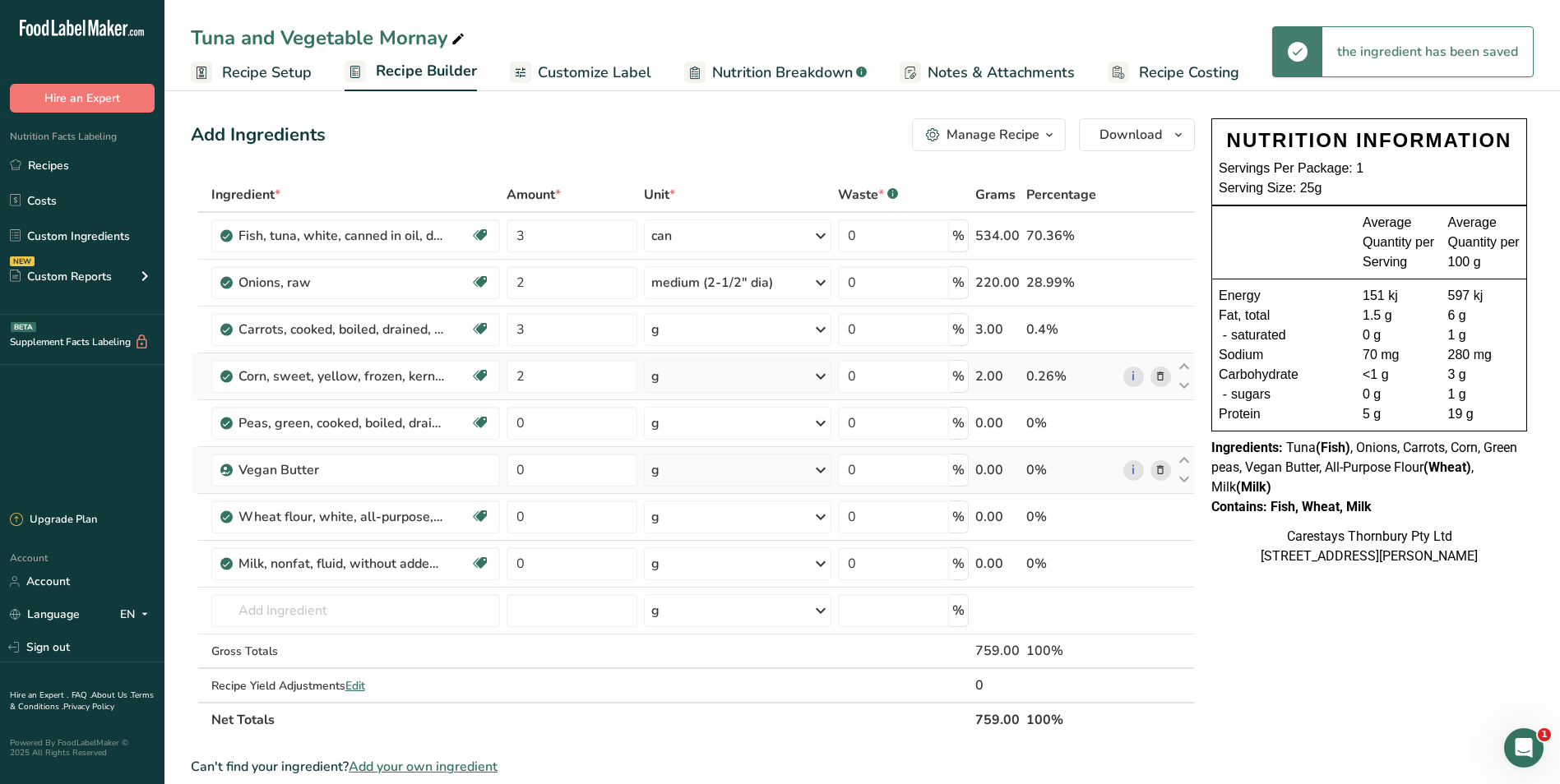
click at [822, 375] on icon at bounding box center [821, 376] width 20 height 29
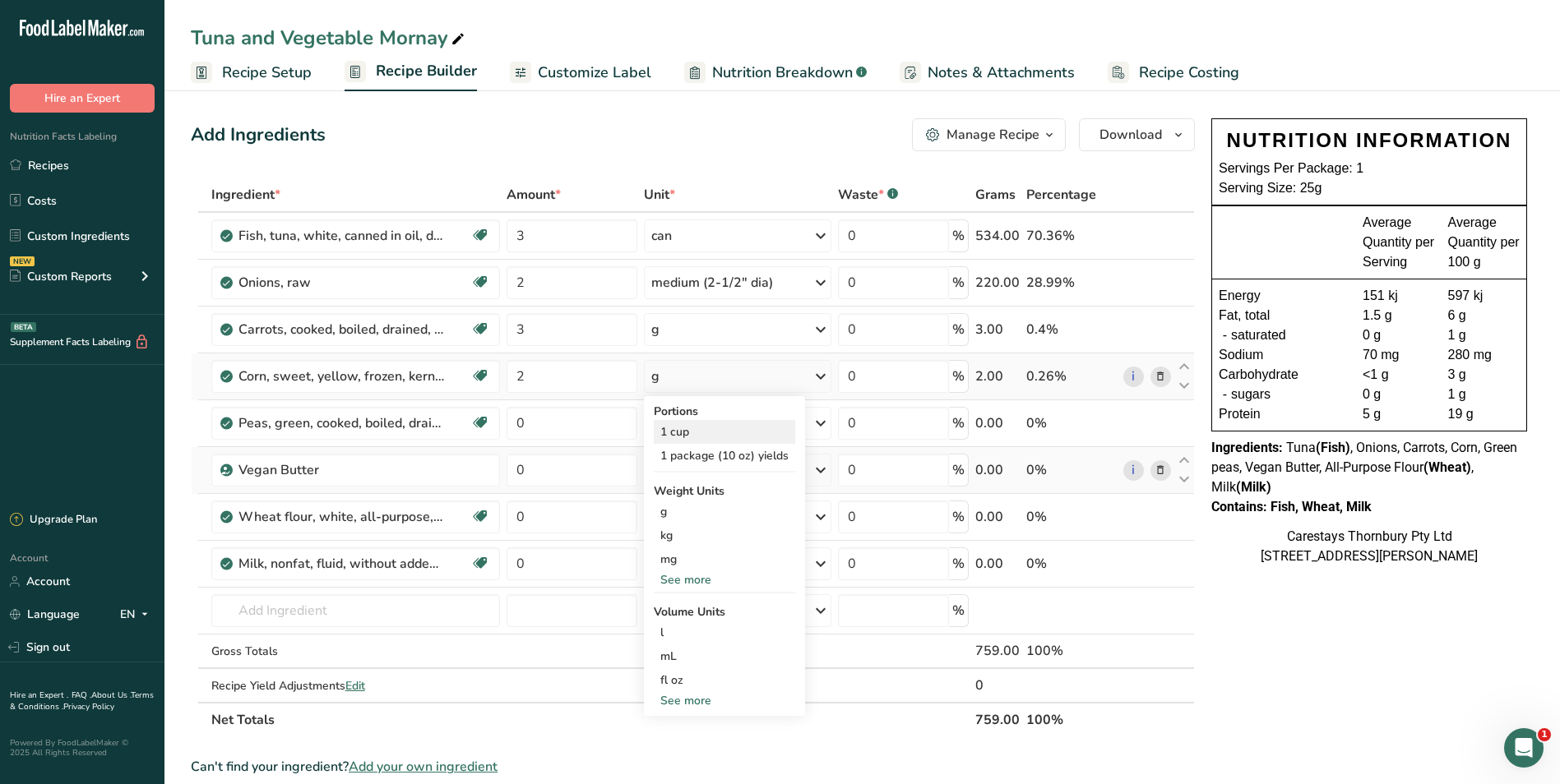
click at [681, 429] on div "1 cup" at bounding box center [725, 432] width 142 height 24
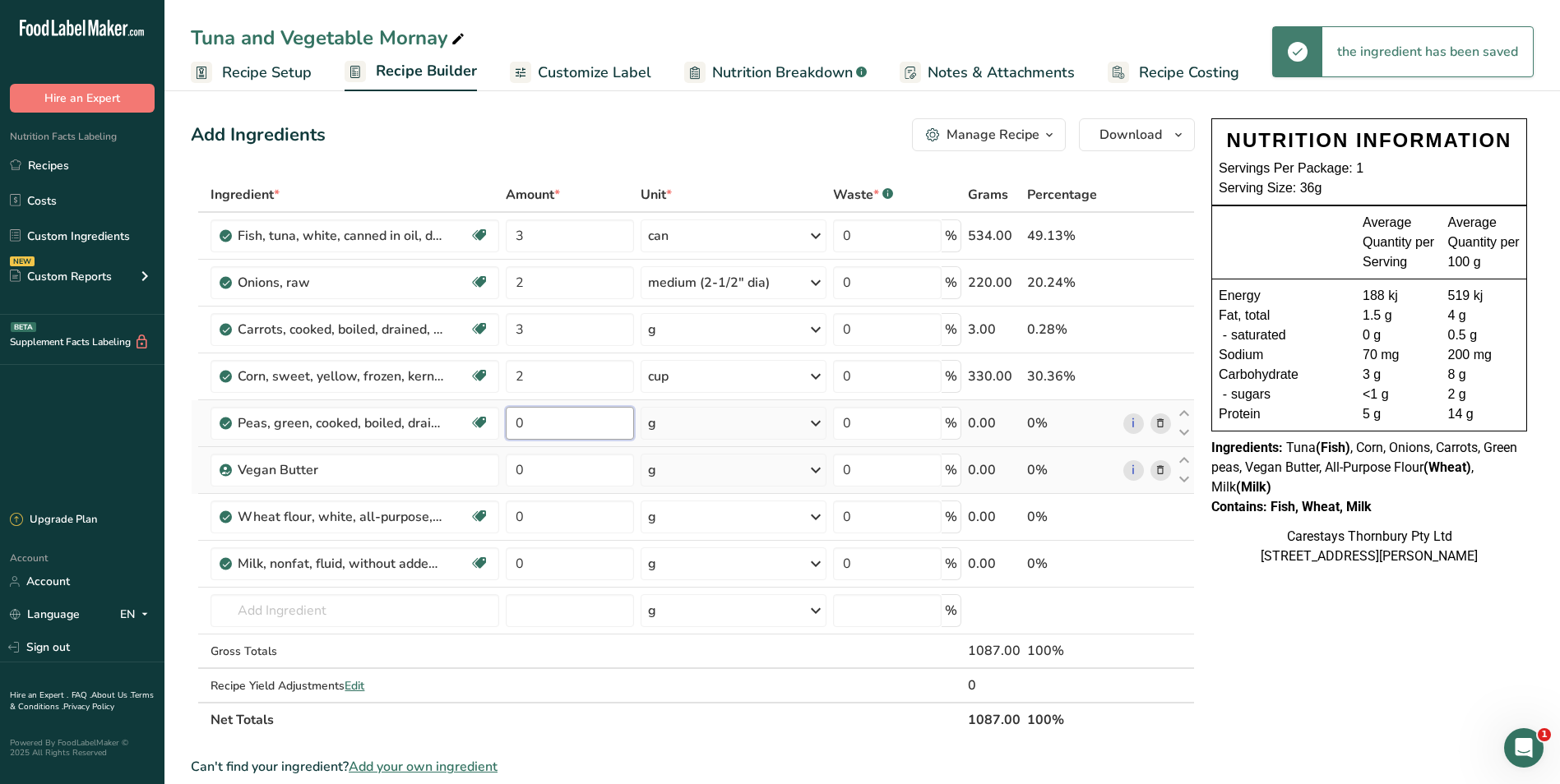
click at [550, 423] on input "0" at bounding box center [569, 423] width 128 height 33
type input "2"
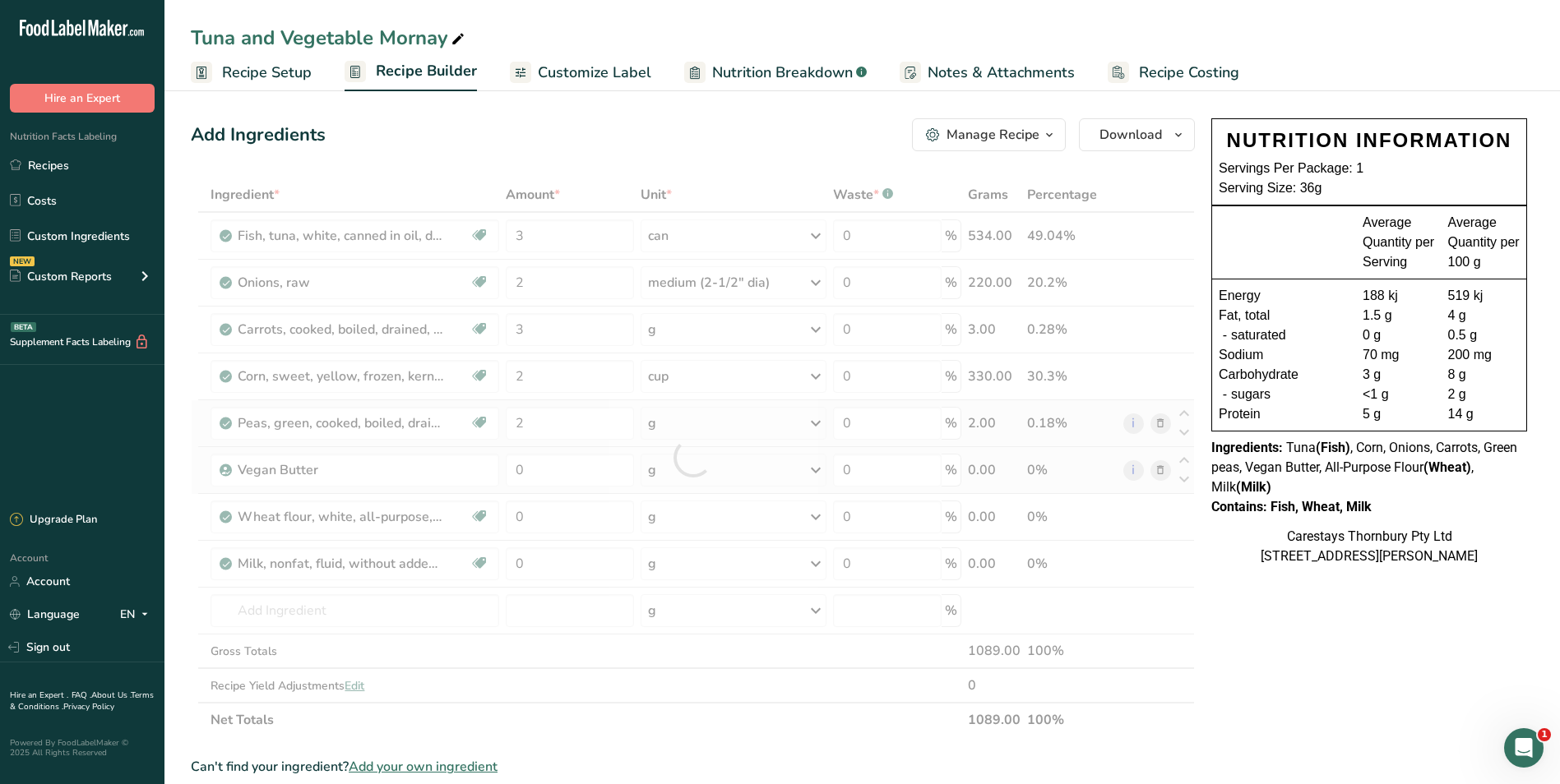
click at [817, 422] on div "Ingredient * Amount * Unit * Waste * .a-a{fill:#347362;}.b-a{fill:#fff;} Grams …" at bounding box center [693, 457] width 1004 height 560
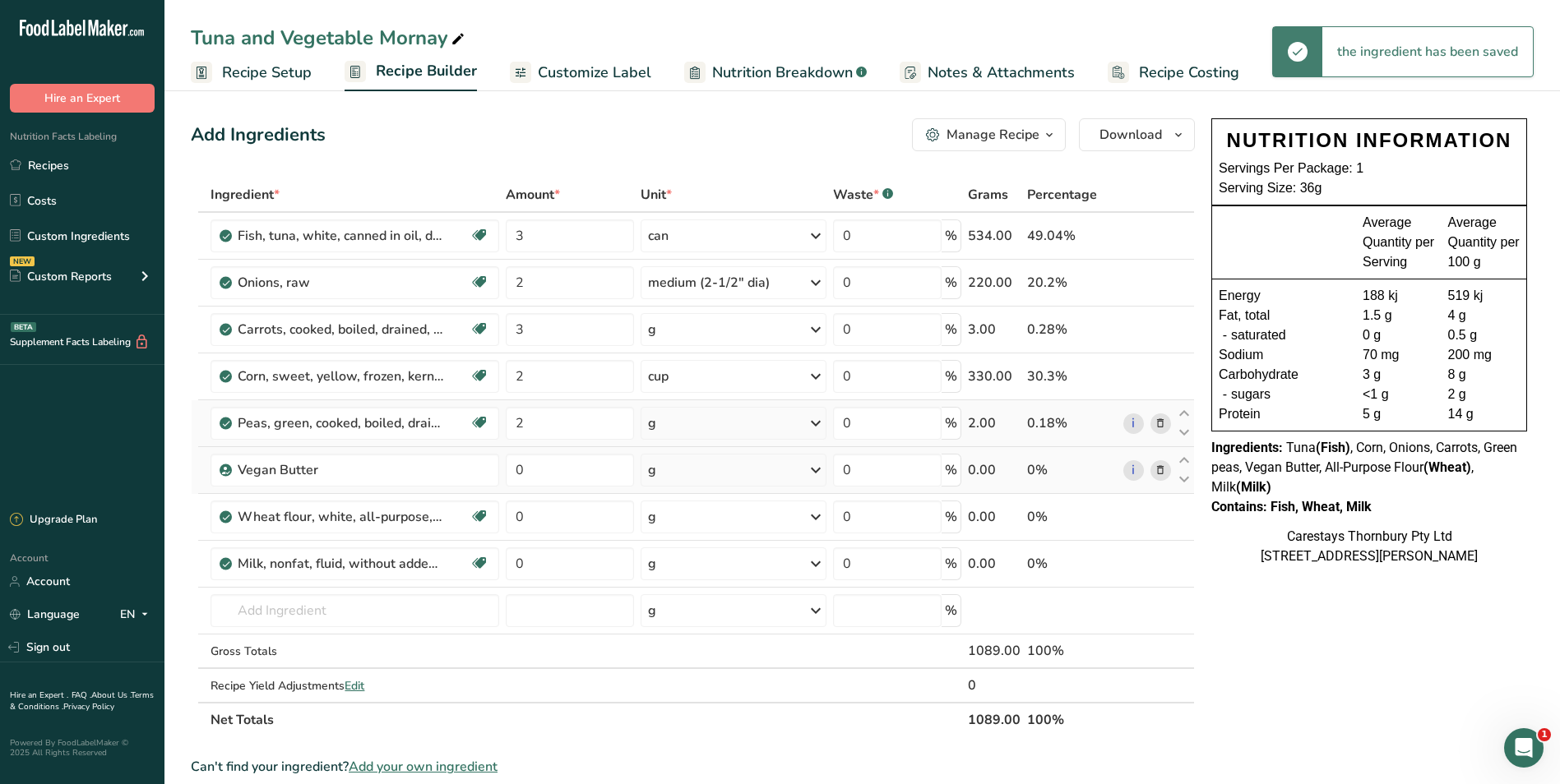
click at [817, 422] on icon at bounding box center [815, 423] width 20 height 29
click at [732, 475] on div "1 cup" at bounding box center [720, 479] width 138 height 24
click at [544, 471] on input "0" at bounding box center [569, 470] width 128 height 33
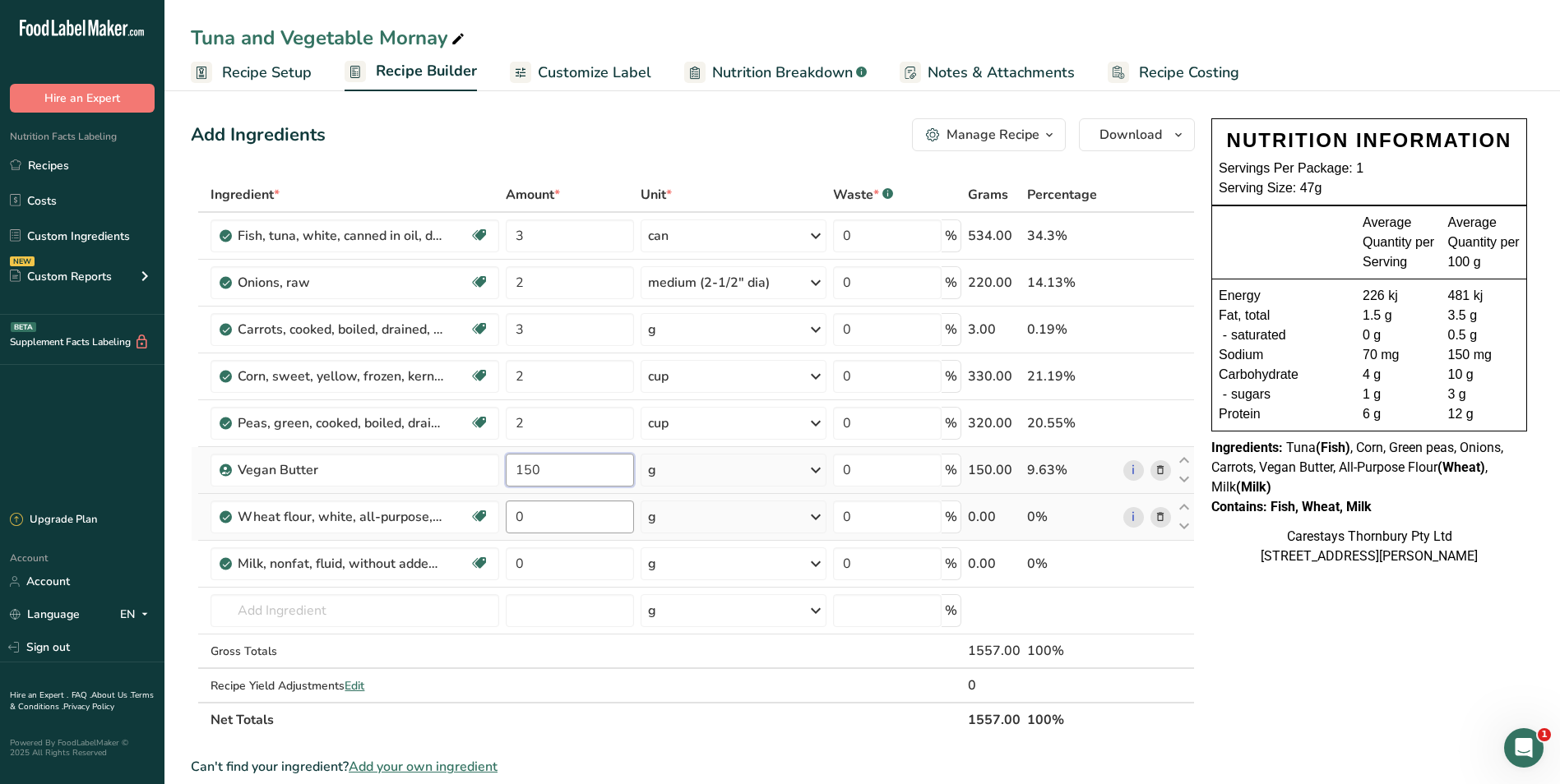
type input "150"
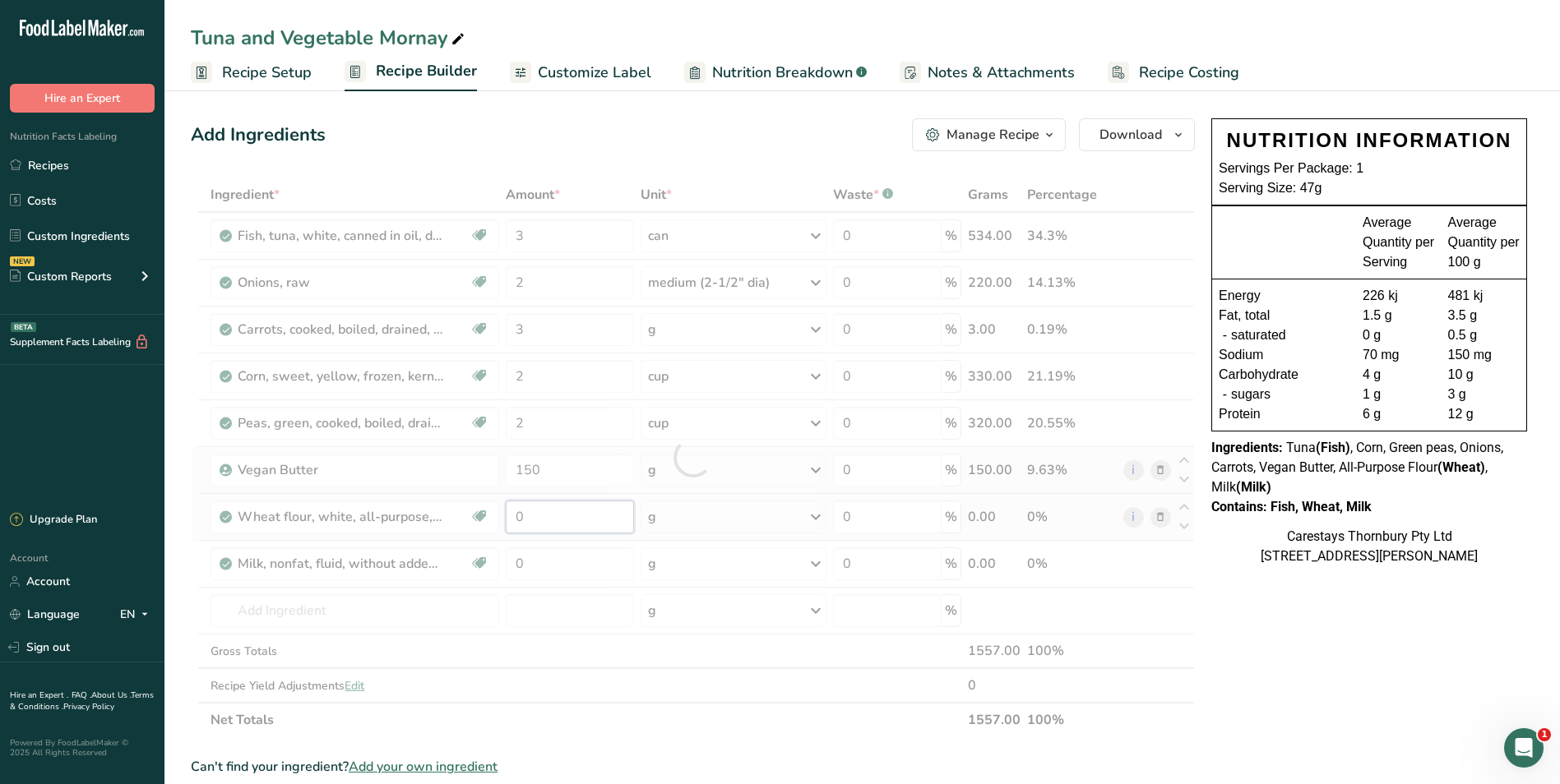
click at [533, 520] on div "Ingredient * Amount * Unit * Waste * .a-a{fill:#347362;}.b-a{fill:#fff;} Grams …" at bounding box center [693, 457] width 1004 height 560
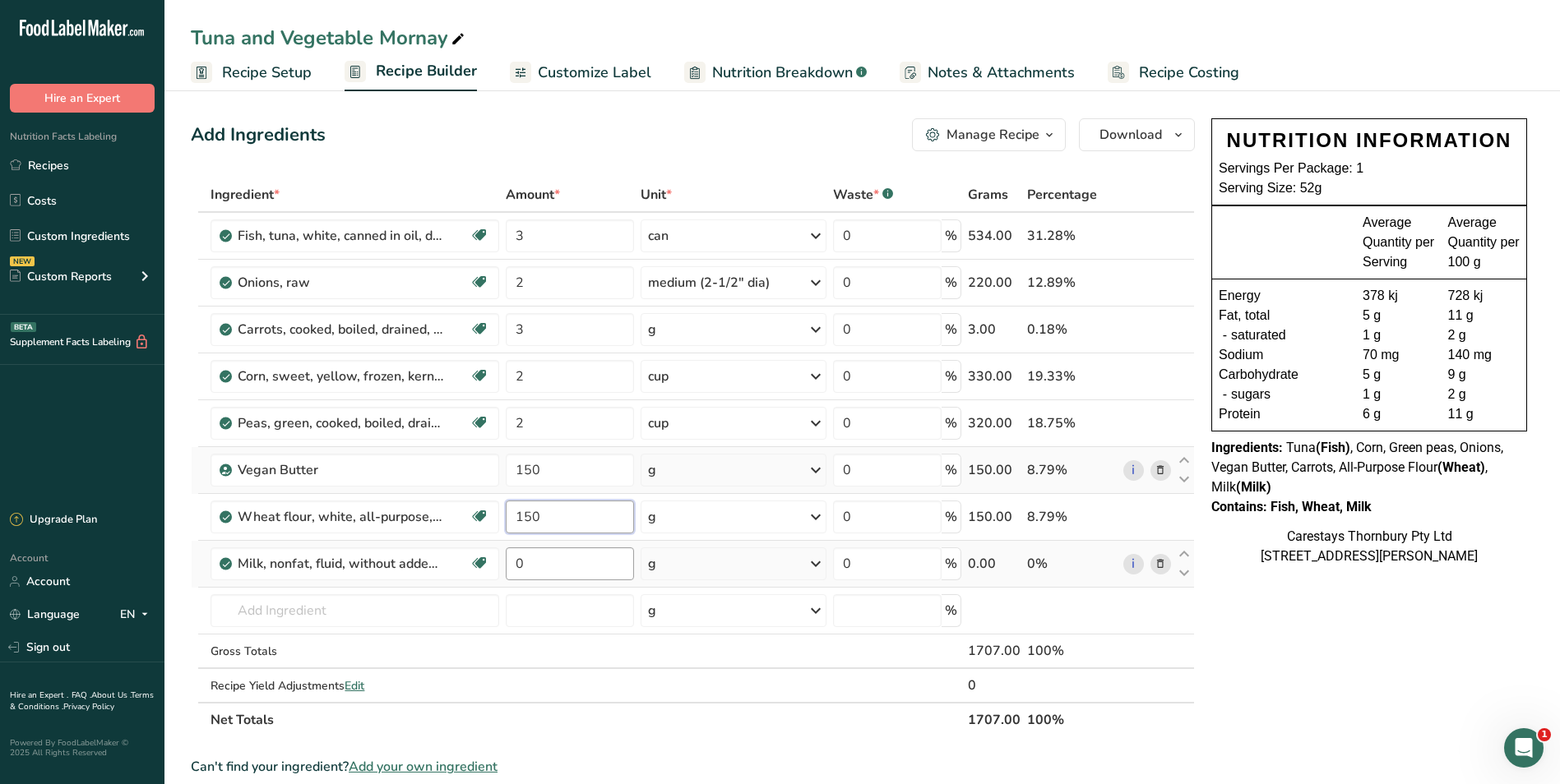
type input "150"
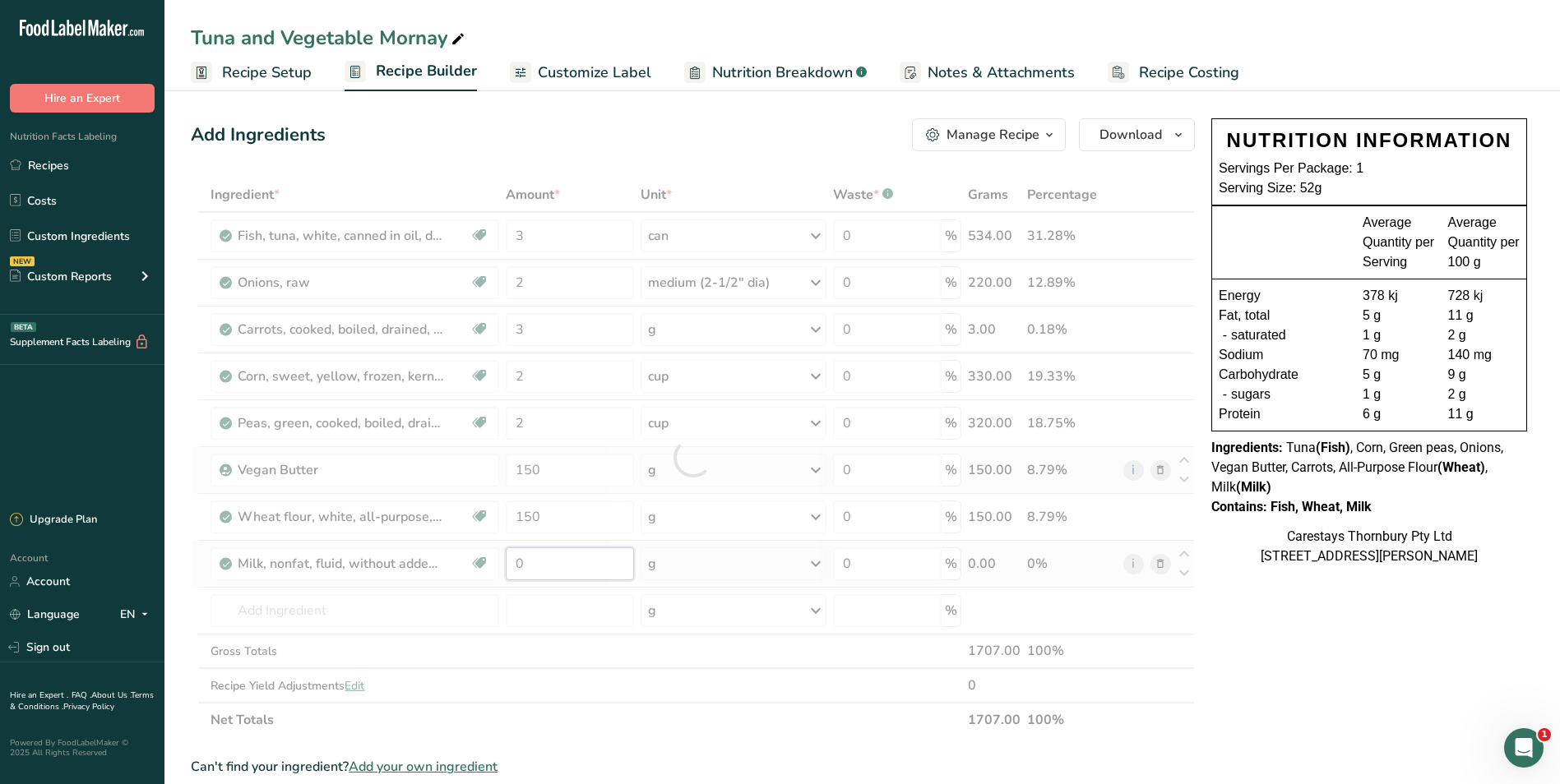
click at [532, 569] on div "Ingredient * Amount * Unit * Waste * .a-a{fill:#347362;}.b-a{fill:#fff;} Grams …" at bounding box center [693, 457] width 1004 height 560
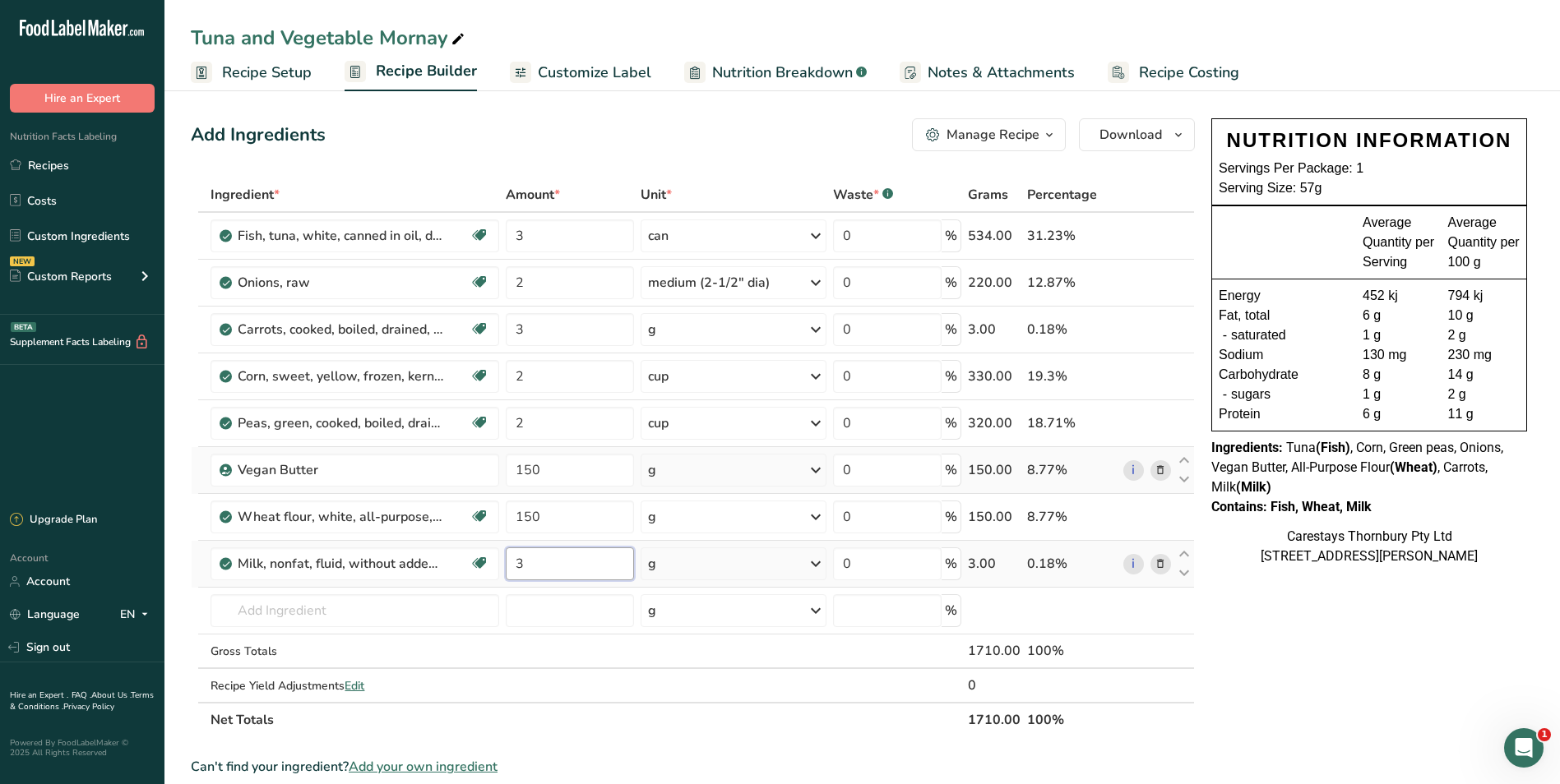
type input "3"
click at [816, 560] on div "Ingredient * Amount * Unit * Waste * .a-a{fill:#347362;}.b-a{fill:#fff;} Grams …" at bounding box center [693, 457] width 1004 height 560
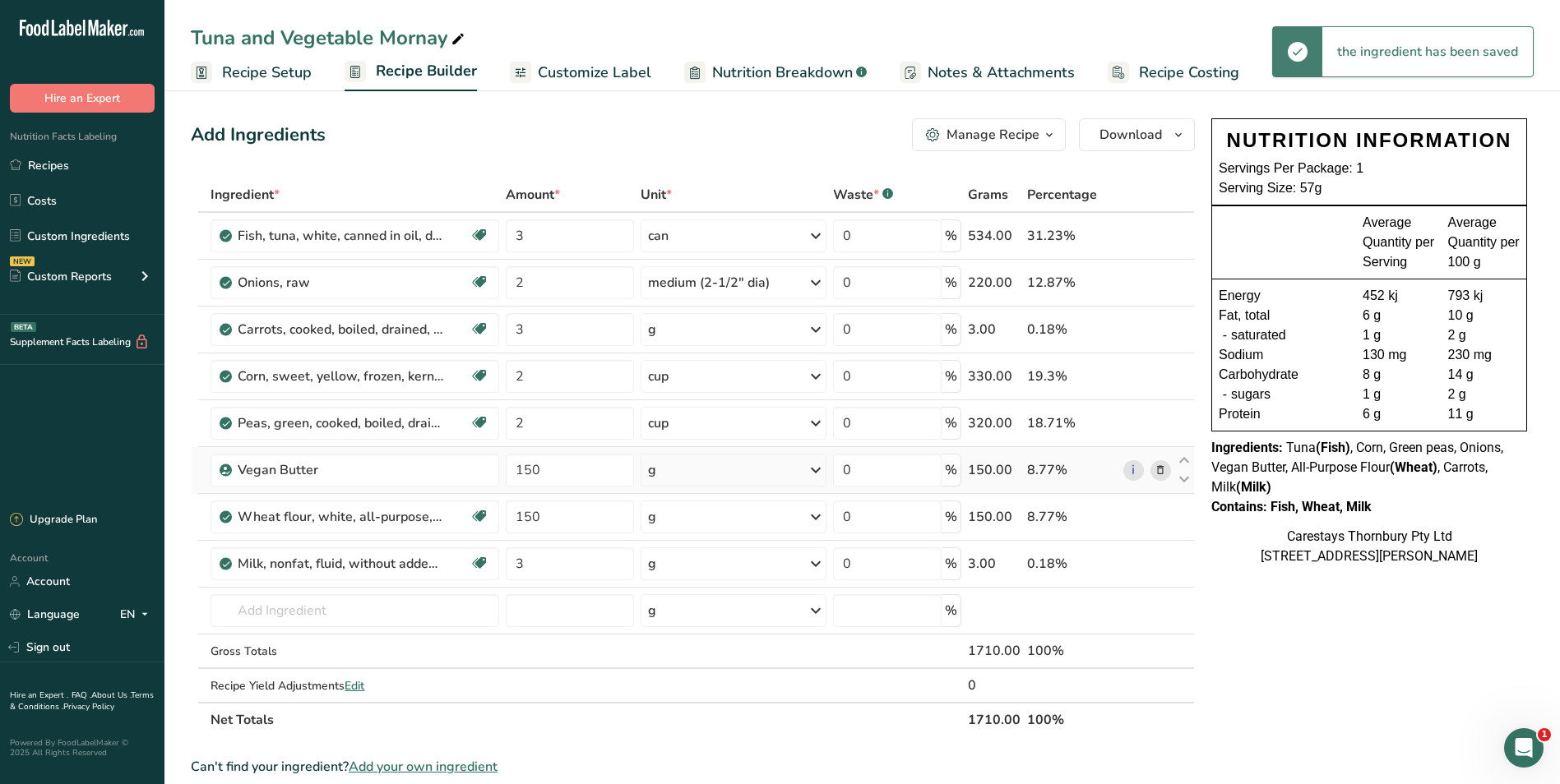
click at [816, 564] on icon at bounding box center [815, 564] width 20 height 29
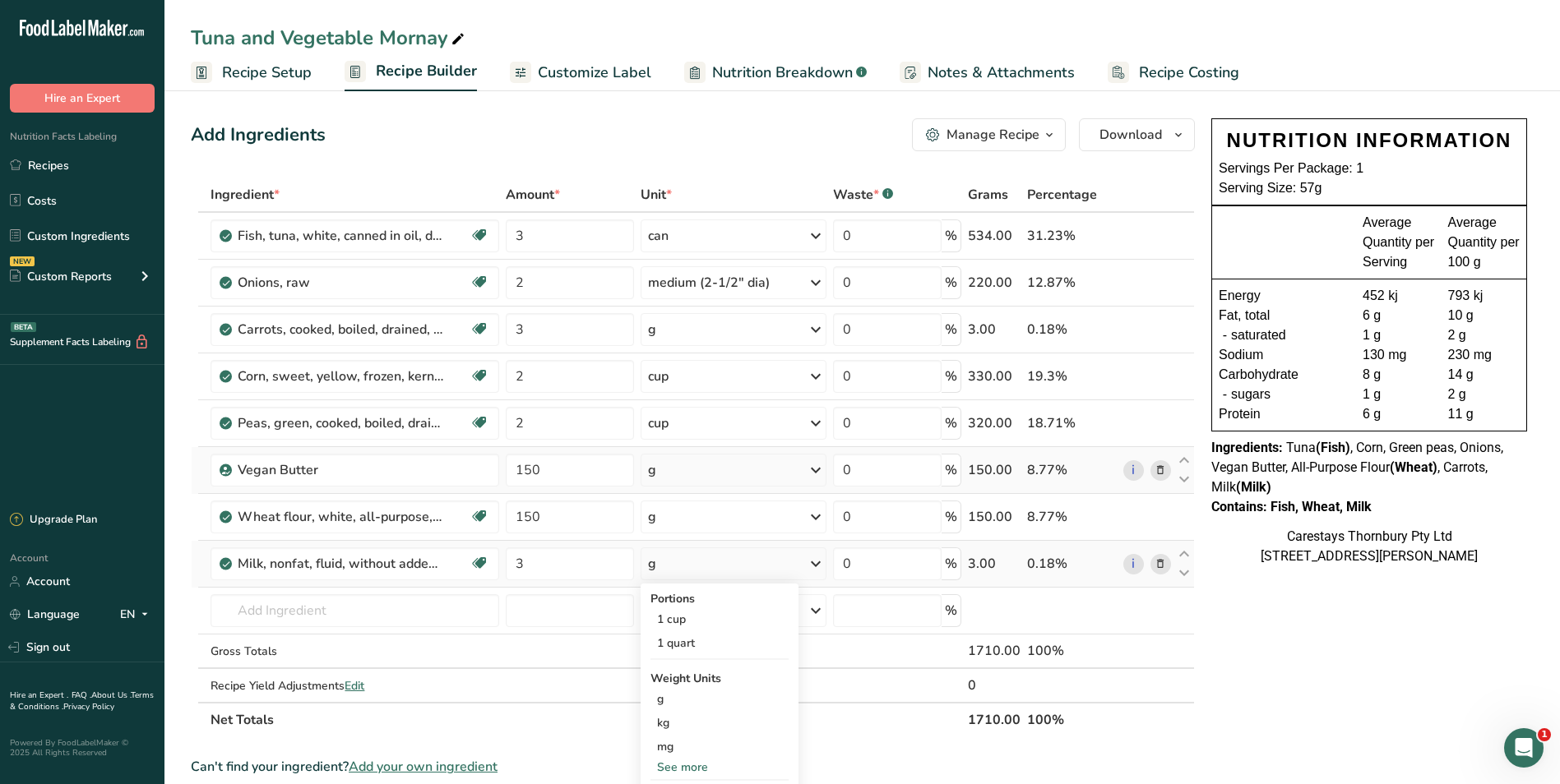
click at [701, 765] on div "See more" at bounding box center [720, 768] width 138 height 17
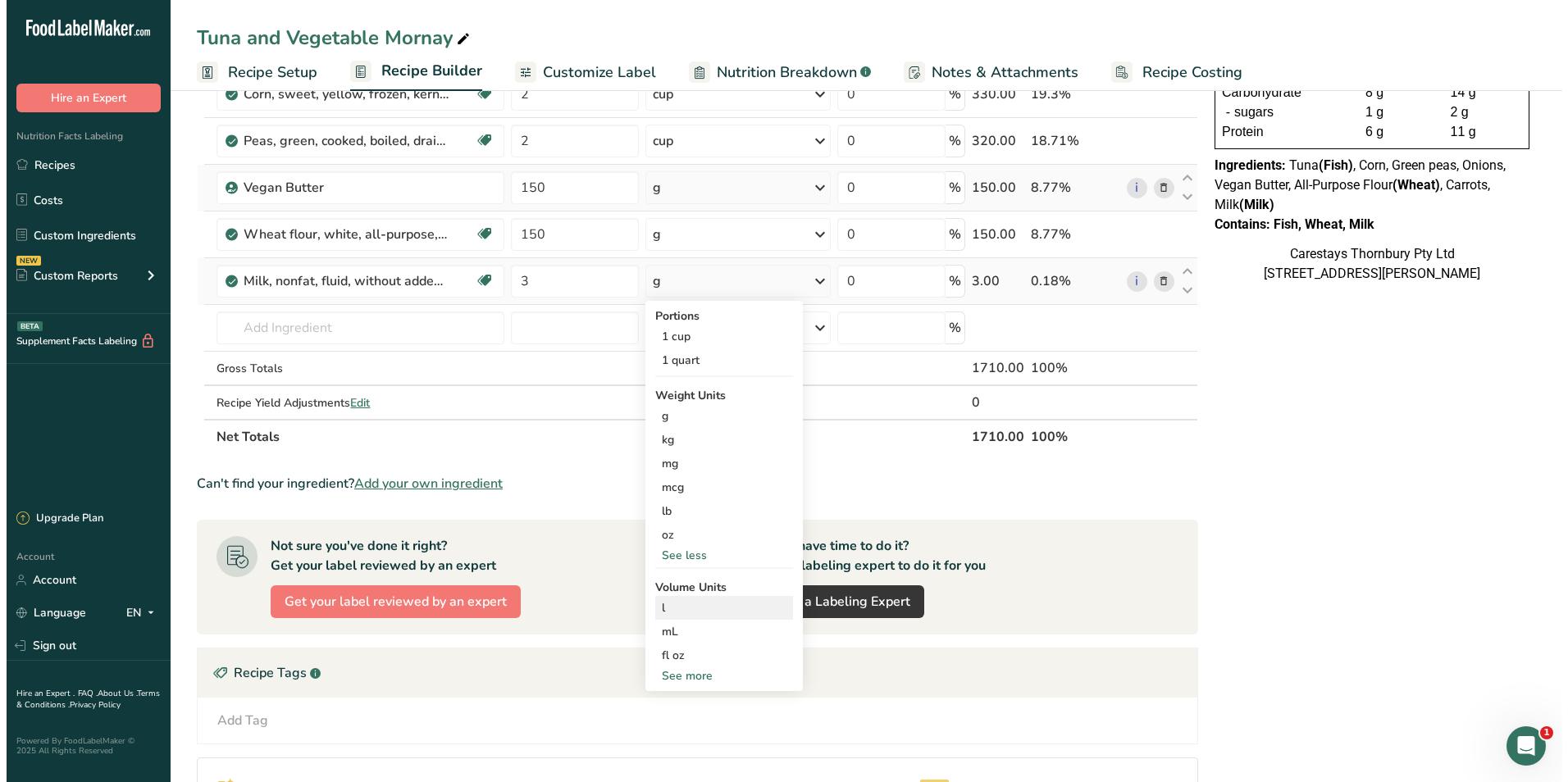
scroll to position [328, 0]
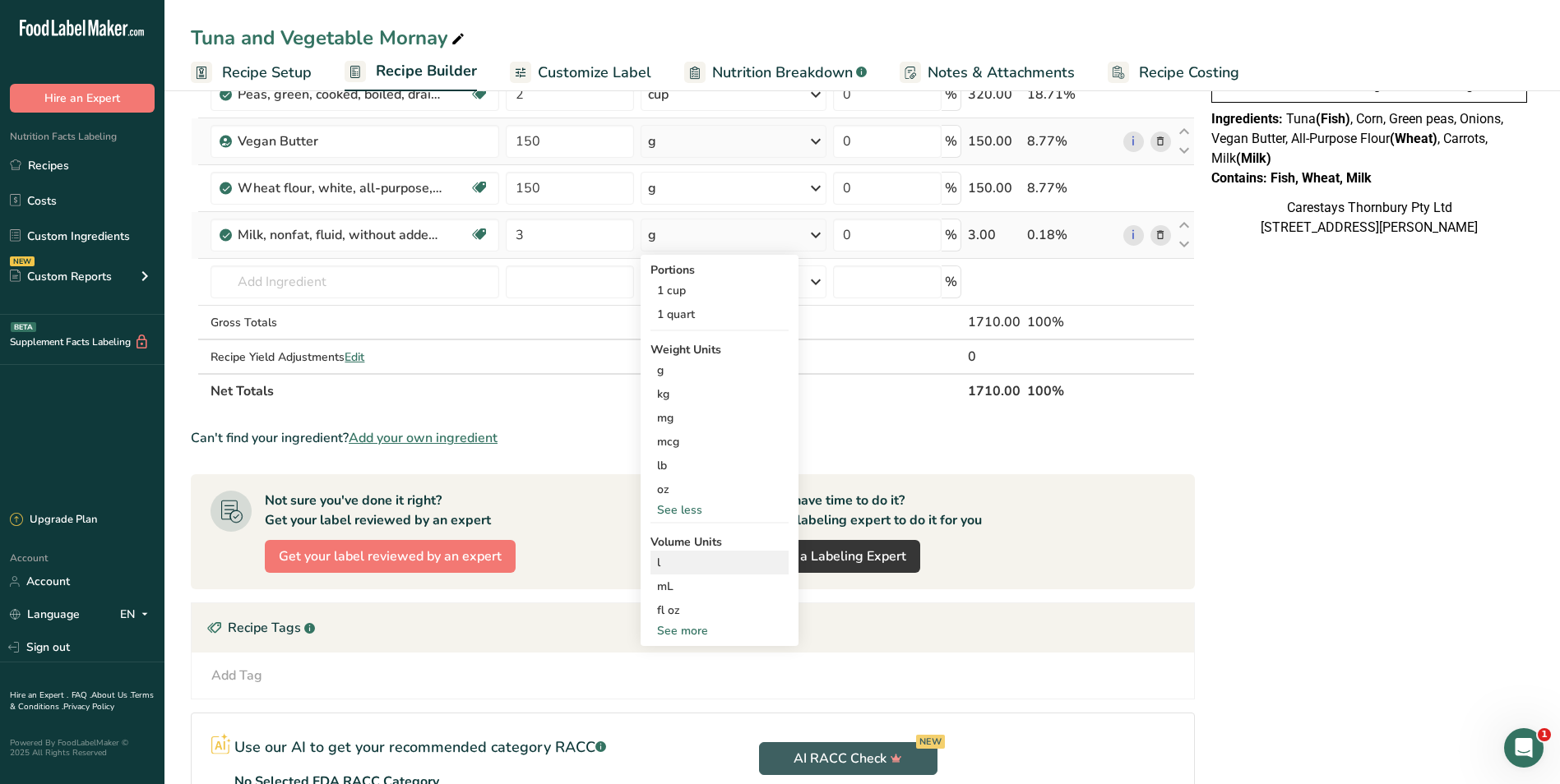
click at [675, 564] on div "l" at bounding box center [719, 562] width 125 height 17
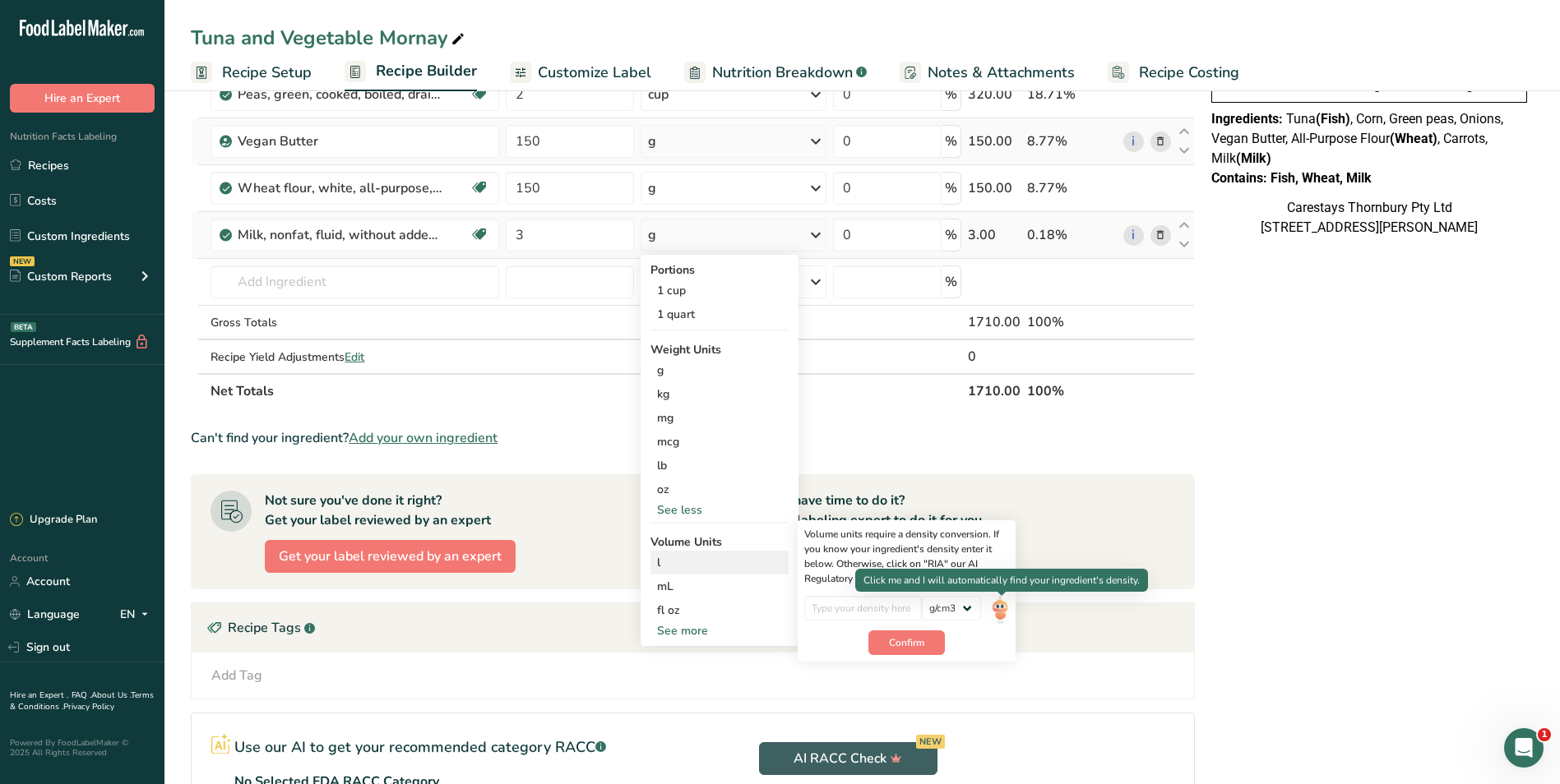
click at [1003, 605] on img at bounding box center [999, 610] width 18 height 28
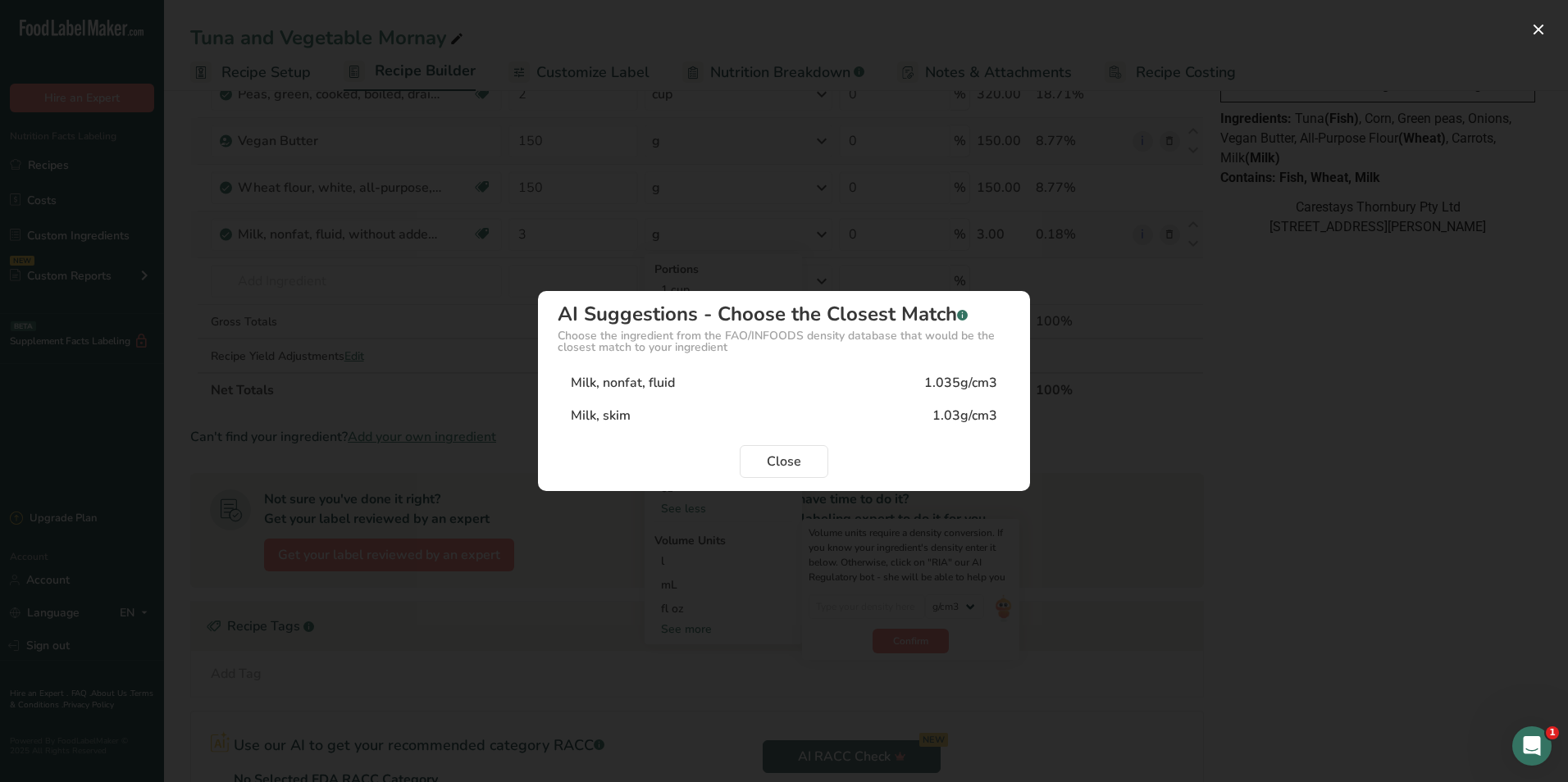
click at [614, 412] on div "Milk, skim" at bounding box center [601, 416] width 60 height 20
type input "1.03"
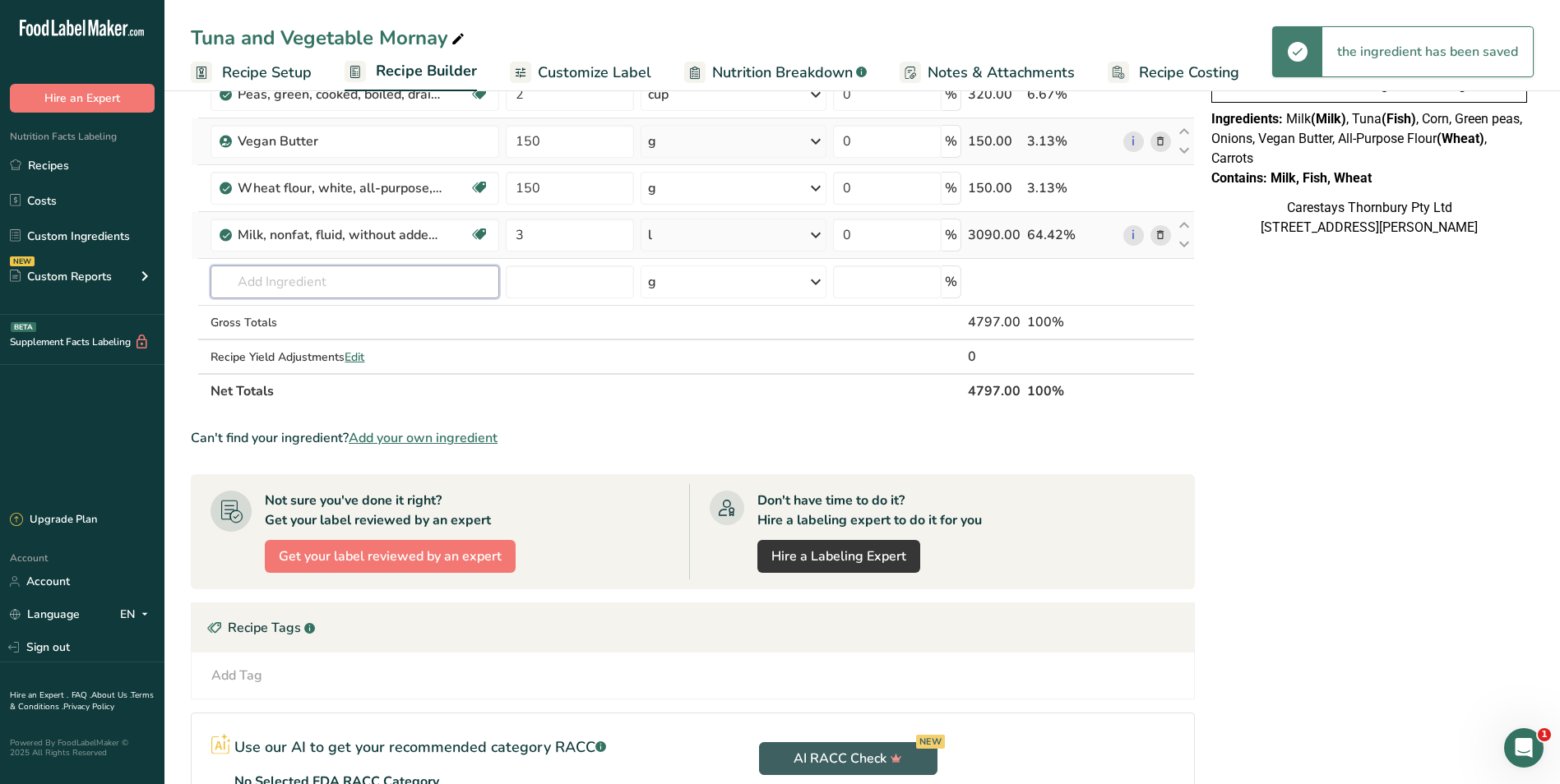
click at [271, 279] on input "text" at bounding box center [355, 282] width 289 height 33
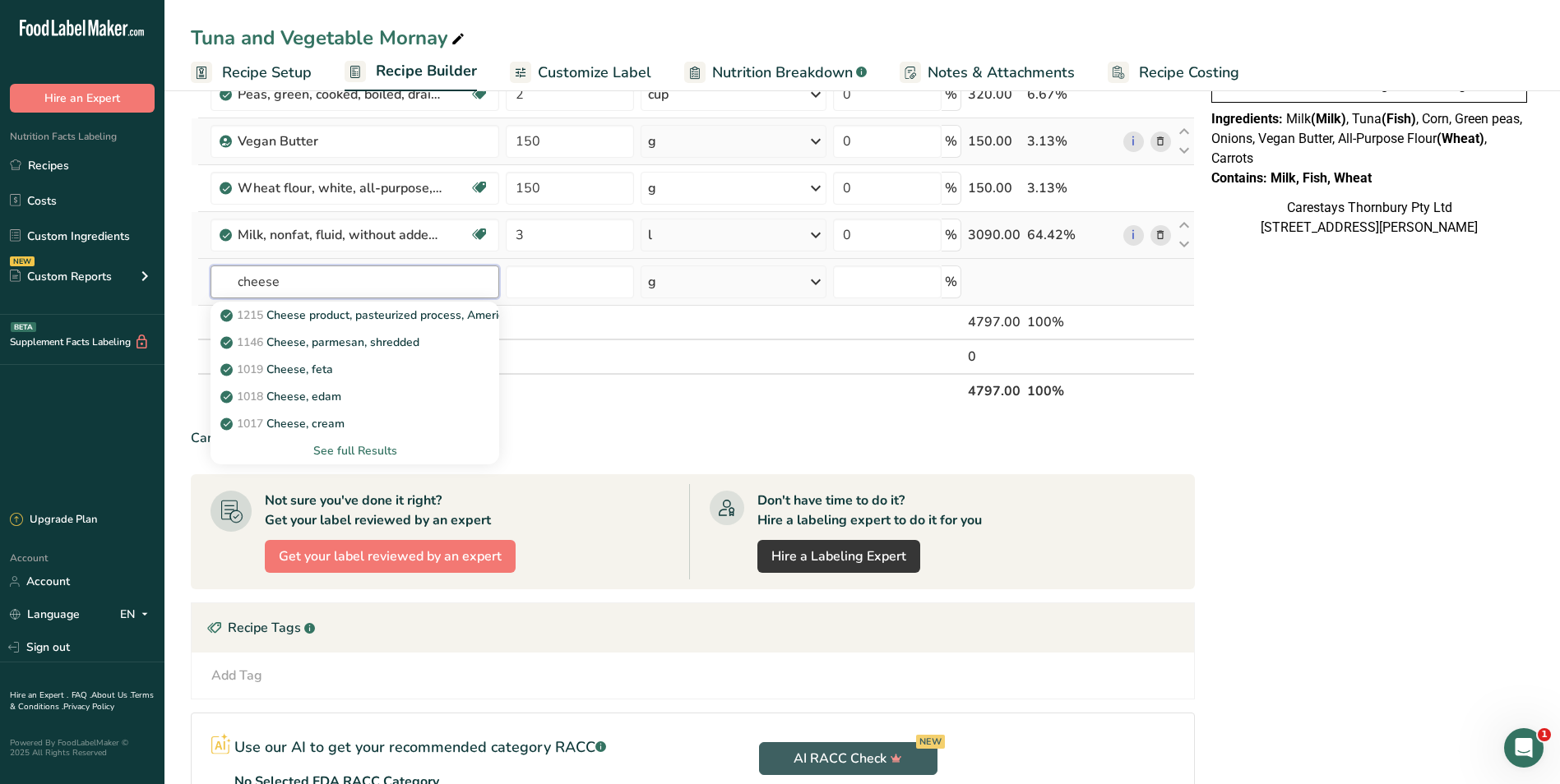
type input "cheese"
click at [367, 445] on div "See full Results" at bounding box center [355, 451] width 262 height 17
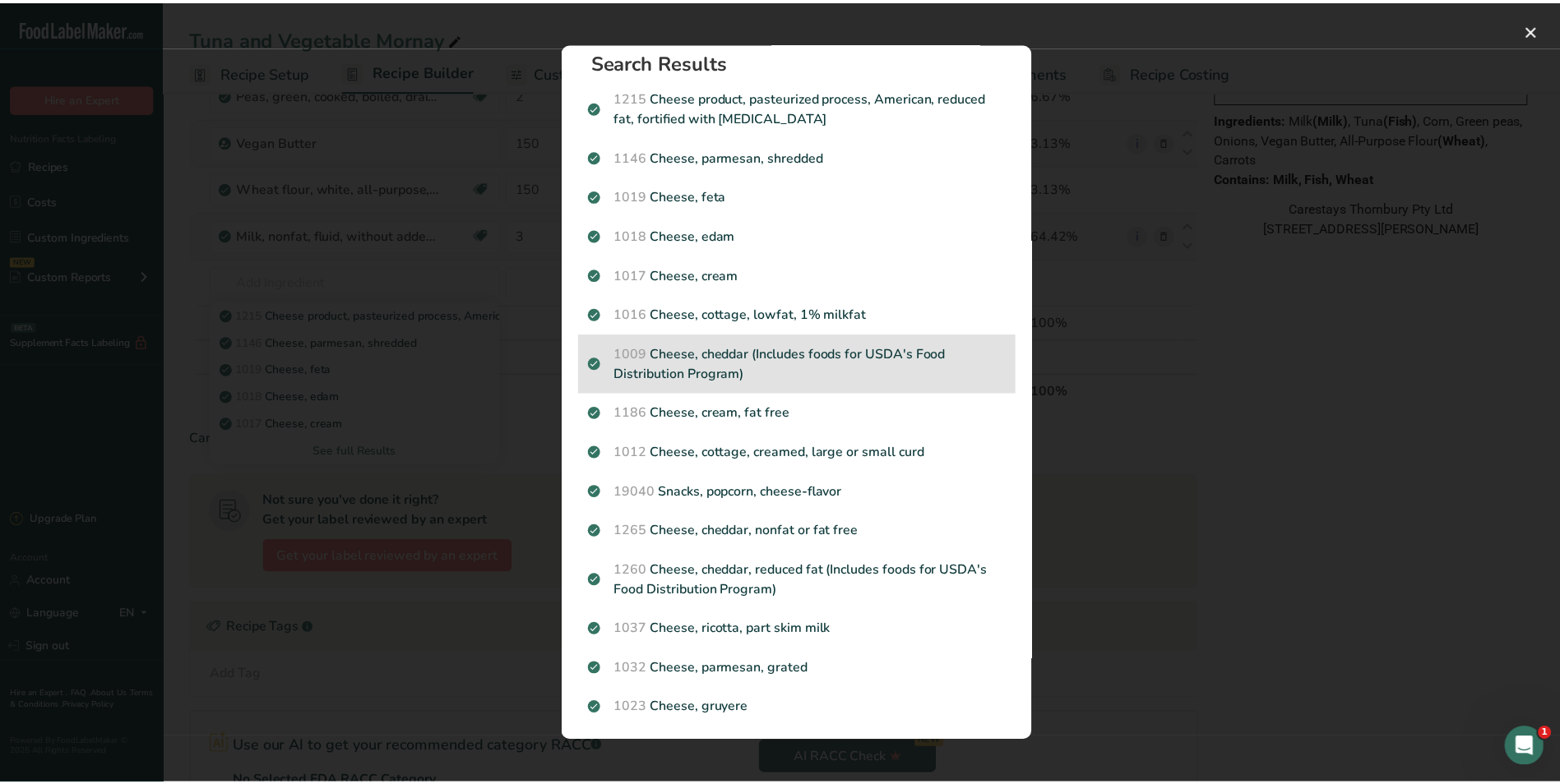
scroll to position [0, 0]
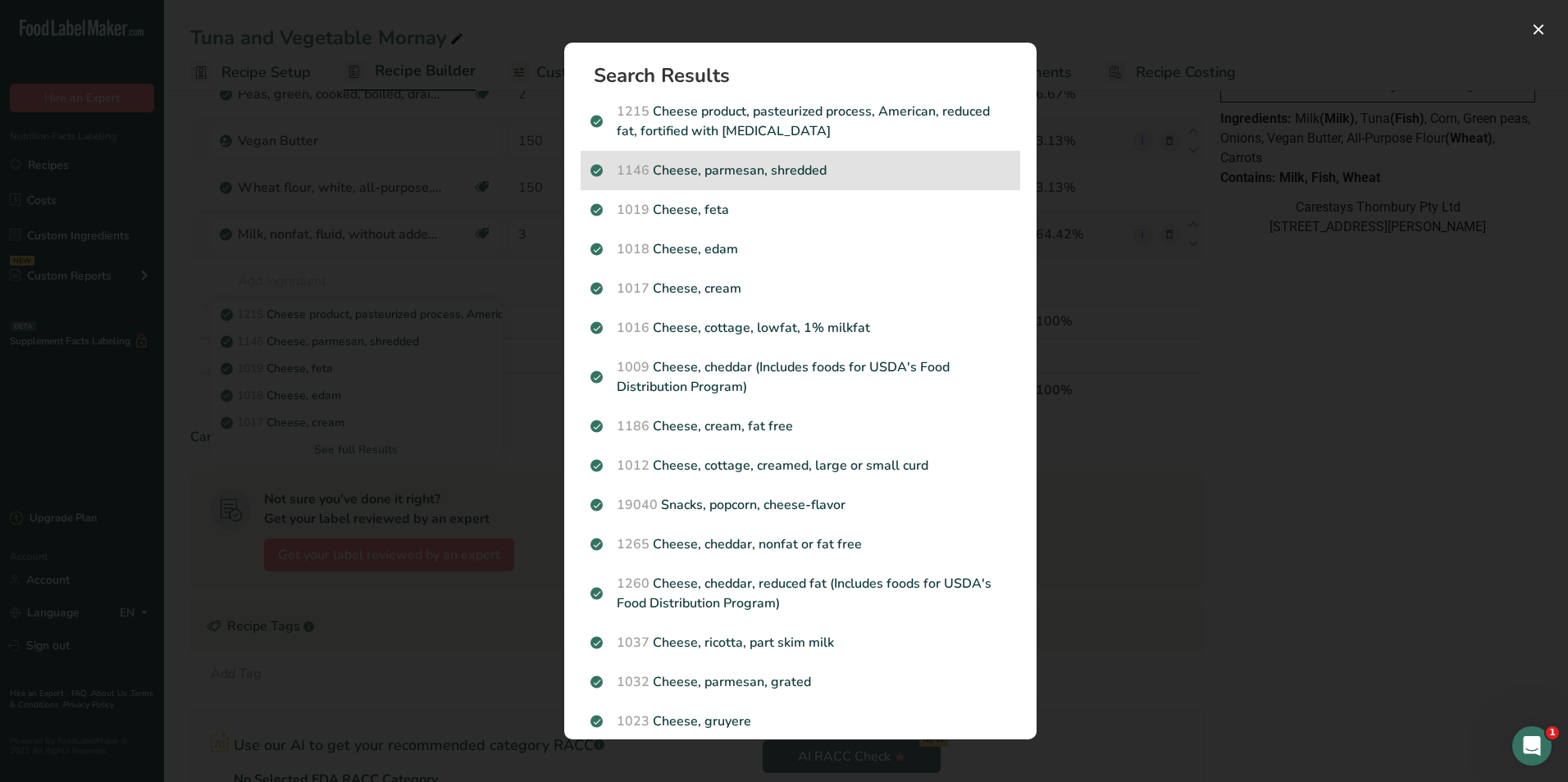
click at [955, 182] on div "1146 Cheese, parmesan, shredded" at bounding box center [800, 170] width 440 height 40
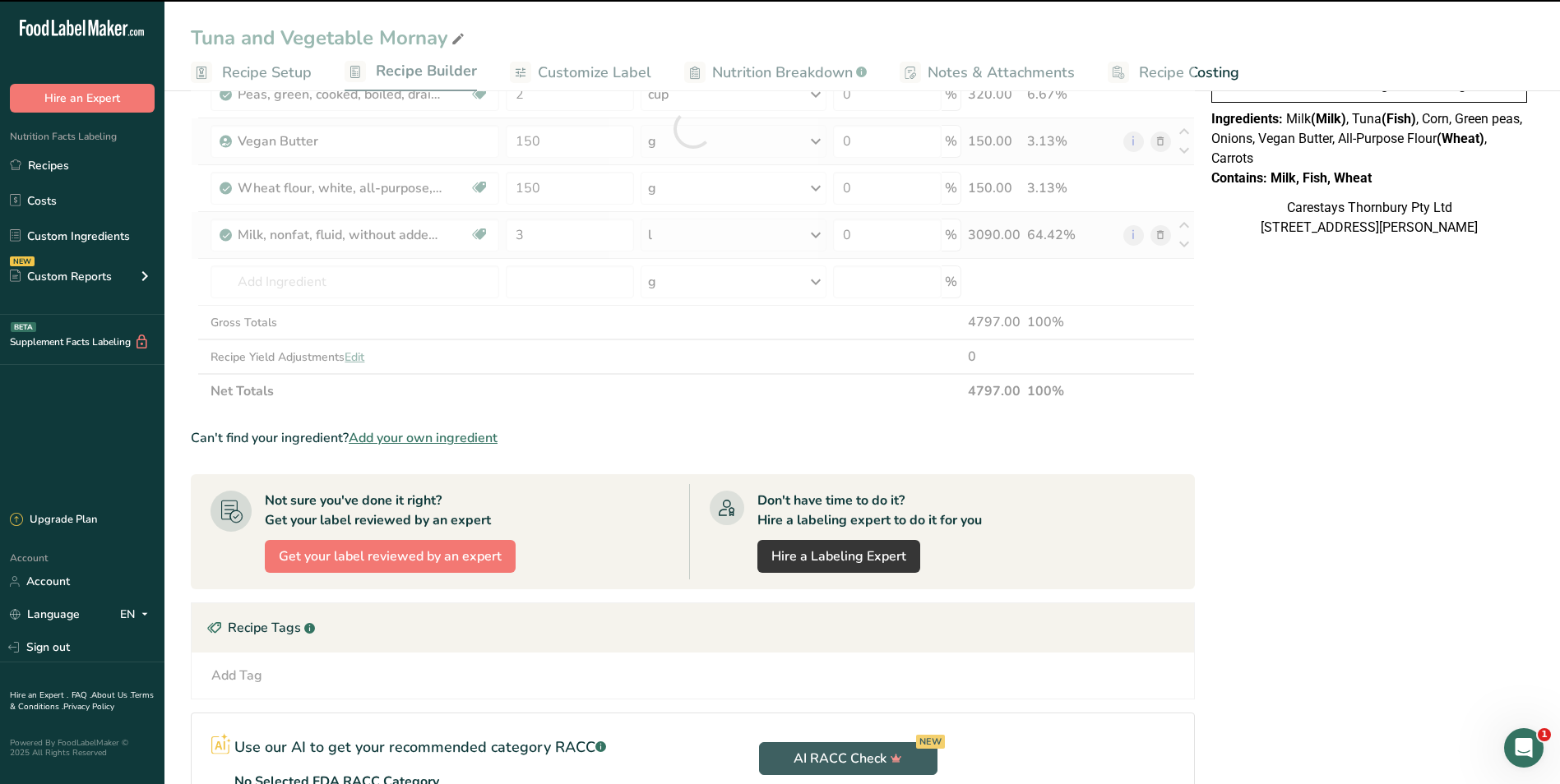
click at [276, 277] on div at bounding box center [693, 129] width 1004 height 560
type input "0"
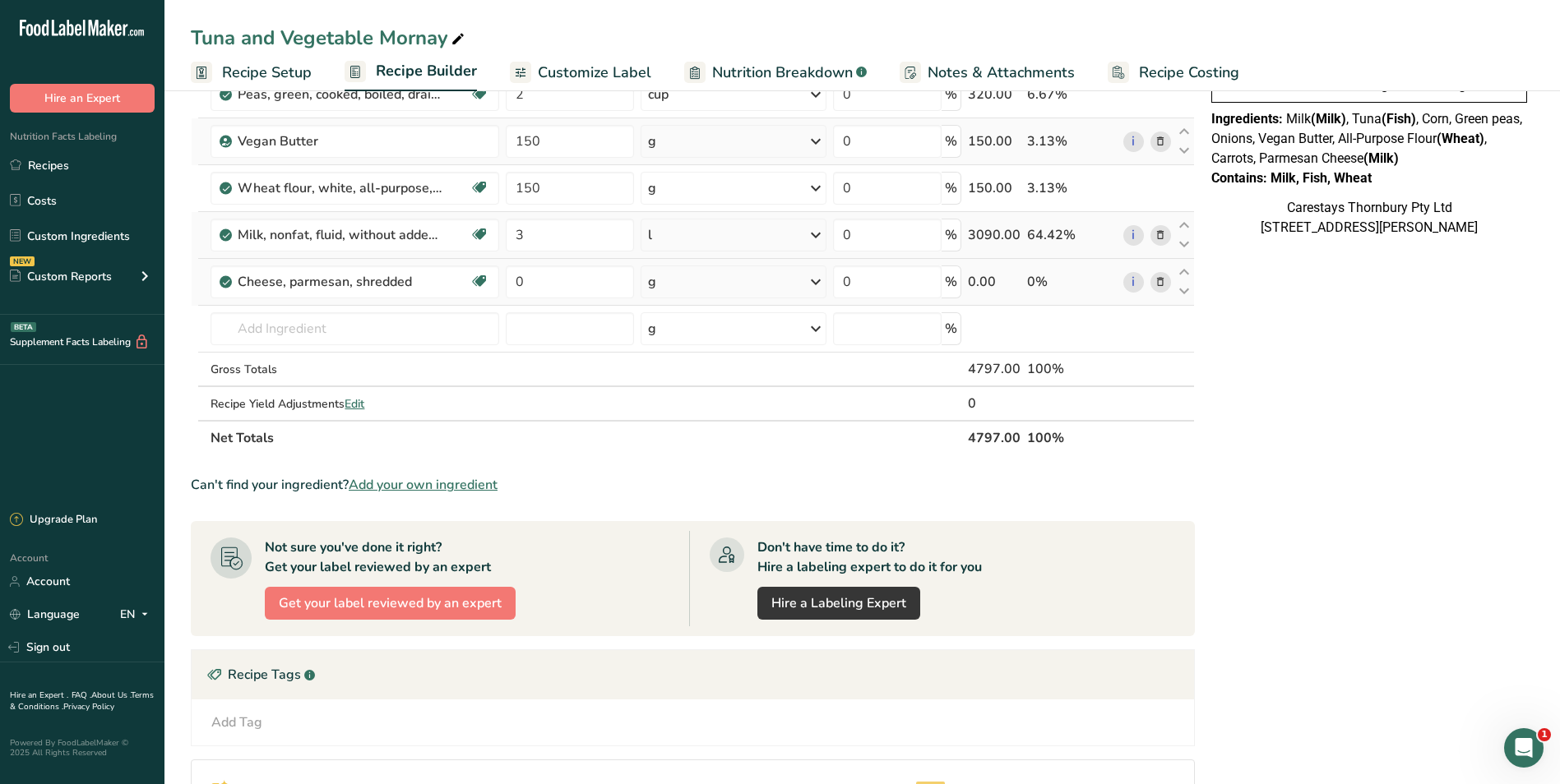
click at [1161, 279] on icon at bounding box center [1160, 282] width 11 height 17
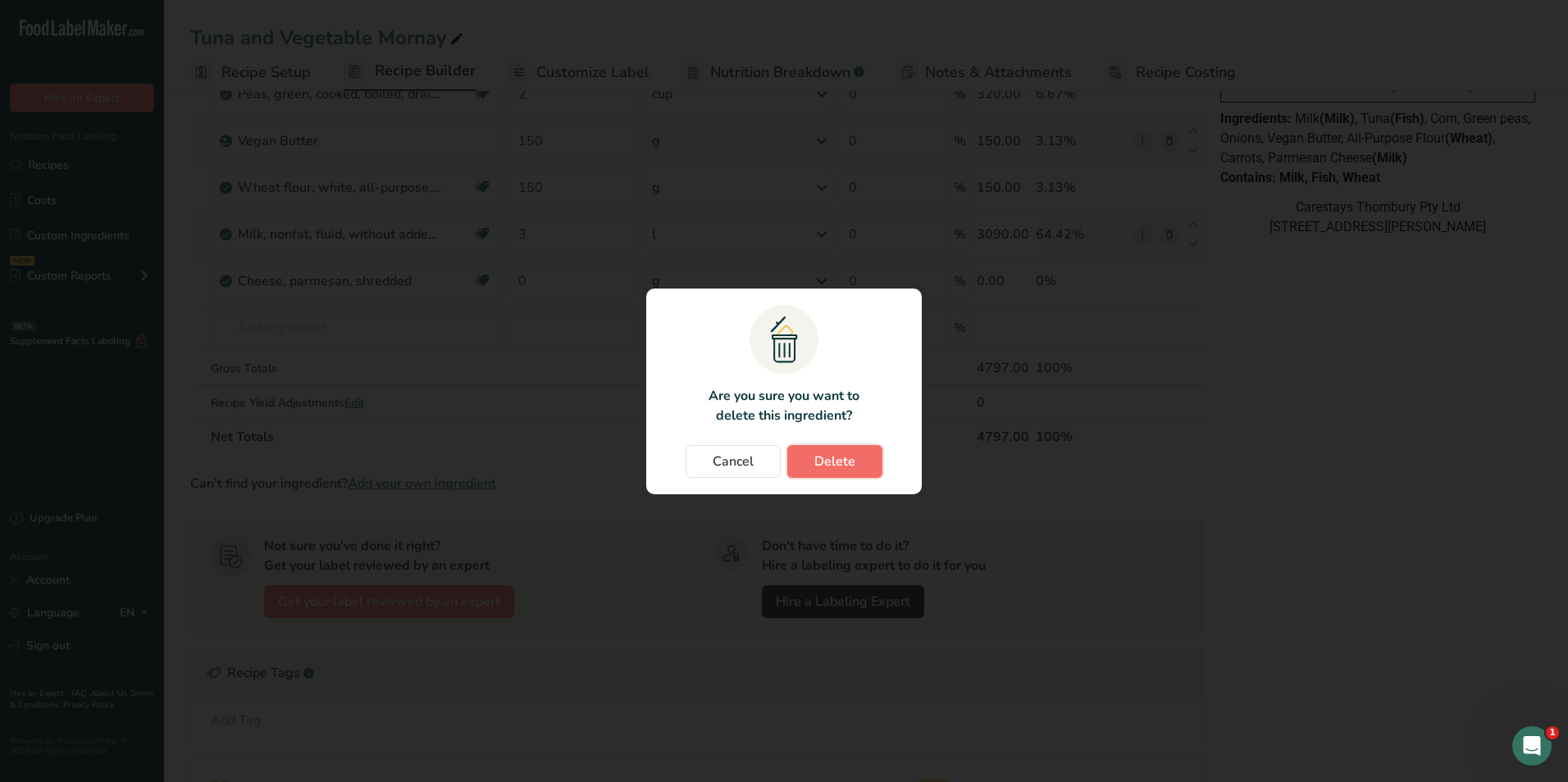
click at [828, 455] on span "Delete" at bounding box center [835, 461] width 41 height 20
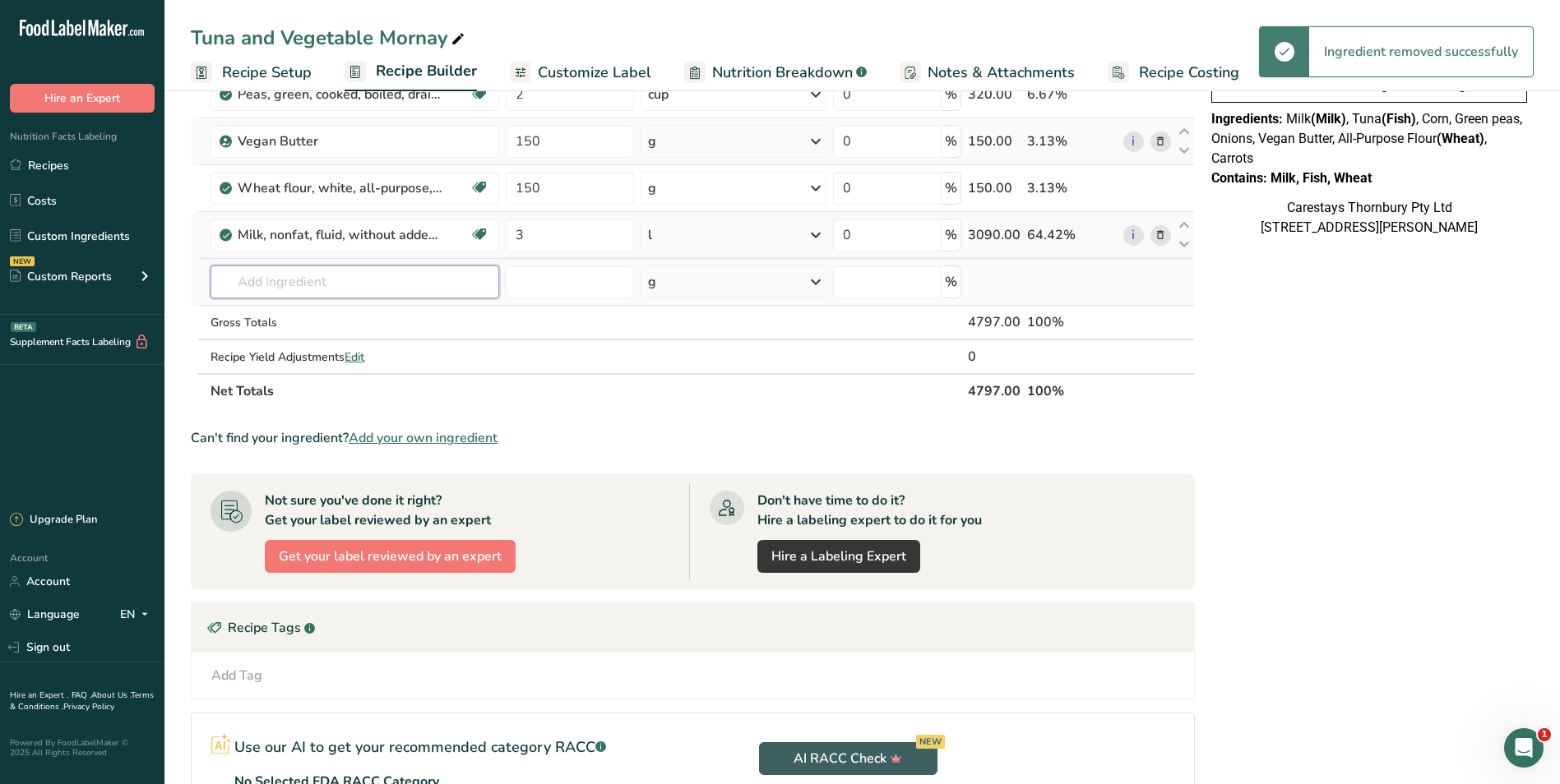
click at [255, 280] on input "text" at bounding box center [355, 282] width 289 height 33
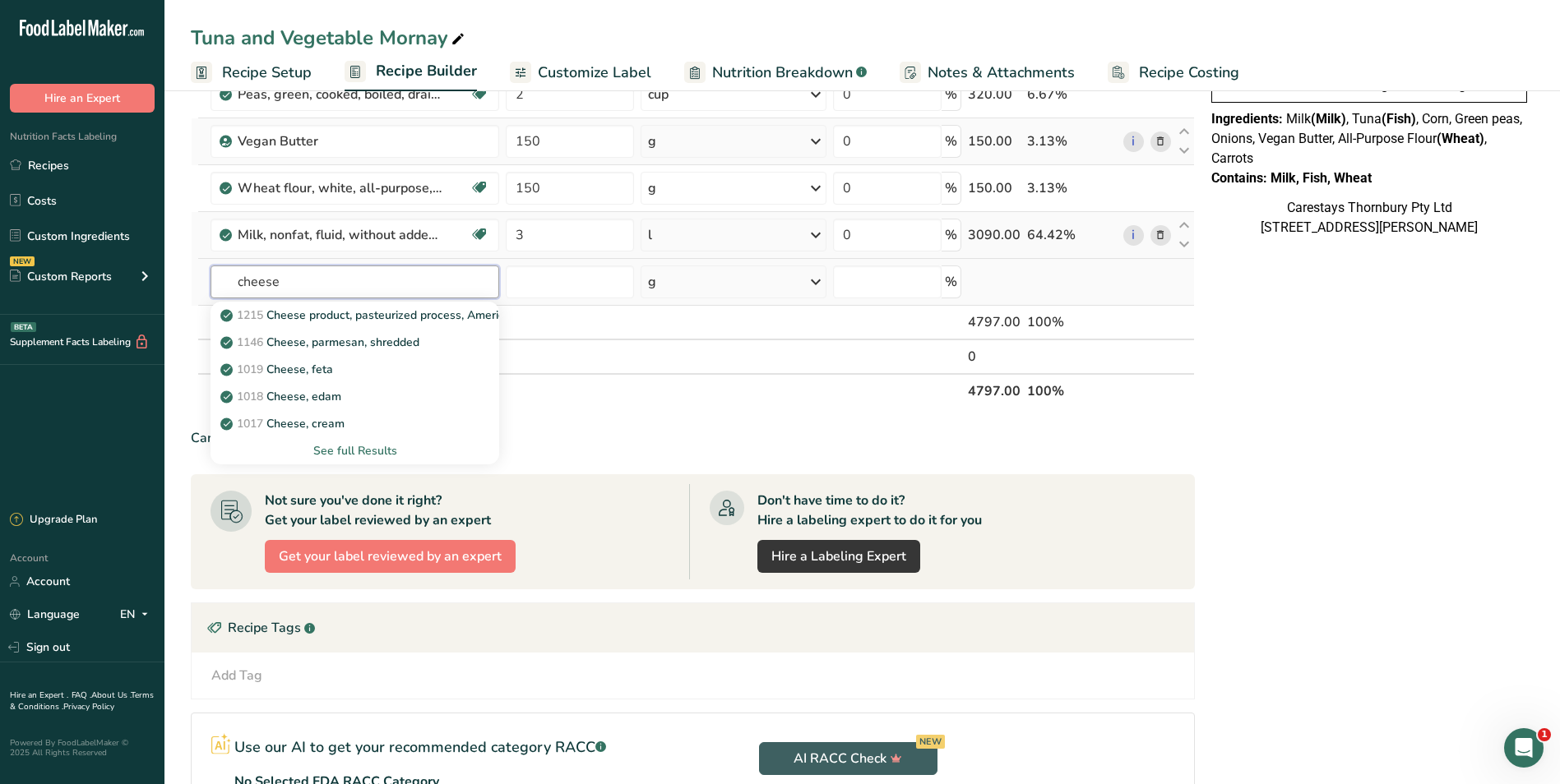
type input "cheese"
click at [362, 447] on div "See full Results" at bounding box center [355, 451] width 262 height 17
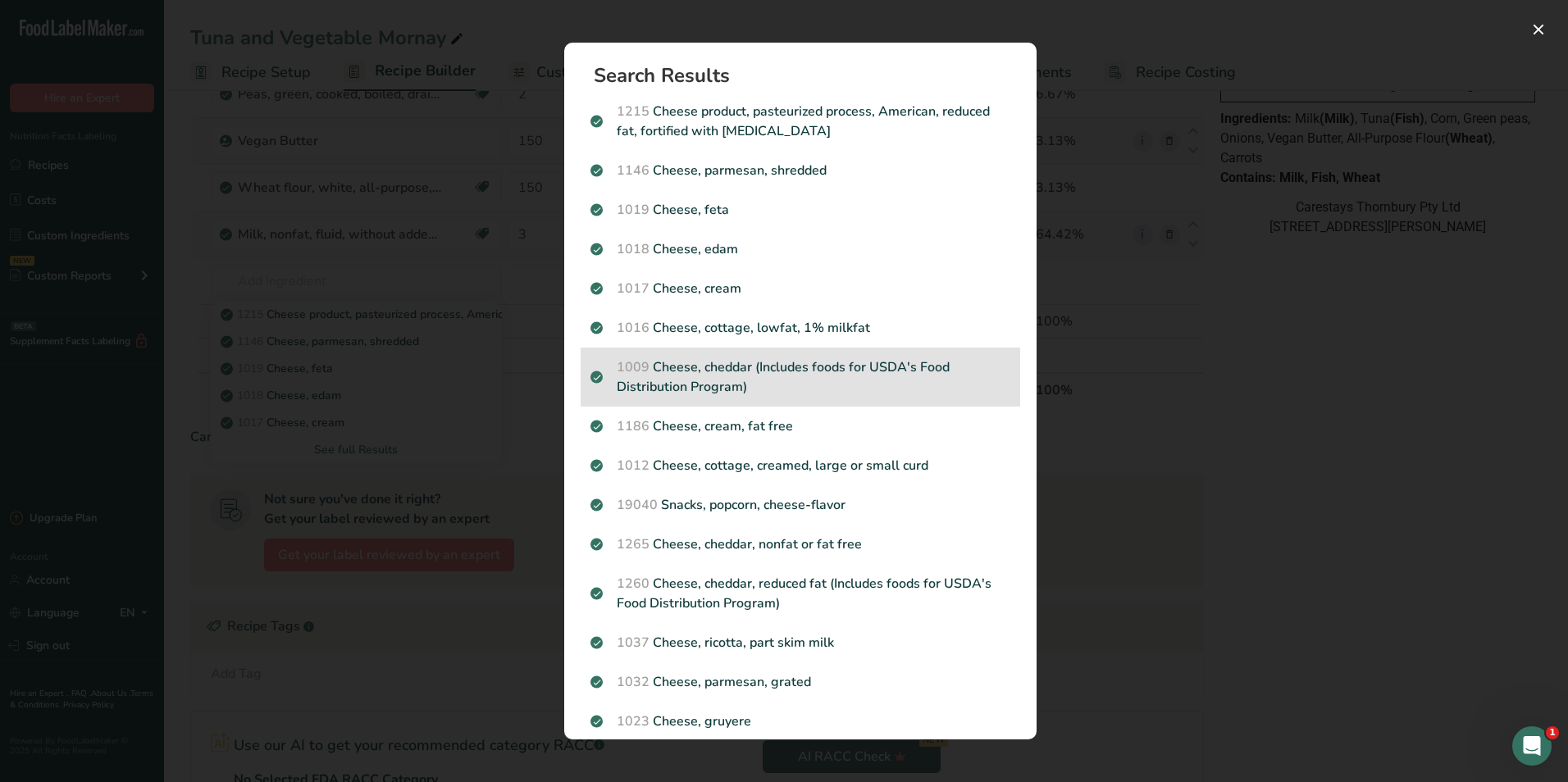
click at [818, 359] on p "1009 Cheese, cheddar (Includes foods for USDA's Food Distribution Program)" at bounding box center [800, 378] width 420 height 40
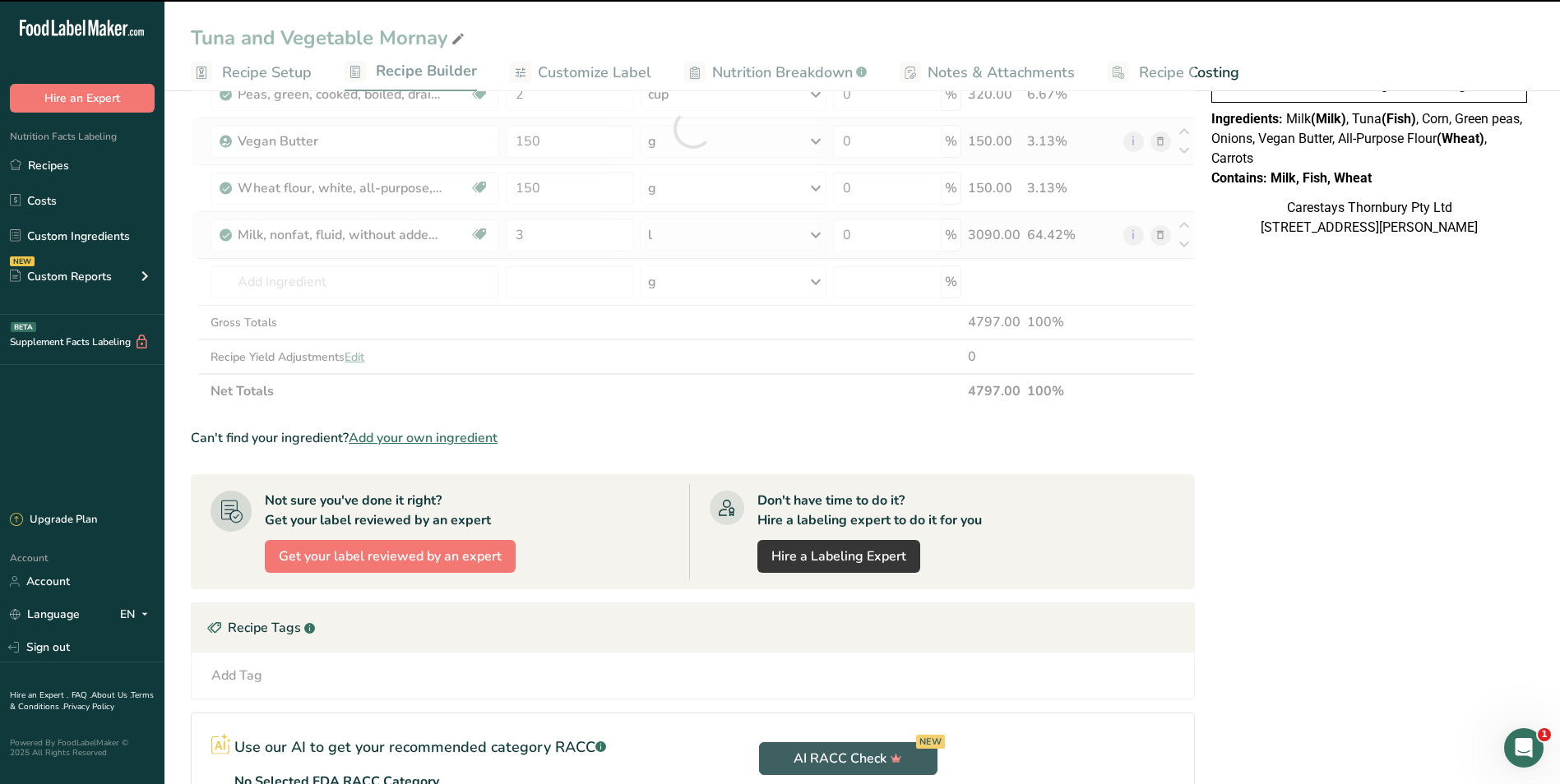
type input "0"
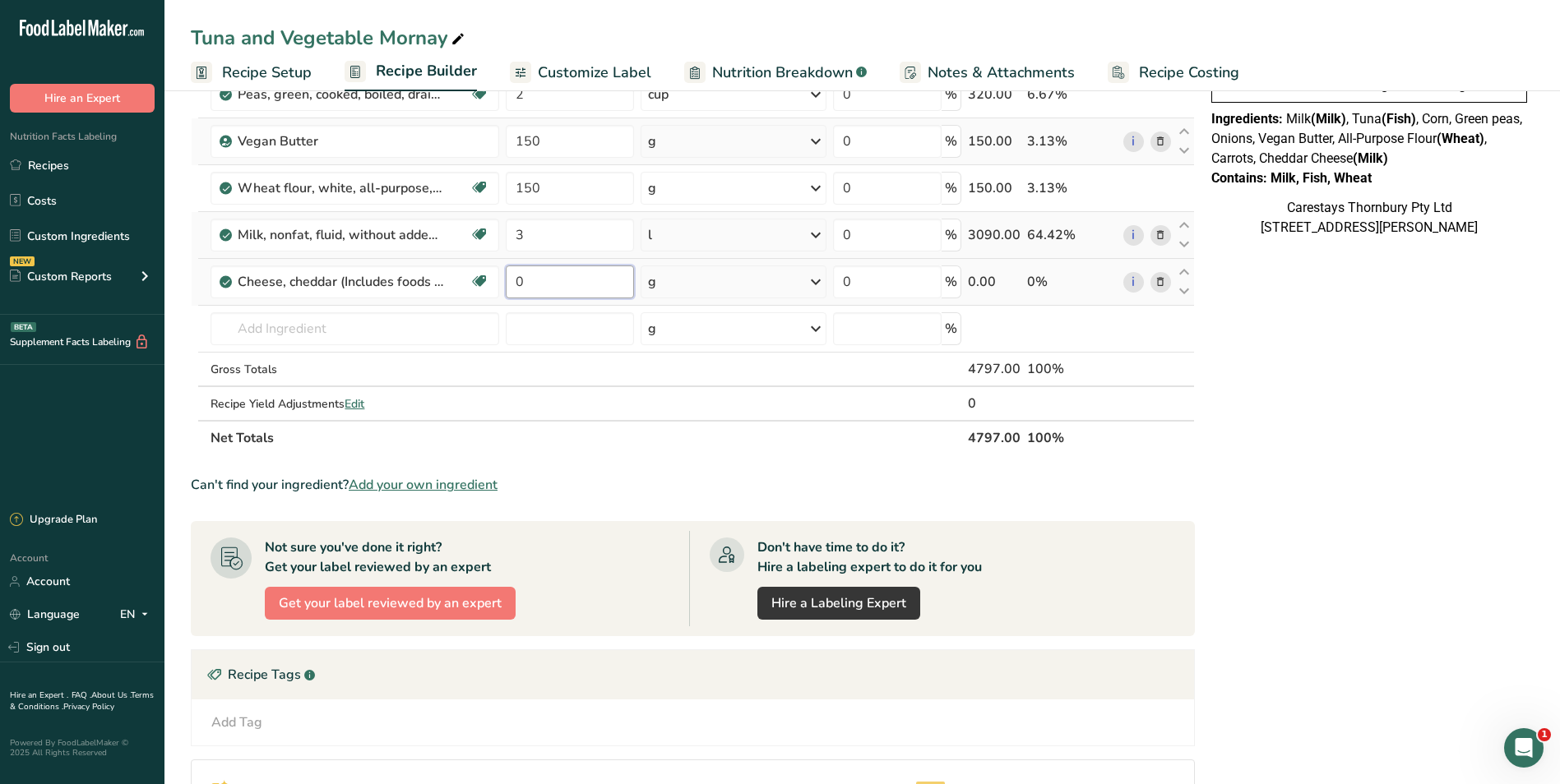
click at [576, 285] on input "0" at bounding box center [569, 282] width 128 height 33
type input "3"
click at [817, 278] on div "Ingredient * Amount * Unit * Waste * .a-a{fill:#347362;}.b-a{fill:#fff;} Grams …" at bounding box center [693, 152] width 1004 height 606
click at [819, 278] on icon at bounding box center [815, 282] width 20 height 29
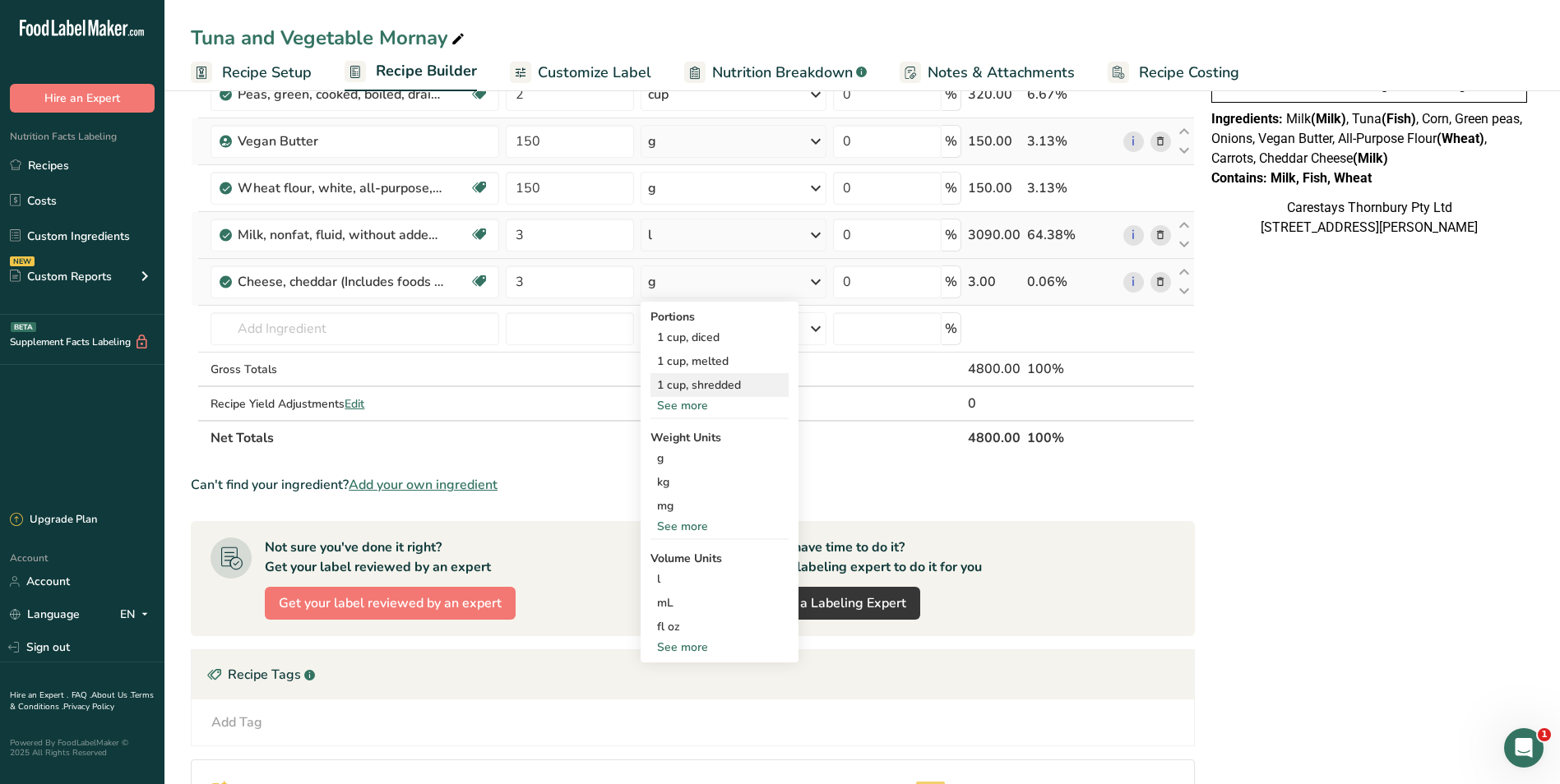
click at [726, 378] on div "1 cup, shredded" at bounding box center [720, 386] width 138 height 24
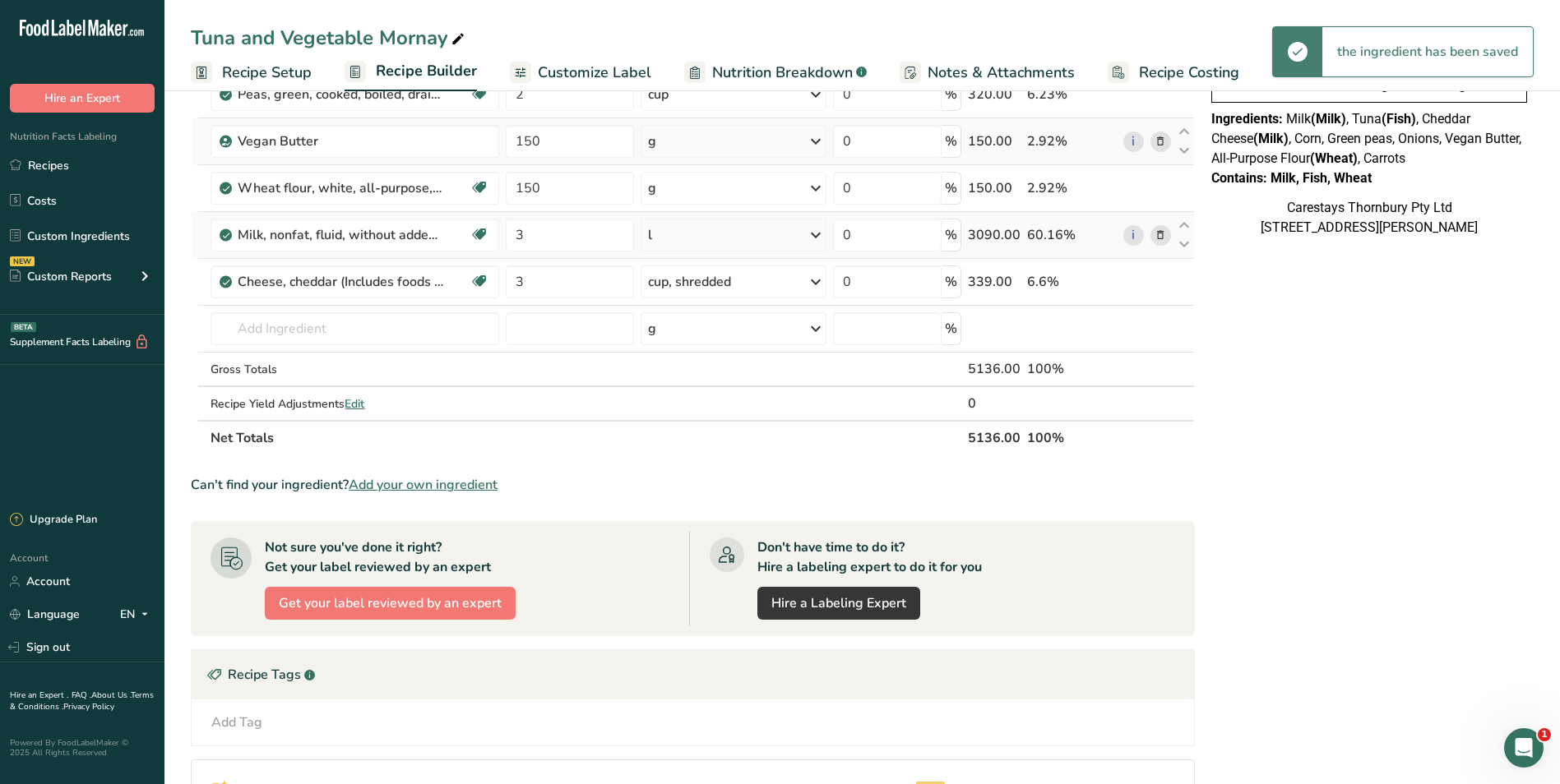
click at [1170, 65] on span "Recipe Costing" at bounding box center [1189, 72] width 100 height 22
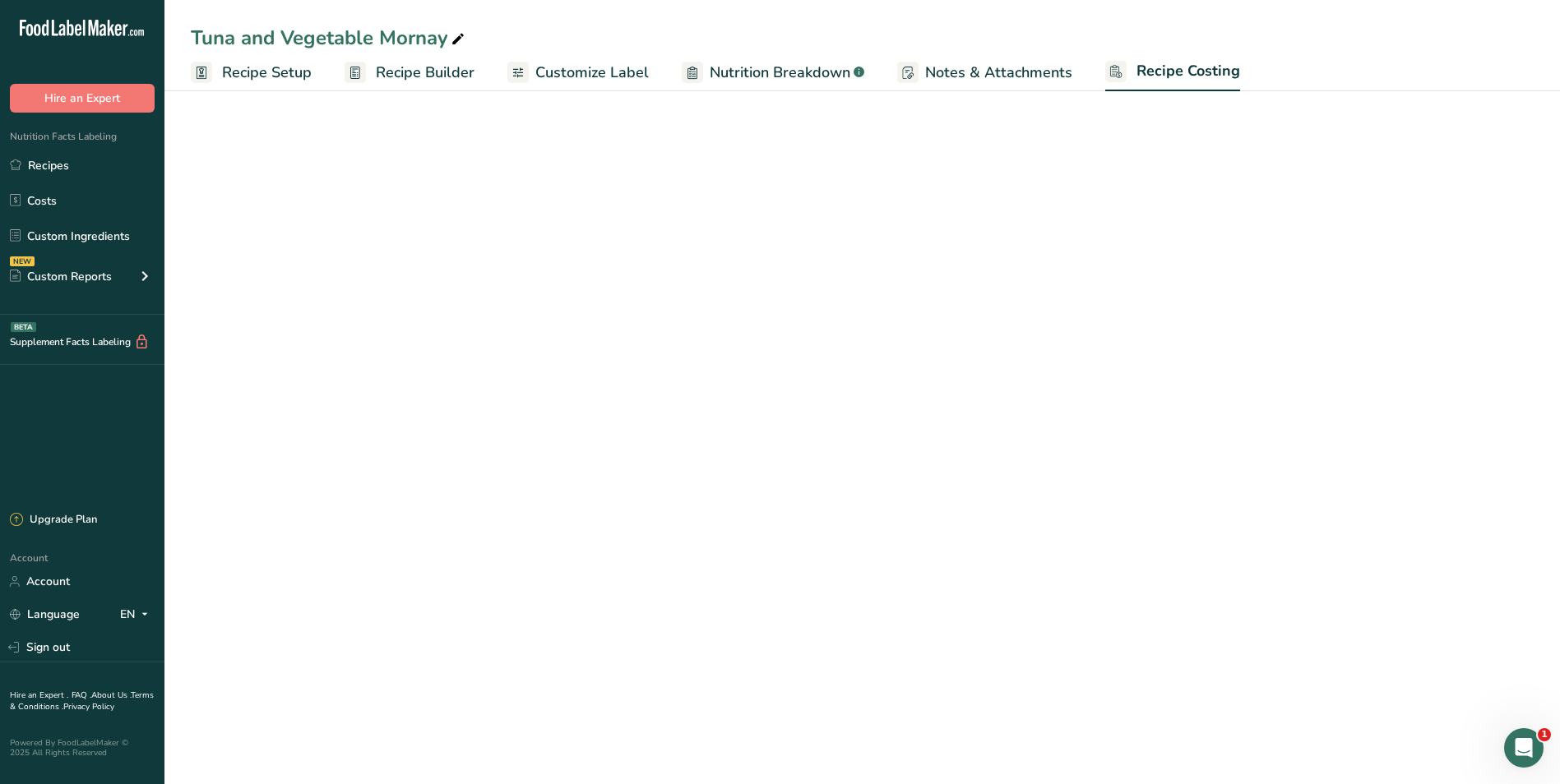
select select "1"
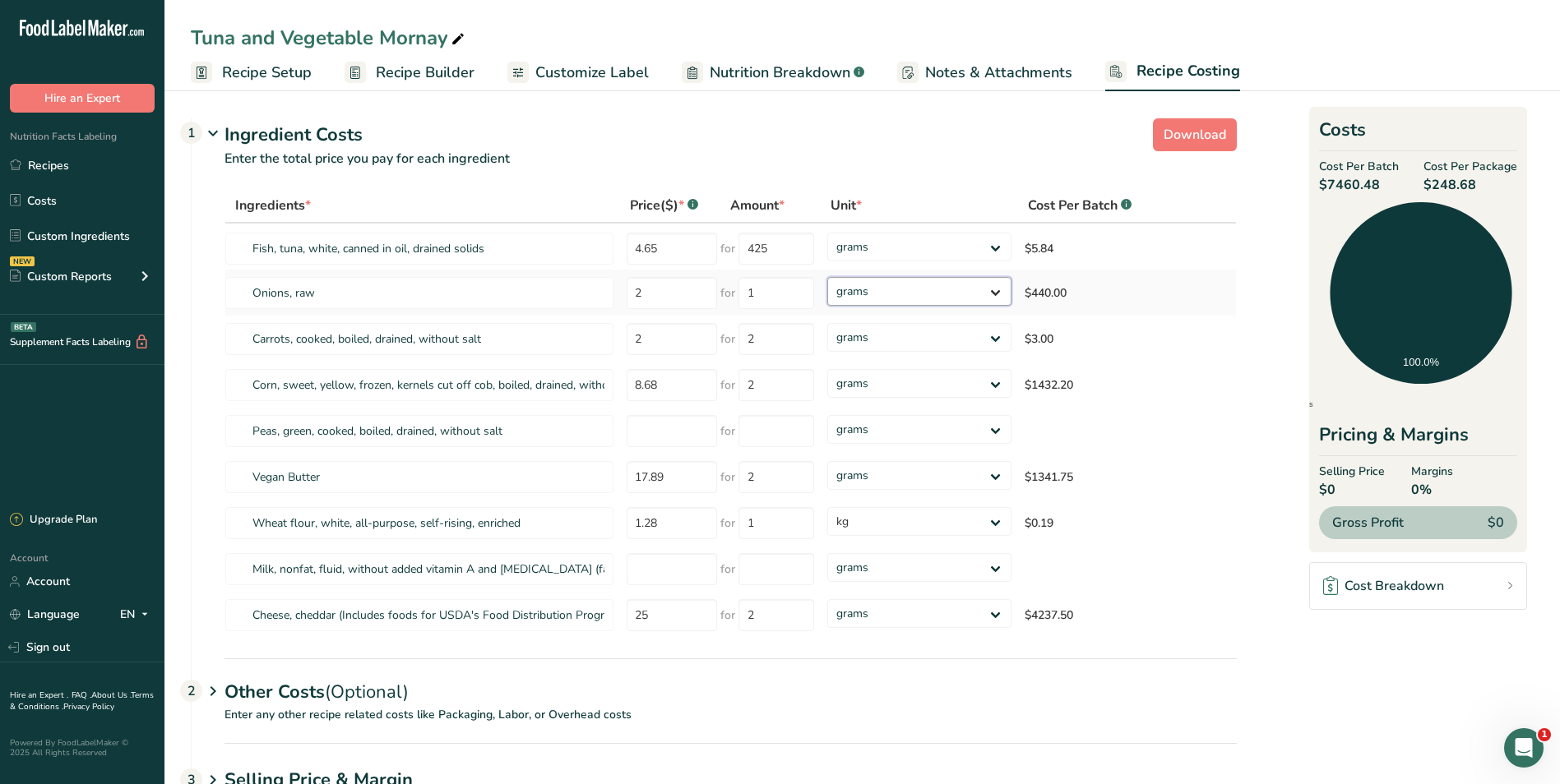
click at [996, 289] on select "grams kg mg mcg lb oz" at bounding box center [919, 291] width 184 height 28
select select "1"
click at [827, 277] on select "grams kg mg mcg lb oz" at bounding box center [919, 291] width 184 height 28
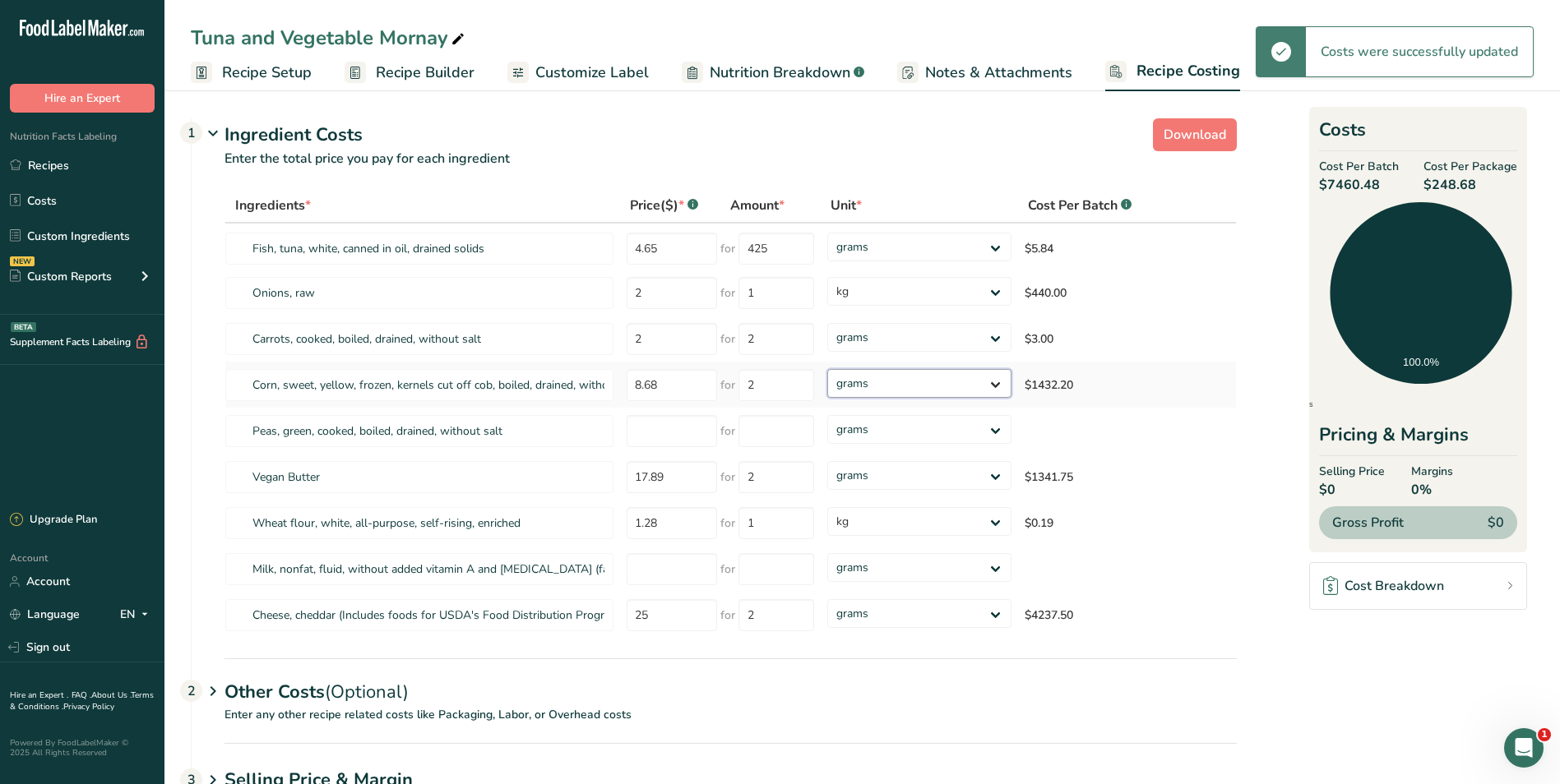
click at [995, 382] on select "grams kg mg mcg lb oz" at bounding box center [919, 383] width 184 height 28
select select "1"
click at [827, 369] on select "grams kg mg mcg lb oz" at bounding box center [919, 383] width 184 height 28
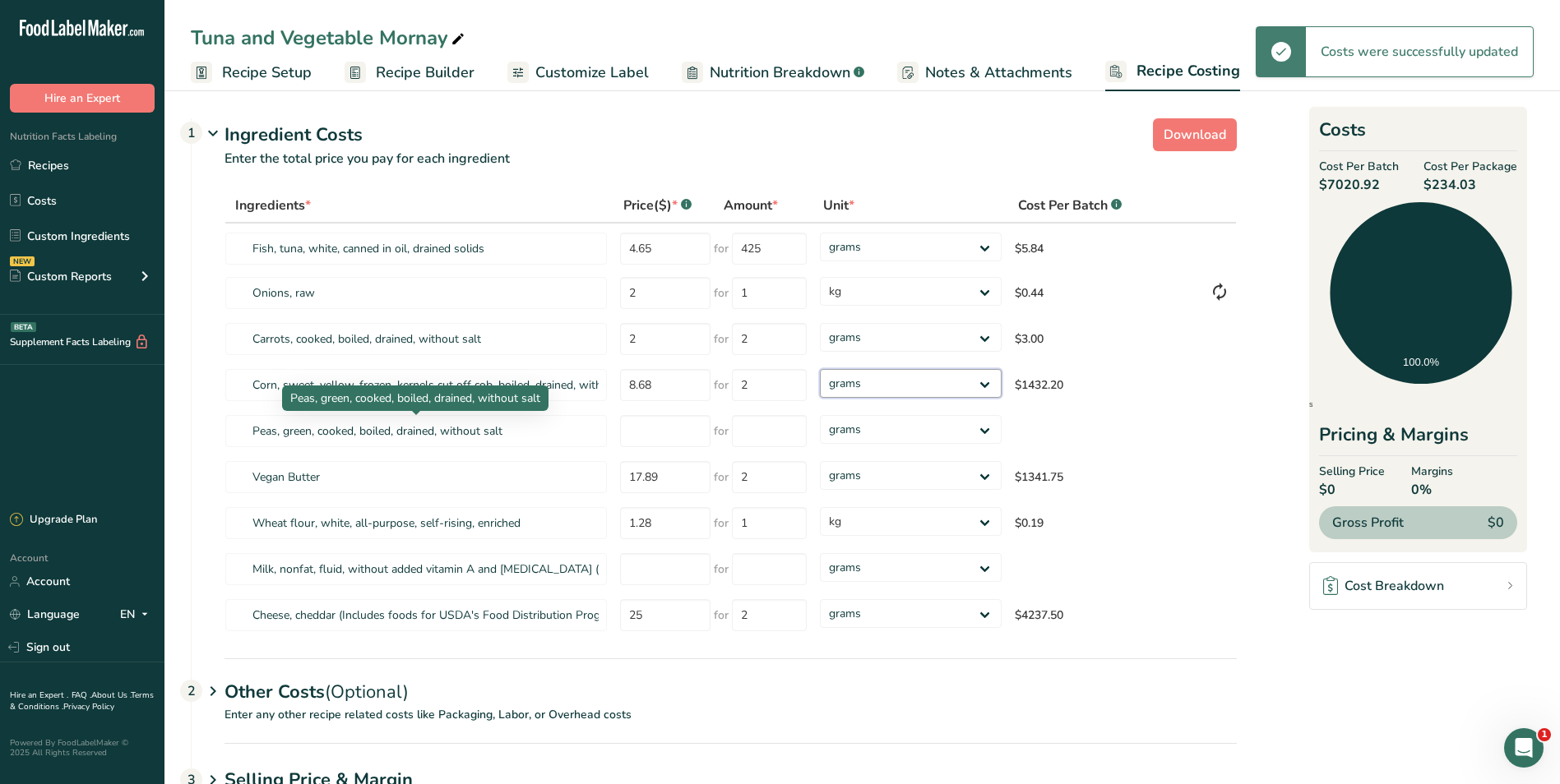
select select "1"
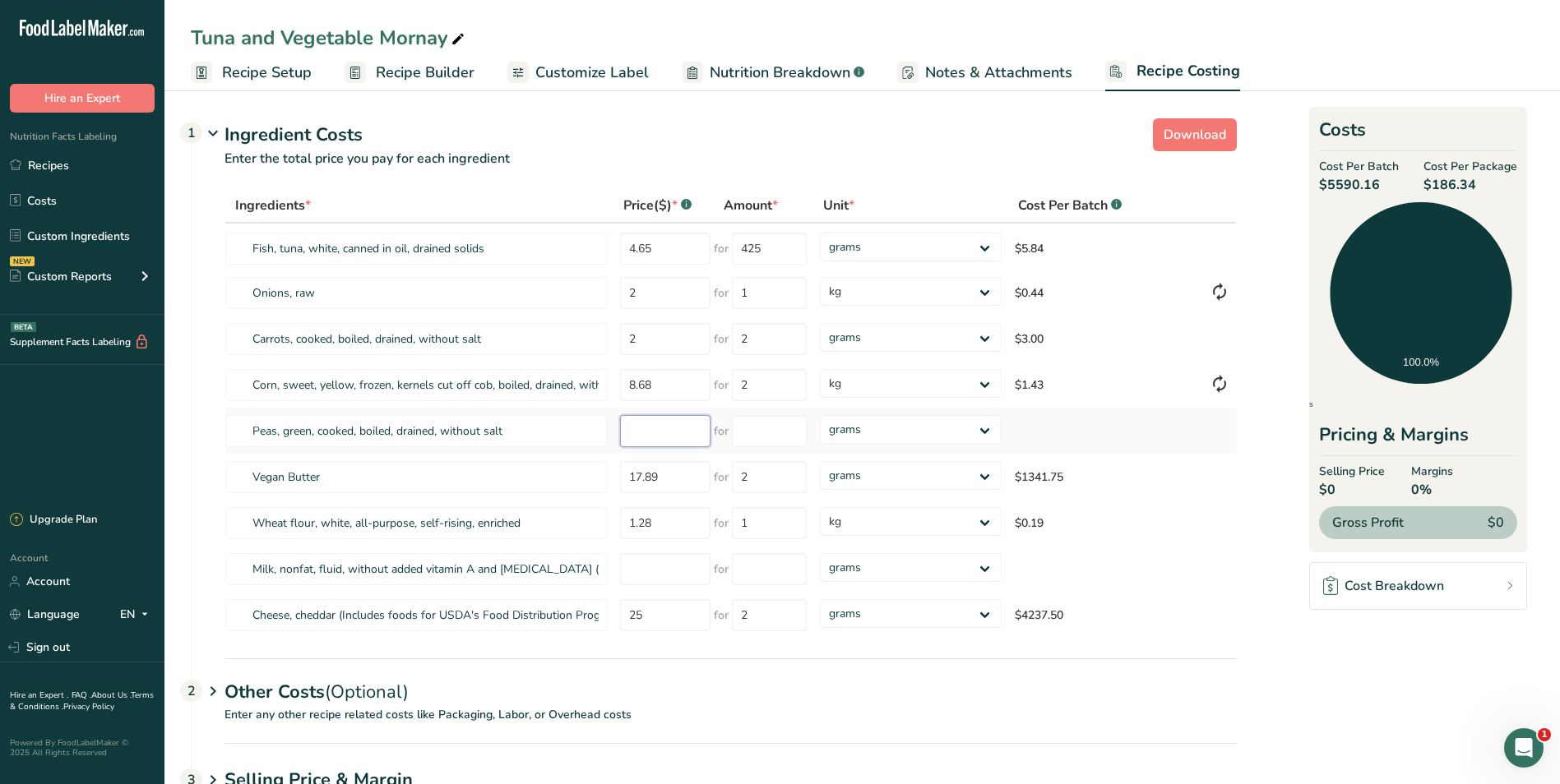
click at [645, 431] on input "number" at bounding box center [665, 430] width 91 height 32
click at [644, 435] on input "number" at bounding box center [665, 430] width 91 height 32
type input "10.74"
click at [766, 435] on input "number" at bounding box center [769, 430] width 75 height 32
type input "2"
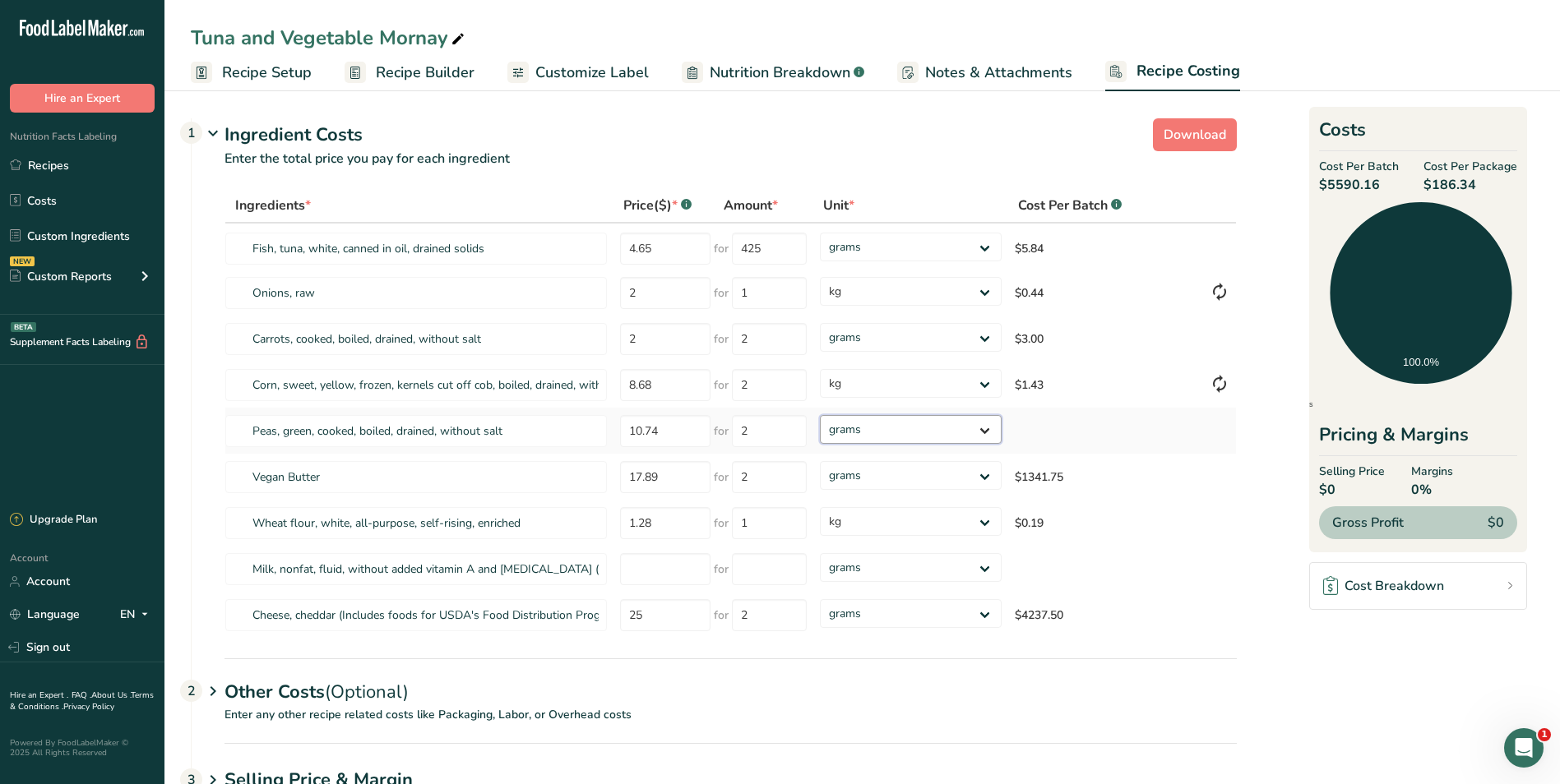
click at [988, 426] on div "Ingredients * Price($) * .a-a{fill:#347362;}.b-a{fill:#fff;} Amount * Unit * Co…" at bounding box center [730, 413] width 1012 height 450
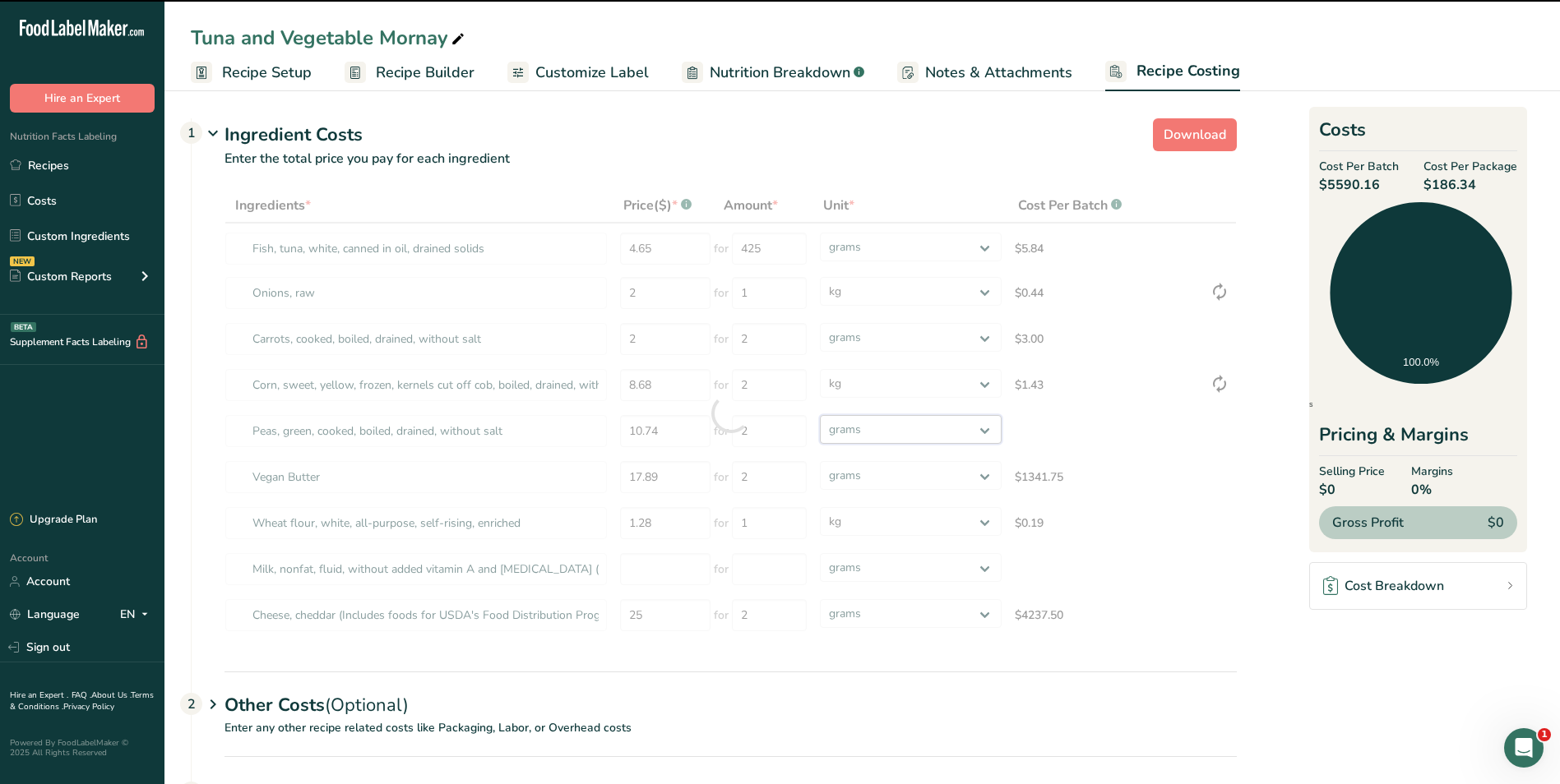
select select "1"
drag, startPoint x: 988, startPoint y: 426, endPoint x: 956, endPoint y: 446, distance: 37.7
click at [820, 415] on select "grams kg mg mcg lb oz" at bounding box center [910, 429] width 181 height 28
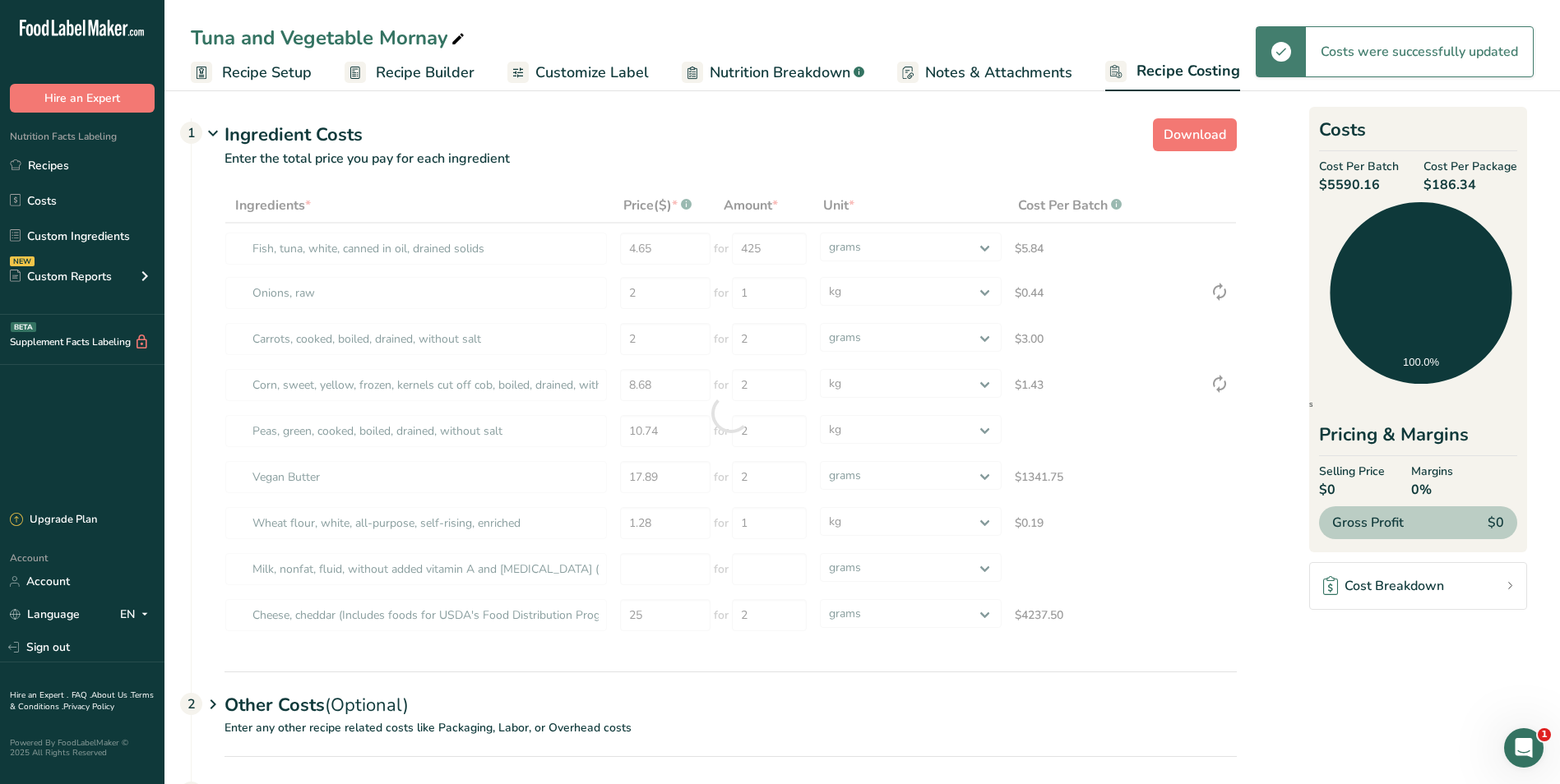
click at [985, 476] on div at bounding box center [730, 413] width 1012 height 450
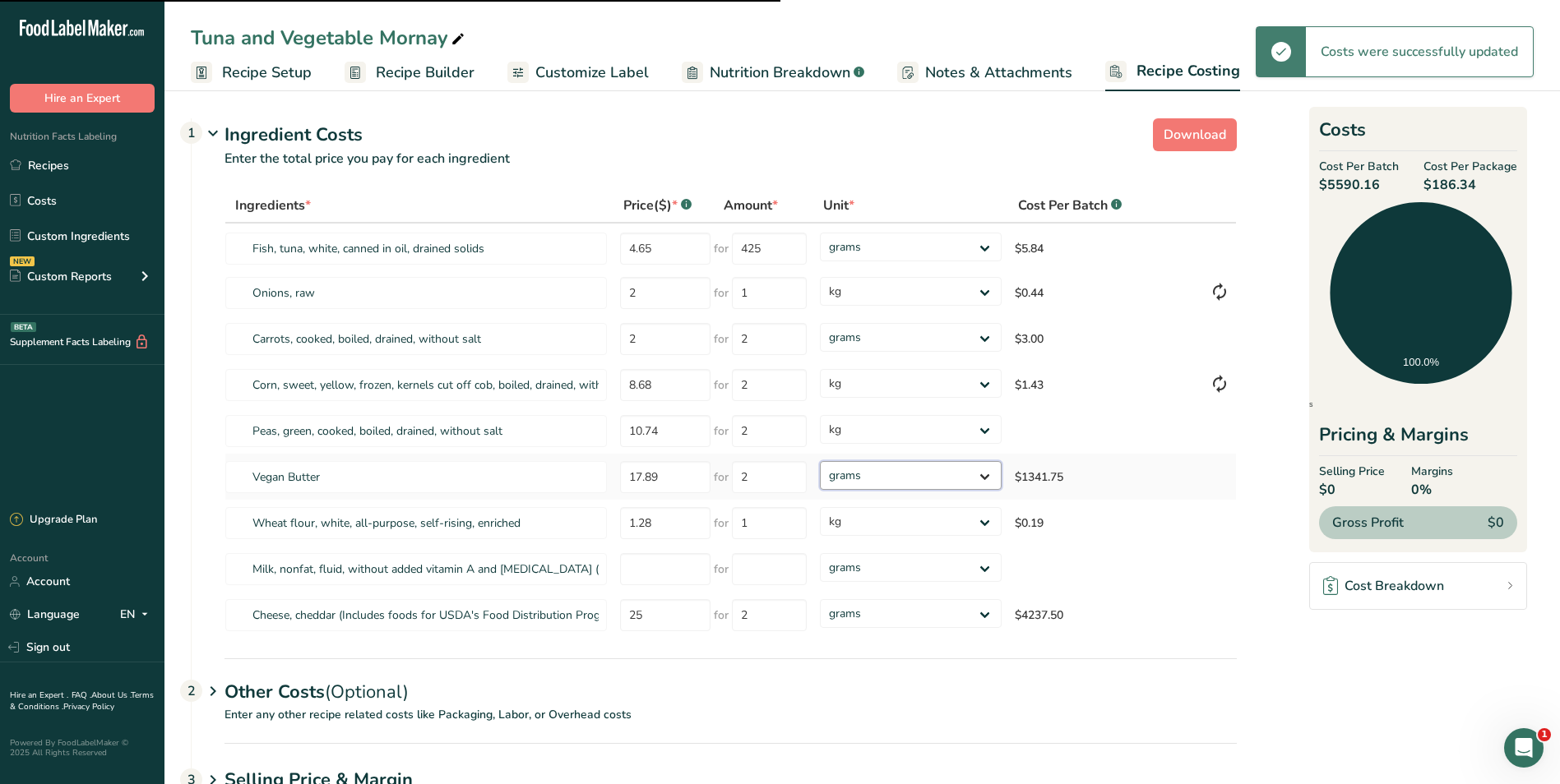
click at [985, 476] on select "grams kg mg mcg lb oz" at bounding box center [910, 475] width 181 height 28
select select
select select "1"
click at [820, 461] on select "grams kg mg mcg lb oz" at bounding box center [910, 475] width 181 height 28
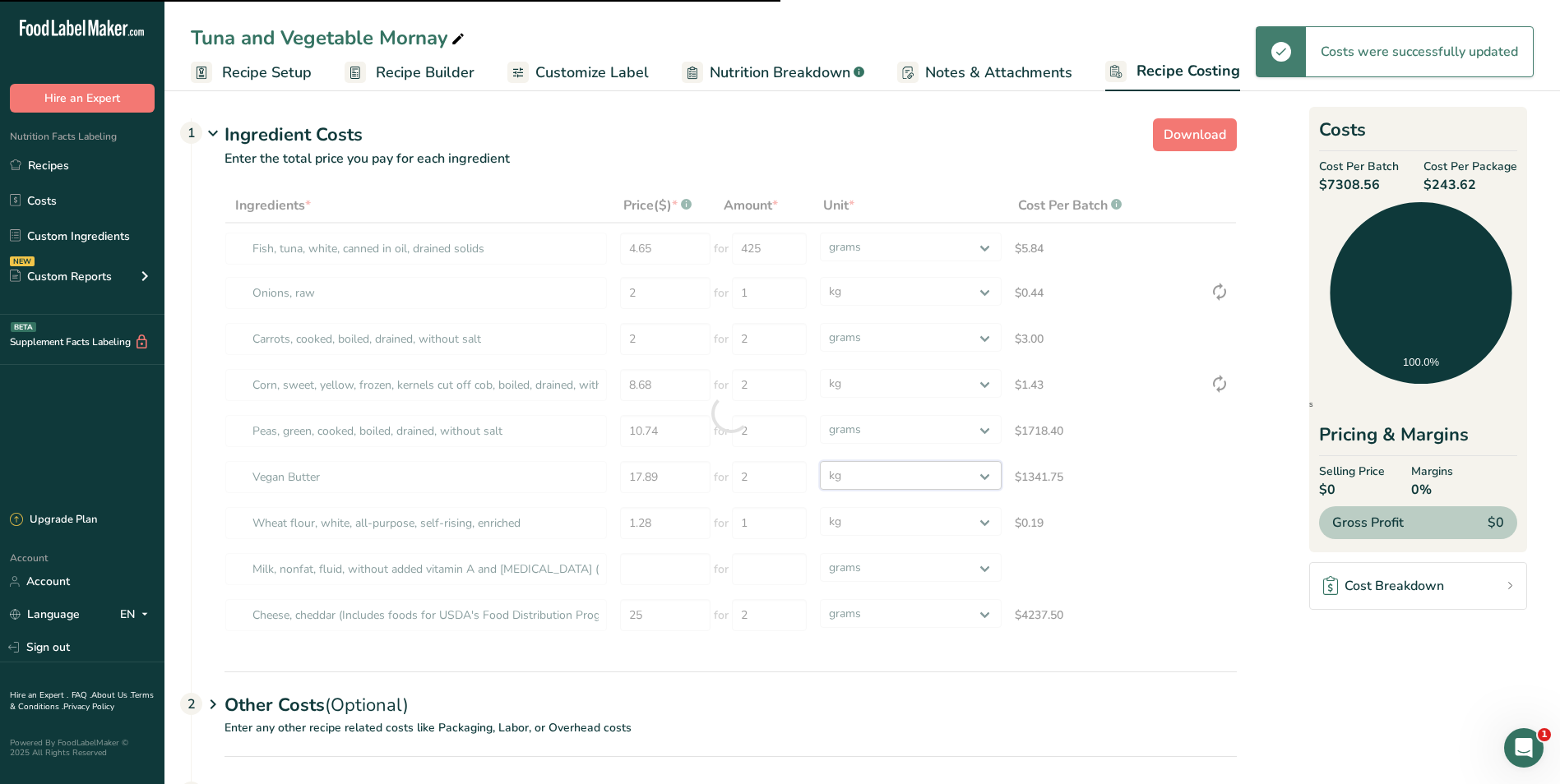
select select "1"
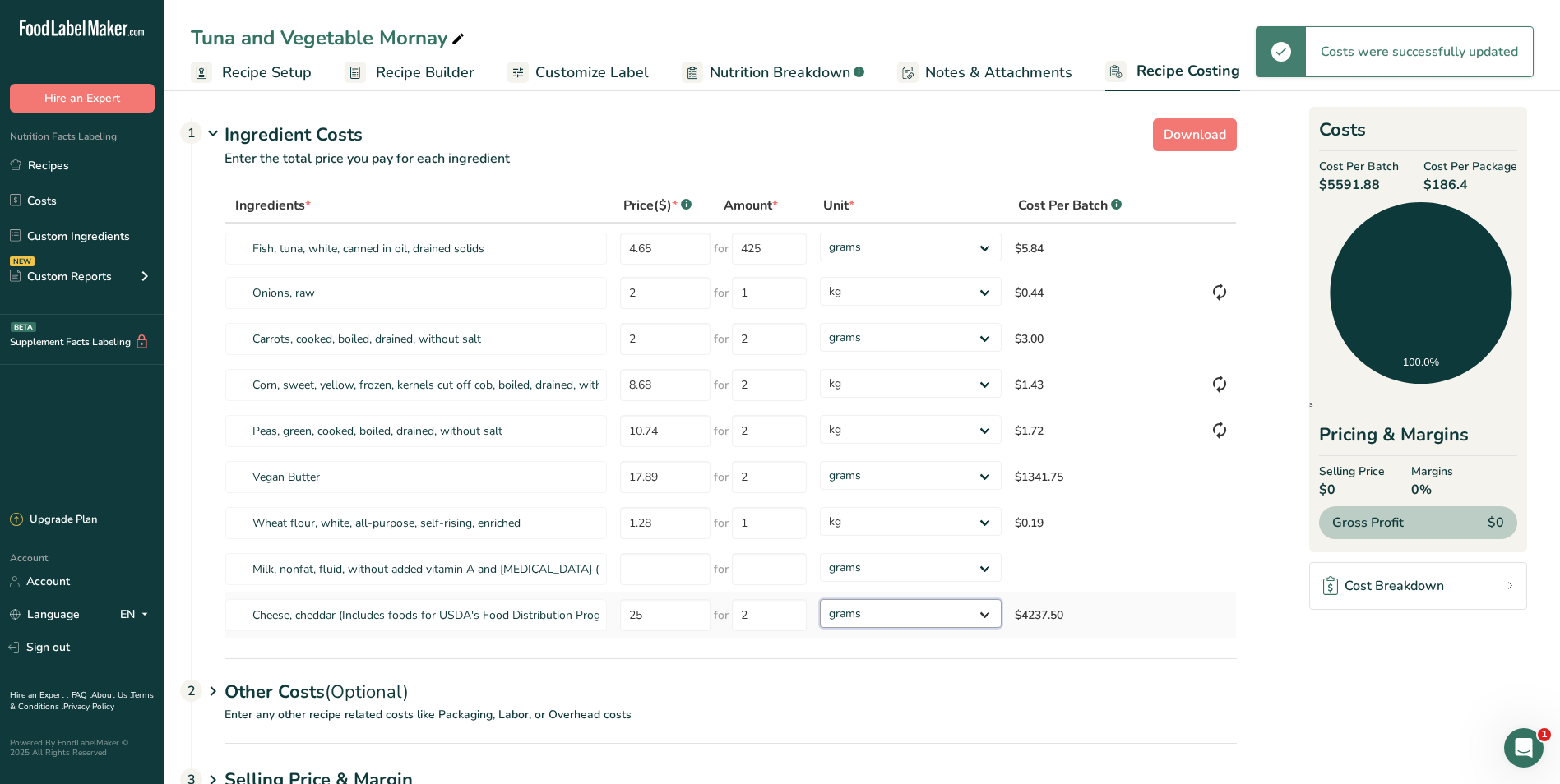
click at [985, 612] on select "grams kg mg mcg lb oz" at bounding box center [910, 613] width 181 height 28
select select "1"
click at [820, 599] on select "grams kg mg mcg lb oz" at bounding box center [910, 613] width 181 height 28
click at [643, 571] on input "number" at bounding box center [665, 568] width 91 height 32
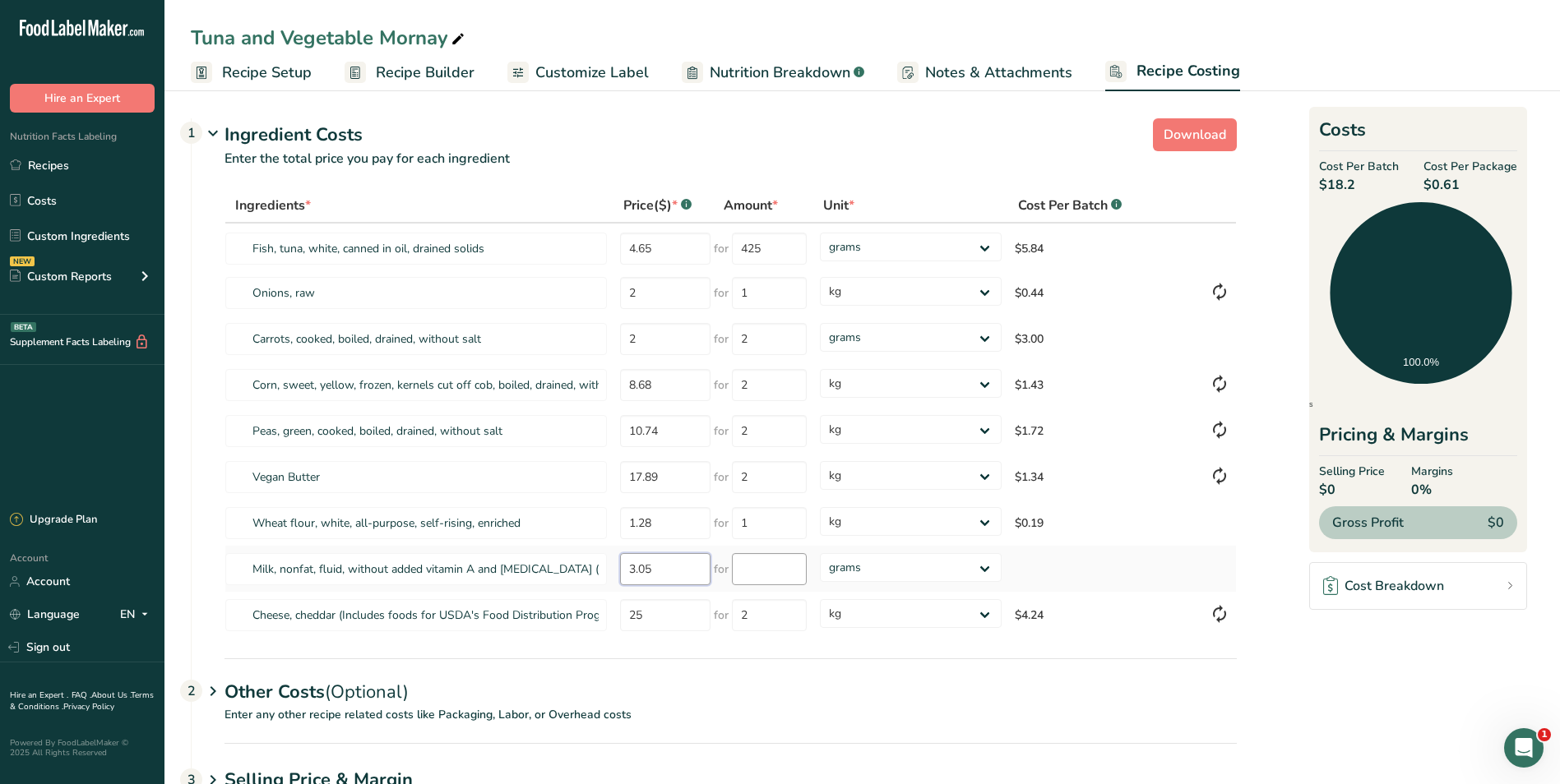
type input "3.05"
click at [754, 570] on input "number" at bounding box center [769, 568] width 75 height 32
type input "1"
click at [986, 565] on div "Ingredients * Price($) * .a-a{fill:#347362;}.b-a{fill:#fff;} Amount * Unit * Co…" at bounding box center [730, 413] width 1012 height 450
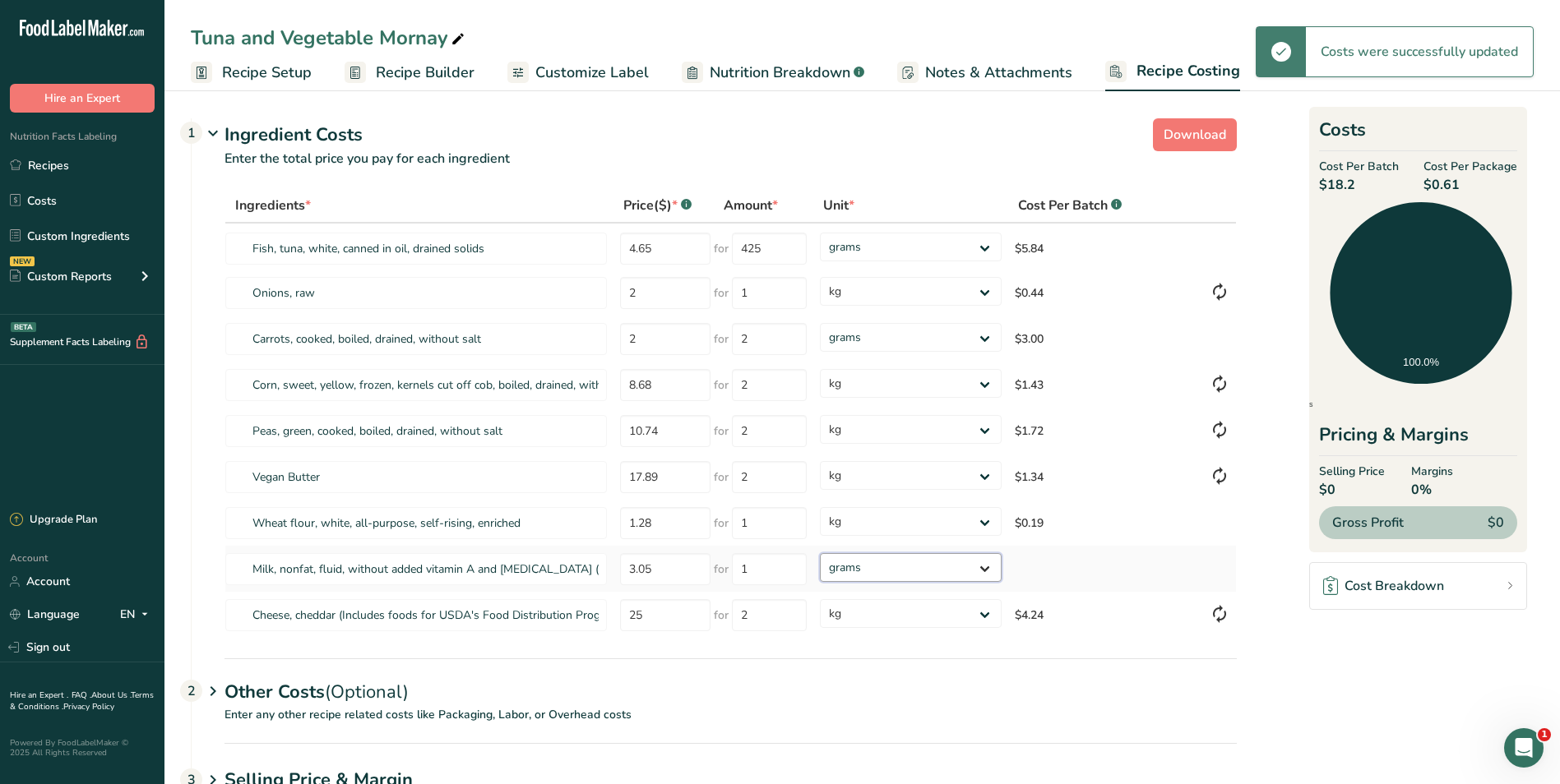
select select "12"
drag, startPoint x: 986, startPoint y: 565, endPoint x: 971, endPoint y: 583, distance: 23.4
click at [820, 553] on select "grams kg mg mcg lb oz" at bounding box center [910, 567] width 181 height 28
click at [985, 568] on select "grams kg mg mcg lb oz" at bounding box center [910, 567] width 181 height 28
select select "1"
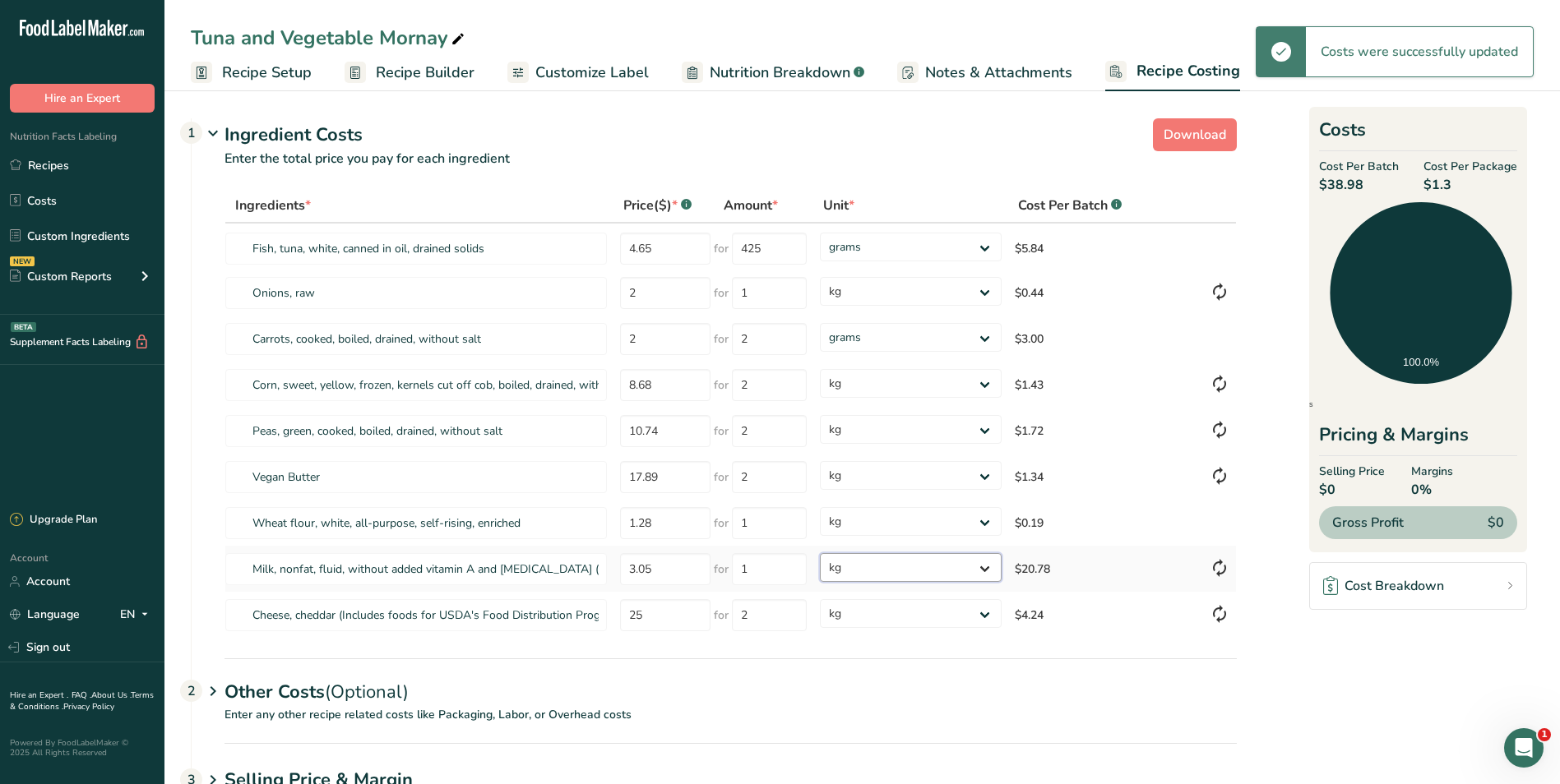
click at [820, 553] on select "grams kg mg mcg lb oz" at bounding box center [910, 567] width 181 height 28
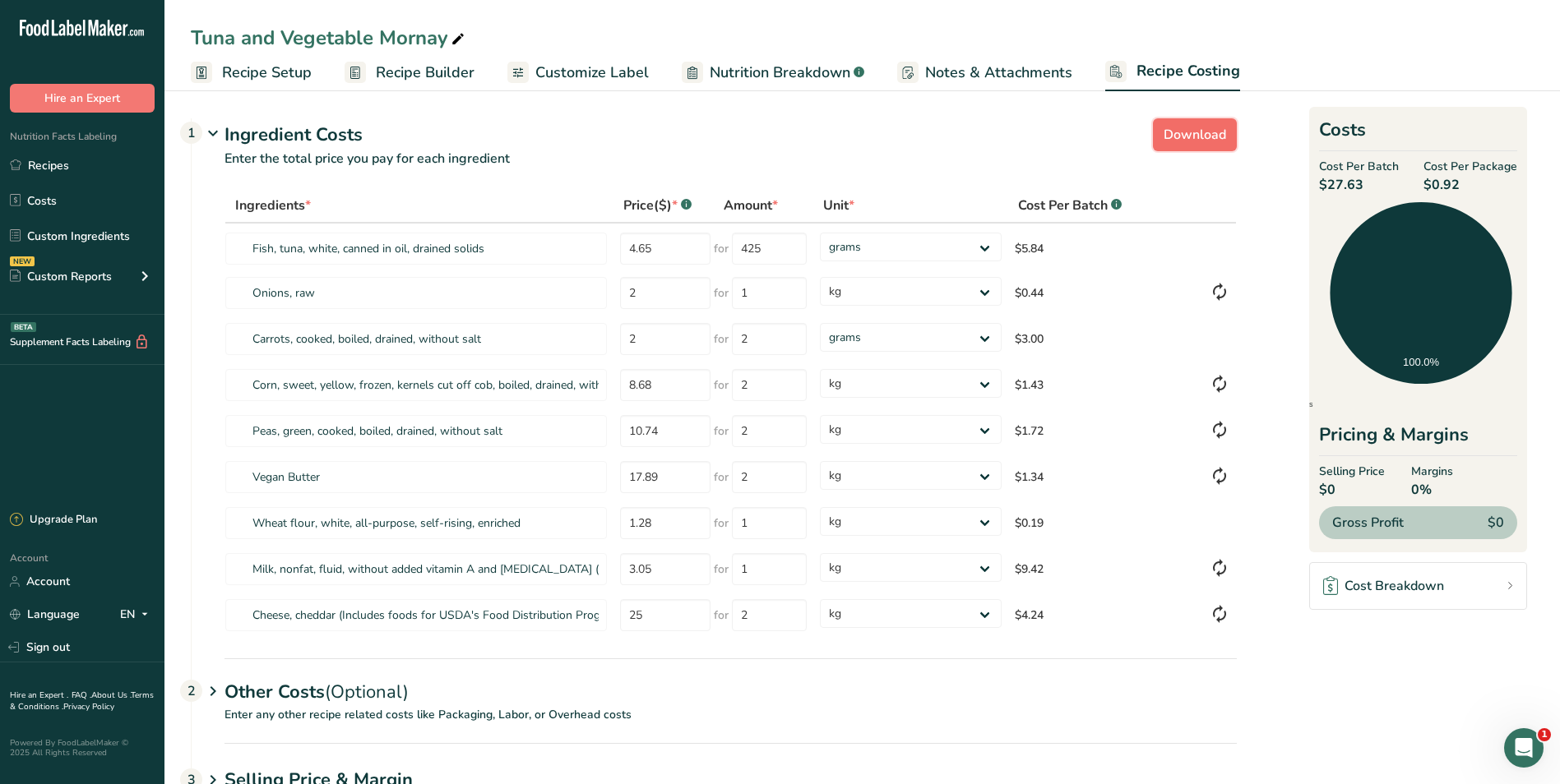
click at [1200, 136] on span "Download" at bounding box center [1195, 135] width 62 height 20
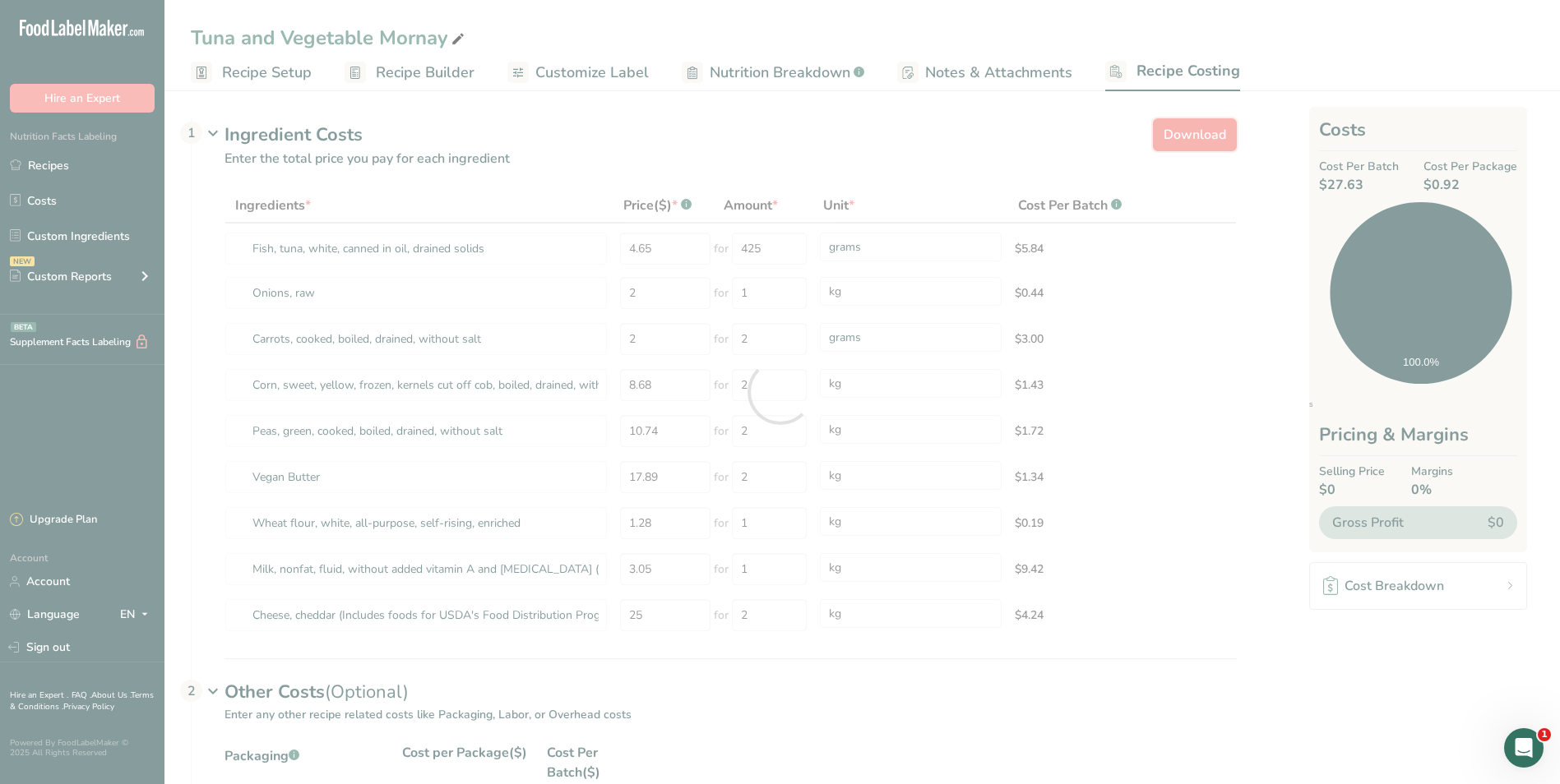
select select "1"
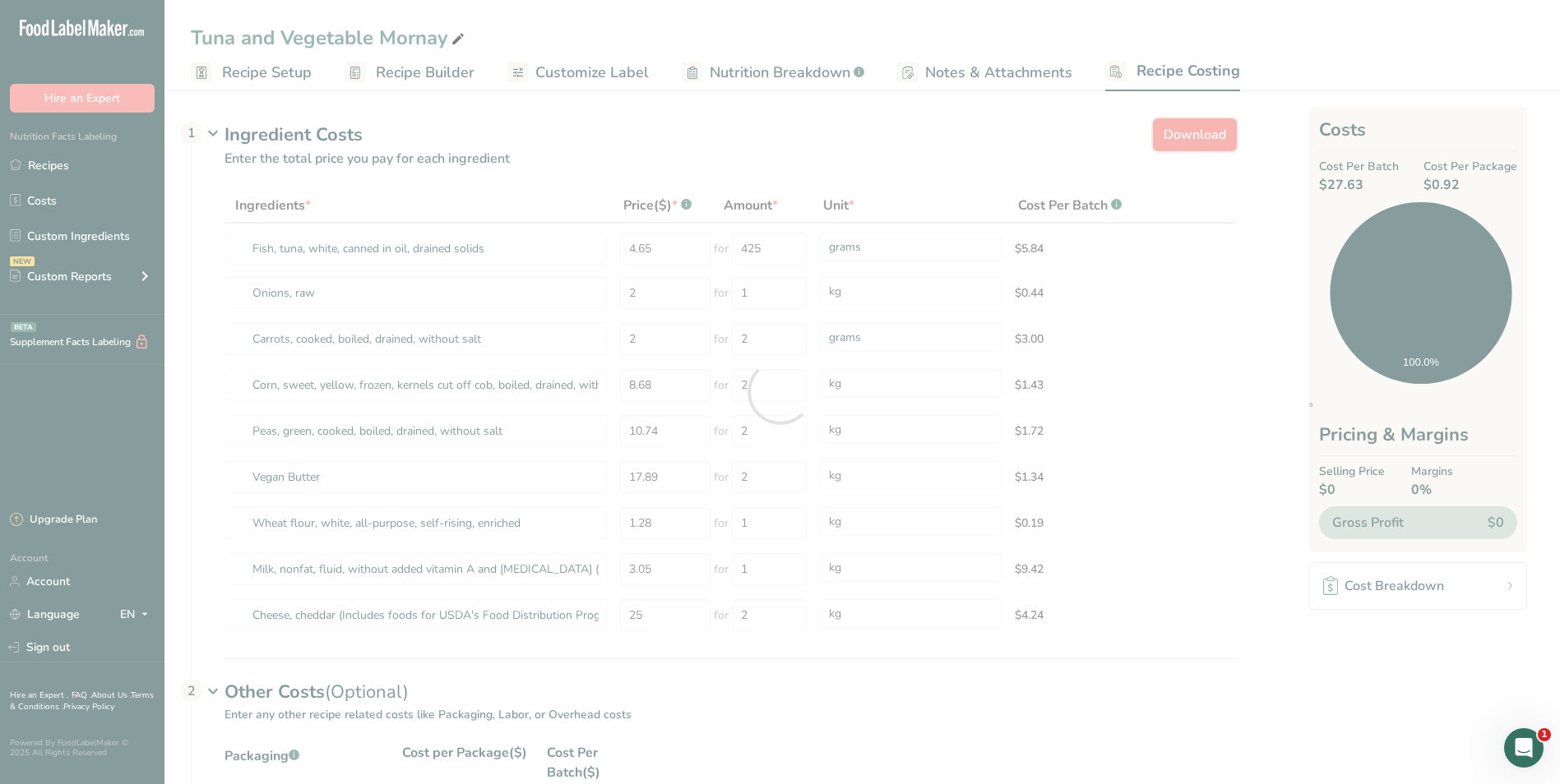
select select "1"
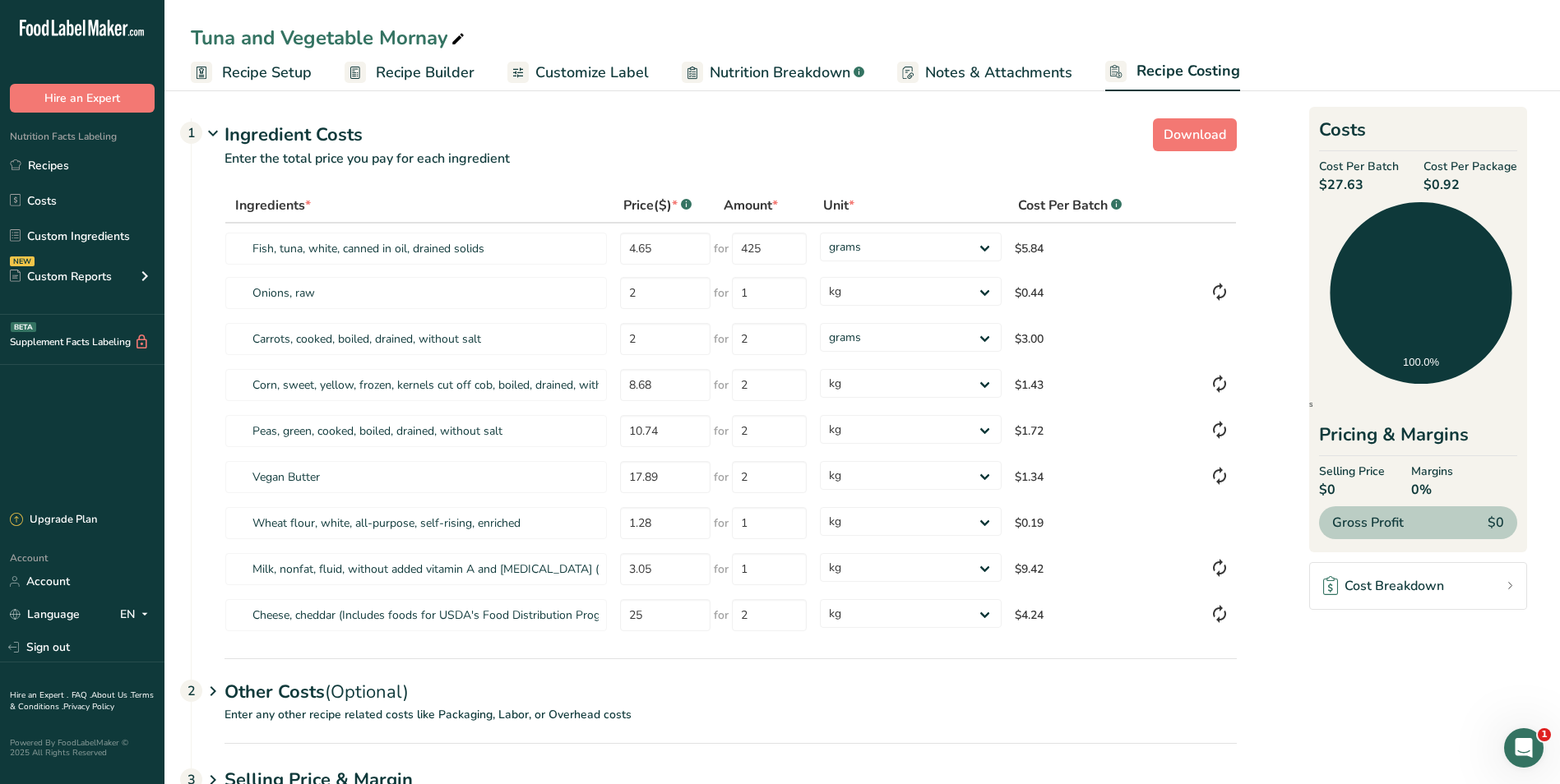
click at [588, 72] on span "Customize Label" at bounding box center [592, 72] width 114 height 22
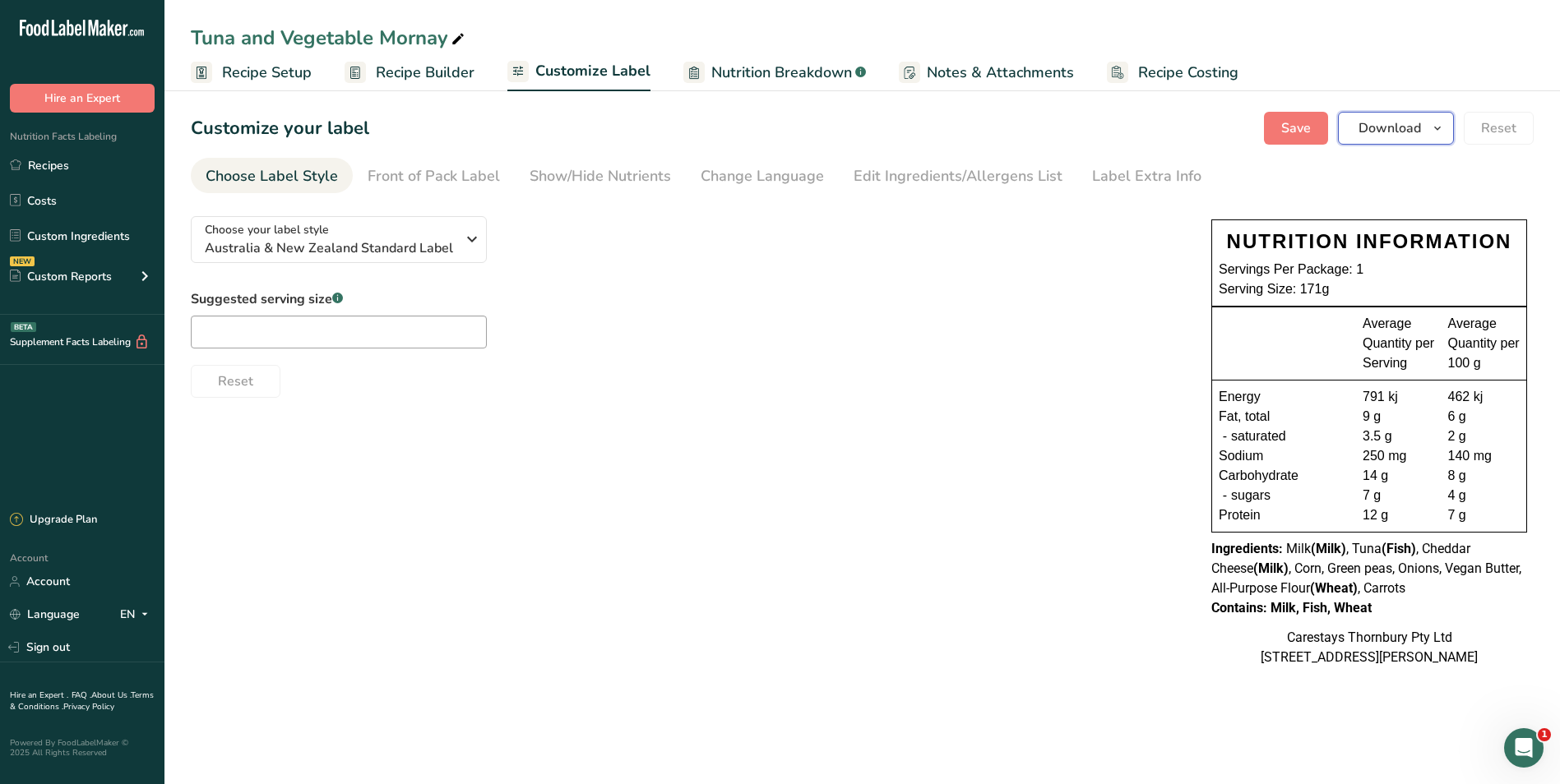
click at [1410, 130] on span "Download" at bounding box center [1389, 128] width 62 height 20
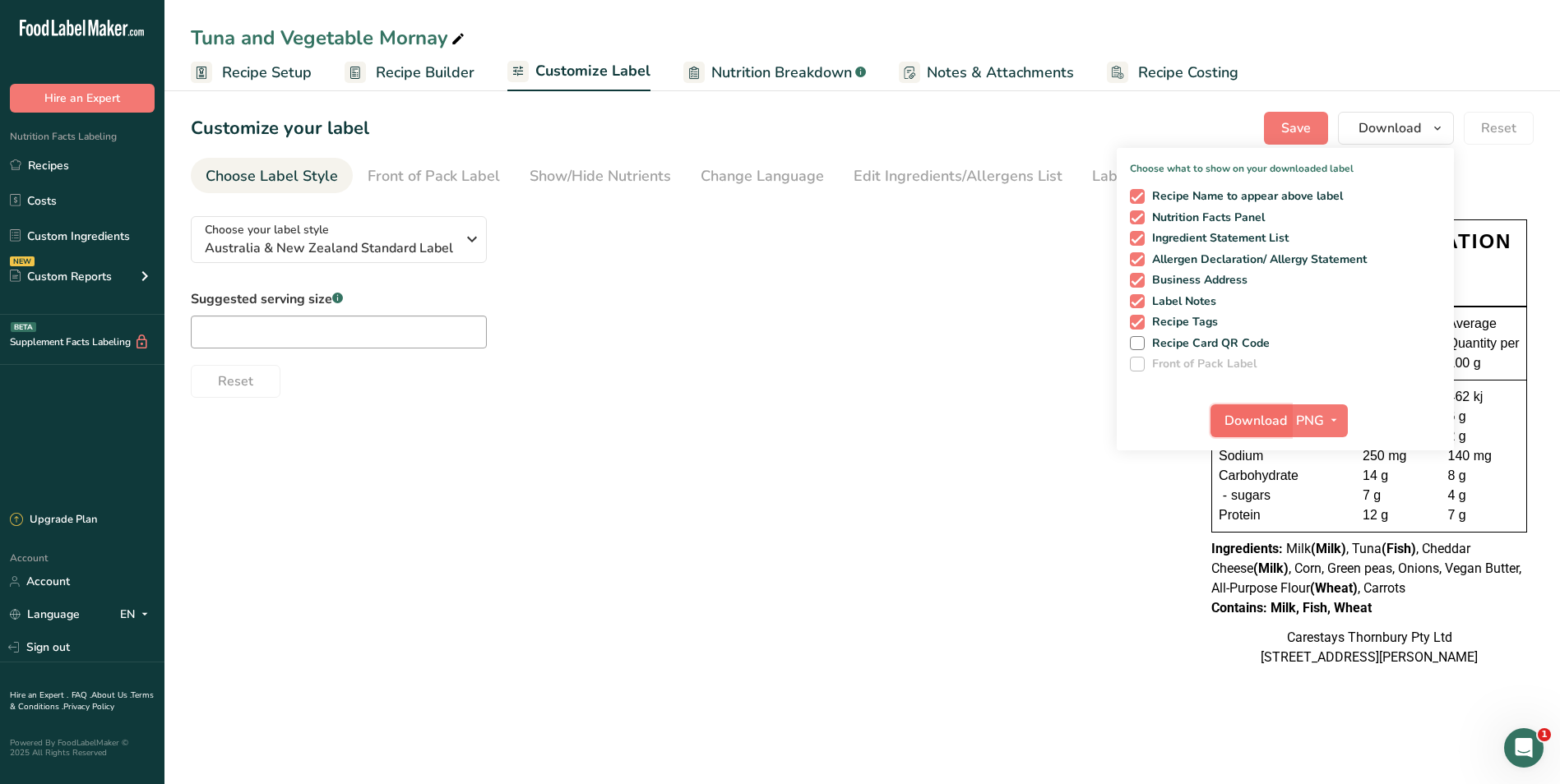
click at [1260, 418] on span "Download" at bounding box center [1255, 421] width 62 height 20
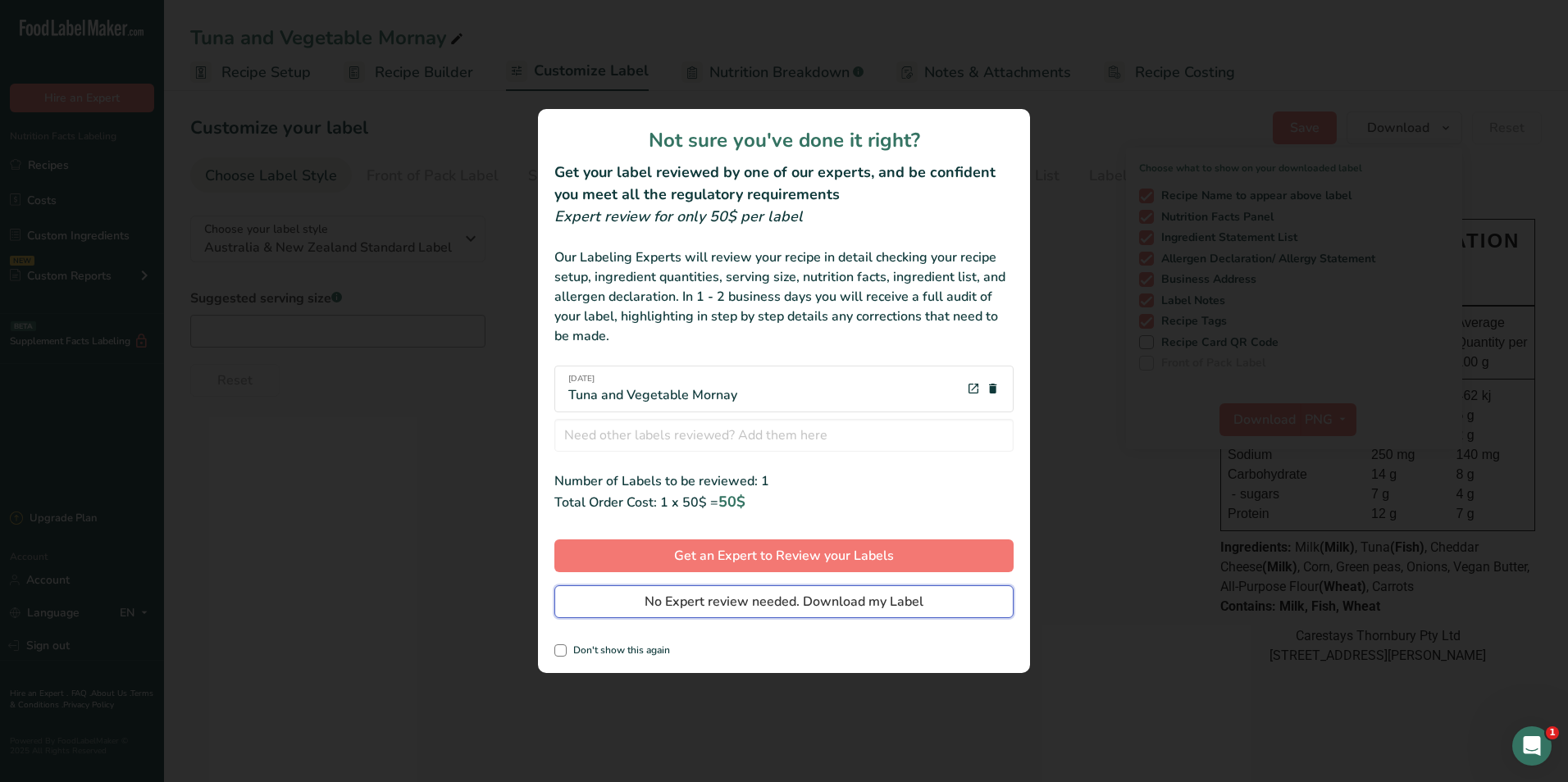
click at [912, 594] on span "No Expert review needed. Download my Label" at bounding box center [784, 601] width 279 height 20
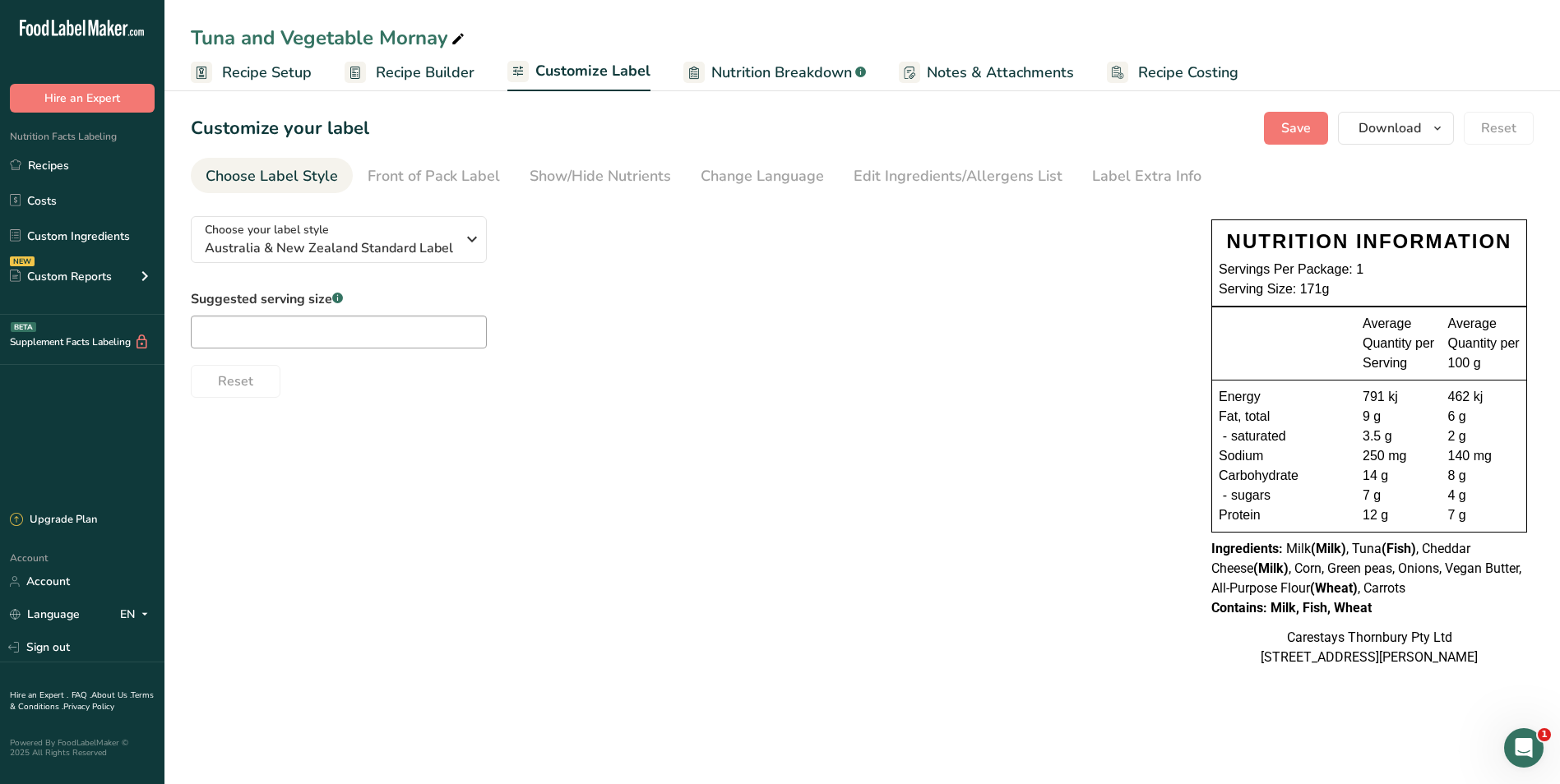
drag, startPoint x: 77, startPoint y: 167, endPoint x: 443, endPoint y: 71, distance: 378.4
click at [77, 167] on link "Recipes" at bounding box center [82, 165] width 165 height 31
click at [285, 71] on span "Recipe Setup" at bounding box center [267, 72] width 90 height 22
select select
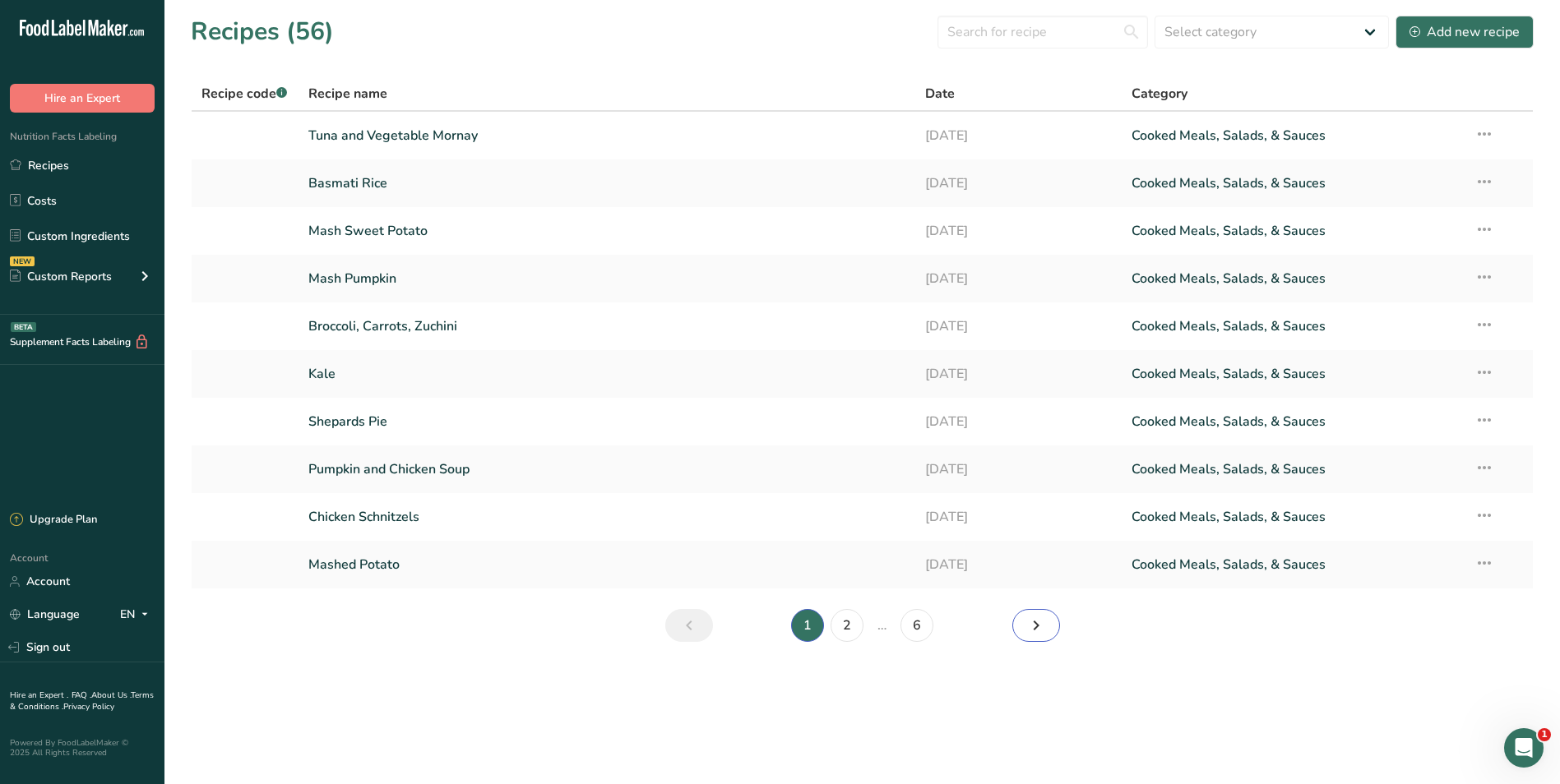
click at [1026, 618] on icon "Next page" at bounding box center [1035, 625] width 20 height 29
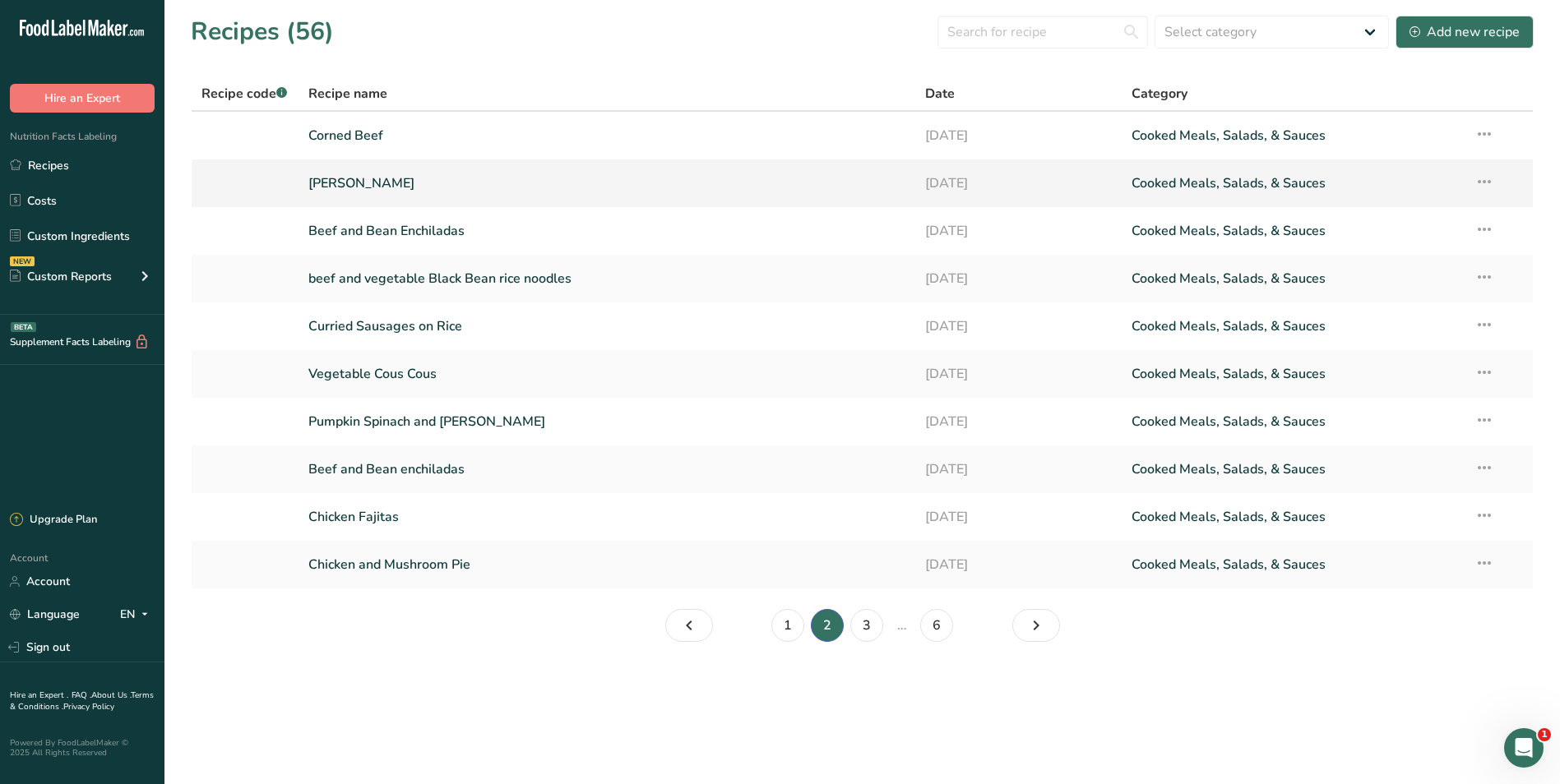
click at [373, 182] on link "Jasmine Rice" at bounding box center [607, 184] width 598 height 34
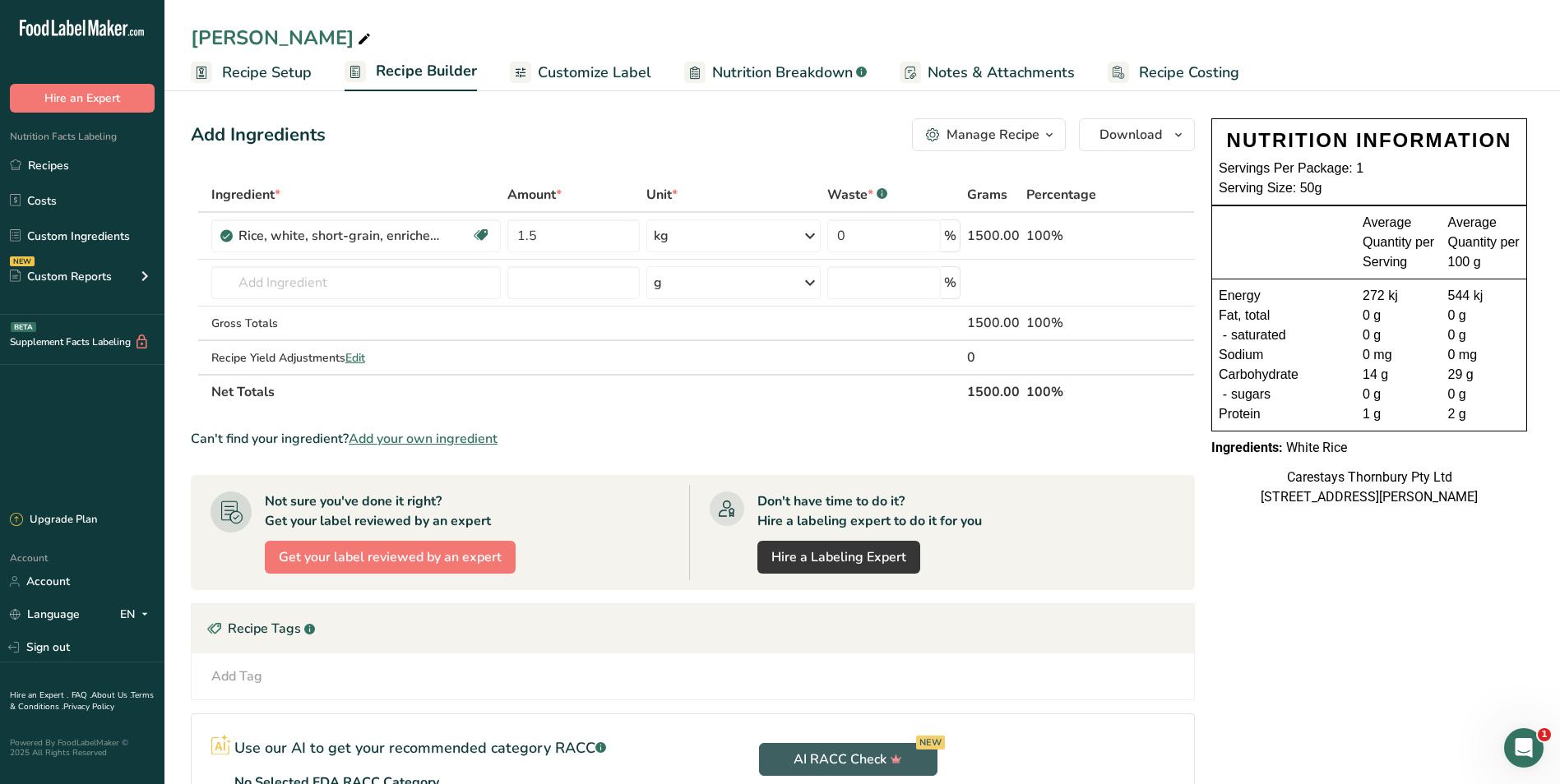
click at [604, 71] on span "Customize Label" at bounding box center [594, 72] width 114 height 22
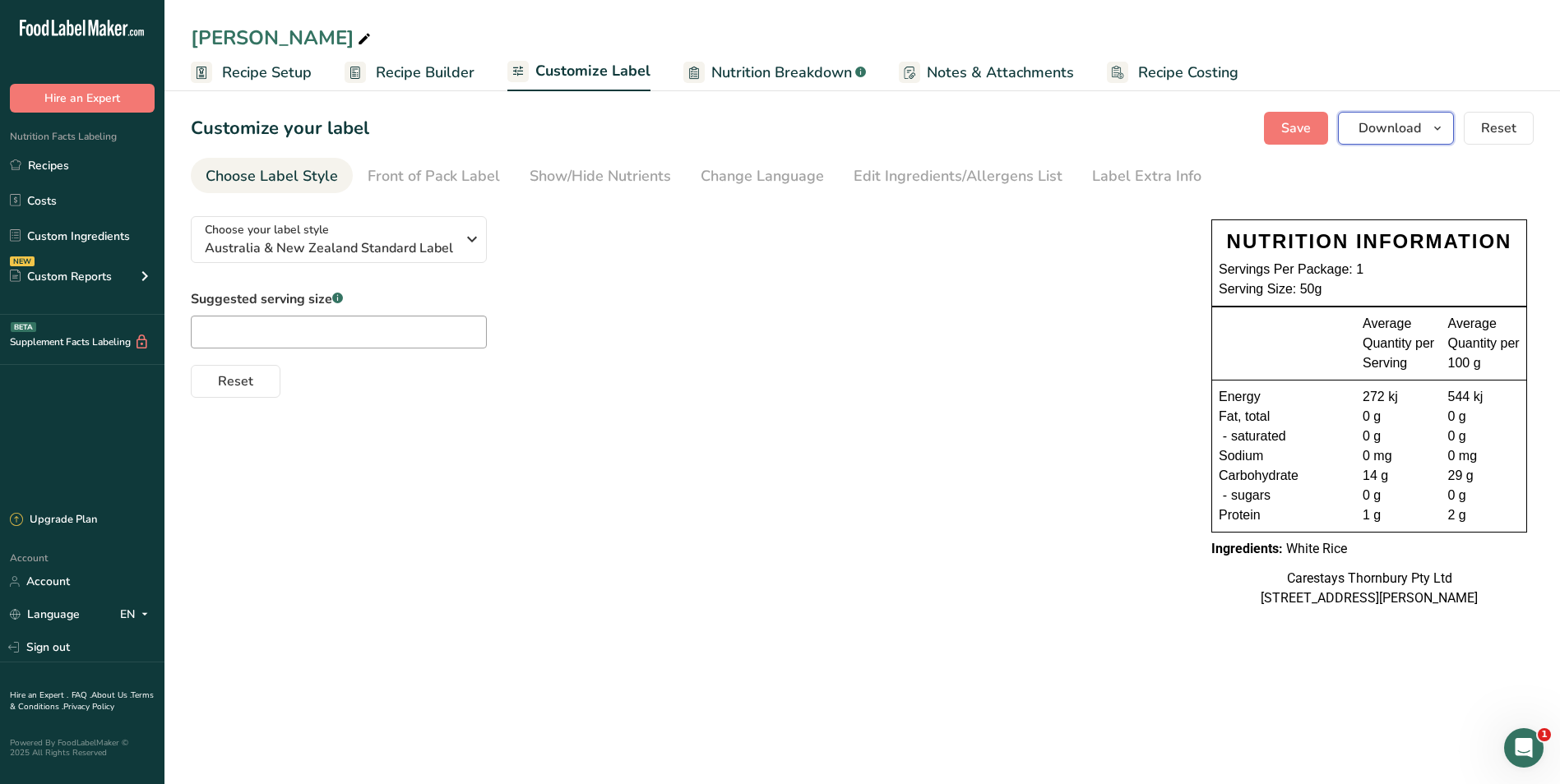
click at [1406, 124] on span "Download" at bounding box center [1389, 128] width 62 height 20
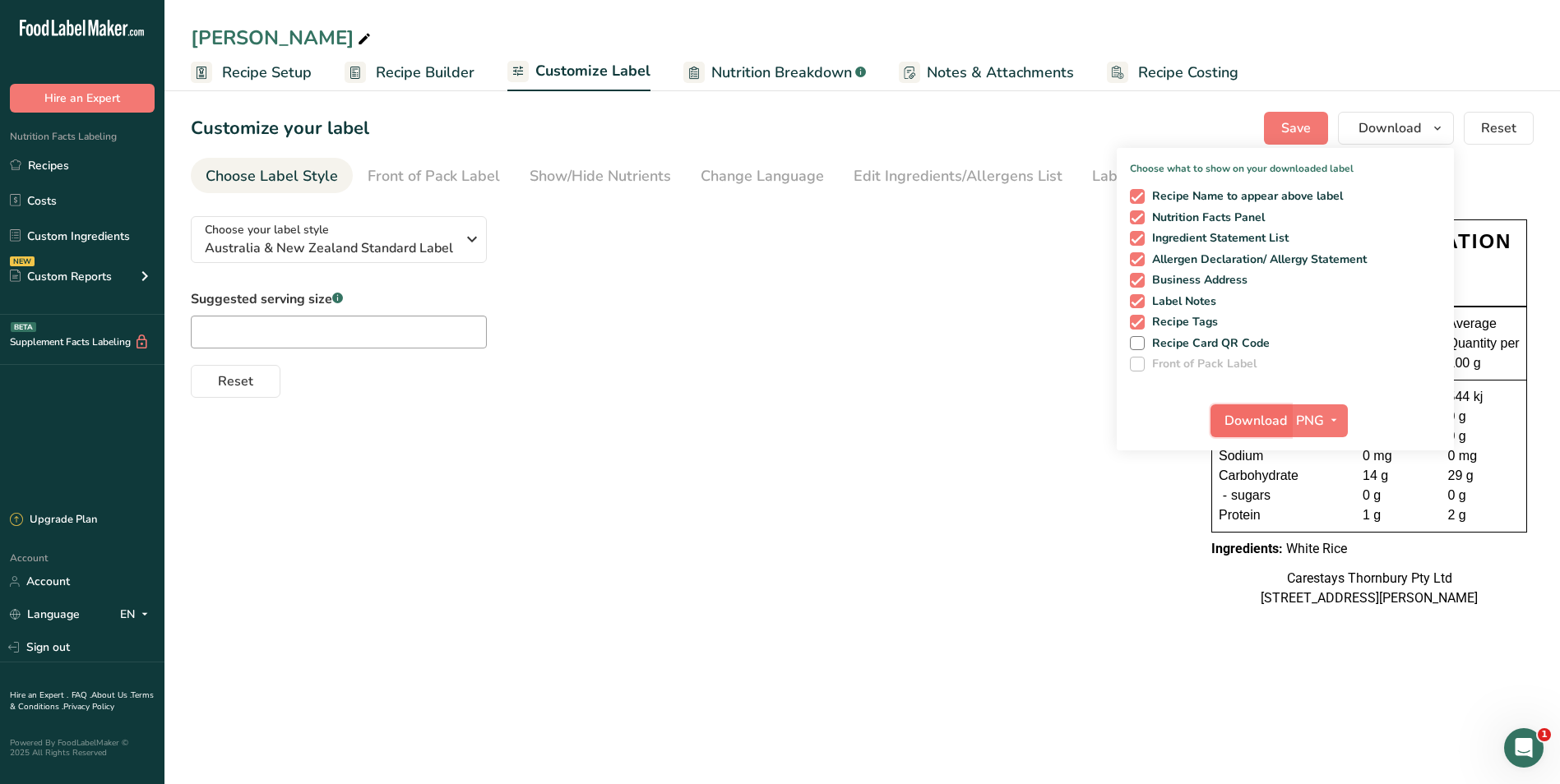
click at [1248, 418] on span "Download" at bounding box center [1255, 421] width 62 height 20
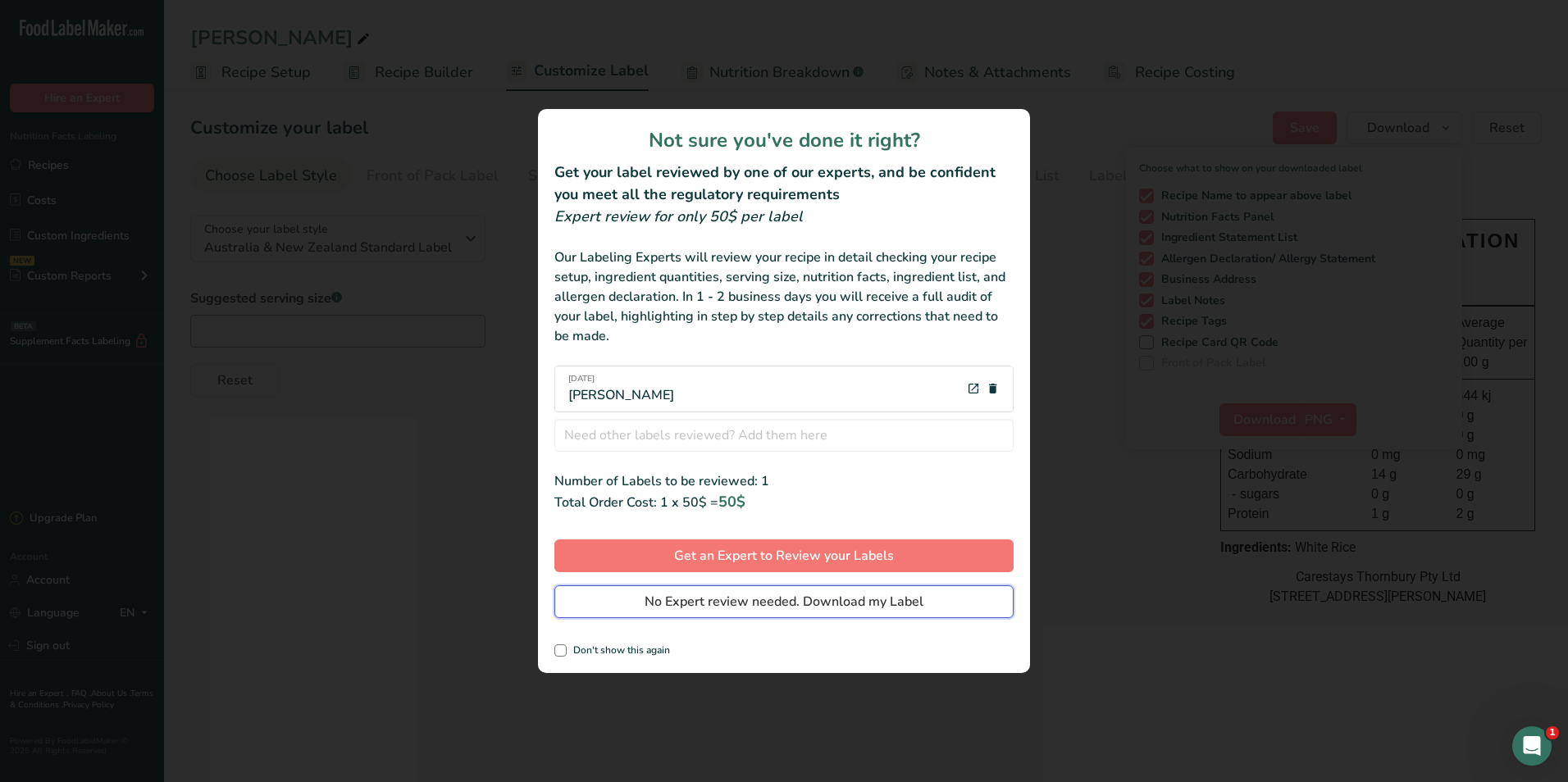
click at [880, 598] on span "No Expert review needed. Download my Label" at bounding box center [784, 601] width 279 height 20
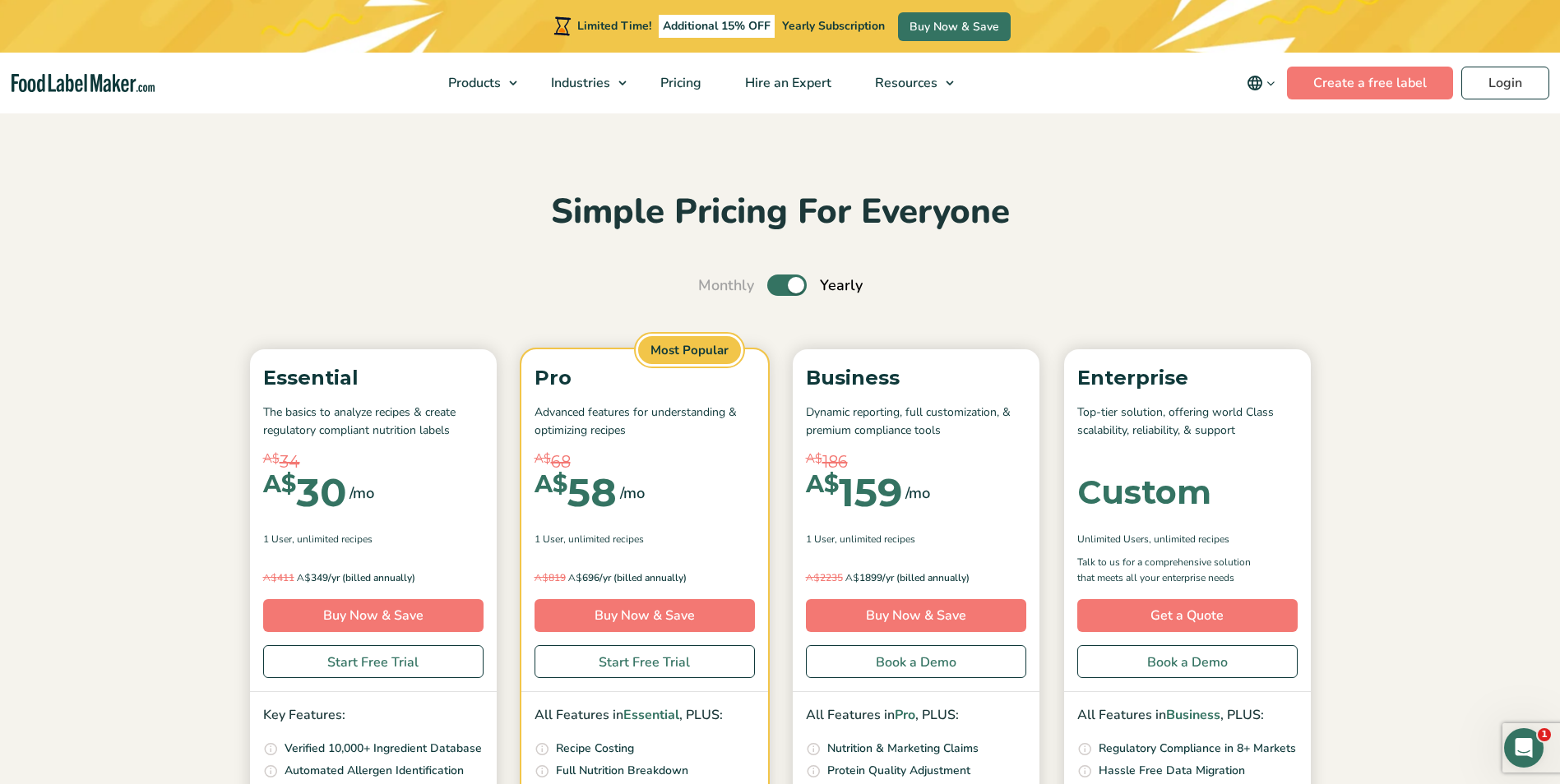
drag, startPoint x: 0, startPoint y: 0, endPoint x: 1091, endPoint y: 180, distance: 1105.7
click at [1091, 180] on section "Simple Pricing For Everyone Monthly Toggle Yearly (6 Month Free + 2 Free Nutrit…" at bounding box center [780, 607] width 1560 height 993
click at [1507, 79] on link "Login" at bounding box center [1506, 83] width 88 height 33
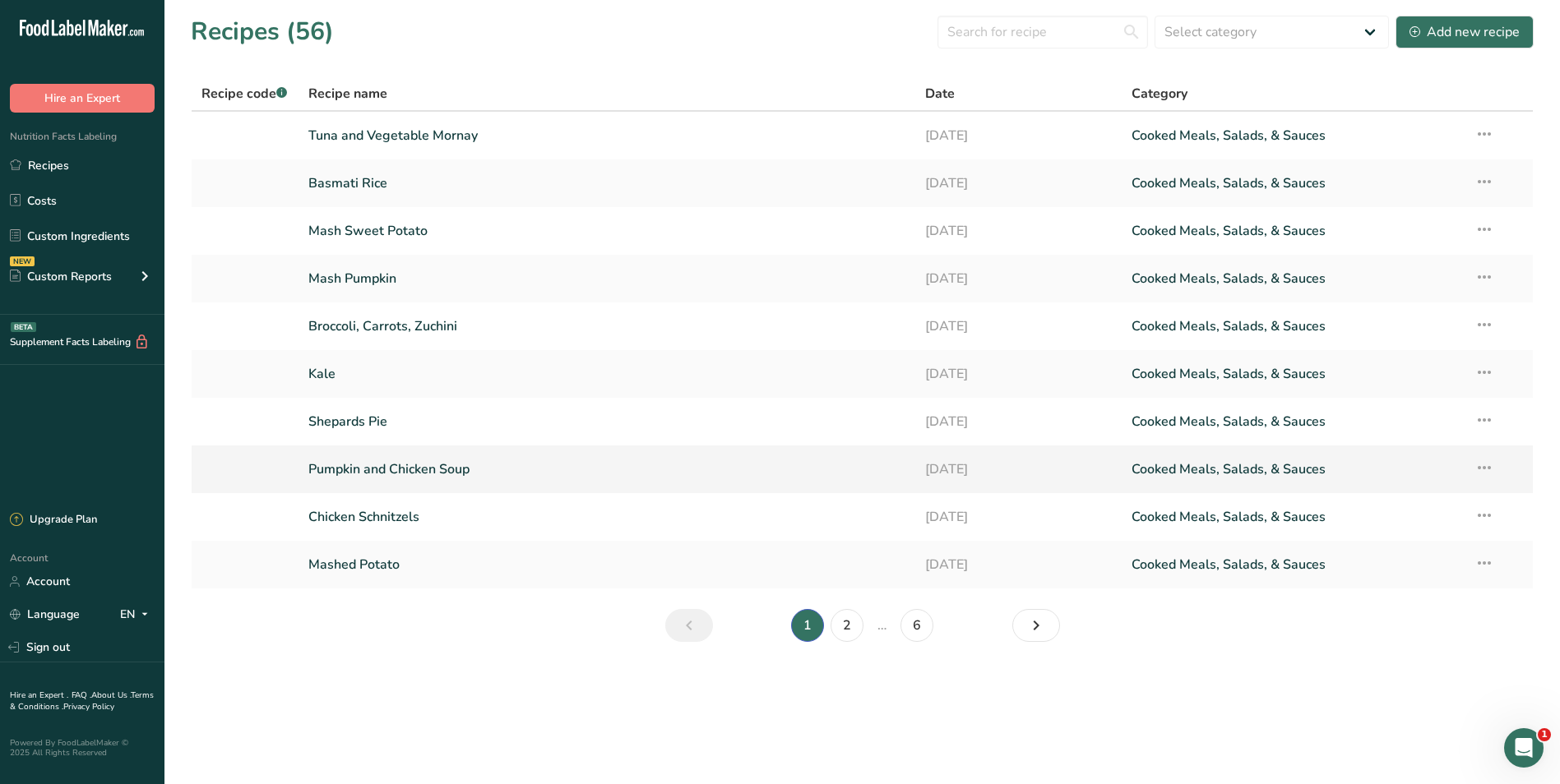
click at [508, 464] on link "Pumpkin and Chicken Soup" at bounding box center [607, 469] width 598 height 34
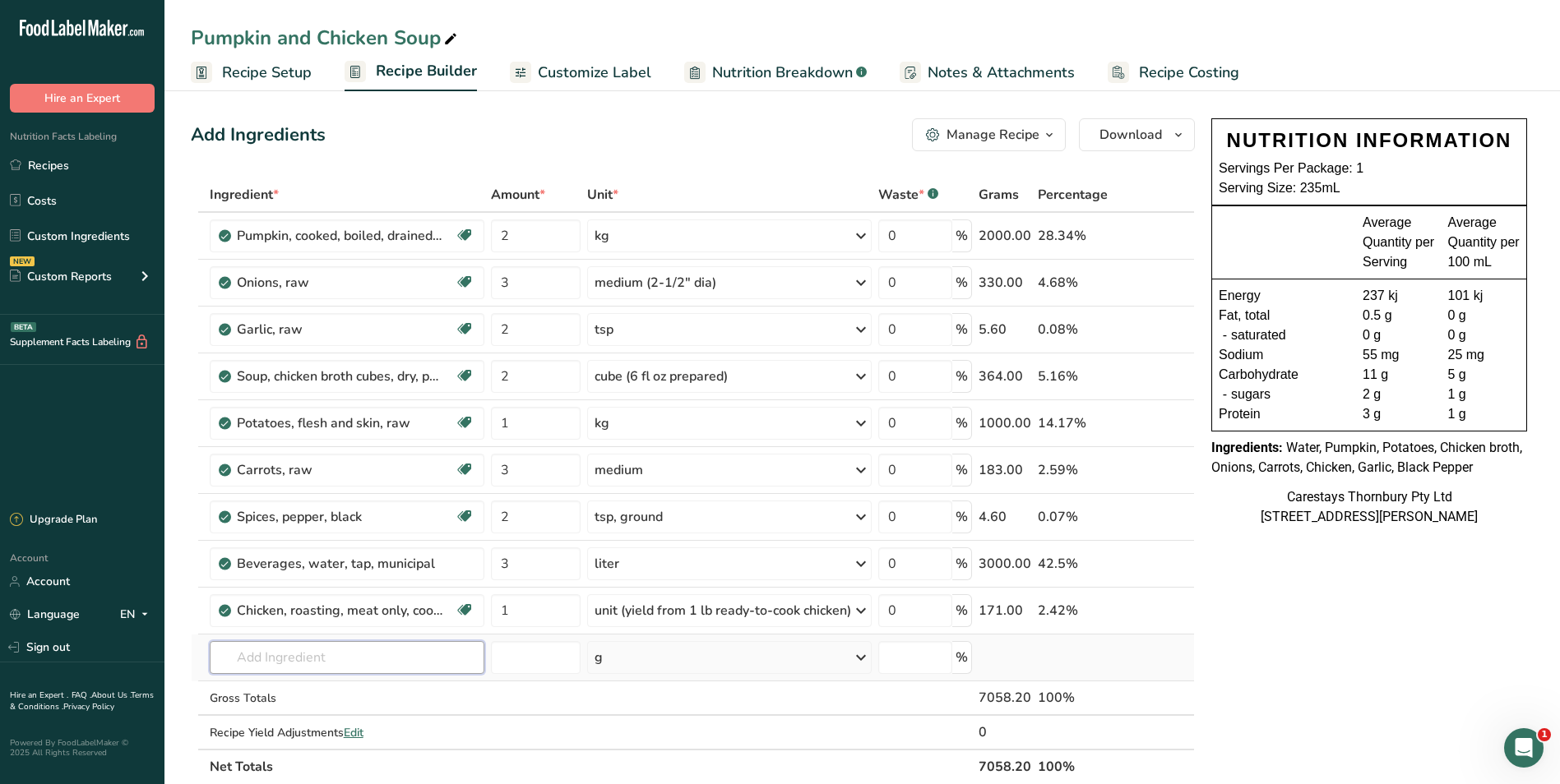
click at [248, 661] on input "text" at bounding box center [347, 657] width 274 height 33
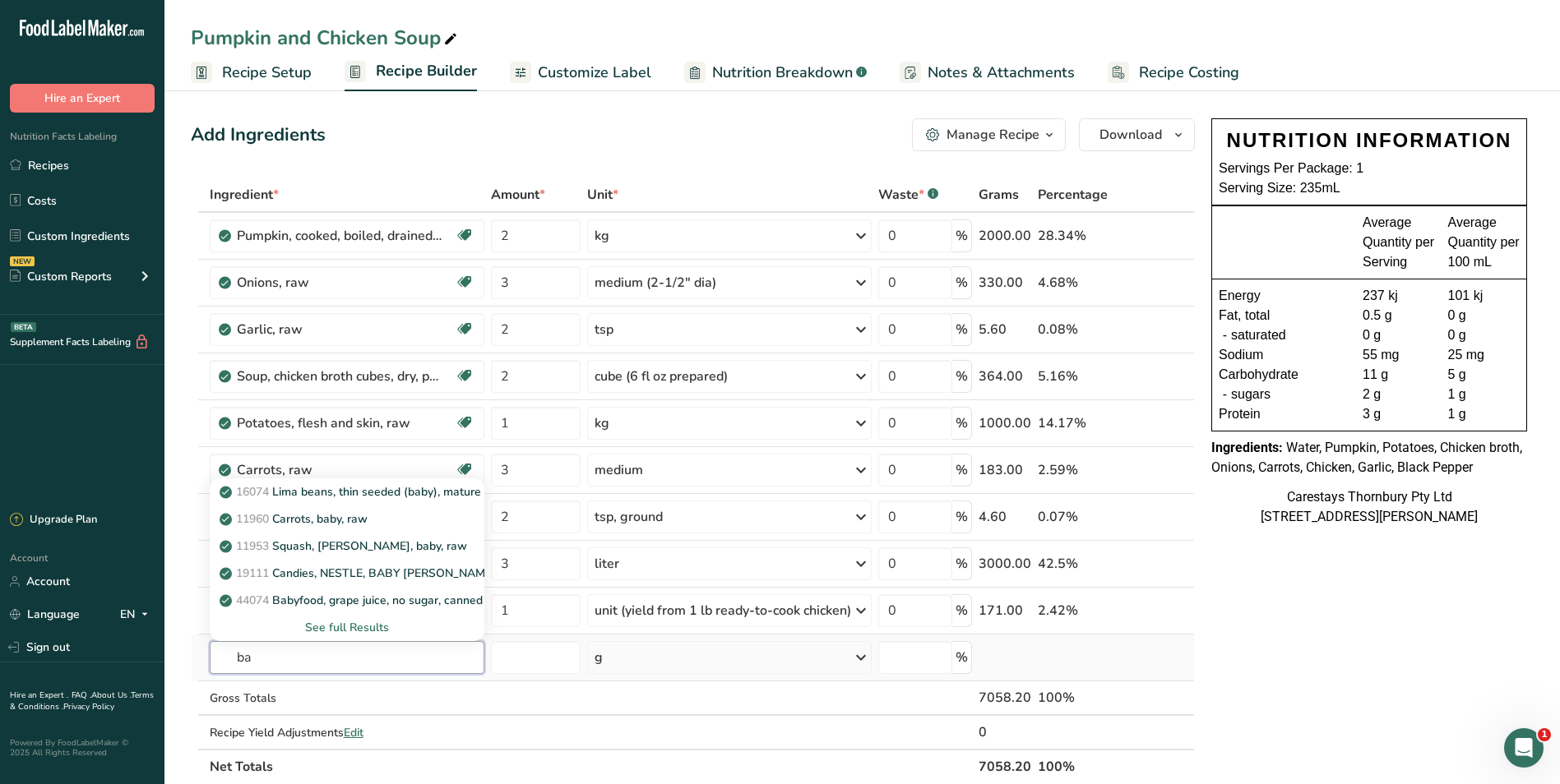
type input "b"
type input "Spinach"
click at [351, 496] on p "11458 Spinach, cooked, boiled, drained, without salt" at bounding box center [366, 492] width 287 height 17
type input "Spinach, cooked, boiled, drained, without salt"
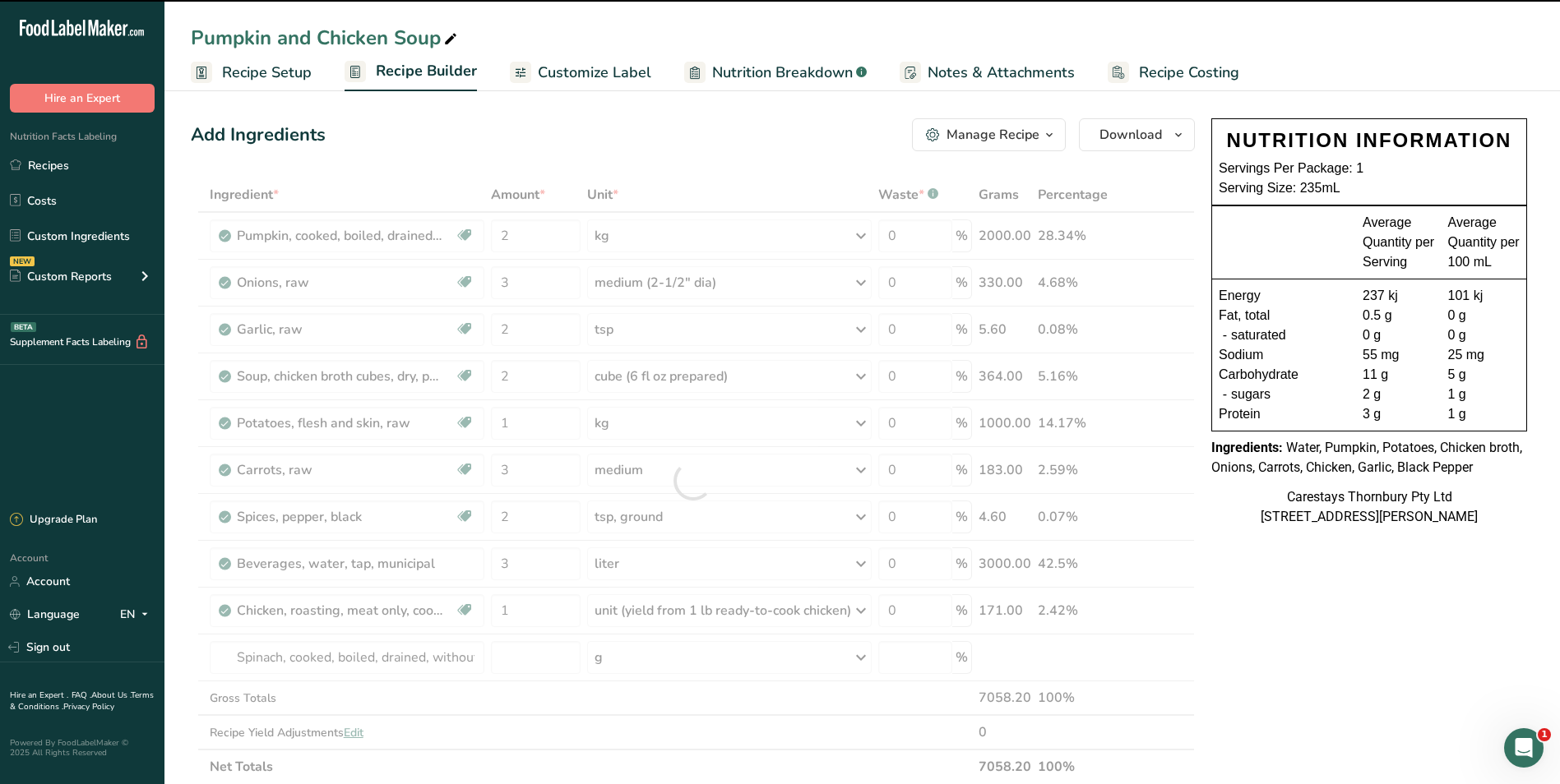
type input "0"
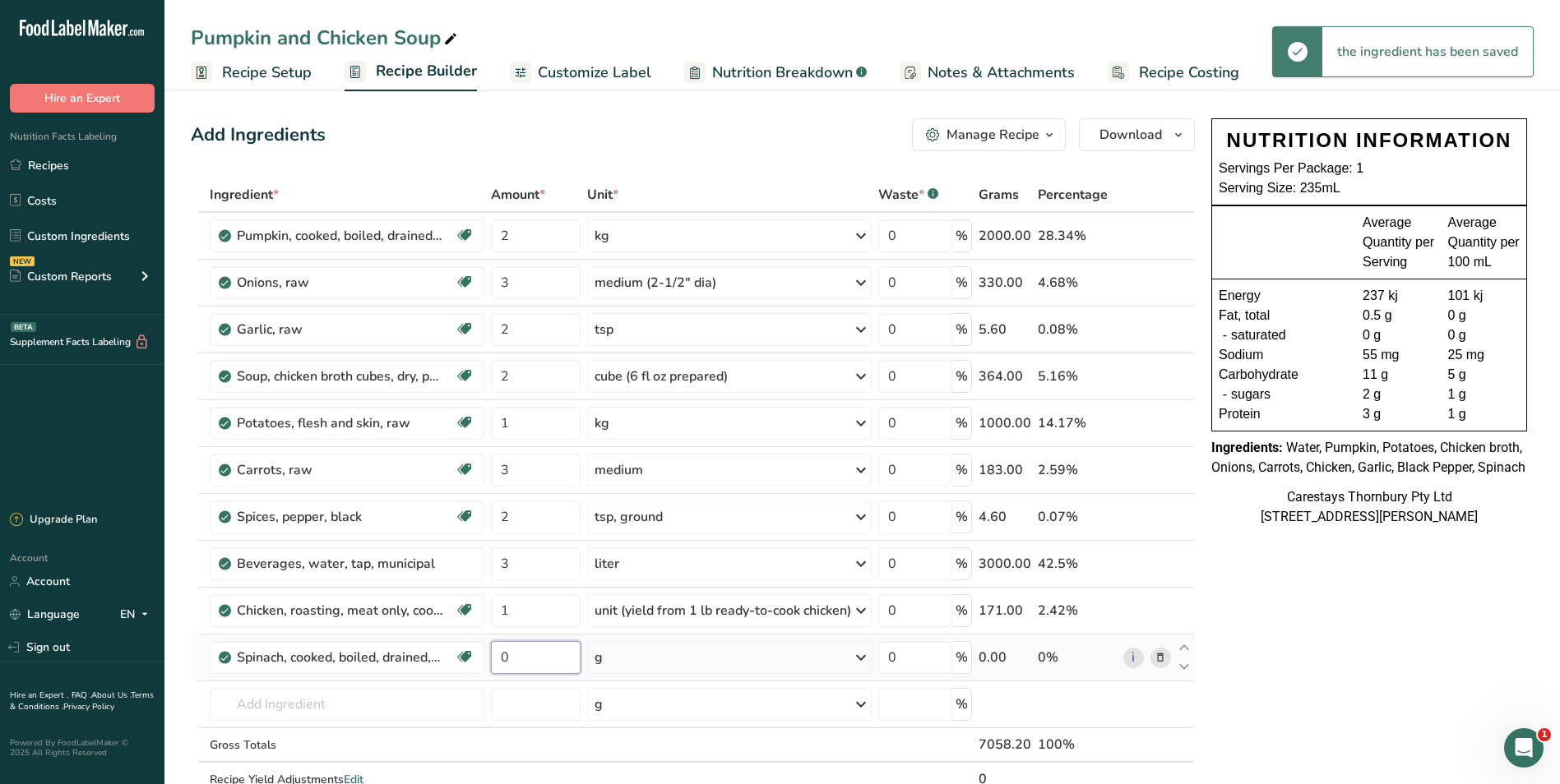
click at [517, 656] on input "0" at bounding box center [536, 657] width 90 height 33
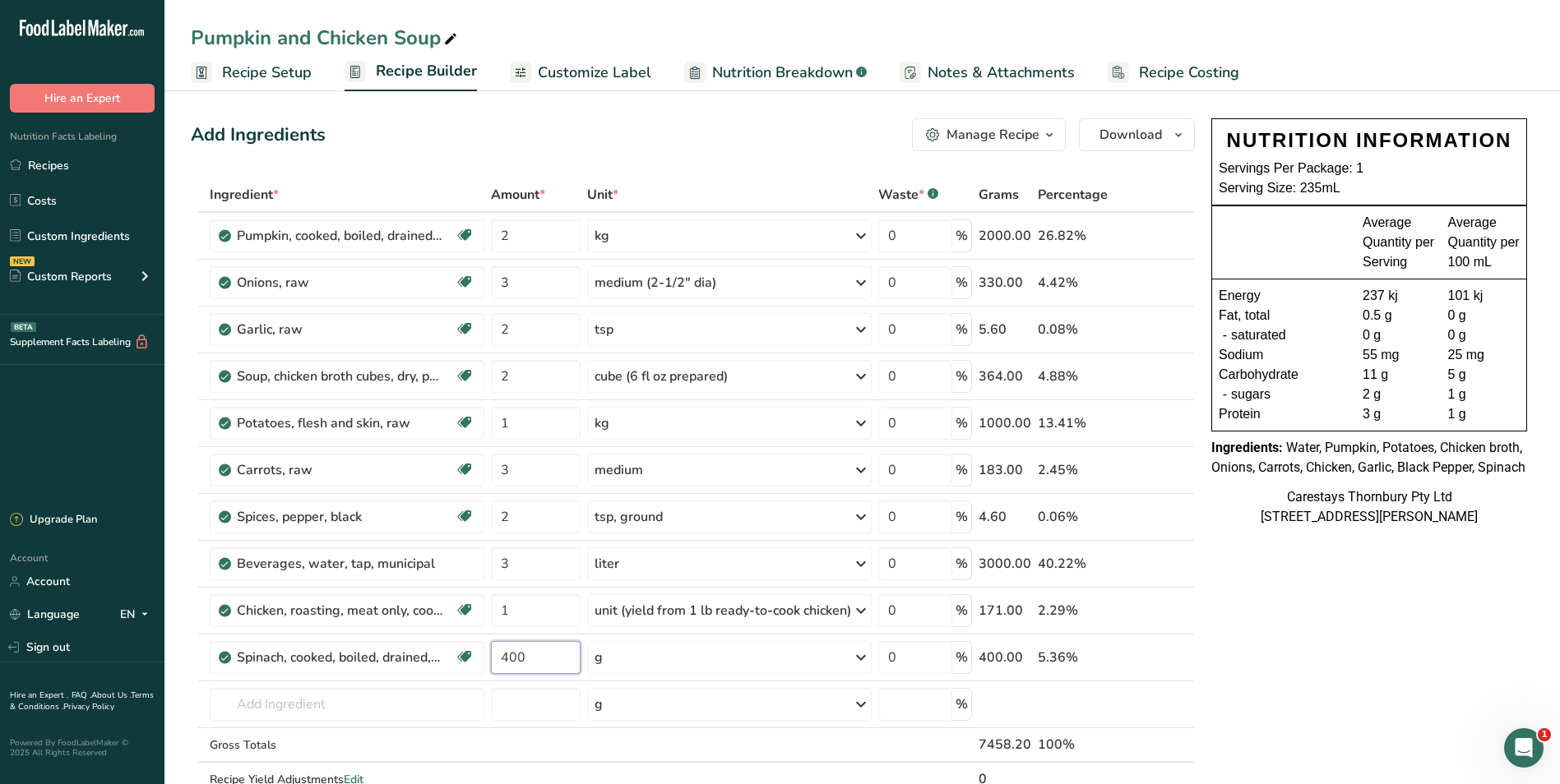
type input "400"
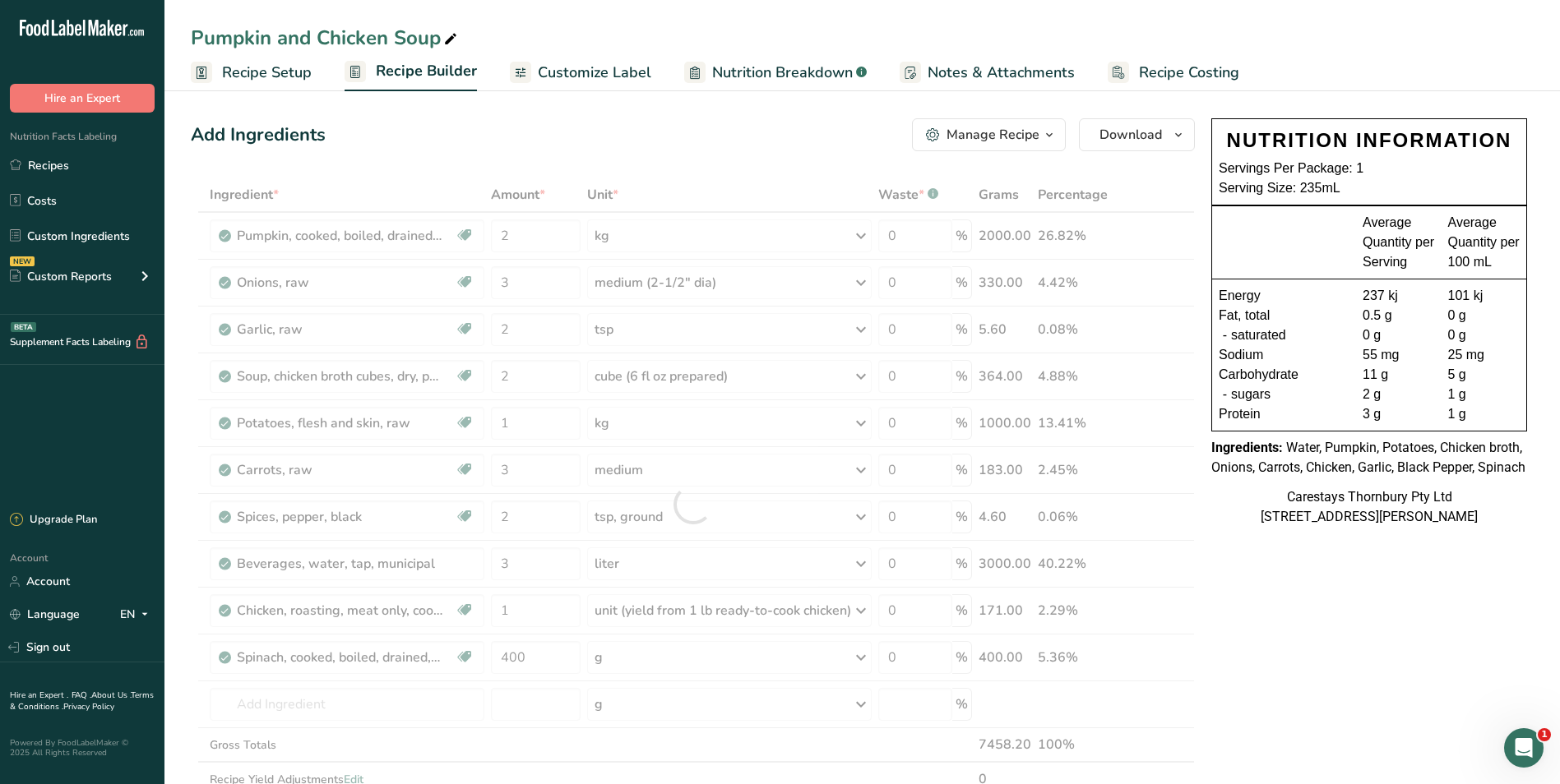
click at [1156, 68] on span "Recipe Costing" at bounding box center [1189, 72] width 100 height 22
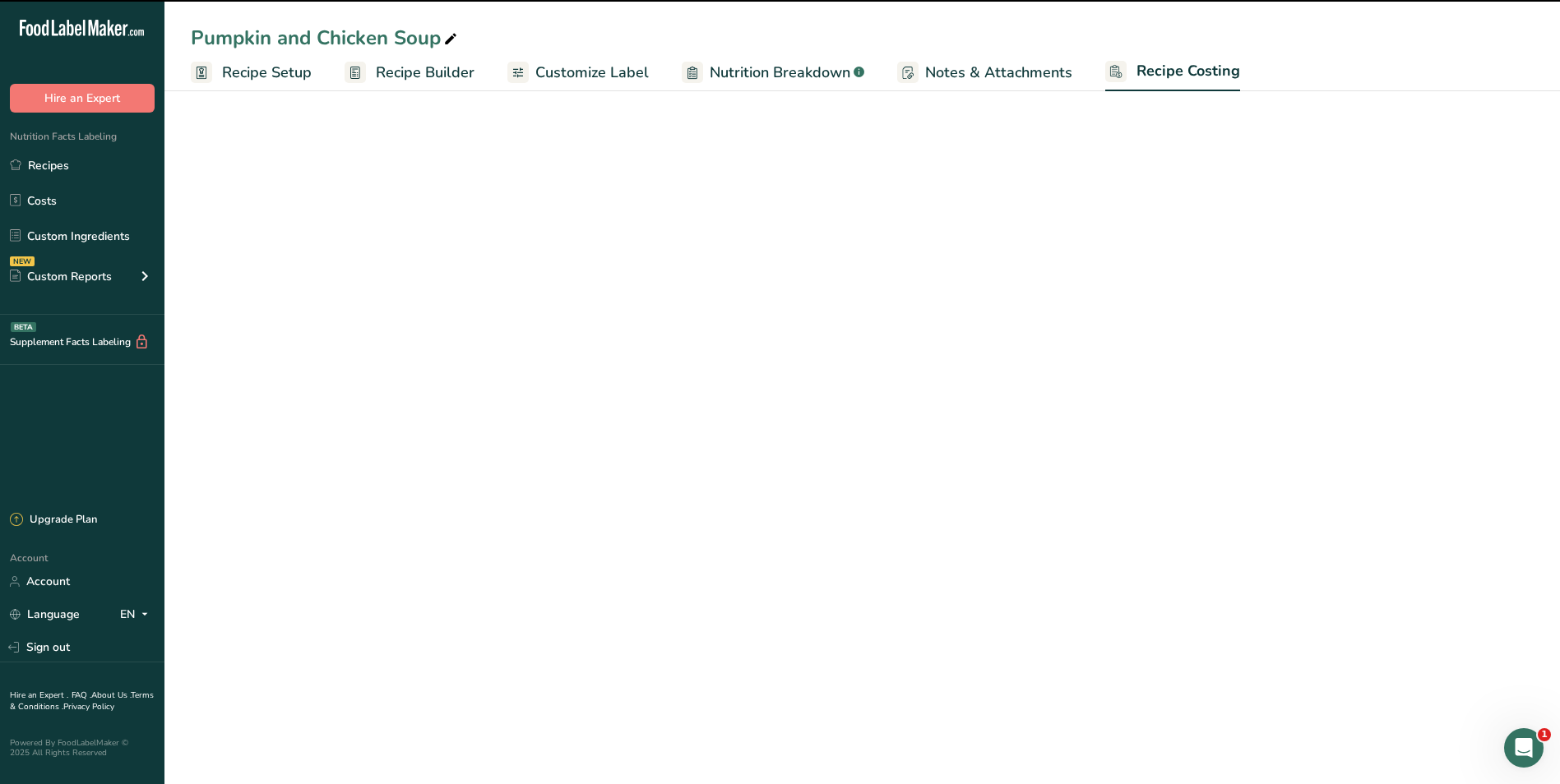
select select "1"
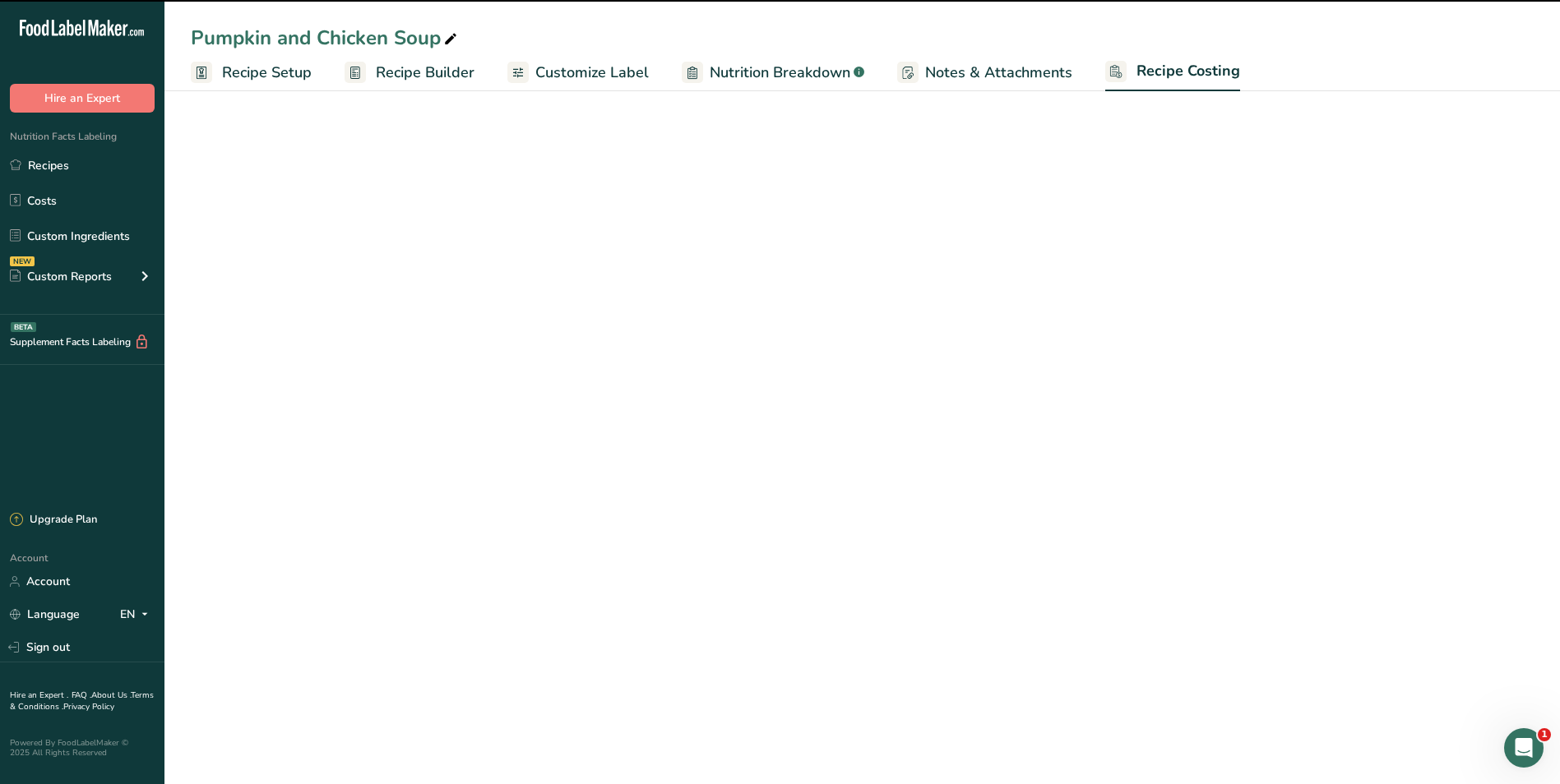
select select "1"
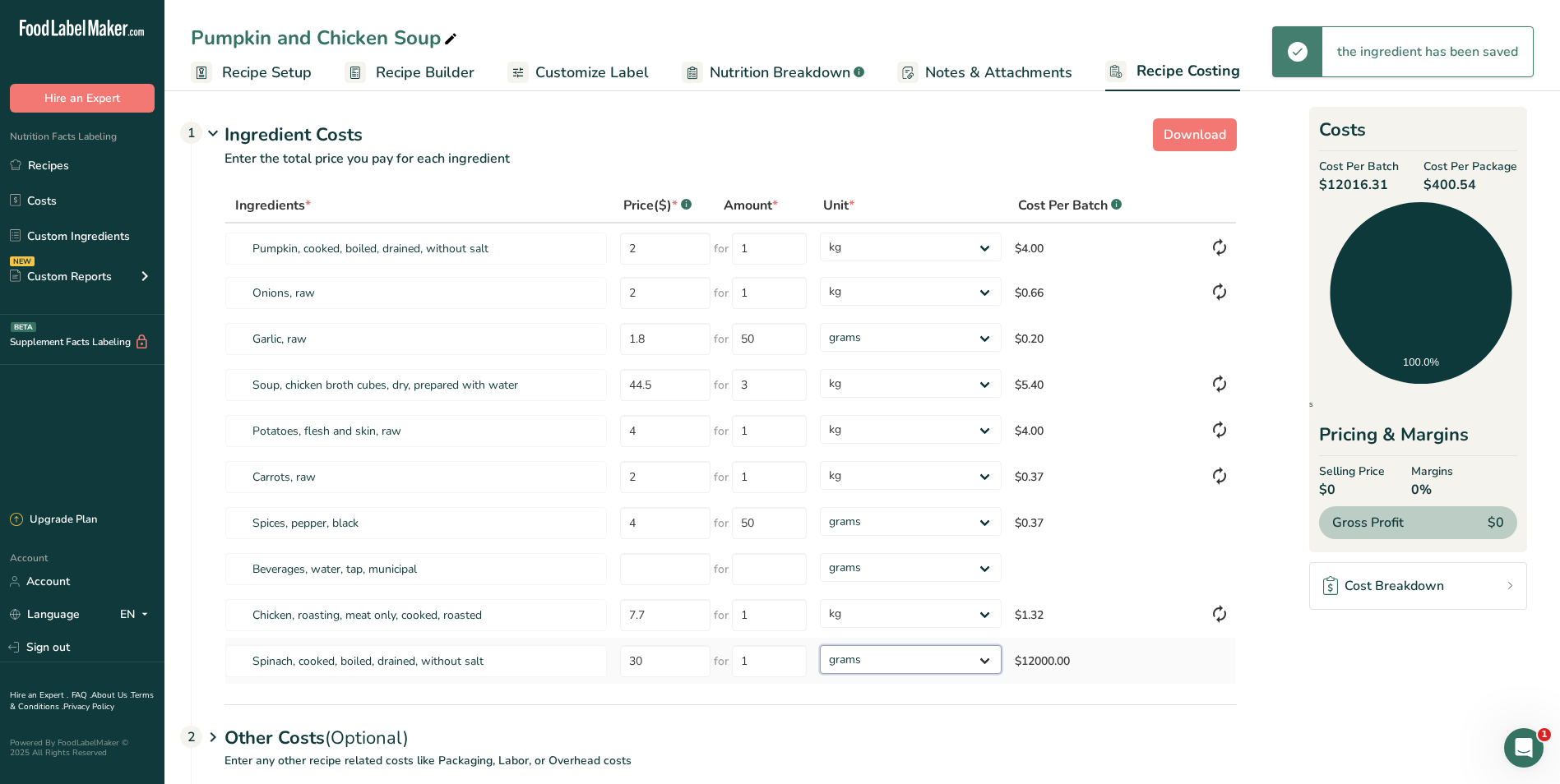
click at [979, 656] on select "grams kg mg mcg lb oz" at bounding box center [910, 659] width 181 height 28
select select "1"
click at [820, 645] on select "grams kg mg mcg lb oz" at bounding box center [910, 659] width 181 height 28
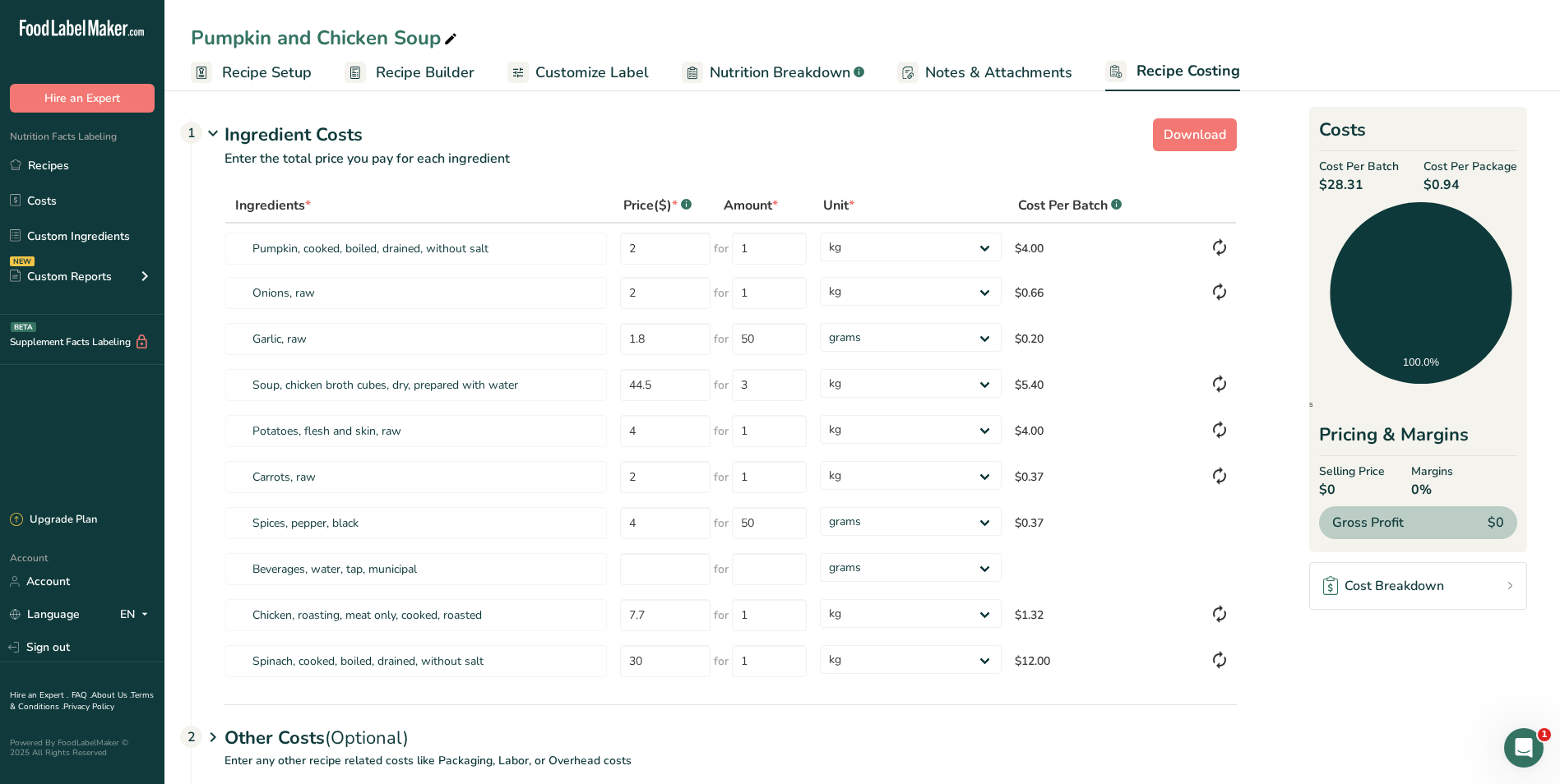
click at [311, 37] on div "Pumpkin and Chicken Soup" at bounding box center [325, 38] width 270 height 29
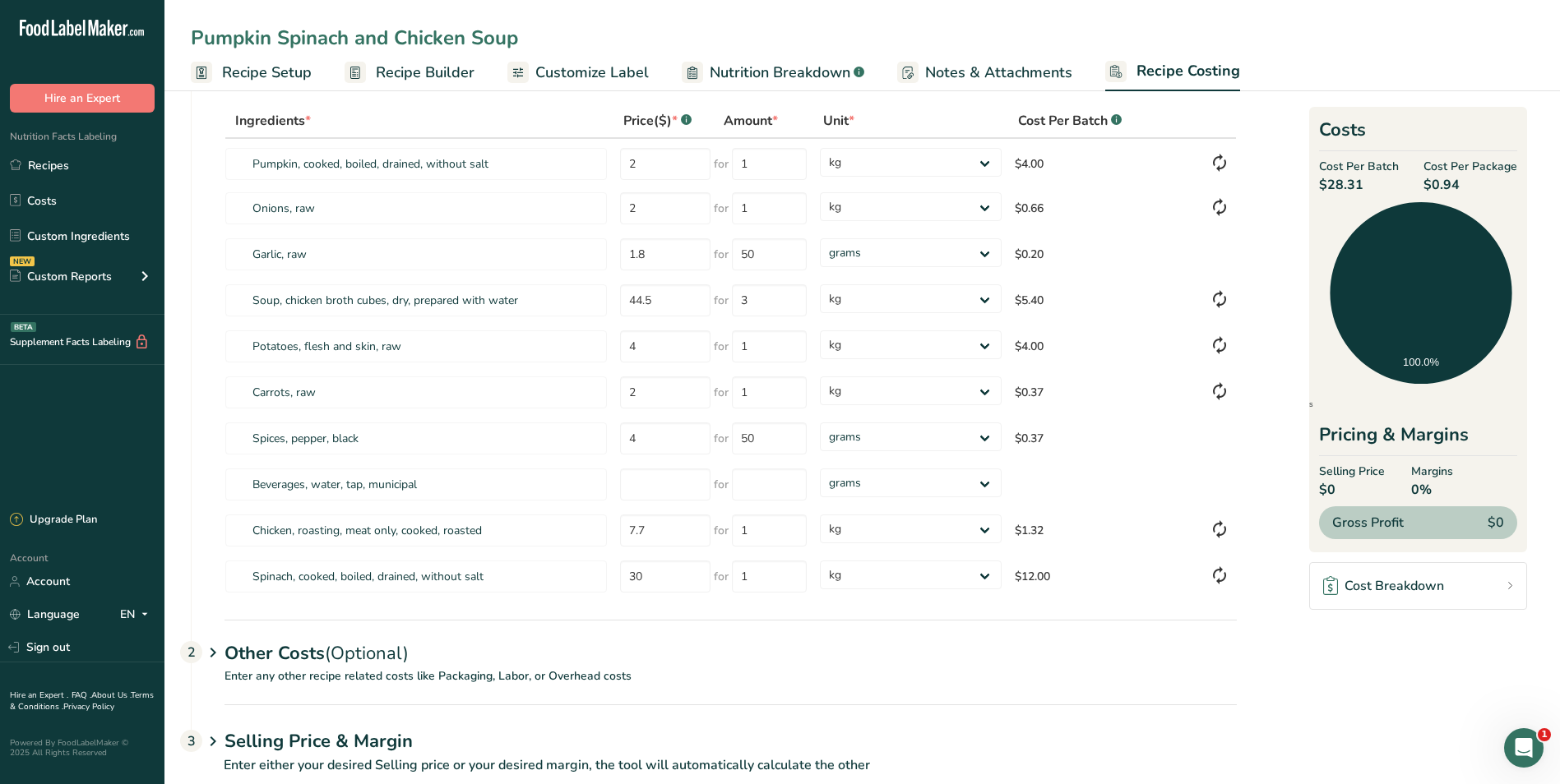
scroll to position [122, 0]
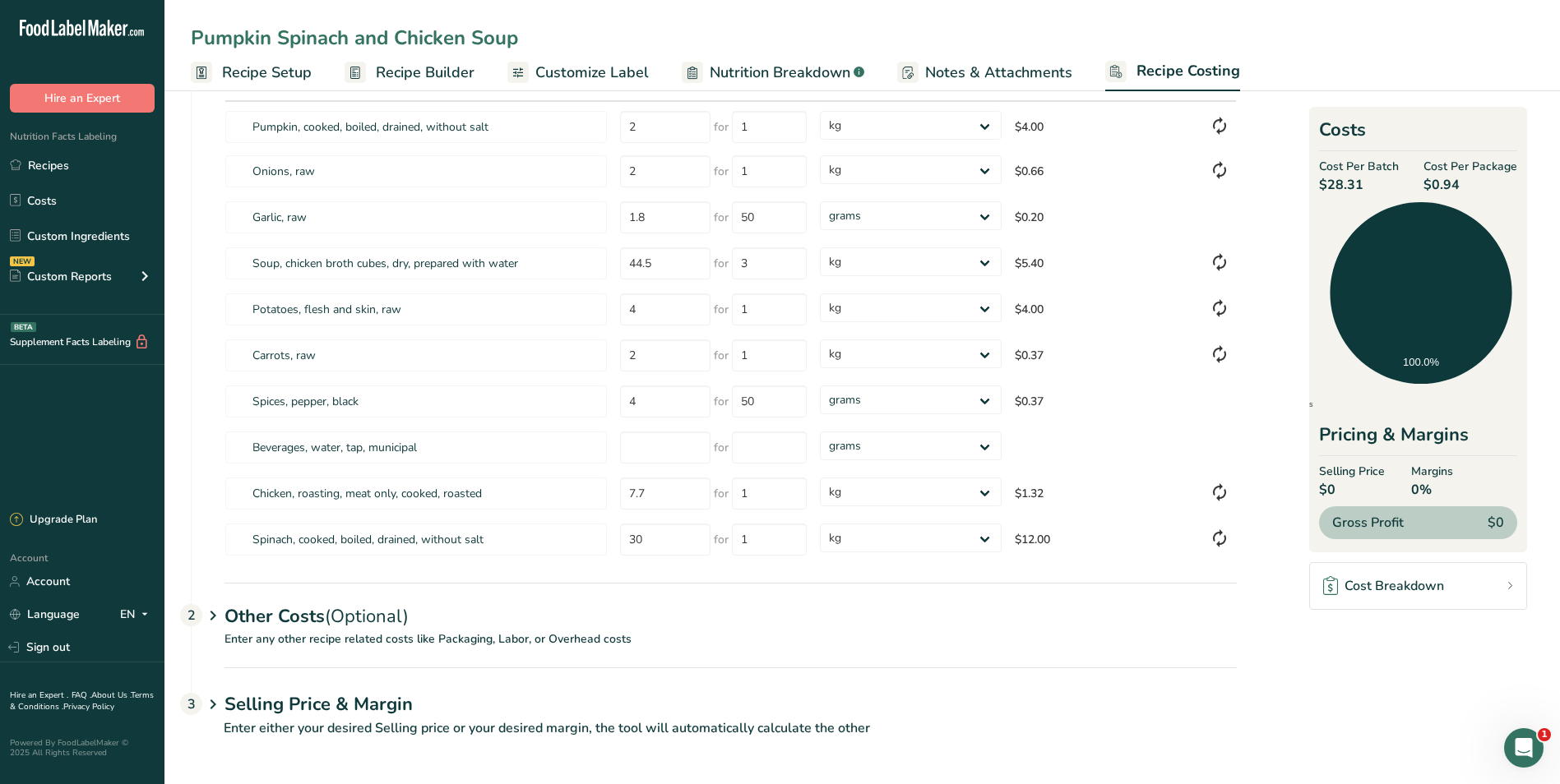
type input "Pumpkin Spinach and Chicken Soup"
click at [394, 72] on span "Recipe Builder" at bounding box center [425, 72] width 98 height 22
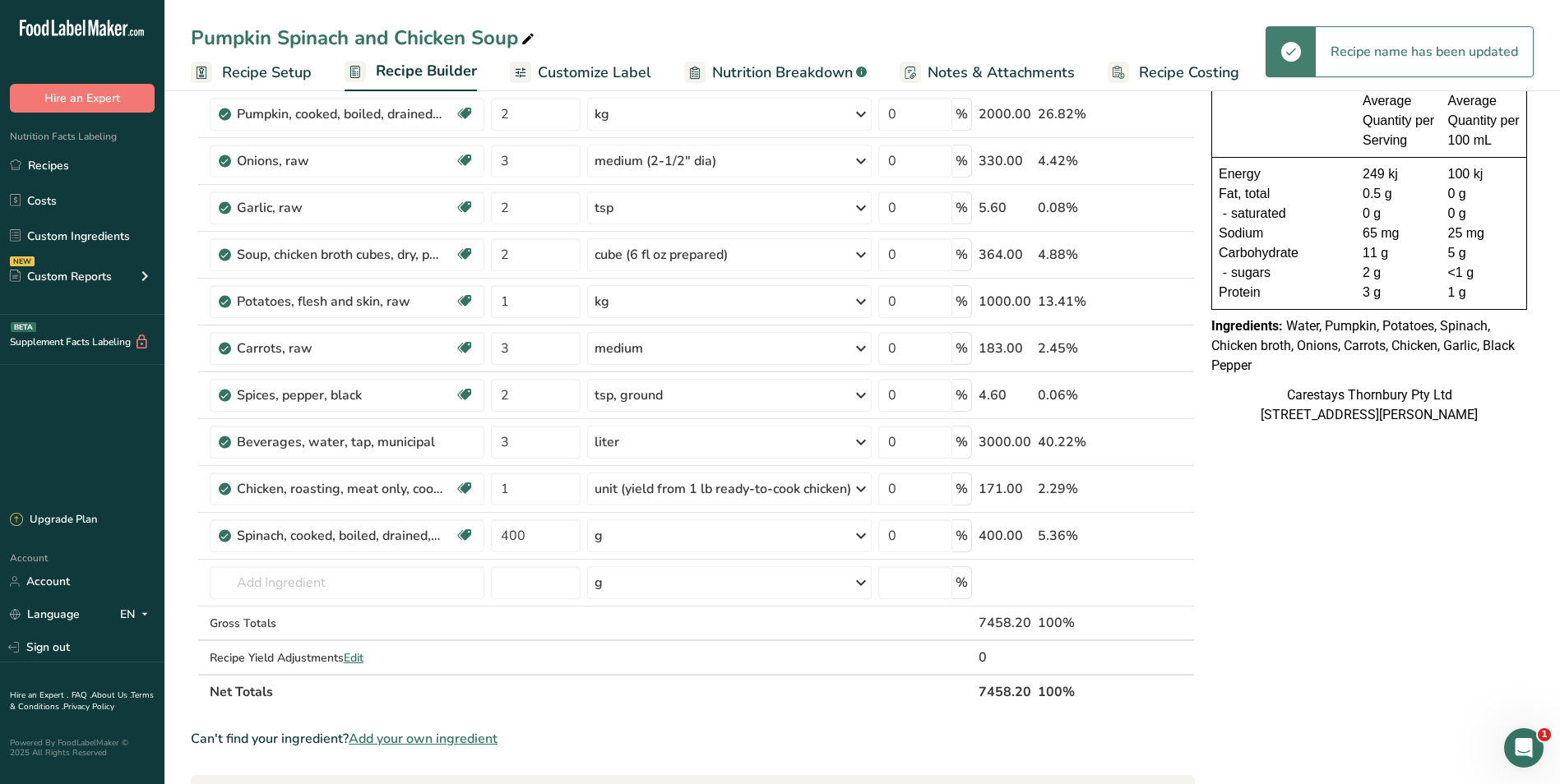
click at [578, 71] on span "Customize Label" at bounding box center [594, 72] width 114 height 22
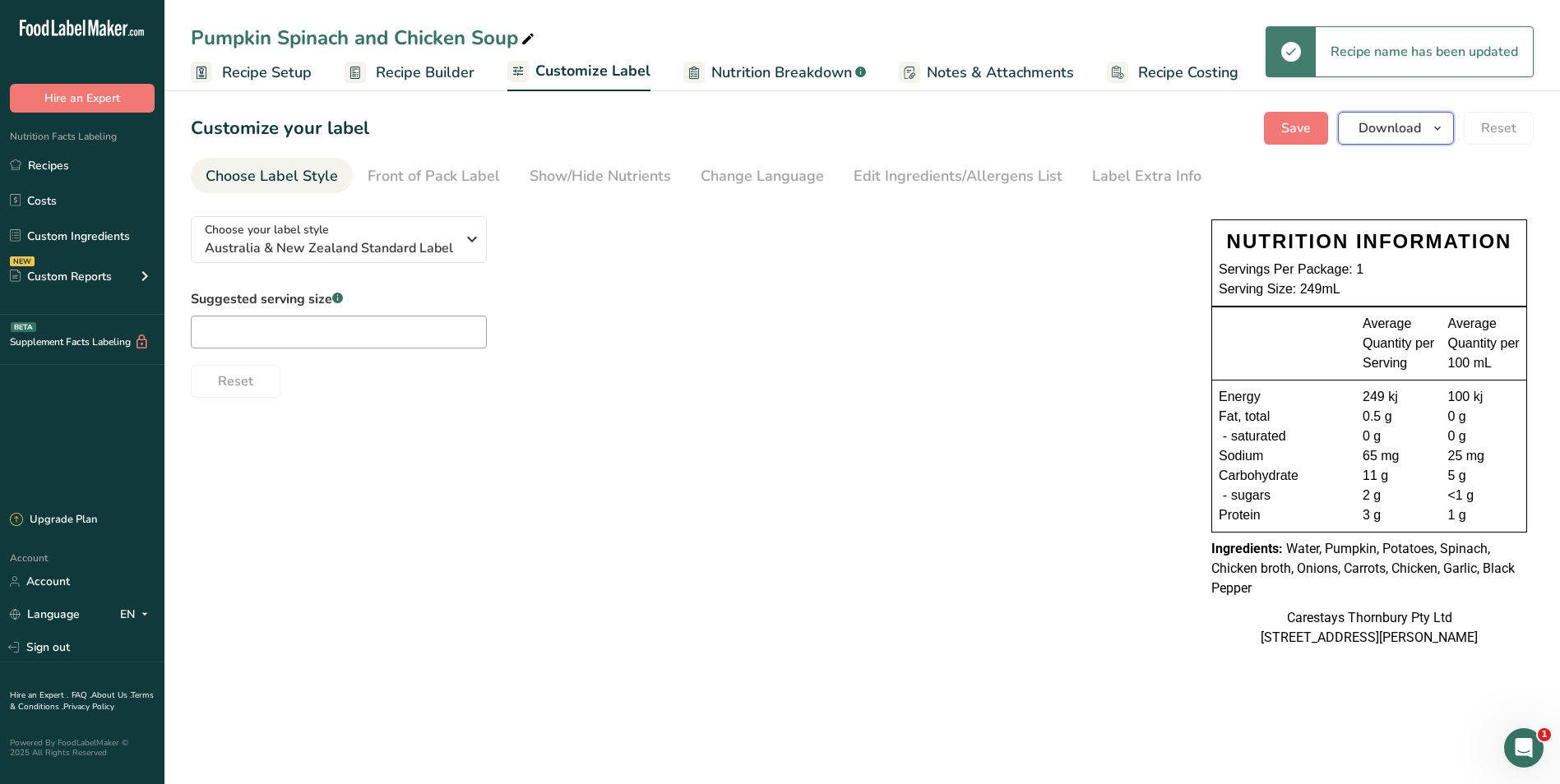
click at [1394, 127] on span "Download" at bounding box center [1389, 128] width 62 height 20
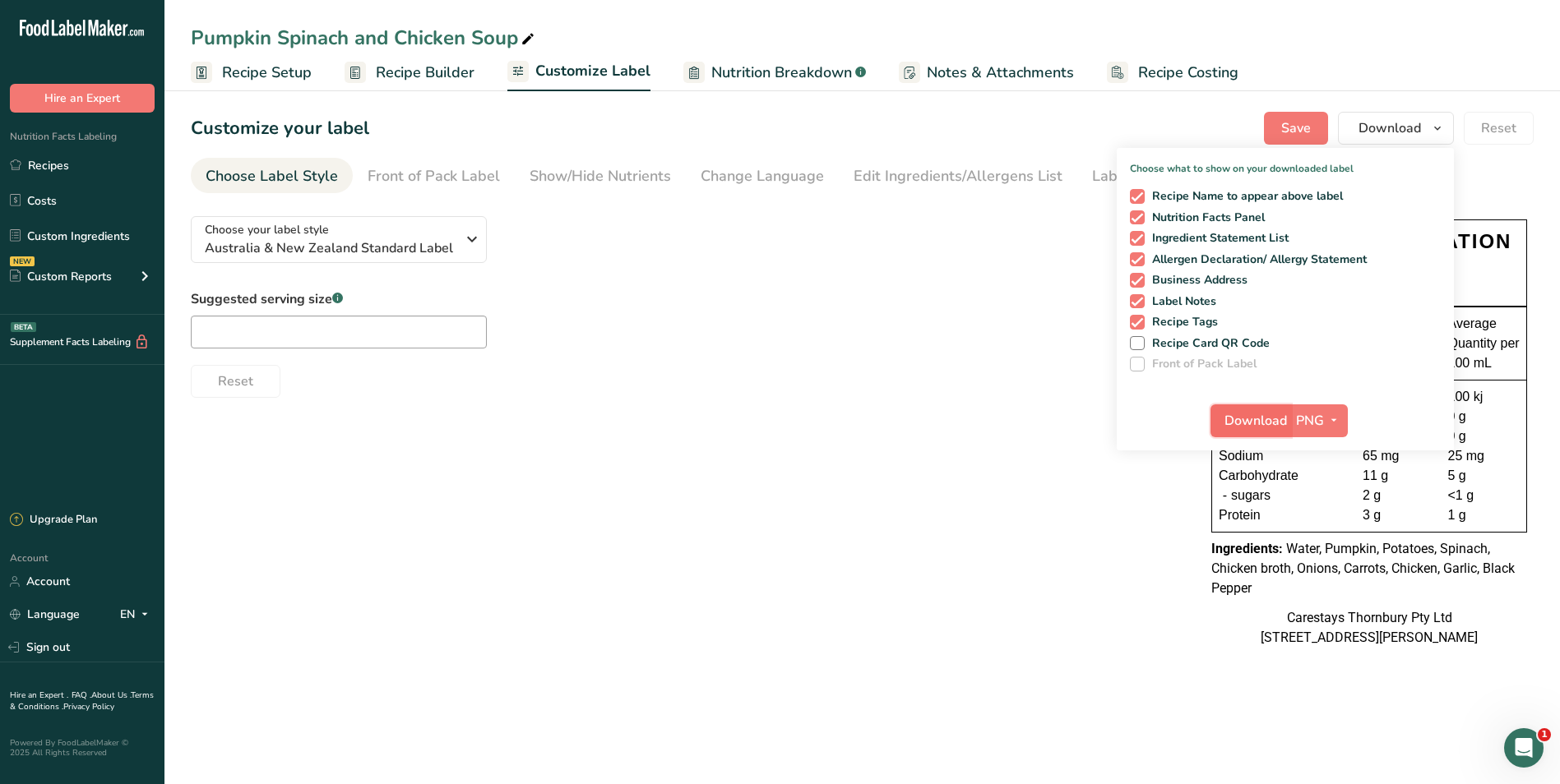
click at [1263, 421] on span "Download" at bounding box center [1255, 421] width 62 height 20
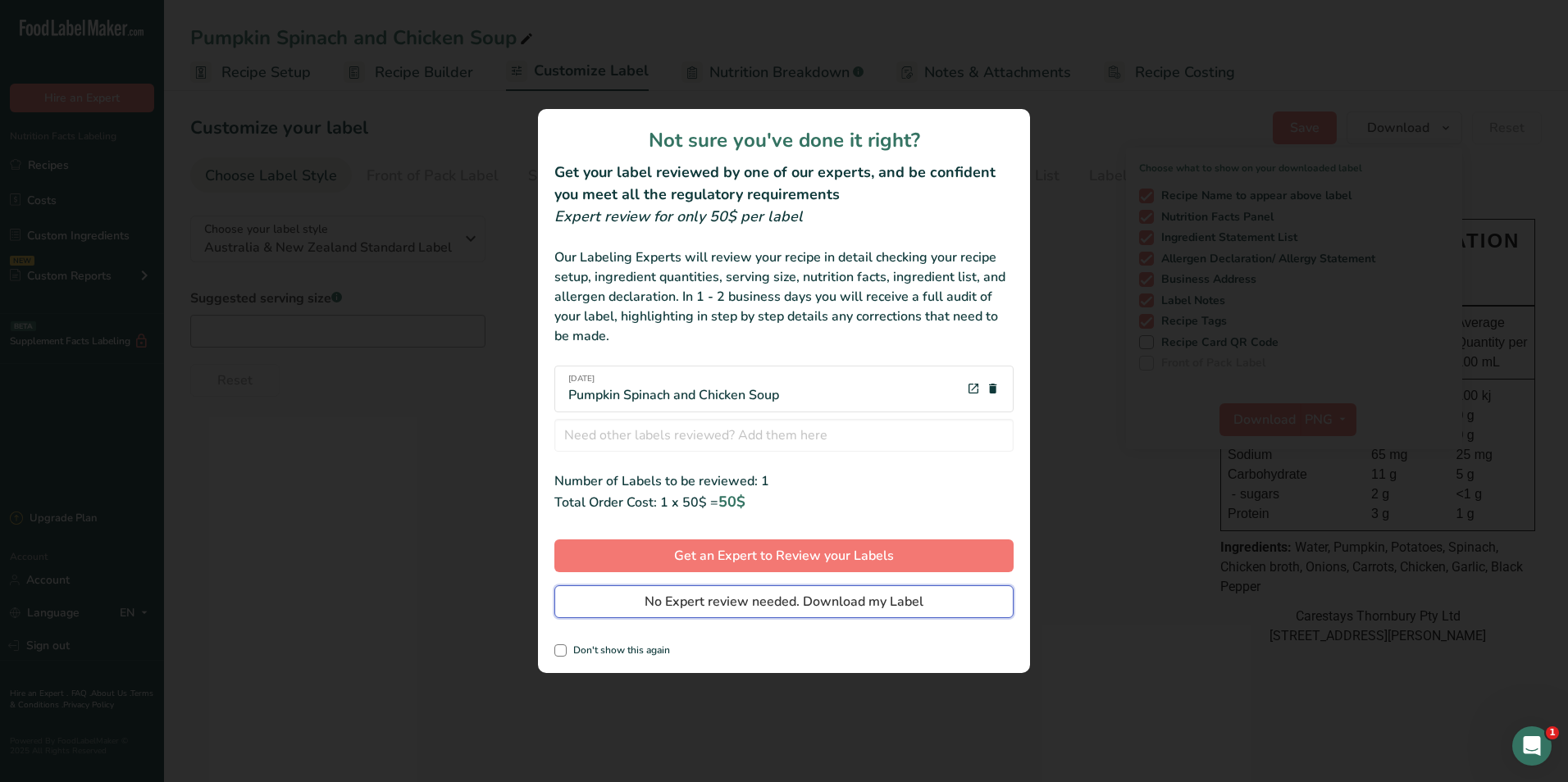
click at [935, 596] on button "No Expert review needed. Download my Label" at bounding box center [784, 601] width 460 height 33
